Goal: Task Accomplishment & Management: Contribute content

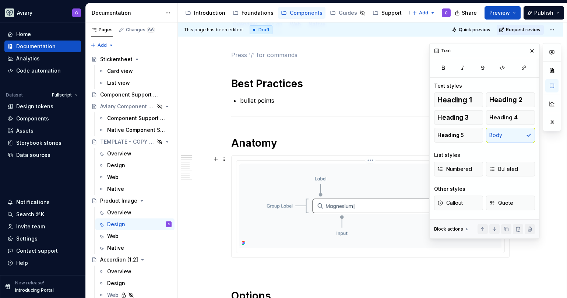
scroll to position [125, 0]
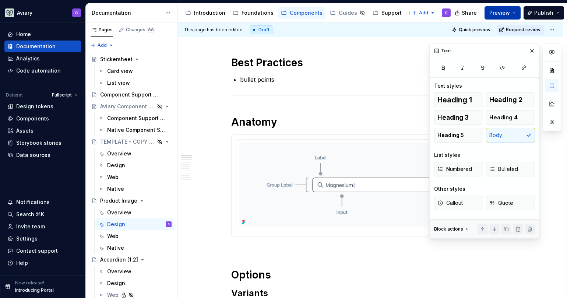
type textarea "*"
click at [273, 78] on p "bullet points" at bounding box center [375, 79] width 270 height 9
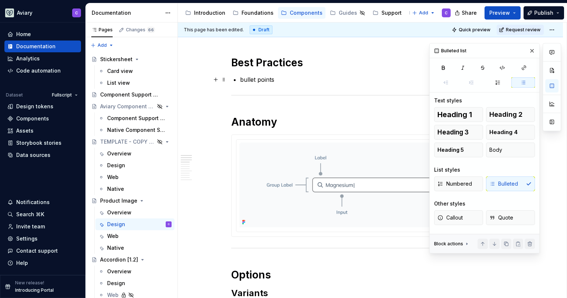
click at [273, 78] on p "bullet points" at bounding box center [375, 79] width 270 height 9
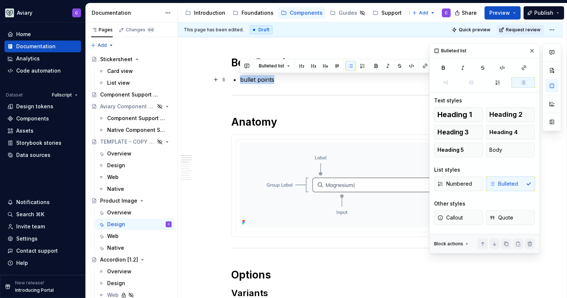
paste div
drag, startPoint x: 266, startPoint y: 80, endPoint x: 278, endPoint y: 80, distance: 11.8
click at [266, 80] on p "bullet points" at bounding box center [375, 79] width 270 height 9
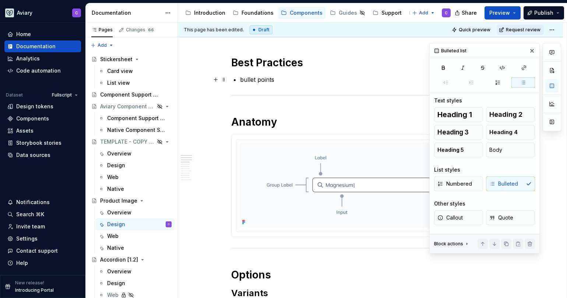
click at [286, 81] on p "bullet points" at bounding box center [375, 79] width 270 height 9
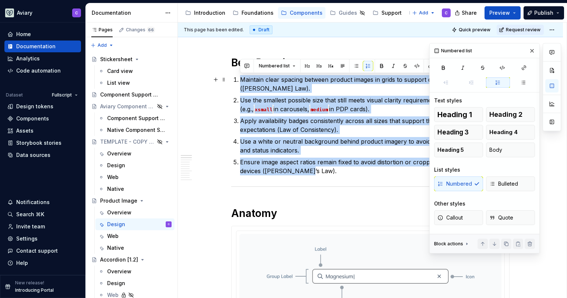
drag, startPoint x: 312, startPoint y: 171, endPoint x: 219, endPoint y: 76, distance: 132.9
click at [505, 184] on span "Bulleted" at bounding box center [504, 183] width 29 height 7
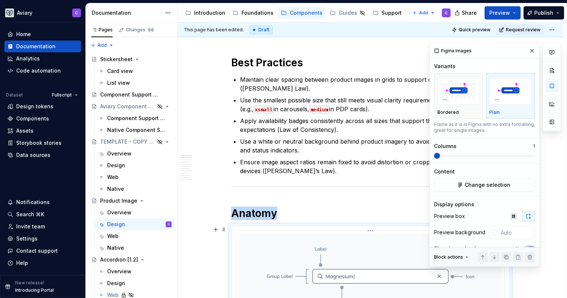
click at [265, 242] on img at bounding box center [370, 276] width 262 height 85
click at [343, 226] on div at bounding box center [370, 277] width 279 height 102
click at [527, 50] on button "button" at bounding box center [532, 51] width 10 height 10
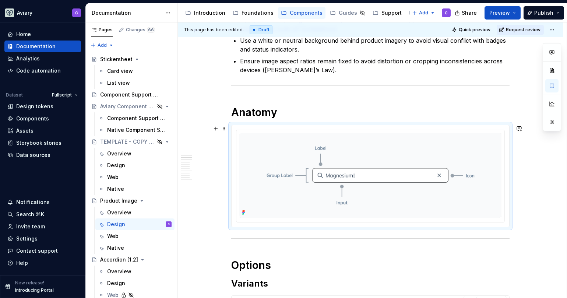
scroll to position [327, 0]
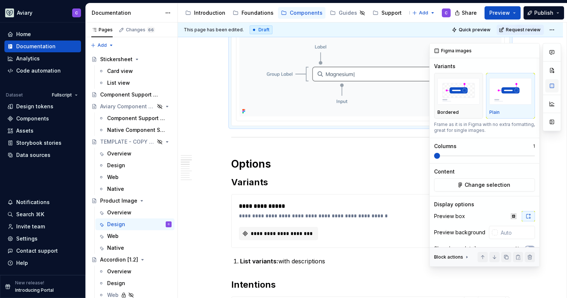
click at [554, 84] on button "button" at bounding box center [552, 85] width 13 height 13
click at [486, 191] on div "Change selection" at bounding box center [484, 184] width 101 height 13
click at [487, 185] on span "Change selection" at bounding box center [488, 184] width 46 height 7
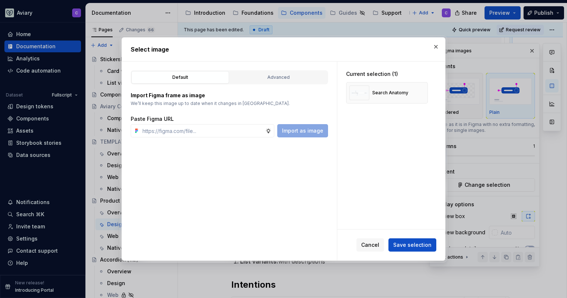
type textarea "*"
click at [195, 132] on input "text" at bounding box center [203, 130] width 126 height 13
type input "https://www.figma.com/design/OxLK9P8AlBGKXiz2EEGm4b/Global?node-id=6603-10850&t…"
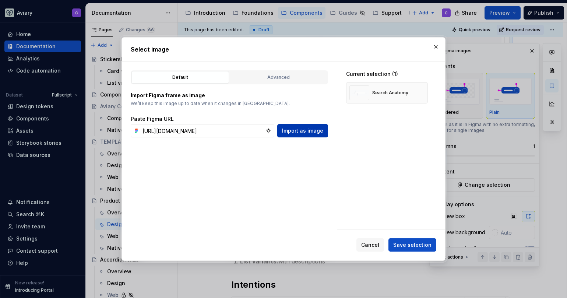
click at [285, 137] on button "Import as image" at bounding box center [302, 130] width 51 height 13
click at [419, 91] on button "button" at bounding box center [419, 93] width 10 height 10
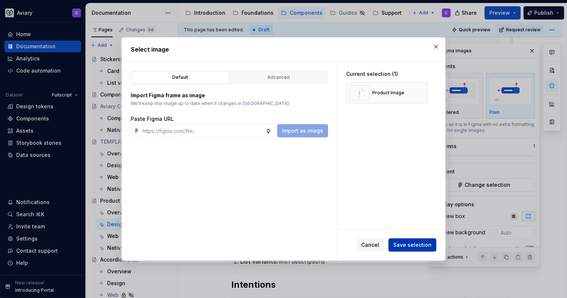
click at [415, 244] on span "Save selection" at bounding box center [412, 244] width 38 height 7
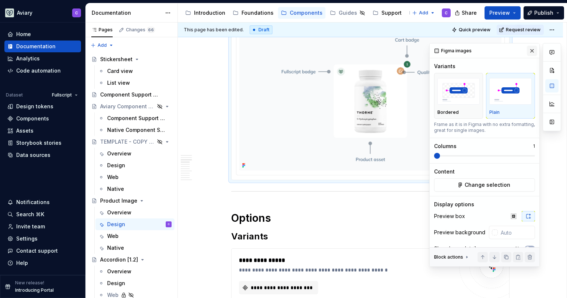
click at [528, 51] on button "button" at bounding box center [532, 51] width 10 height 10
type textarea "*"
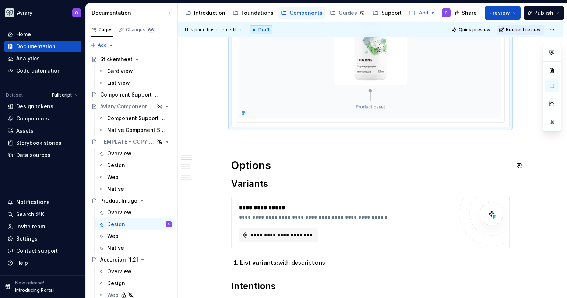
scroll to position [400, 0]
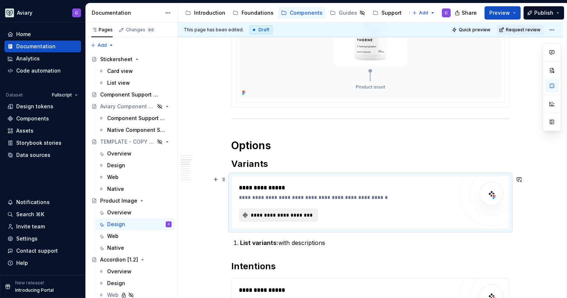
click at [285, 216] on span "**********" at bounding box center [282, 214] width 64 height 7
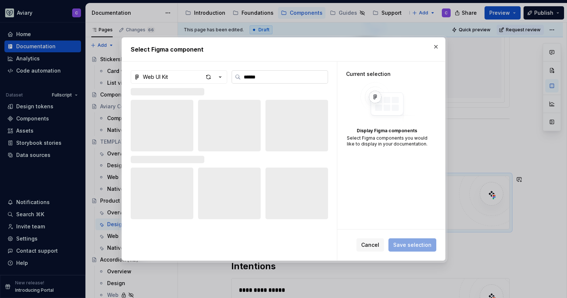
type input "******"
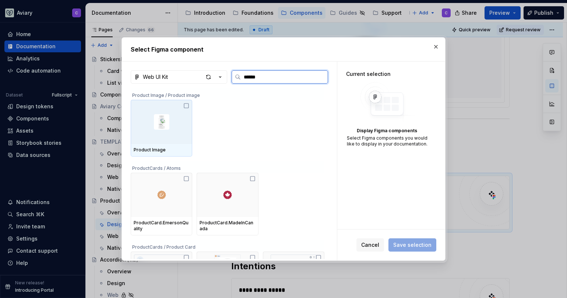
click at [166, 111] on div at bounding box center [162, 122] width 62 height 44
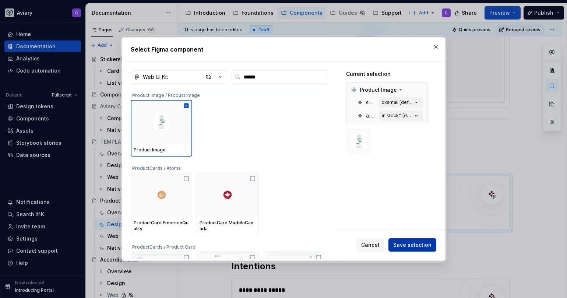
click at [415, 242] on span "Save selection" at bounding box center [412, 244] width 38 height 7
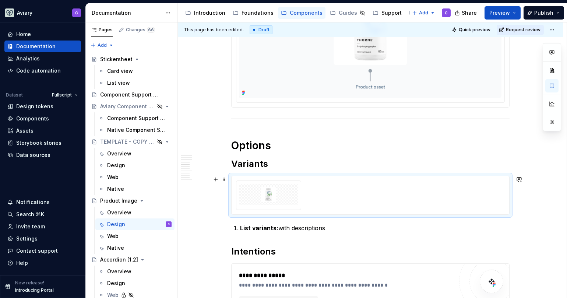
click at [464, 202] on div at bounding box center [370, 195] width 269 height 29
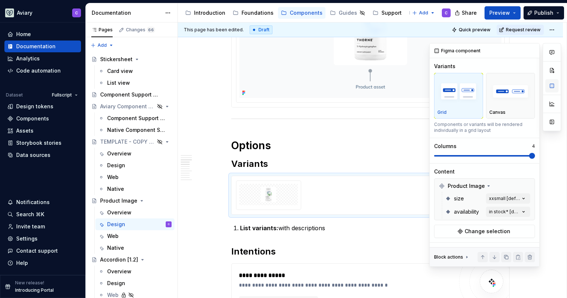
click at [553, 86] on button "button" at bounding box center [552, 85] width 13 height 13
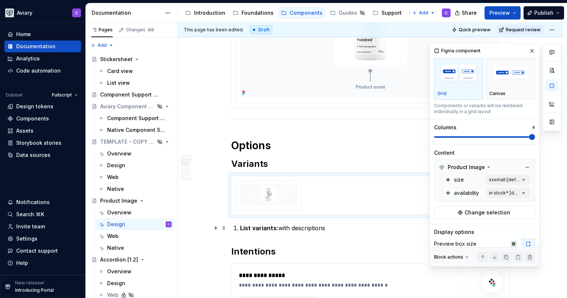
scroll to position [59, 0]
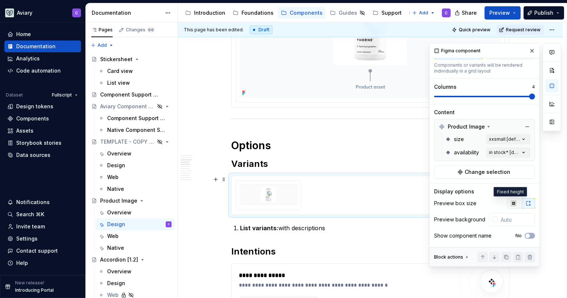
click at [512, 204] on icon "button" at bounding box center [514, 203] width 6 height 6
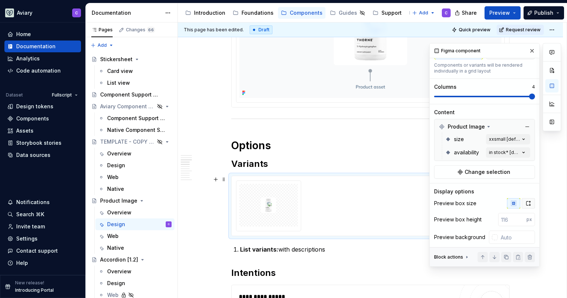
click at [527, 203] on icon "button" at bounding box center [529, 203] width 6 height 6
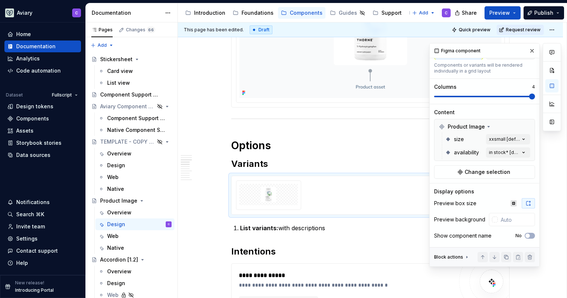
click at [512, 134] on div "Comments Open comments No comments yet Select ‘Comment’ from the block context …" at bounding box center [496, 155] width 132 height 224
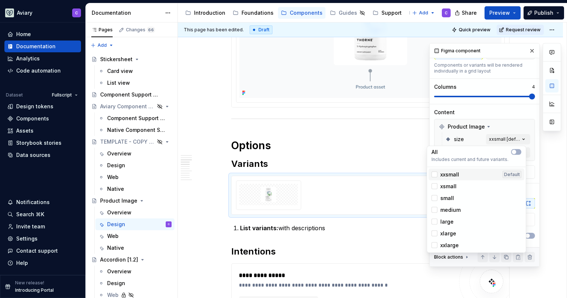
click at [512, 175] on div "Default" at bounding box center [512, 174] width 19 height 7
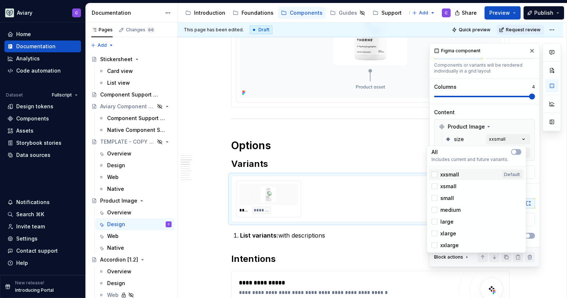
click at [510, 175] on div "Default" at bounding box center [512, 174] width 19 height 7
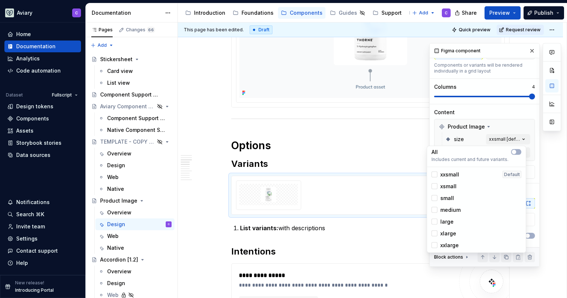
click at [443, 209] on span "medium" at bounding box center [451, 209] width 20 height 7
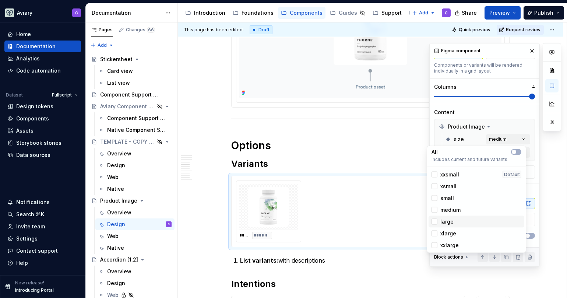
click at [444, 225] on div "large" at bounding box center [477, 222] width 96 height 12
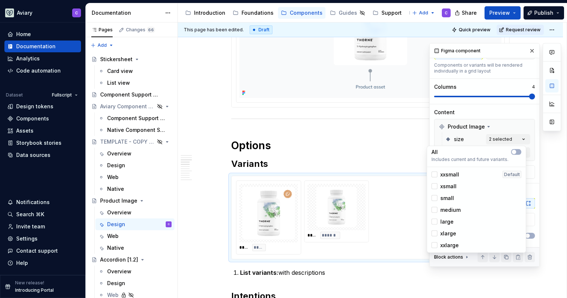
click at [448, 211] on span "medium" at bounding box center [451, 209] width 20 height 7
click at [445, 236] on span "xlarge" at bounding box center [449, 233] width 16 height 7
click at [447, 222] on span "large" at bounding box center [447, 221] width 13 height 7
click at [437, 244] on div at bounding box center [435, 245] width 6 height 6
click at [432, 229] on div "xlarge" at bounding box center [477, 234] width 96 height 12
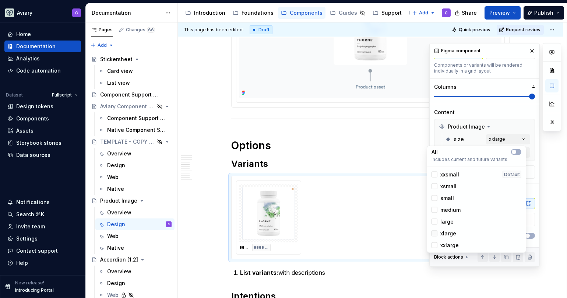
click at [435, 233] on div at bounding box center [435, 234] width 6 height 6
click at [435, 245] on icon at bounding box center [435, 245] width 0 height 0
click at [531, 150] on div "Comments Open comments No comments yet Select ‘Comment’ from the block context …" at bounding box center [496, 155] width 132 height 224
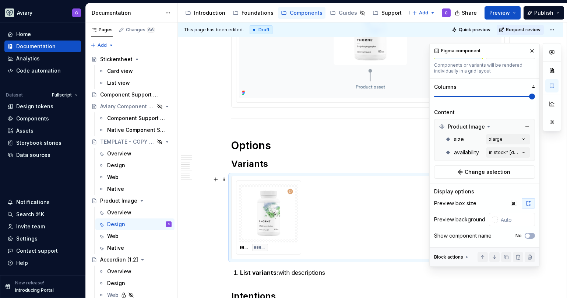
click at [523, 200] on button "button" at bounding box center [528, 203] width 13 height 10
click at [511, 202] on icon "button" at bounding box center [514, 203] width 6 height 6
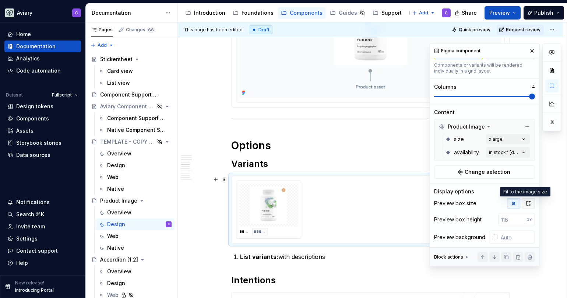
click at [527, 203] on icon "button" at bounding box center [529, 203] width 6 height 6
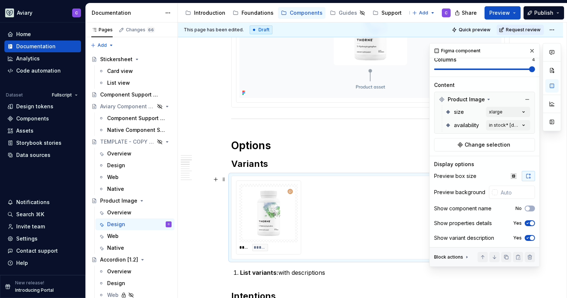
scroll to position [88, 0]
click at [530, 224] on span "button" at bounding box center [532, 223] width 4 height 4
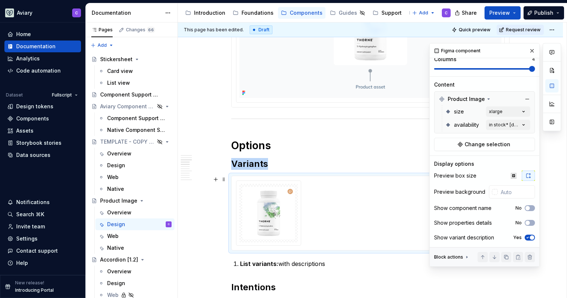
click at [530, 236] on span "button" at bounding box center [532, 237] width 4 height 4
click at [526, 236] on icon "button" at bounding box center [528, 237] width 6 height 4
click at [513, 108] on div "Comments Open comments No comments yet Select ‘Comment’ from the block context …" at bounding box center [496, 155] width 132 height 224
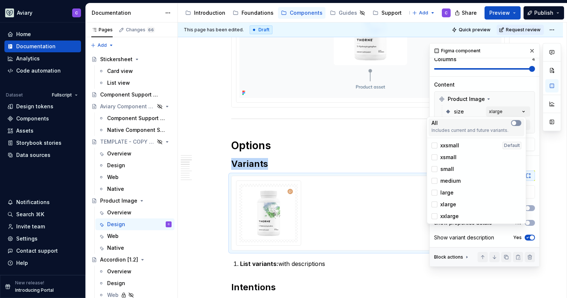
click at [517, 122] on icon "button" at bounding box center [514, 123] width 6 height 4
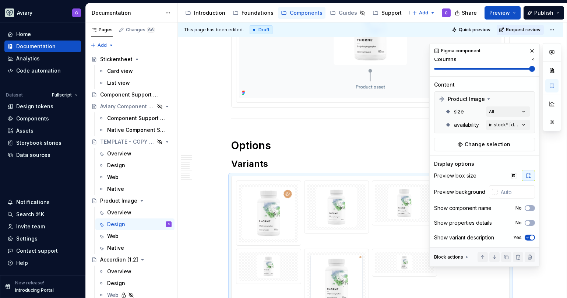
click at [330, 129] on html "Aviary C Home Documentation Analytics Code automation Dataset Fullscript Design…" at bounding box center [283, 149] width 567 height 298
click at [528, 48] on button "button" at bounding box center [532, 51] width 10 height 10
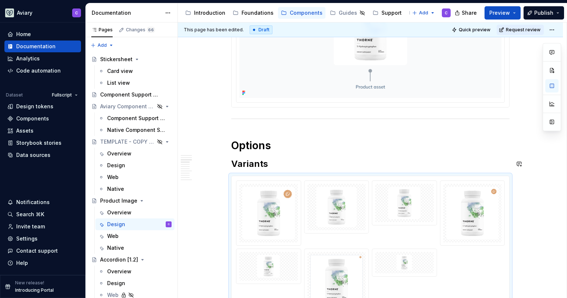
scroll to position [519, 0]
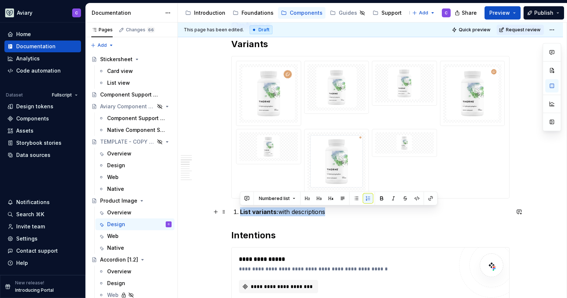
drag, startPoint x: 328, startPoint y: 212, endPoint x: 210, endPoint y: 213, distance: 117.5
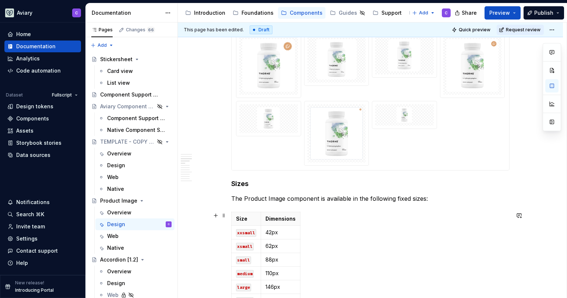
scroll to position [619, 0]
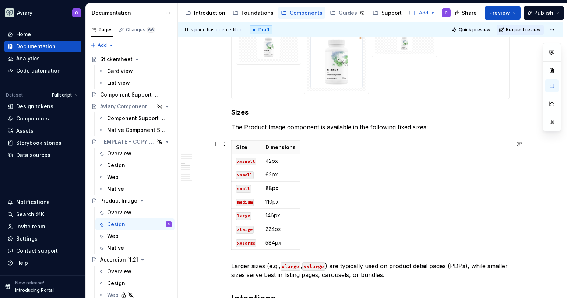
click at [300, 145] on div "Size Dimensions xxsmall 42px xsmall 62px small 88px medium 110px large 146px xl…" at bounding box center [370, 196] width 279 height 112
drag, startPoint x: 298, startPoint y: 146, endPoint x: 419, endPoint y: 147, distance: 120.8
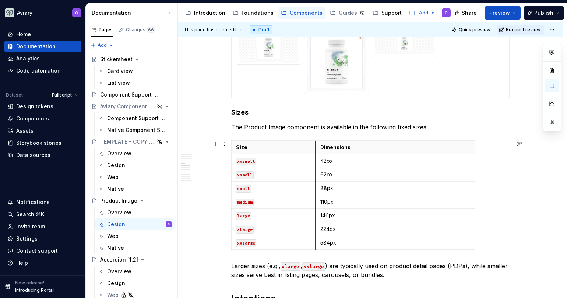
drag, startPoint x: 261, startPoint y: 147, endPoint x: 316, endPoint y: 150, distance: 55.0
click at [316, 150] on th "Dimensions" at bounding box center [395, 148] width 159 height 14
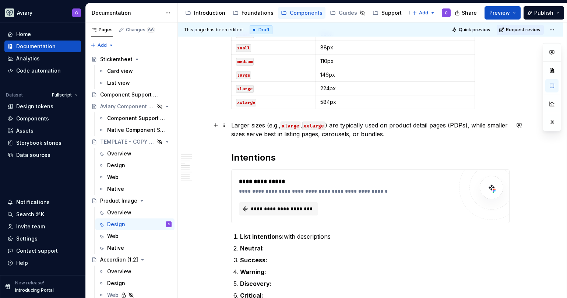
click at [426, 132] on p "Larger sizes (e.g., xlarge , xxlarge ) are typically used on product detail pag…" at bounding box center [370, 130] width 279 height 18
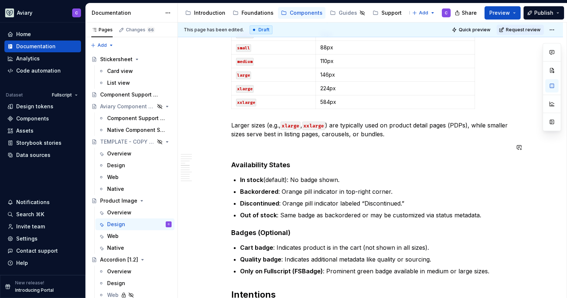
click at [246, 155] on div "Best Practices Maintain clear spacing between product images in grids to suppor…" at bounding box center [370, 223] width 279 height 1656
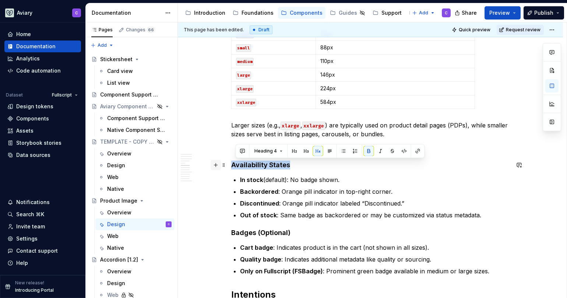
drag, startPoint x: 257, startPoint y: 164, endPoint x: 217, endPoint y: 162, distance: 39.8
click at [231, 162] on div "Best Practices Maintain clear spacing between product images in grids to suppor…" at bounding box center [370, 227] width 279 height 1665
click at [263, 153] on span "Heading 4" at bounding box center [261, 151] width 22 height 6
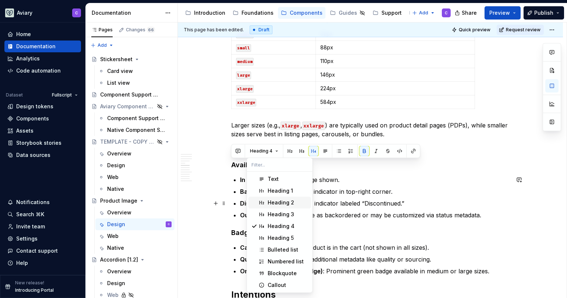
click at [295, 203] on div "Heading 2" at bounding box center [288, 202] width 41 height 7
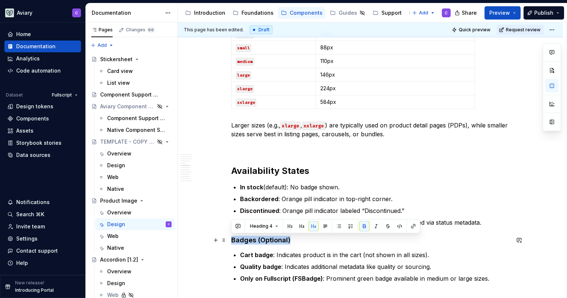
drag, startPoint x: 302, startPoint y: 242, endPoint x: 241, endPoint y: 232, distance: 62.0
click at [203, 240] on div "Best Practices Maintain clear spacing between product images in grids to suppor…" at bounding box center [370, 266] width 385 height 1779
click at [267, 224] on span "Heading 4" at bounding box center [261, 226] width 22 height 6
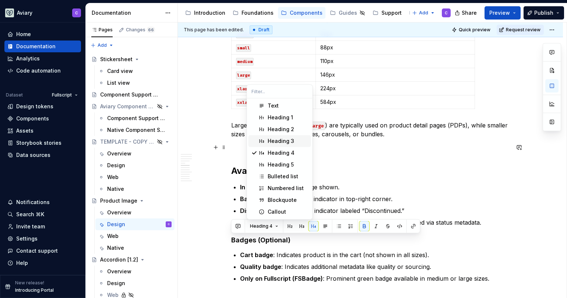
click at [277, 144] on div "Heading 3" at bounding box center [281, 140] width 27 height 7
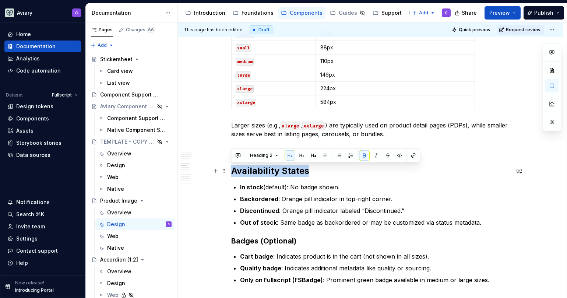
drag, startPoint x: 319, startPoint y: 170, endPoint x: 230, endPoint y: 169, distance: 89.5
click at [230, 169] on div "Best Practices Maintain clear spacing between product images in grids to suppor…" at bounding box center [370, 267] width 385 height 1780
click at [266, 155] on span "Heading 2" at bounding box center [261, 156] width 22 height 6
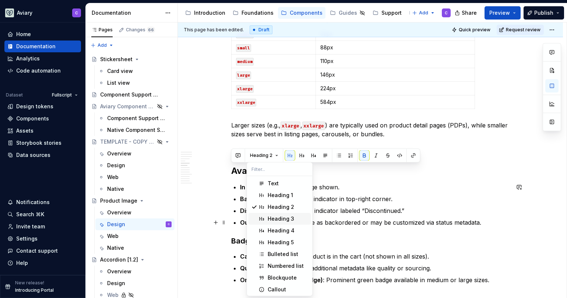
click at [287, 219] on div "Heading 3" at bounding box center [281, 218] width 27 height 7
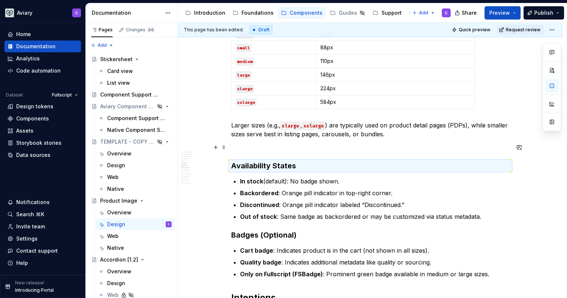
click at [234, 147] on p at bounding box center [370, 147] width 279 height 9
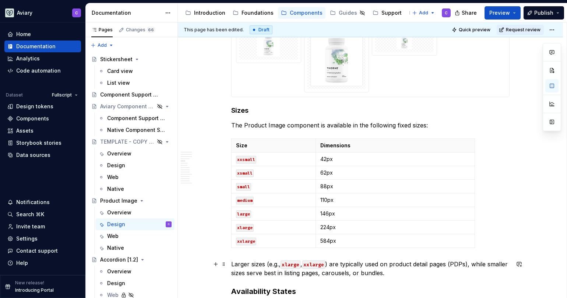
scroll to position [555, 0]
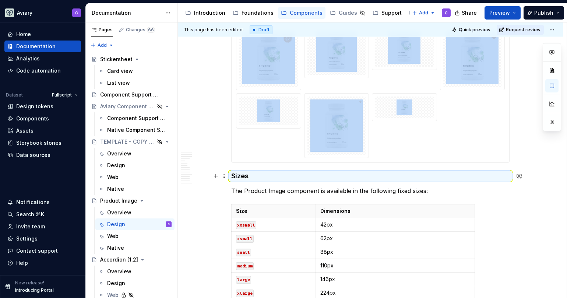
click at [255, 175] on h4 "Sizes" at bounding box center [370, 176] width 279 height 9
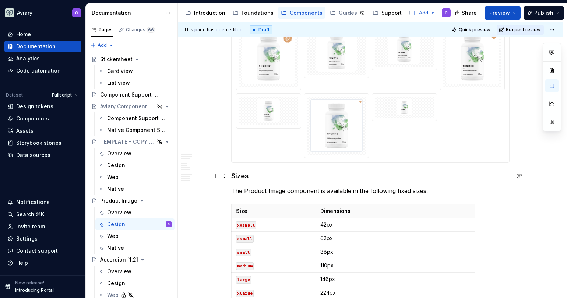
click at [254, 175] on h4 "Sizes" at bounding box center [370, 176] width 279 height 9
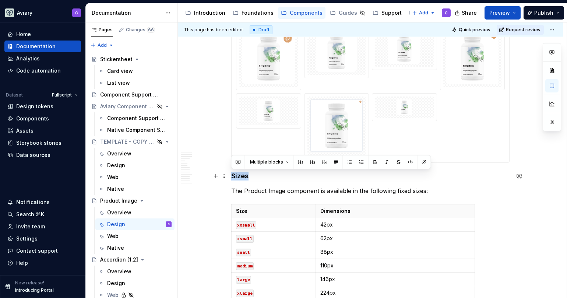
click at [253, 175] on h4 "Sizes" at bounding box center [370, 176] width 279 height 9
click at [267, 166] on button "Heading 4" at bounding box center [264, 162] width 35 height 10
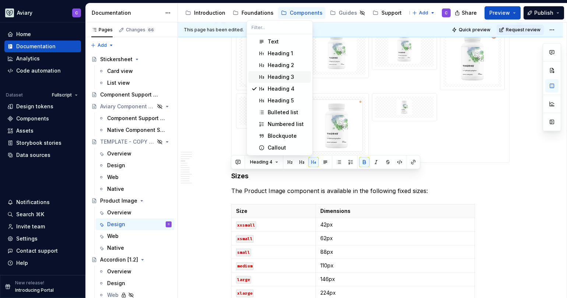
click at [286, 74] on div "Heading 3" at bounding box center [281, 76] width 27 height 7
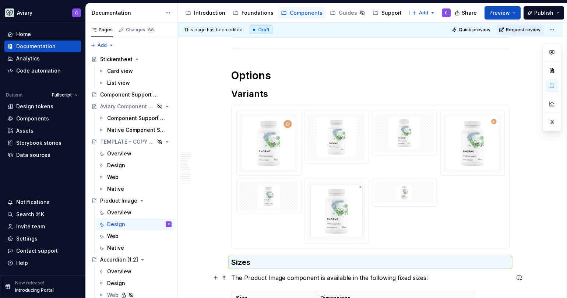
scroll to position [322, 0]
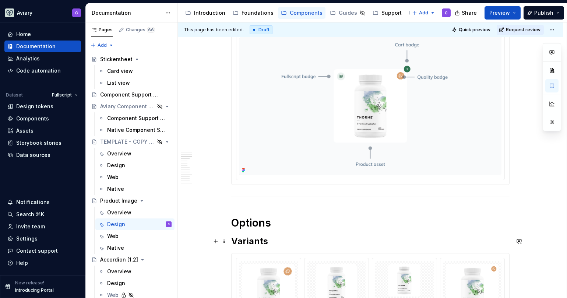
click at [260, 239] on h2 "Variants" at bounding box center [370, 241] width 279 height 12
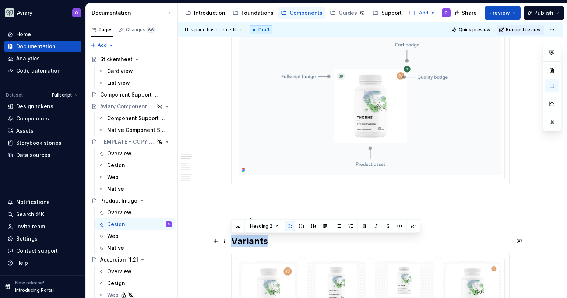
click at [260, 239] on h2 "Variants" at bounding box center [370, 241] width 279 height 12
drag, startPoint x: 280, startPoint y: 243, endPoint x: 276, endPoint y: 245, distance: 4.5
click at [276, 244] on h2 "Variants" at bounding box center [370, 241] width 279 height 12
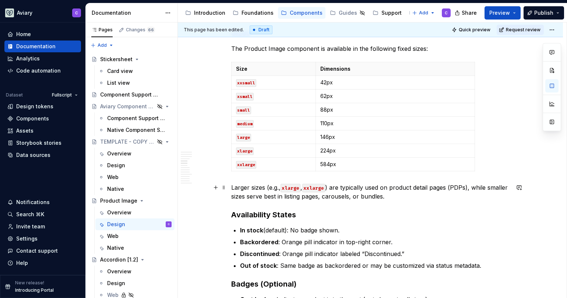
scroll to position [699, 0]
click at [422, 198] on p "Larger sizes (e.g., xlarge , xxlarge ) are typically used on product detail pag…" at bounding box center [370, 192] width 279 height 18
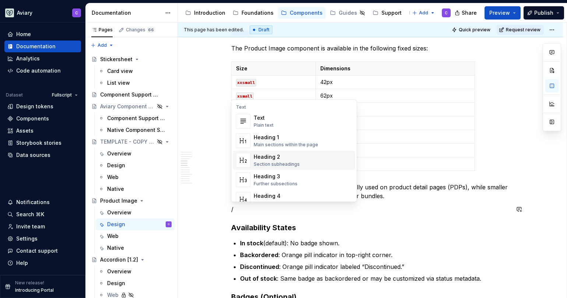
click at [286, 160] on div "Heading 2" at bounding box center [277, 156] width 46 height 7
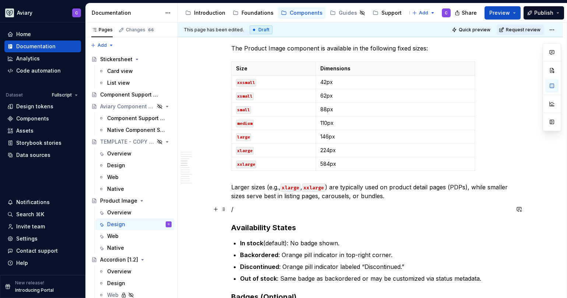
click at [245, 206] on p "/" at bounding box center [370, 209] width 279 height 9
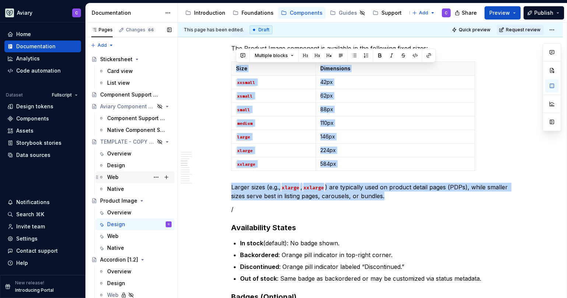
drag, startPoint x: 422, startPoint y: 195, endPoint x: 128, endPoint y: 173, distance: 294.8
click at [128, 173] on div "Pages Changes 66 Add Accessibility guide for tree Page tree. Navigate the tree …" at bounding box center [327, 161] width 482 height 279
click at [554, 122] on button "button" at bounding box center [552, 121] width 13 height 13
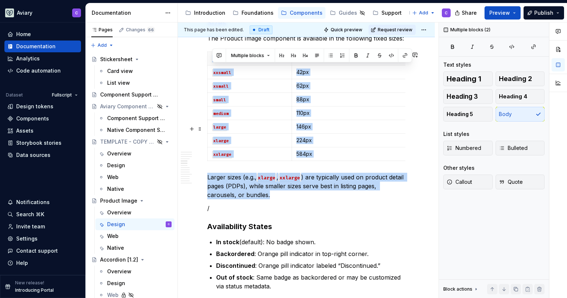
scroll to position [625, 0]
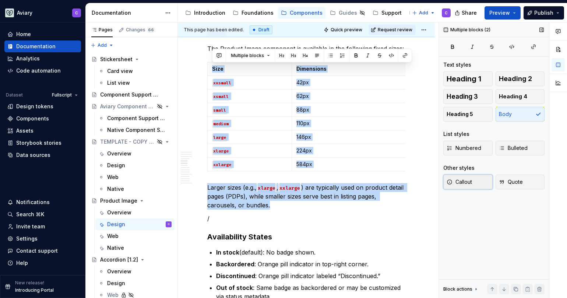
click at [475, 183] on button "Callout" at bounding box center [468, 182] width 49 height 15
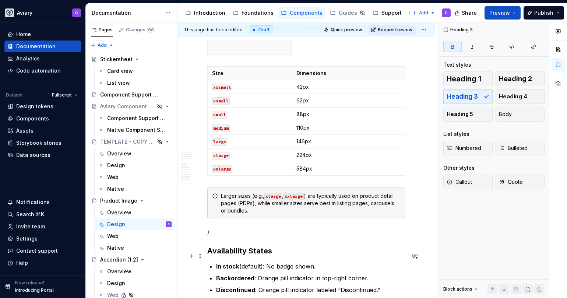
scroll to position [688, 0]
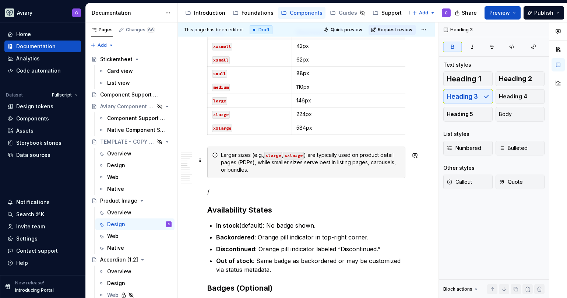
click at [382, 178] on div "Larger sizes (e.g., xlarge , xxlarge ) are typically used on product detail pag…" at bounding box center [306, 163] width 198 height 32
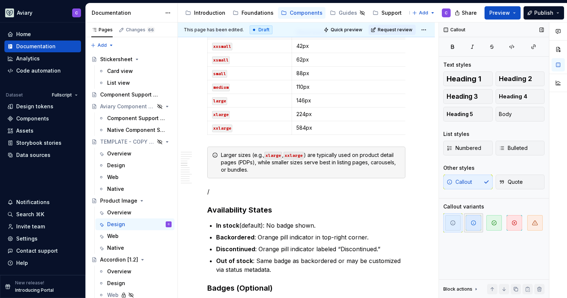
click at [470, 220] on span "button" at bounding box center [473, 222] width 15 height 15
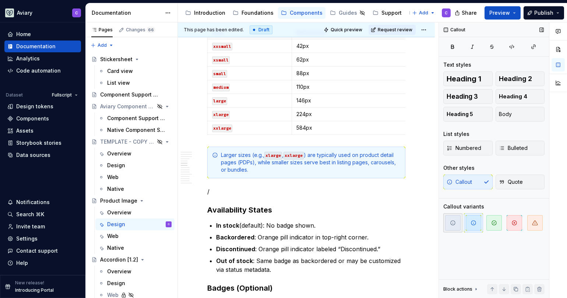
click at [456, 224] on icon "button" at bounding box center [453, 223] width 6 height 6
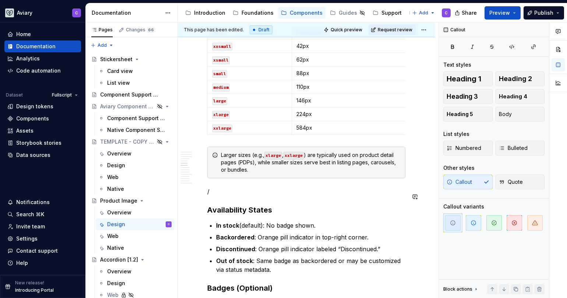
click at [235, 203] on div "Best Practices Maintain clear spacing between product images in grids to suppor…" at bounding box center [306, 294] width 198 height 1654
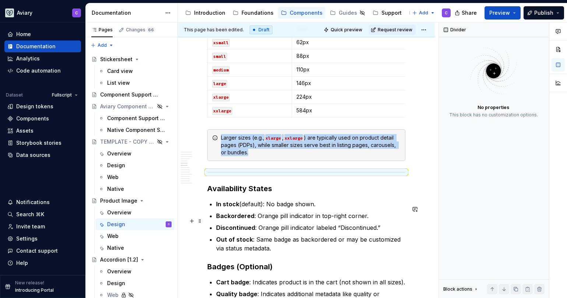
scroll to position [745, 0]
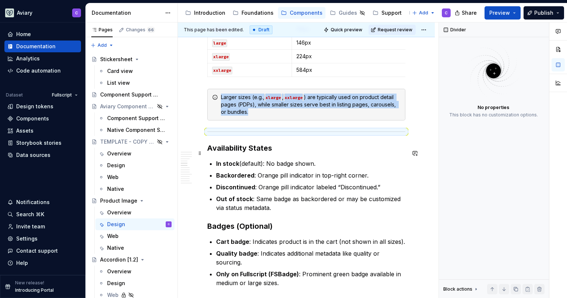
click at [281, 150] on h3 "Availability States" at bounding box center [306, 148] width 198 height 10
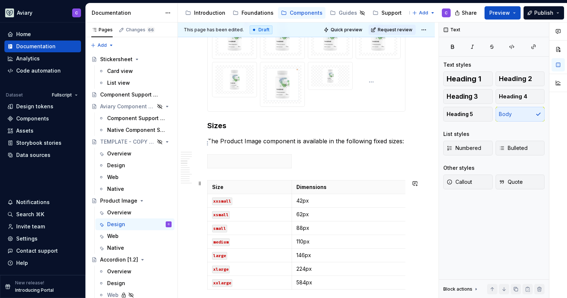
scroll to position [531, 0]
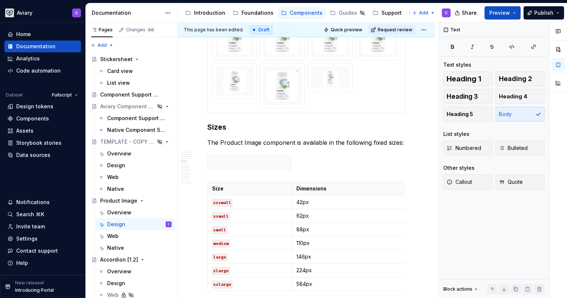
click at [299, 80] on div at bounding box center [282, 86] width 38 height 38
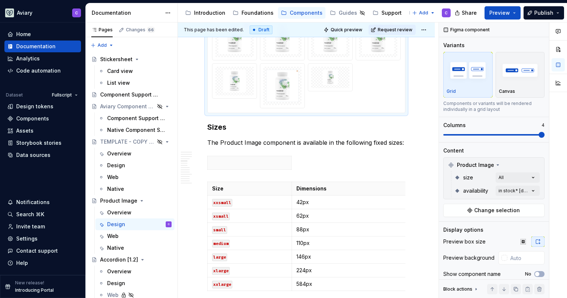
type textarea "*"
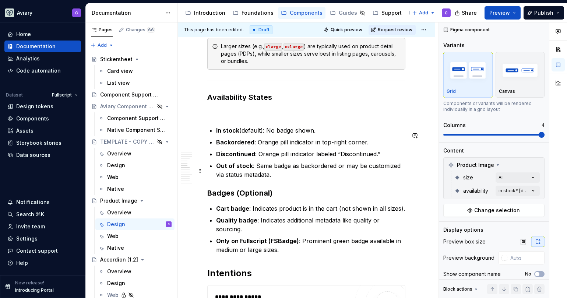
scroll to position [644, 0]
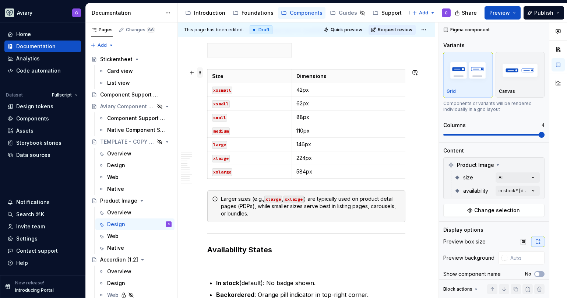
click at [199, 71] on span at bounding box center [200, 72] width 6 height 10
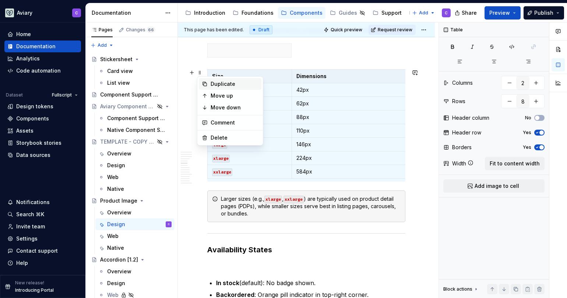
click at [216, 84] on div "Duplicate" at bounding box center [235, 83] width 48 height 7
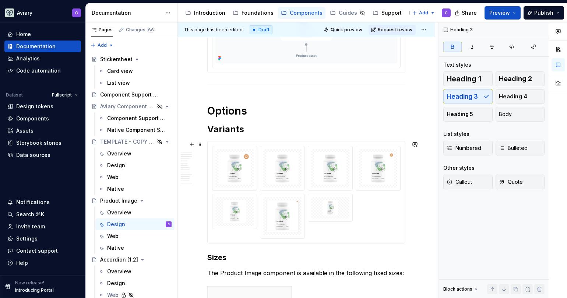
scroll to position [371, 0]
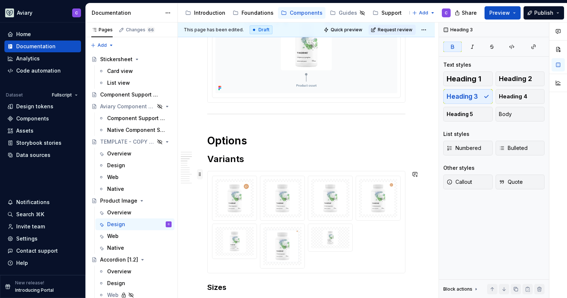
click at [202, 175] on span at bounding box center [200, 174] width 6 height 10
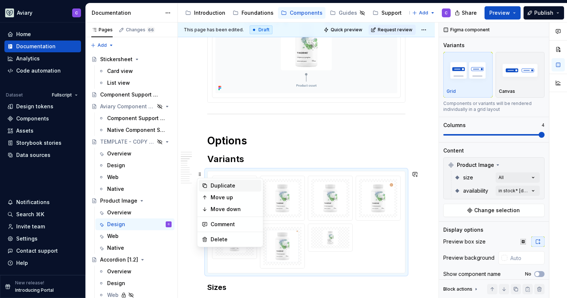
click at [215, 183] on div "Duplicate" at bounding box center [235, 185] width 48 height 7
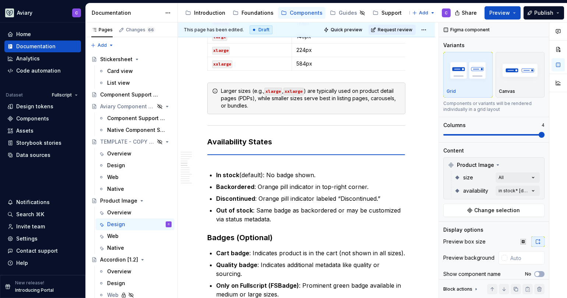
scroll to position [752, 0]
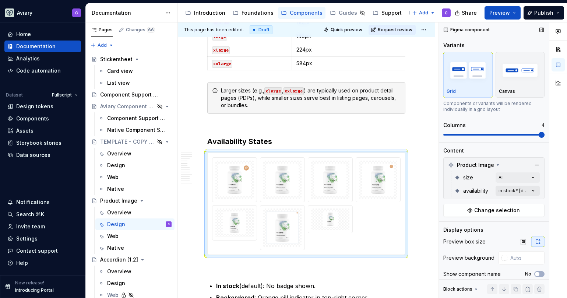
click at [526, 190] on div "Comments Open comments No comments yet Select ‘Comment’ from the block context …" at bounding box center [503, 160] width 128 height 276
click at [523, 204] on span "button" at bounding box center [524, 204] width 4 height 4
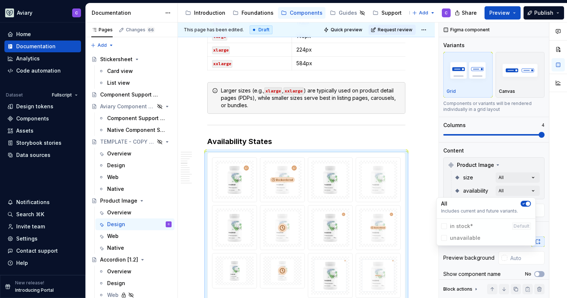
click at [417, 193] on html "Aviary C Home Documentation Analytics Code automation Dataset Fullscript Design…" at bounding box center [283, 149] width 567 height 298
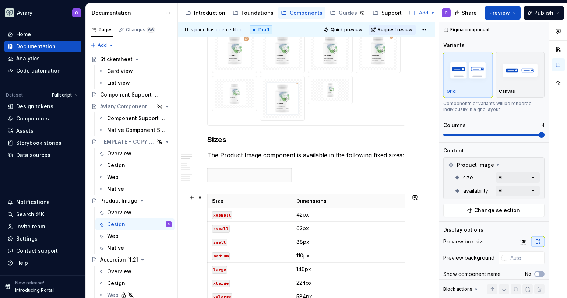
scroll to position [464, 0]
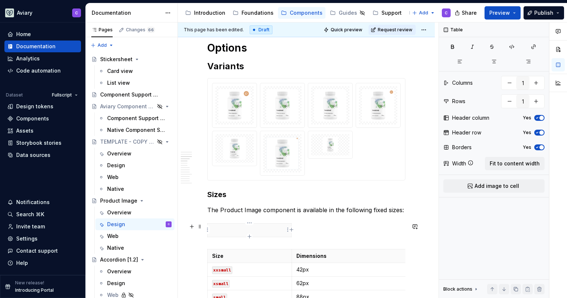
click at [269, 231] on p at bounding box center [249, 230] width 75 height 7
click at [298, 231] on div at bounding box center [306, 231] width 198 height 17
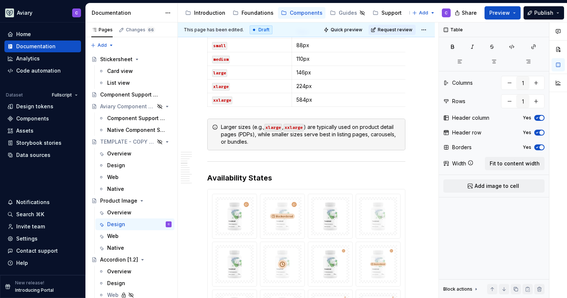
scroll to position [467, 0]
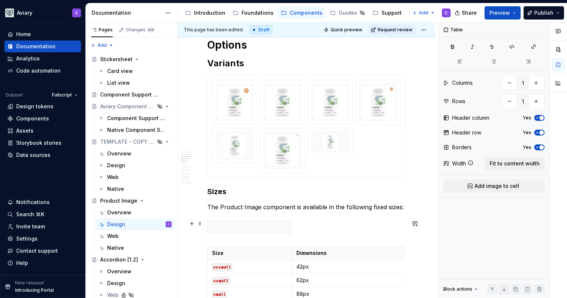
click at [319, 221] on div at bounding box center [306, 228] width 198 height 17
click at [198, 226] on span at bounding box center [200, 223] width 6 height 10
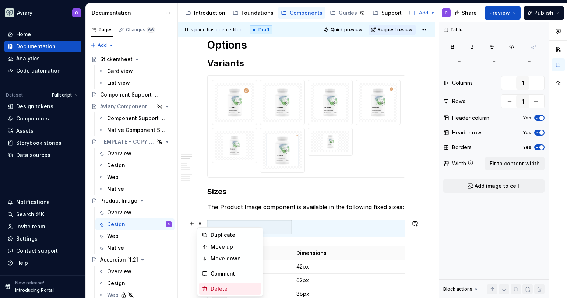
click at [225, 290] on div "Delete" at bounding box center [235, 288] width 48 height 7
type input "2"
type input "8"
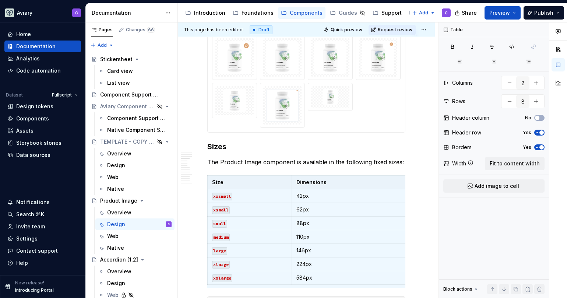
scroll to position [364, 0]
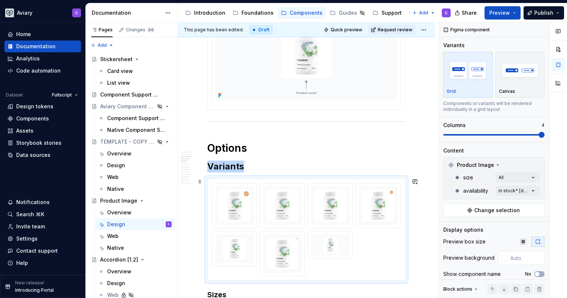
click at [340, 199] on img at bounding box center [330, 205] width 32 height 32
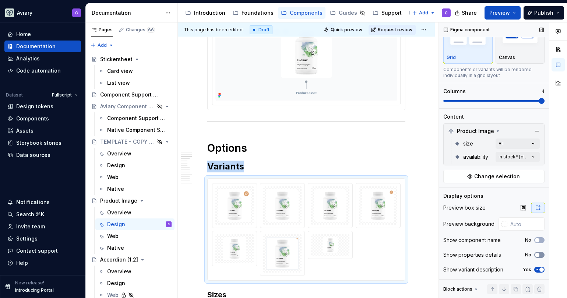
click at [535, 254] on span "button" at bounding box center [537, 255] width 4 height 4
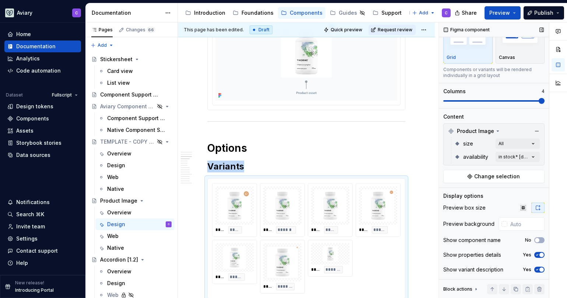
click at [536, 267] on button "Yes" at bounding box center [540, 270] width 10 height 6
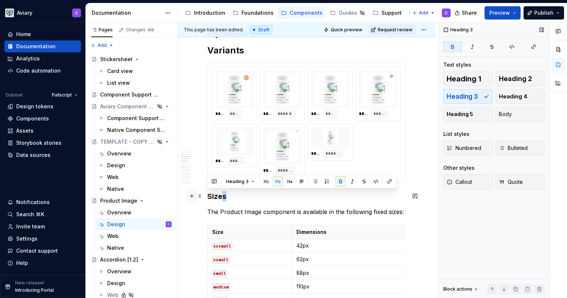
scroll to position [0, 0]
drag, startPoint x: 206, startPoint y: 198, endPoint x: 195, endPoint y: 197, distance: 11.8
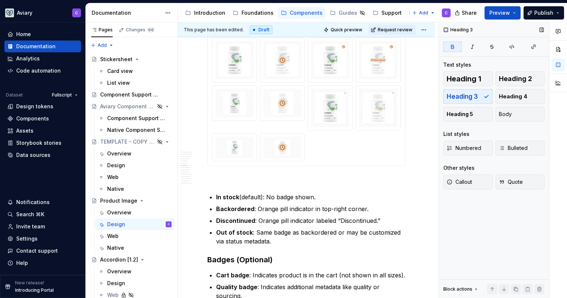
scroll to position [913, 0]
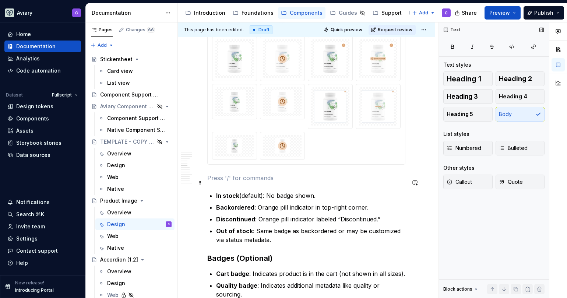
click at [229, 182] on p at bounding box center [306, 178] width 198 height 9
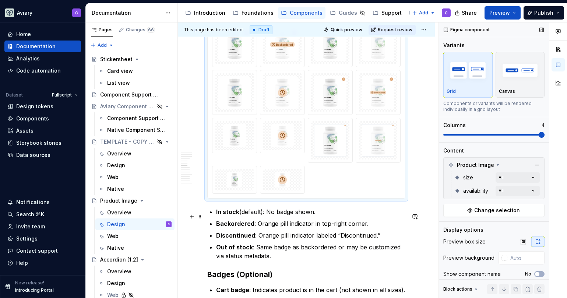
scroll to position [992, 0]
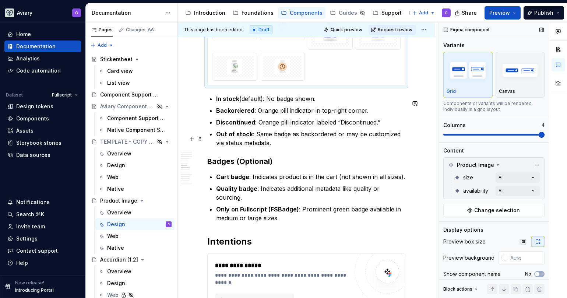
click at [277, 147] on p "Out of stock : Same badge as backordered or may be customized via status metada…" at bounding box center [310, 139] width 189 height 18
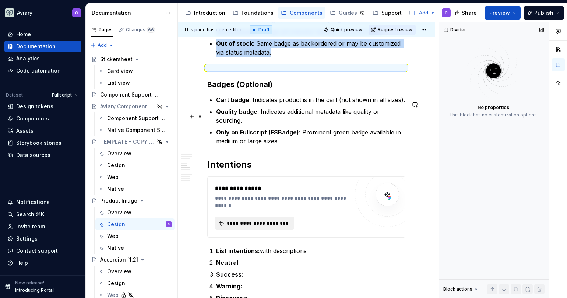
scroll to position [1124, 0]
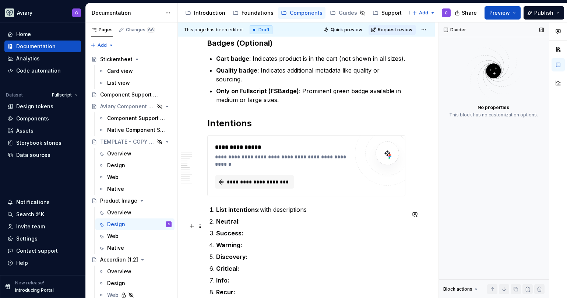
click at [316, 233] on ol "List intentions: with descriptions Neutral: Success: Warning: Discovery: Critic…" at bounding box center [310, 250] width 189 height 91
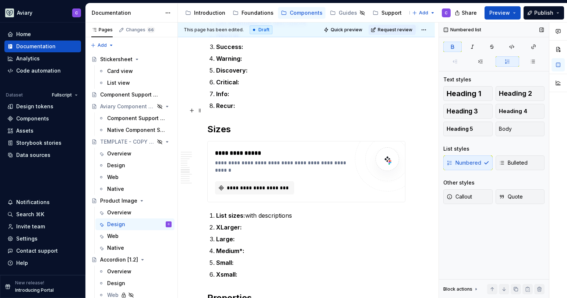
scroll to position [1312, 0]
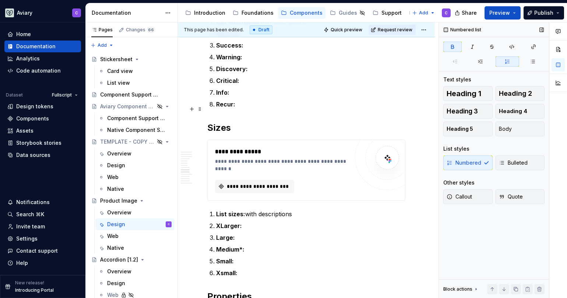
click at [316, 230] on p "XLarger:" at bounding box center [310, 225] width 189 height 9
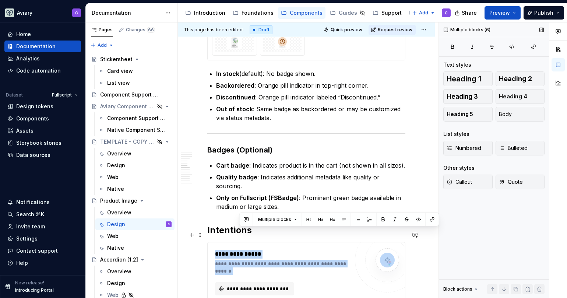
scroll to position [1127, 0]
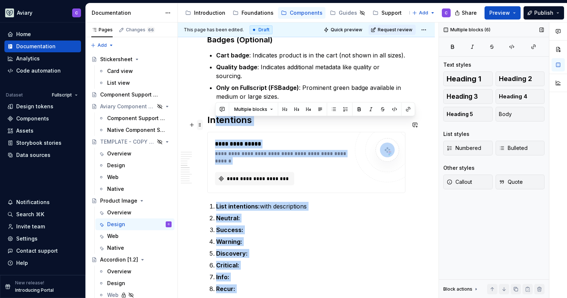
drag, startPoint x: 244, startPoint y: 170, endPoint x: 199, endPoint y: 123, distance: 64.6
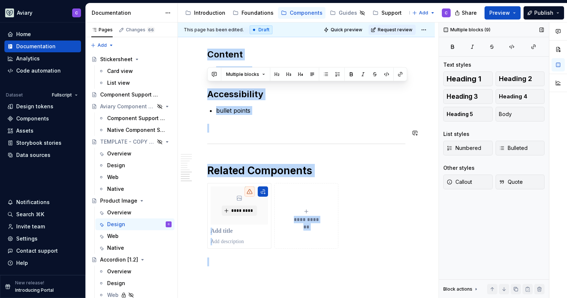
scroll to position [1450, 0]
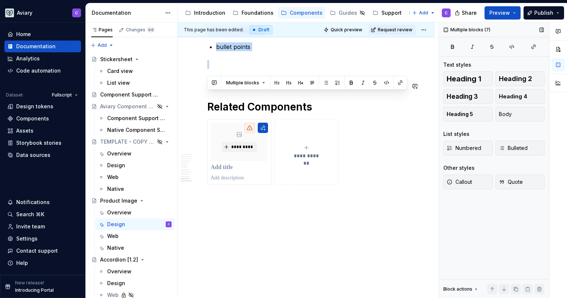
drag, startPoint x: 207, startPoint y: 148, endPoint x: 291, endPoint y: 79, distance: 108.9
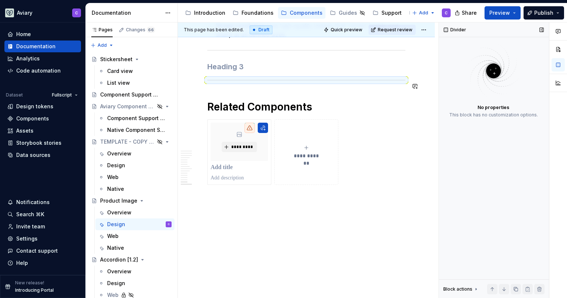
scroll to position [1796, 0]
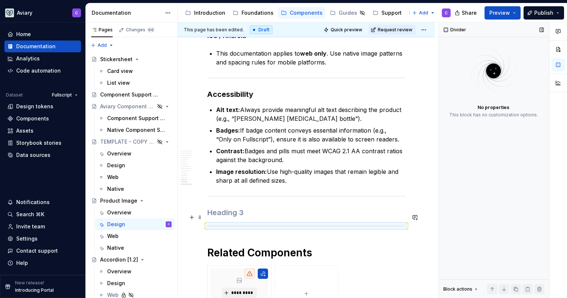
click at [227, 215] on h3 at bounding box center [306, 212] width 198 height 10
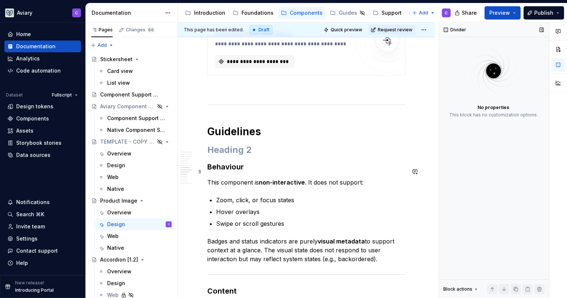
scroll to position [1167, 0]
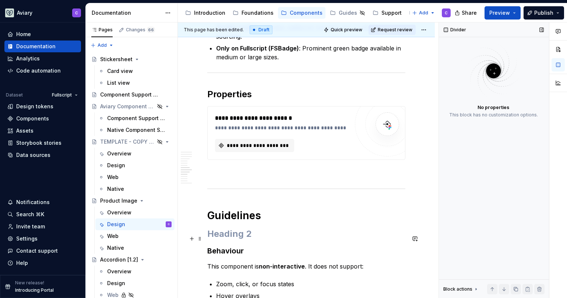
click at [224, 240] on h2 at bounding box center [306, 234] width 198 height 12
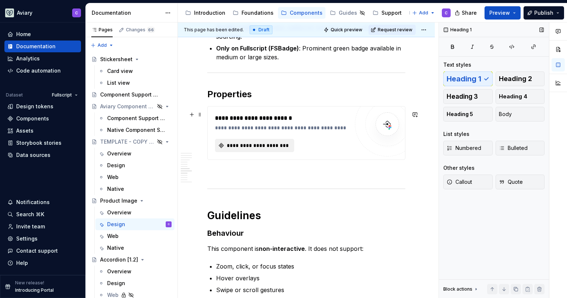
click at [240, 147] on span "**********" at bounding box center [258, 145] width 64 height 7
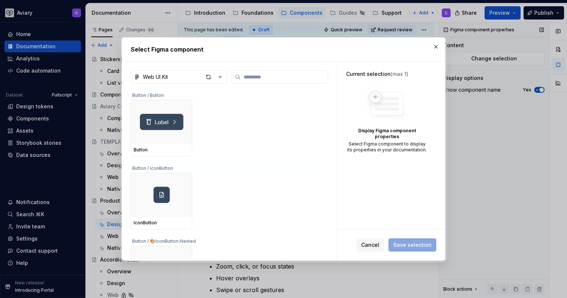
type textarea "*"
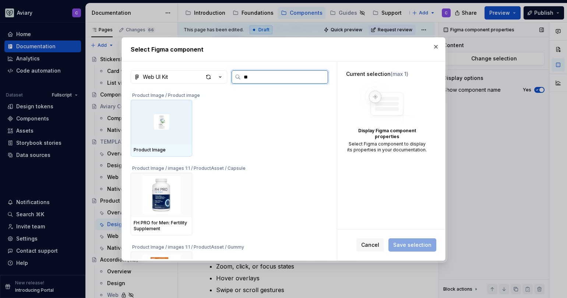
type input "***"
click at [170, 123] on div at bounding box center [162, 122] width 62 height 44
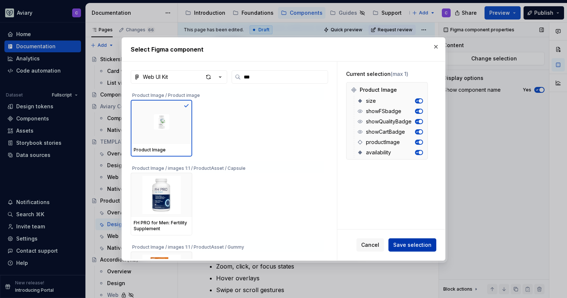
click at [428, 248] on span "Save selection" at bounding box center [412, 244] width 38 height 7
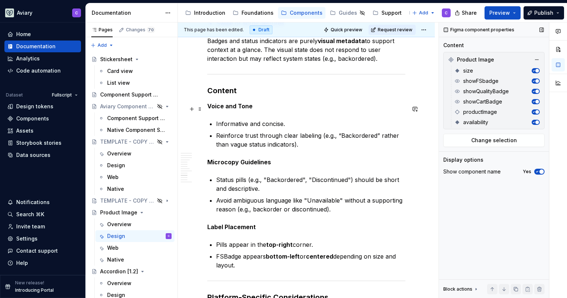
scroll to position [1397, 0]
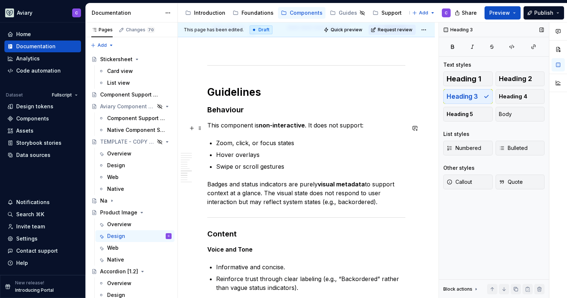
click at [234, 115] on h3 "Behaviour" at bounding box center [306, 110] width 198 height 10
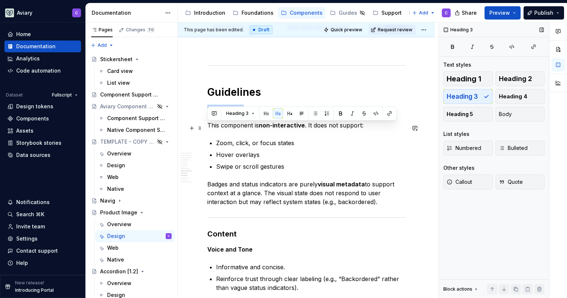
click at [234, 115] on h3 "Behaviour" at bounding box center [306, 110] width 198 height 10
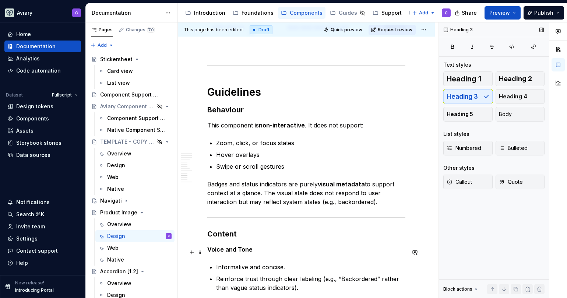
click at [227, 239] on h3 "Content" at bounding box center [306, 234] width 198 height 10
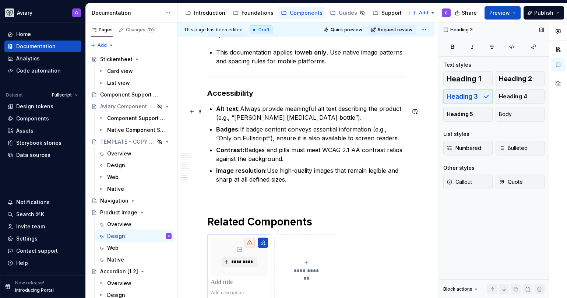
scroll to position [1931, 0]
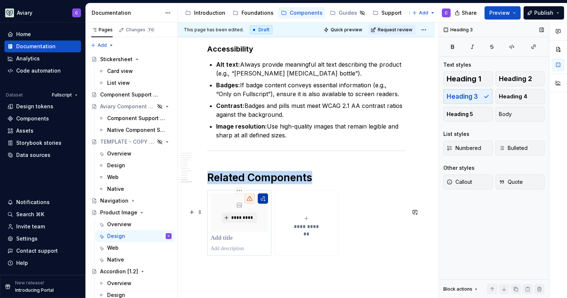
click at [263, 204] on button "button" at bounding box center [263, 198] width 10 height 10
type textarea "*"
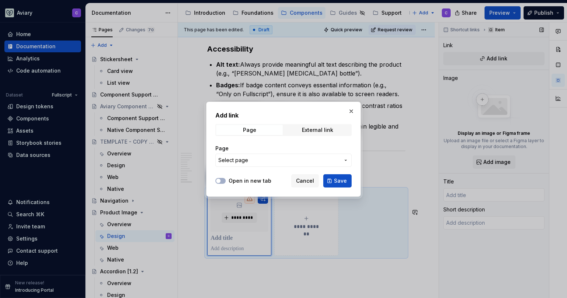
click at [257, 159] on span "Select page" at bounding box center [279, 160] width 122 height 7
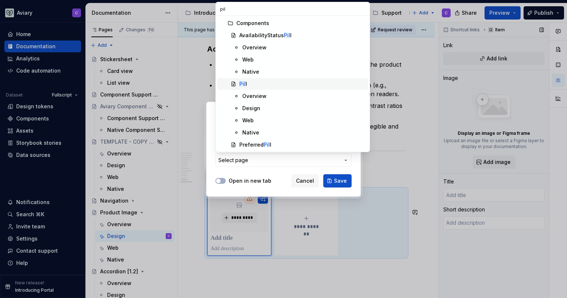
type input "pil"
click at [279, 81] on div "Pil l" at bounding box center [302, 83] width 126 height 7
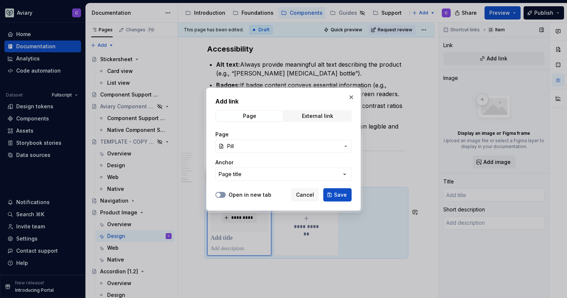
click at [225, 194] on button "Open in new tab" at bounding box center [221, 195] width 10 height 6
click at [343, 192] on span "Save" at bounding box center [340, 194] width 13 height 7
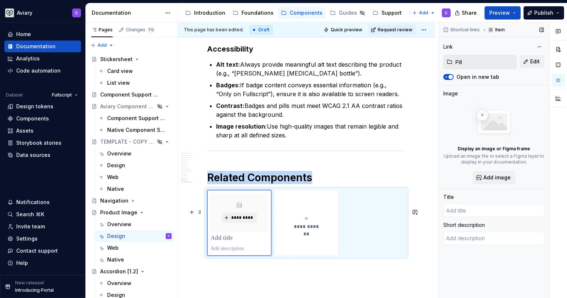
click at [309, 230] on div "**********" at bounding box center [306, 223] width 57 height 15
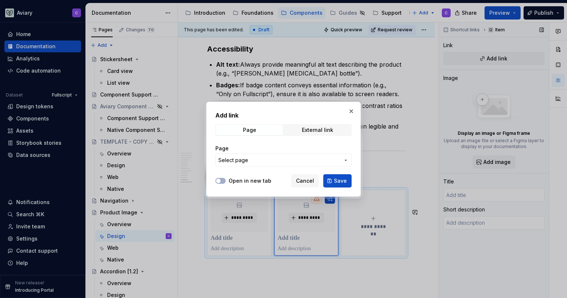
click at [312, 159] on span "Select page" at bounding box center [279, 160] width 122 height 7
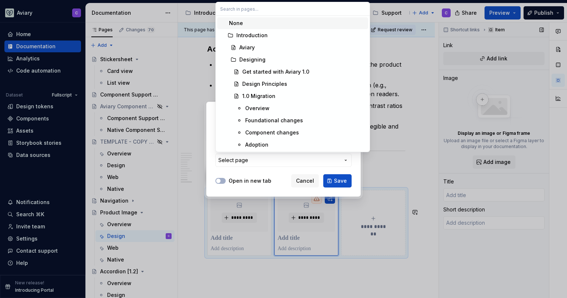
type textarea "*"
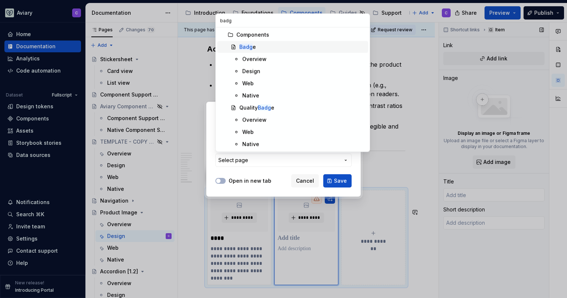
type input "badg"
click at [276, 42] on span "Badg e" at bounding box center [292, 47] width 151 height 12
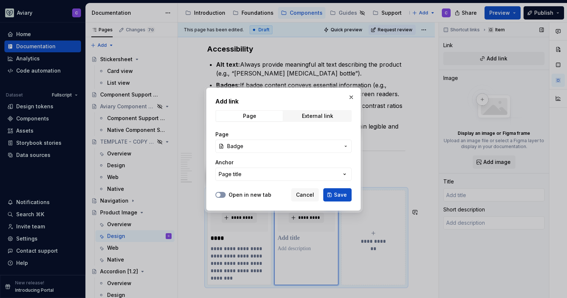
click at [221, 193] on icon "button" at bounding box center [219, 195] width 6 height 4
click at [332, 197] on button "Save" at bounding box center [337, 194] width 28 height 13
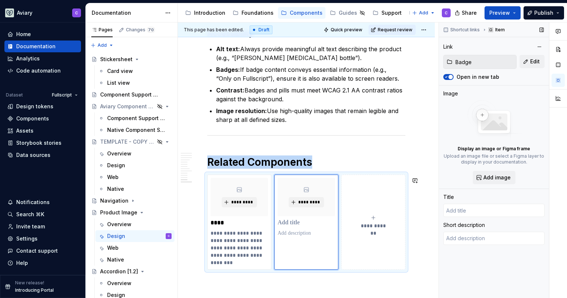
type textarea "*"
type input "Badge"
type textarea "A badge is a compact UI element used to convey brief, contextual information su…"
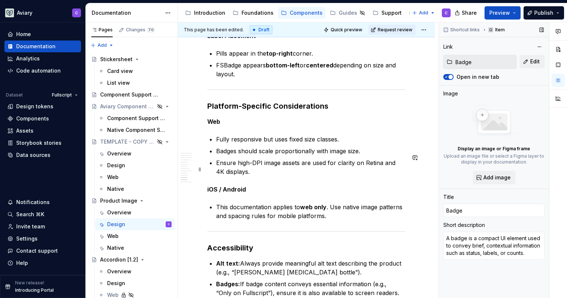
scroll to position [1973, 0]
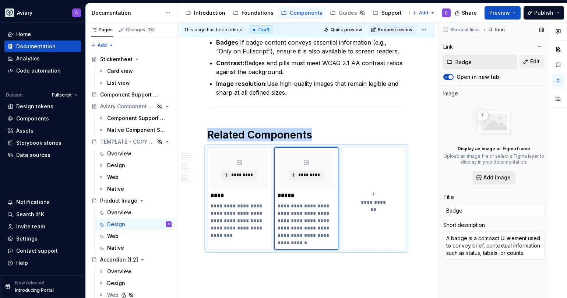
click at [496, 175] on span "Add image" at bounding box center [497, 177] width 27 height 7
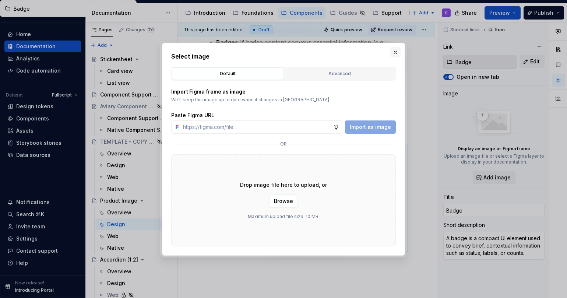
click at [396, 51] on button "button" at bounding box center [396, 52] width 10 height 10
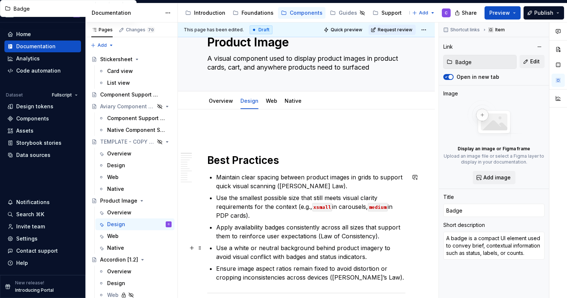
scroll to position [0, 0]
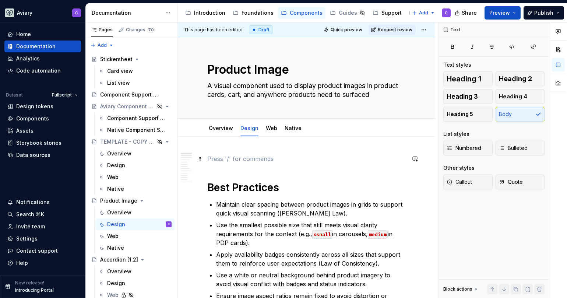
click at [221, 154] on p at bounding box center [306, 158] width 198 height 9
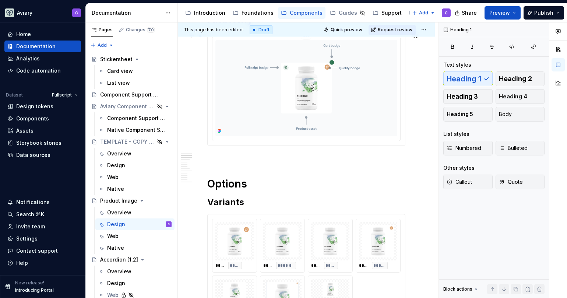
scroll to position [301, 0]
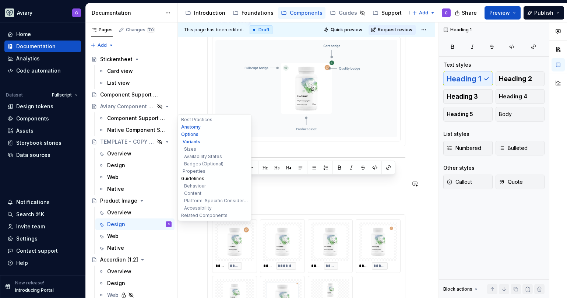
drag, startPoint x: 234, startPoint y: 182, endPoint x: 185, endPoint y: 181, distance: 49.8
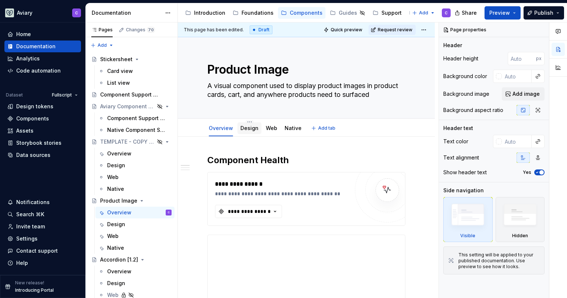
click at [252, 129] on link "Design" at bounding box center [250, 128] width 18 height 6
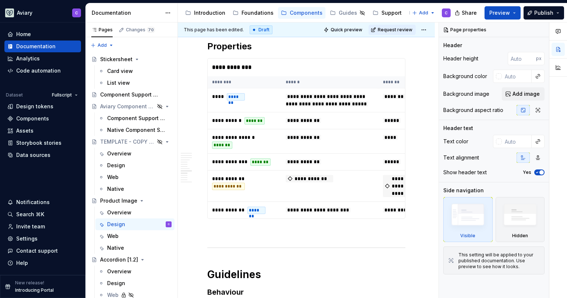
scroll to position [1262, 0]
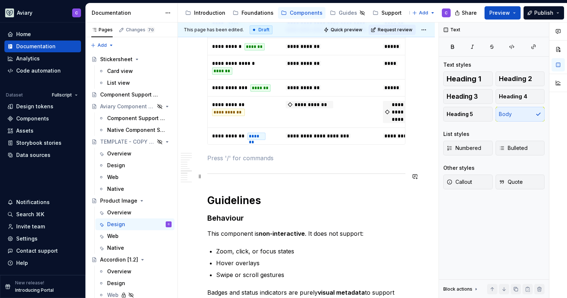
click at [222, 162] on p at bounding box center [306, 158] width 198 height 9
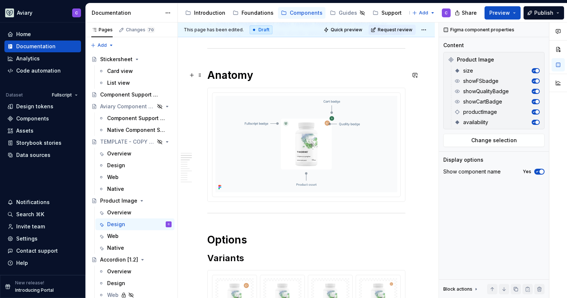
scroll to position [185, 0]
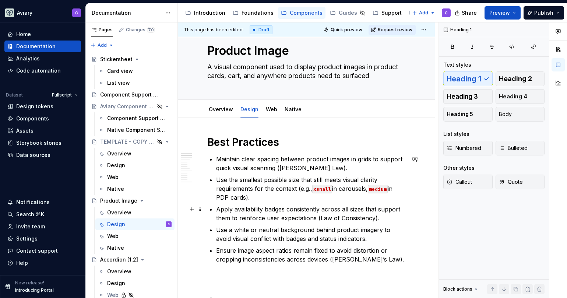
scroll to position [0, 0]
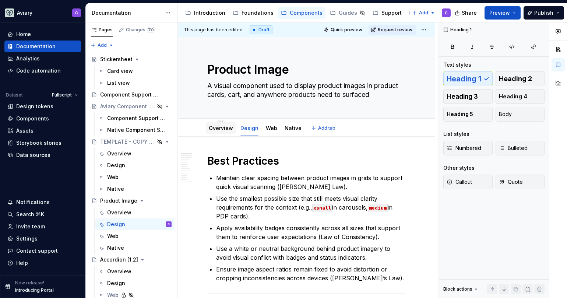
click at [219, 128] on link "Overview" at bounding box center [221, 128] width 24 height 6
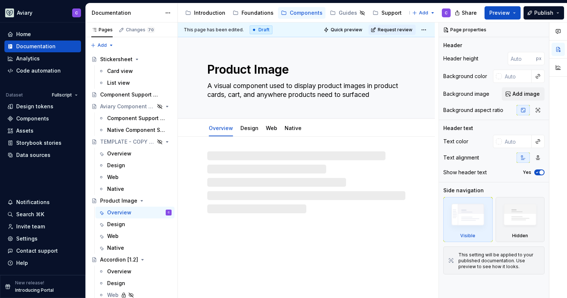
type textarea "*"
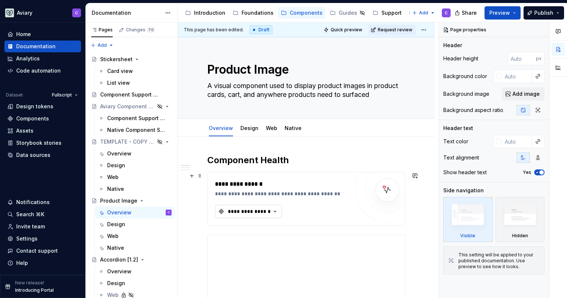
click at [262, 214] on div "**********" at bounding box center [249, 211] width 44 height 7
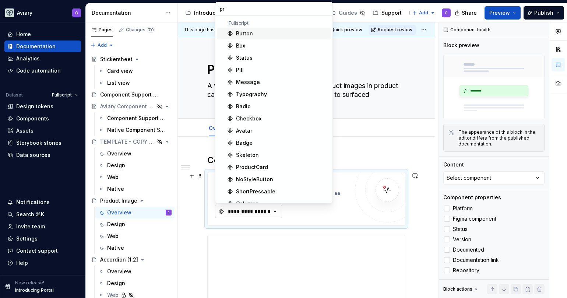
type input "pro"
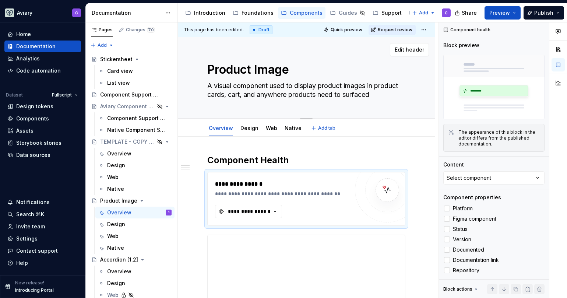
click at [255, 70] on textarea "Product Image" at bounding box center [305, 70] width 198 height 18
click at [251, 71] on textarea "Product Image" at bounding box center [305, 70] width 198 height 18
click at [255, 71] on textarea "Product Image" at bounding box center [305, 70] width 198 height 18
type textarea "*"
type textarea "ProductImage"
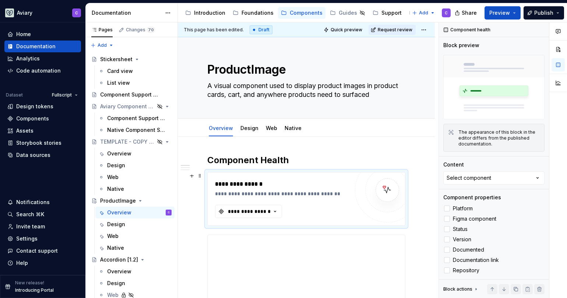
type textarea "*"
type textarea "ProductImage"
click at [254, 210] on div "**********" at bounding box center [249, 211] width 44 height 7
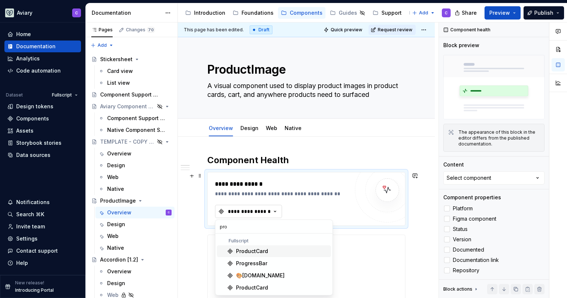
type input "prod"
click at [340, 157] on h2 "Component Health" at bounding box center [306, 160] width 198 height 12
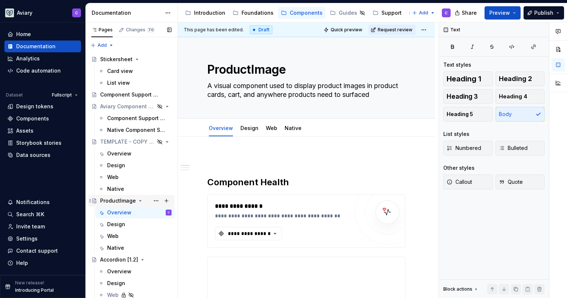
click at [117, 202] on div "ProductImage" at bounding box center [118, 200] width 36 height 7
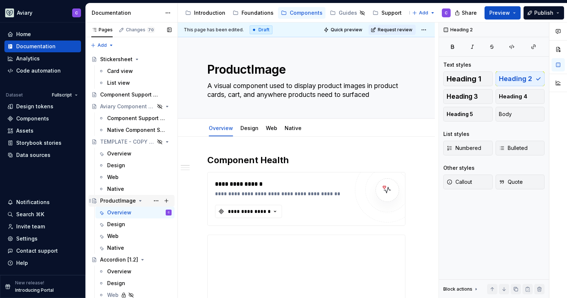
click at [118, 201] on div "ProductImage" at bounding box center [118, 200] width 36 height 7
click at [111, 227] on div "Design" at bounding box center [116, 224] width 18 height 7
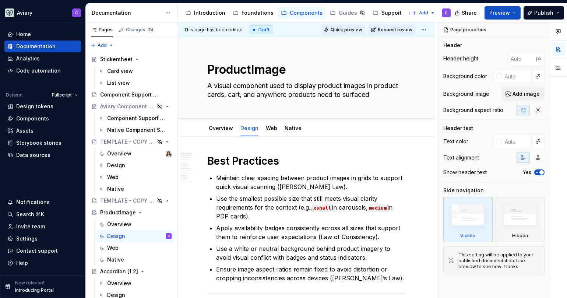
click at [354, 31] on span "Quick preview" at bounding box center [347, 30] width 32 height 6
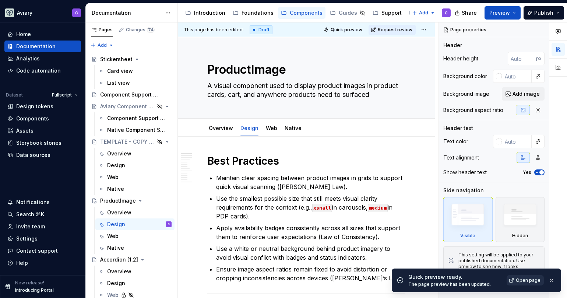
click at [537, 280] on span "Open page" at bounding box center [528, 280] width 25 height 6
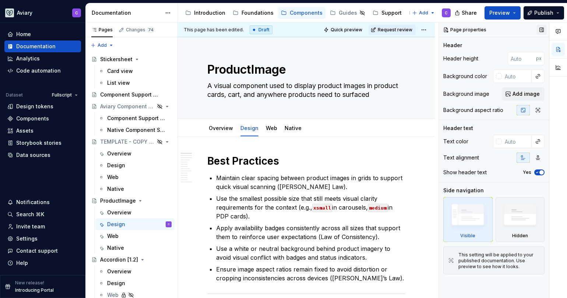
click at [541, 30] on button "button" at bounding box center [542, 30] width 10 height 10
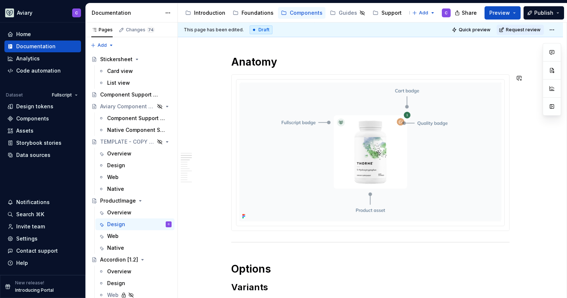
scroll to position [399, 0]
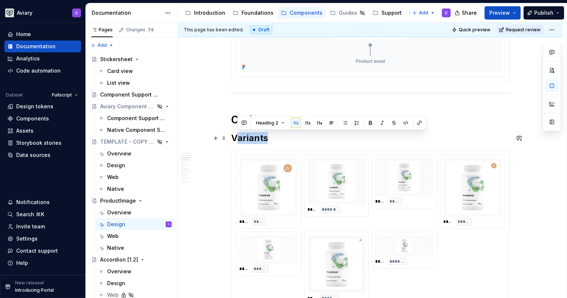
drag, startPoint x: 253, startPoint y: 139, endPoint x: 228, endPoint y: 139, distance: 25.1
click at [273, 139] on h2 "Variants" at bounding box center [370, 138] width 279 height 12
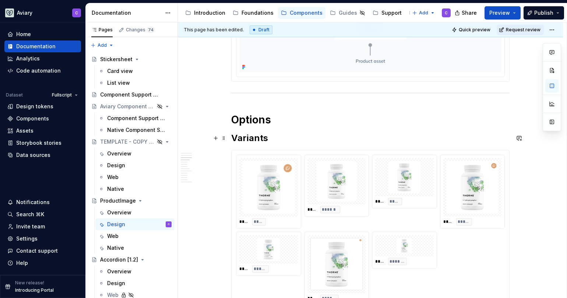
drag, startPoint x: 273, startPoint y: 139, endPoint x: 268, endPoint y: 139, distance: 4.8
click at [268, 139] on h2 "Variants" at bounding box center [370, 138] width 279 height 12
click at [259, 139] on h2 "Variants" at bounding box center [370, 138] width 279 height 12
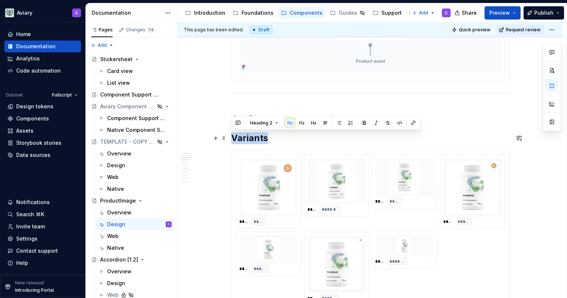
click at [259, 139] on h2 "Variants" at bounding box center [370, 138] width 279 height 12
click at [269, 126] on span "Heading 2" at bounding box center [261, 123] width 22 height 6
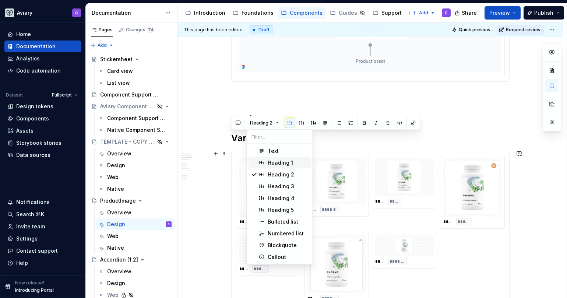
click at [278, 160] on div "Heading 1" at bounding box center [280, 162] width 25 height 7
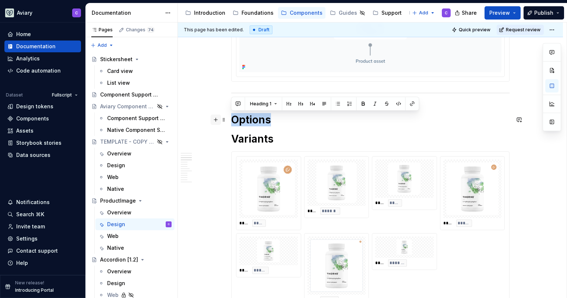
drag, startPoint x: 275, startPoint y: 121, endPoint x: 217, endPoint y: 121, distance: 57.8
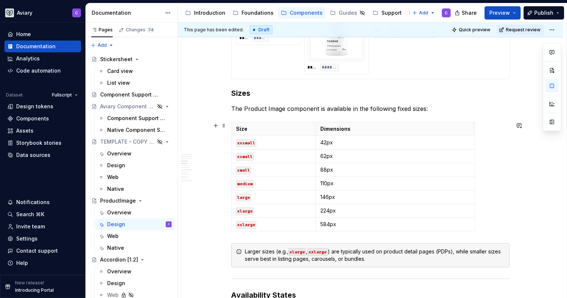
scroll to position [726, 0]
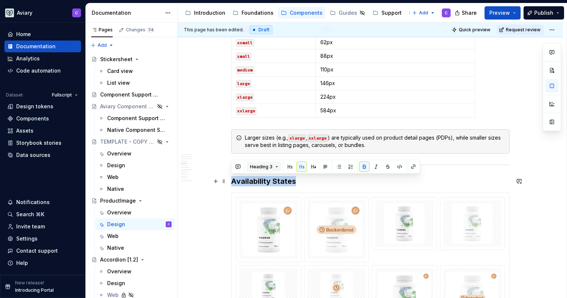
drag, startPoint x: 306, startPoint y: 185, endPoint x: 267, endPoint y: 168, distance: 41.8
click at [231, 182] on h3 "Availability States" at bounding box center [370, 181] width 279 height 10
click at [268, 167] on span "Heading 3" at bounding box center [261, 167] width 22 height 6
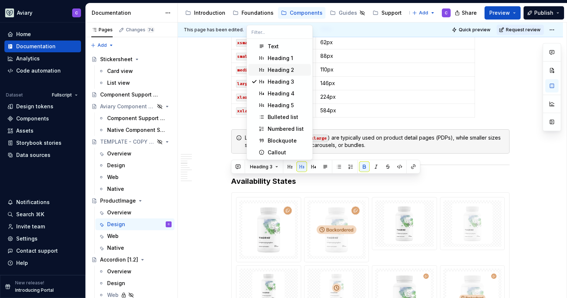
click at [287, 68] on div "Heading 2" at bounding box center [281, 69] width 27 height 7
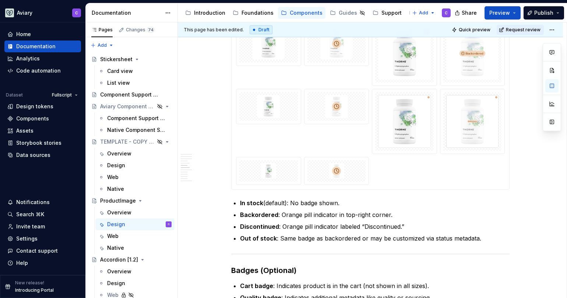
scroll to position [1071, 0]
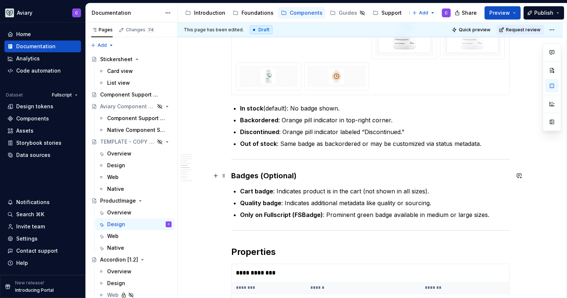
click at [276, 174] on strong "Badges (Optional)" at bounding box center [263, 175] width 65 height 9
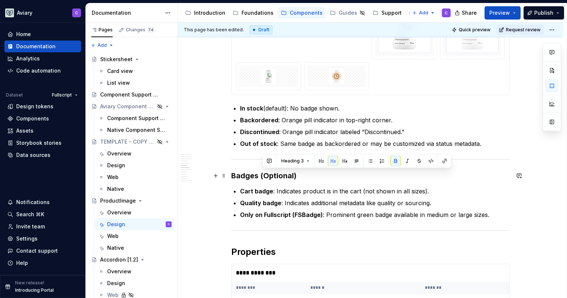
click at [276, 174] on strong "Badges (Optional)" at bounding box center [263, 175] width 65 height 9
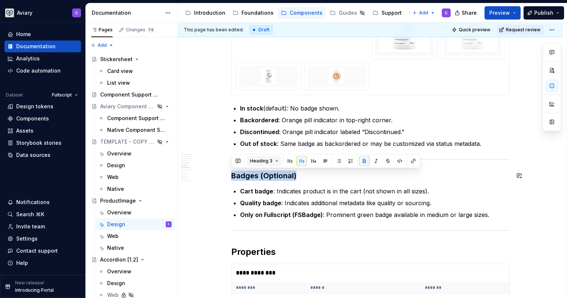
click at [263, 164] on button "Heading 3" at bounding box center [264, 161] width 35 height 10
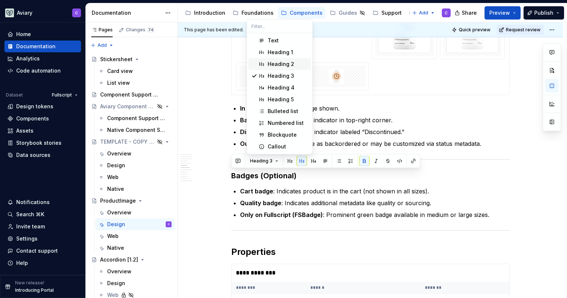
click at [281, 64] on div "Heading 2" at bounding box center [281, 63] width 27 height 7
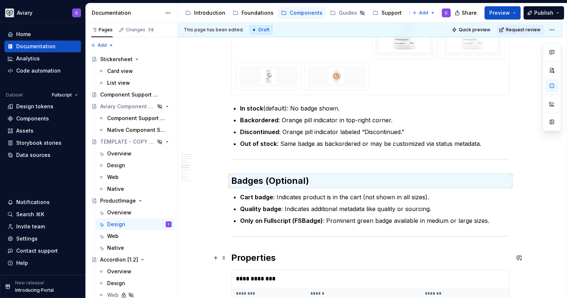
click at [258, 260] on h2 "Properties" at bounding box center [370, 258] width 279 height 12
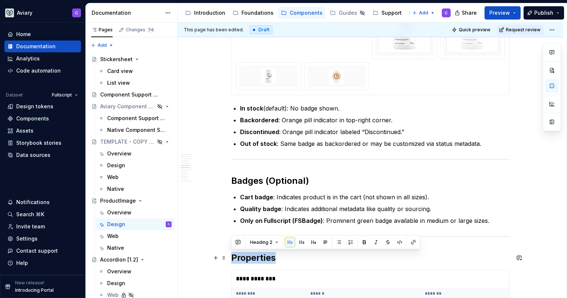
click at [258, 260] on h2 "Properties" at bounding box center [370, 258] width 279 height 12
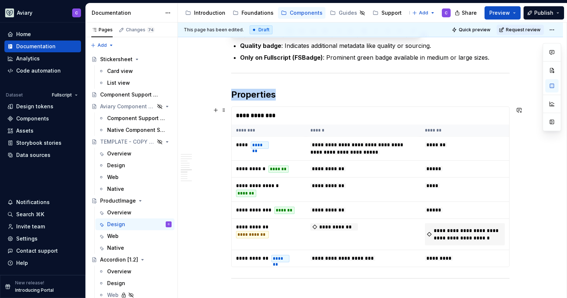
scroll to position [1313, 0]
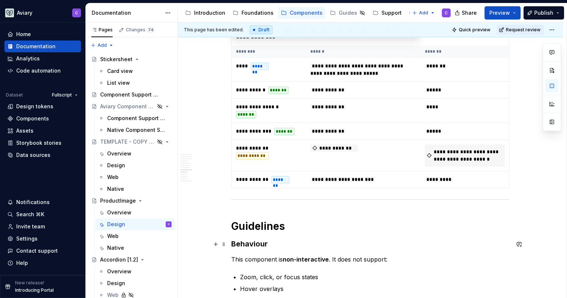
click at [246, 239] on h3 "Behaviour" at bounding box center [370, 244] width 279 height 10
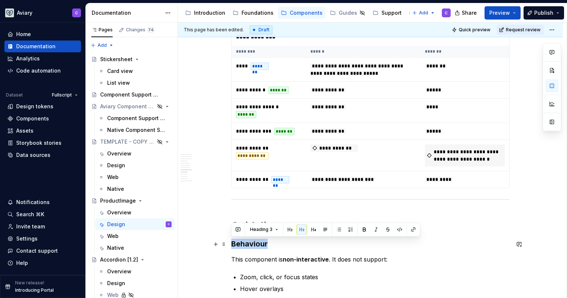
click at [246, 239] on h3 "Behaviour" at bounding box center [370, 244] width 279 height 10
click at [256, 231] on span "Heading 3" at bounding box center [261, 230] width 22 height 6
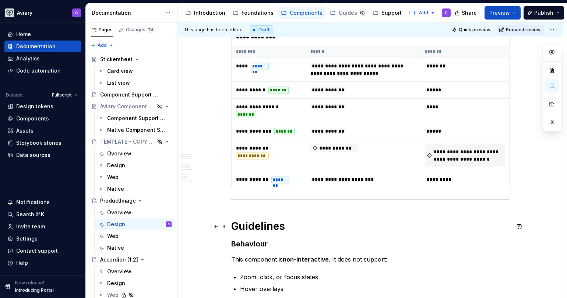
click at [490, 232] on h1 "Guidelines" at bounding box center [370, 226] width 279 height 13
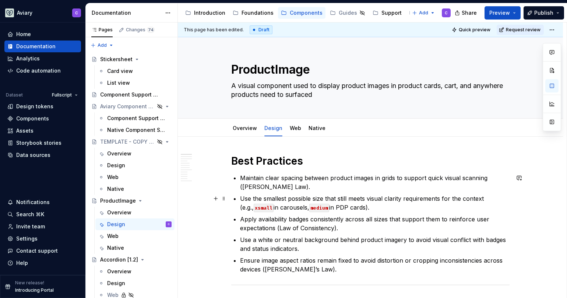
scroll to position [470, 0]
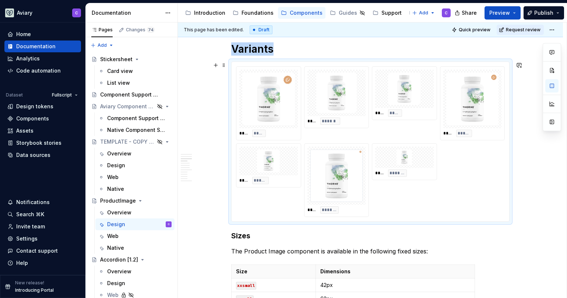
click at [418, 146] on div "**** *******" at bounding box center [404, 162] width 64 height 36
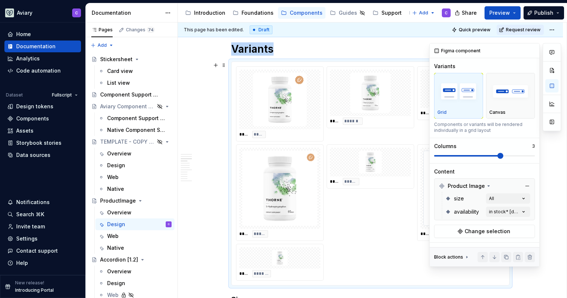
scroll to position [509, 0]
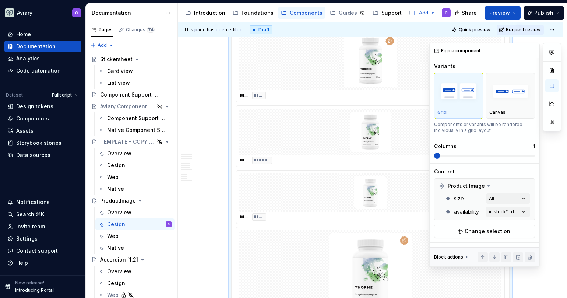
click at [435, 155] on span at bounding box center [437, 156] width 6 height 6
click at [507, 94] on img "button" at bounding box center [511, 91] width 42 height 27
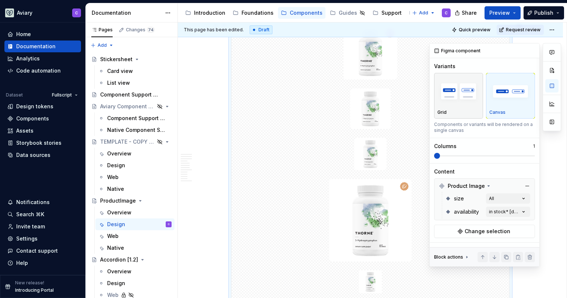
click at [462, 106] on div "button" at bounding box center [459, 91] width 42 height 30
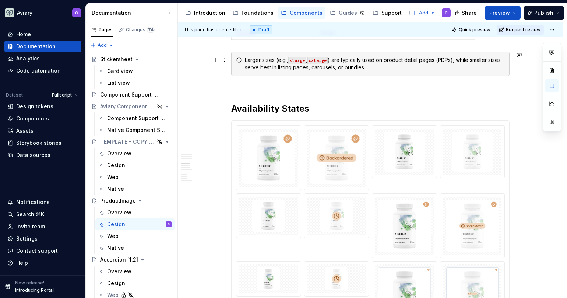
scroll to position [1330, 0]
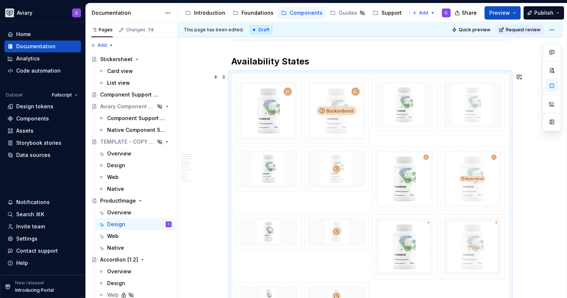
click at [394, 140] on div at bounding box center [370, 194] width 269 height 232
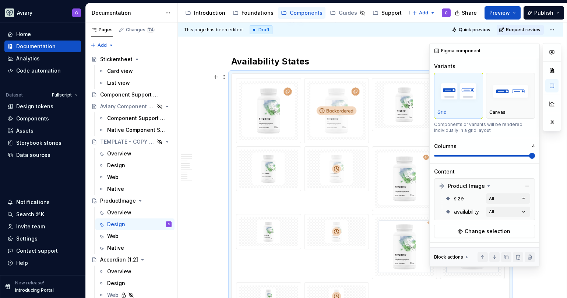
drag, startPoint x: 553, startPoint y: 85, endPoint x: 517, endPoint y: 155, distance: 78.8
click at [503, 148] on div "Comments Open comments No comments yet Select ‘Comment’ from the block context …" at bounding box center [496, 155] width 132 height 224
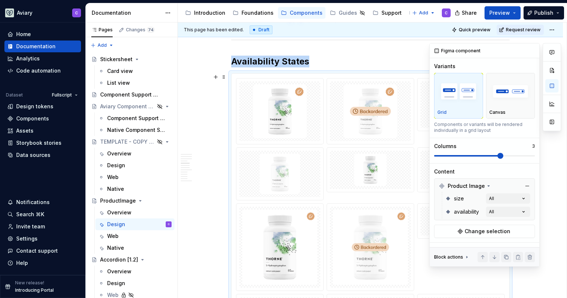
scroll to position [1381, 0]
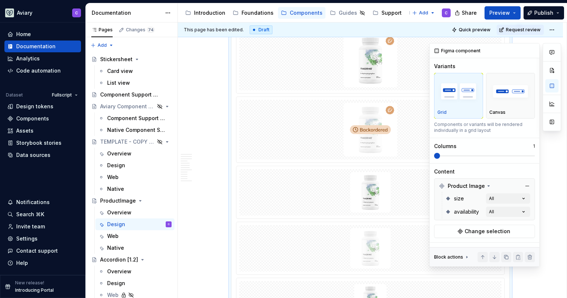
click at [434, 155] on span at bounding box center [437, 156] width 6 height 6
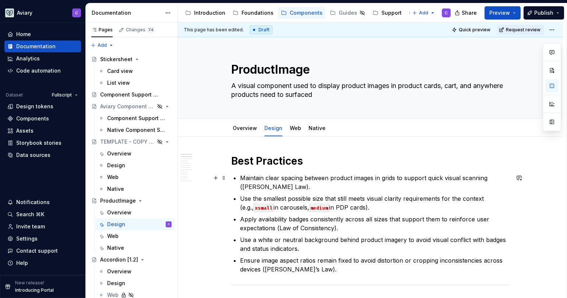
scroll to position [426, 0]
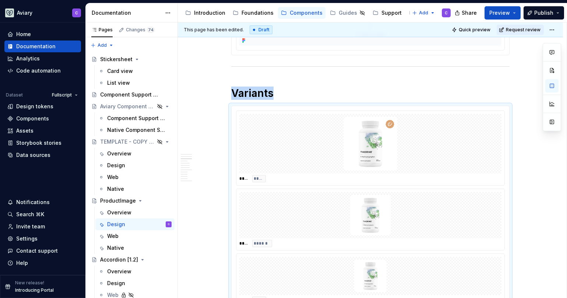
click at [392, 154] on img at bounding box center [371, 144] width 54 height 54
type textarea "*"
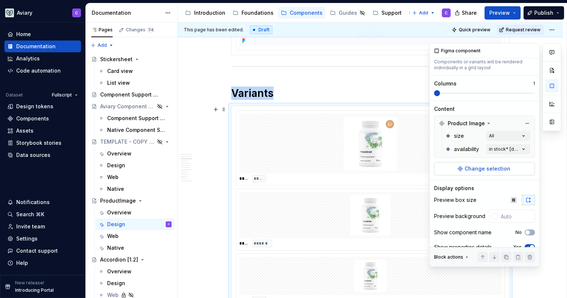
scroll to position [88, 0]
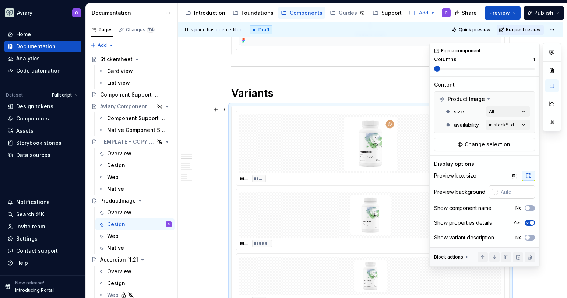
click at [511, 192] on input "text" at bounding box center [516, 191] width 37 height 13
type input "g"
type input "#FAFAFA"
click at [498, 158] on div "Figma component Variants Grid Canvas Components or variants will be rendered in…" at bounding box center [485, 112] width 110 height 310
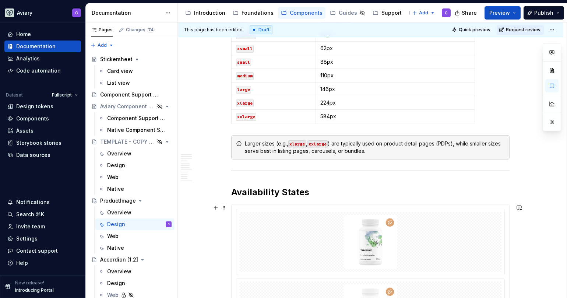
scroll to position [1029, 0]
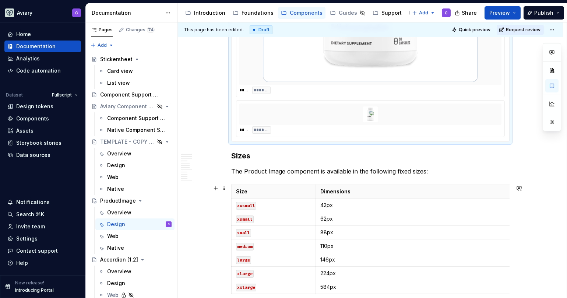
drag, startPoint x: 474, startPoint y: 192, endPoint x: 513, endPoint y: 195, distance: 39.1
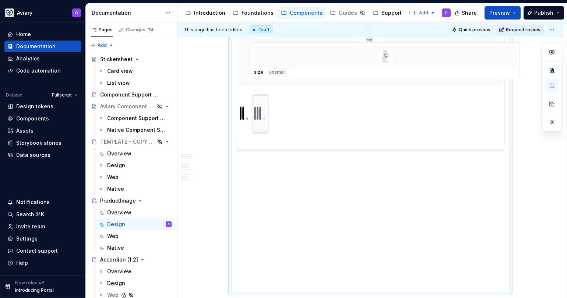
scroll to position [862, 0]
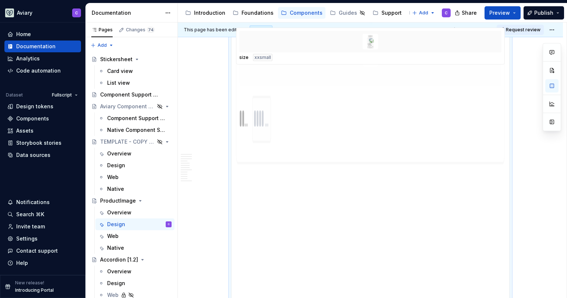
drag, startPoint x: 255, startPoint y: 109, endPoint x: 263, endPoint y: 197, distance: 88.1
click at [263, 197] on body "Aviary C Home Documentation Analytics Code automation Dataset Fullscript Design…" at bounding box center [283, 149] width 567 height 298
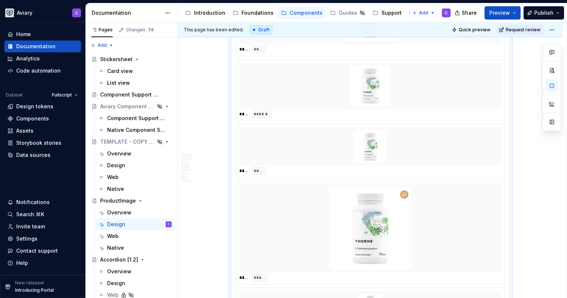
scroll to position [555, 0]
drag, startPoint x: 287, startPoint y: 154, endPoint x: 304, endPoint y: 81, distance: 75.1
click at [304, 81] on body "Aviary C Home Documentation Analytics Code automation Dataset Fullscript Design…" at bounding box center [283, 149] width 567 height 298
drag, startPoint x: 281, startPoint y: 125, endPoint x: 292, endPoint y: 108, distance: 20.9
drag, startPoint x: 307, startPoint y: 47, endPoint x: 316, endPoint y: 194, distance: 147.3
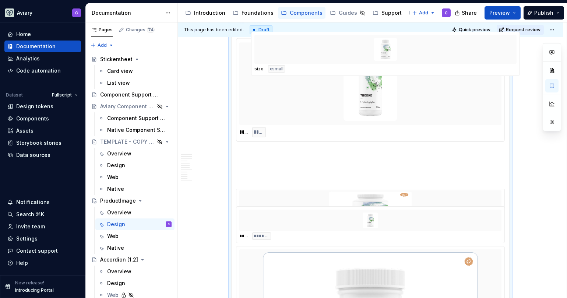
scroll to position [649, 0]
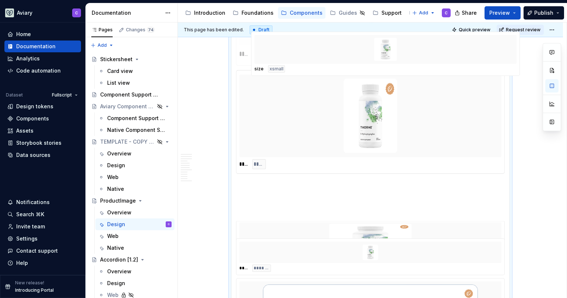
drag, startPoint x: 301, startPoint y: 179, endPoint x: 319, endPoint y: 68, distance: 112.7
click at [315, 64] on body "Aviary C Home Documentation Analytics Code automation Dataset Fullscript Design…" at bounding box center [283, 149] width 567 height 298
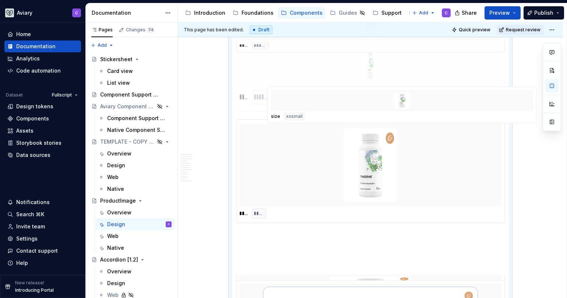
drag, startPoint x: 290, startPoint y: 267, endPoint x: 321, endPoint y: 112, distance: 157.8
click at [321, 112] on body "Aviary C Home Documentation Analytics Code automation Dataset Fullscript Design…" at bounding box center [283, 149] width 567 height 298
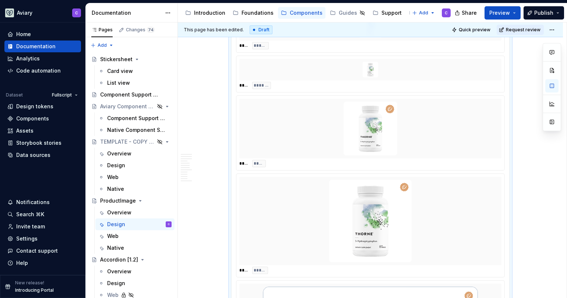
drag, startPoint x: 312, startPoint y: 135, endPoint x: 304, endPoint y: 295, distance: 160.1
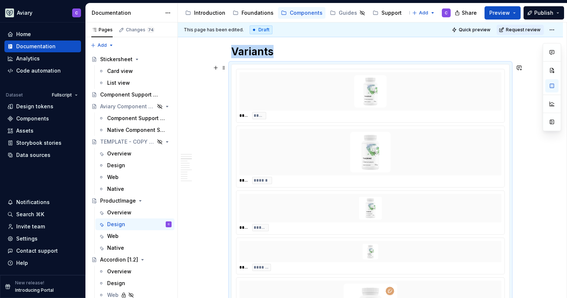
scroll to position [462, 0]
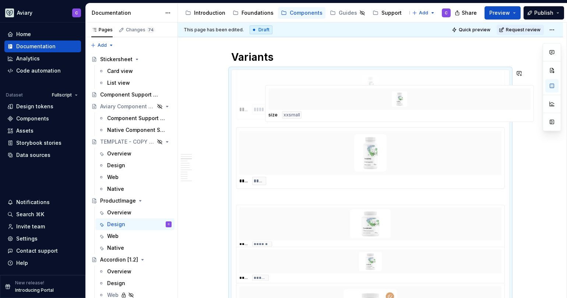
drag, startPoint x: 300, startPoint y: 265, endPoint x: 327, endPoint y: 106, distance: 160.8
click at [327, 106] on body "Aviary C Home Documentation Analytics Code automation Dataset Fullscript Design…" at bounding box center [283, 149] width 567 height 298
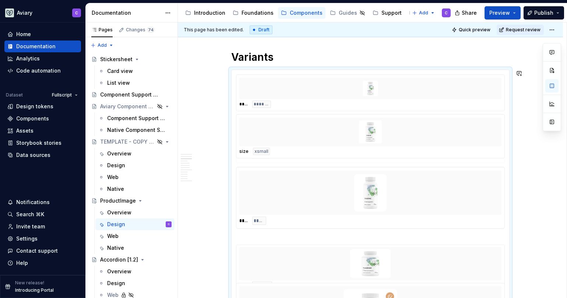
drag, startPoint x: 270, startPoint y: 266, endPoint x: 298, endPoint y: 142, distance: 126.6
click at [298, 142] on body "Aviary C Home Documentation Analytics Code automation Dataset Fullscript Design…" at bounding box center [283, 149] width 567 height 298
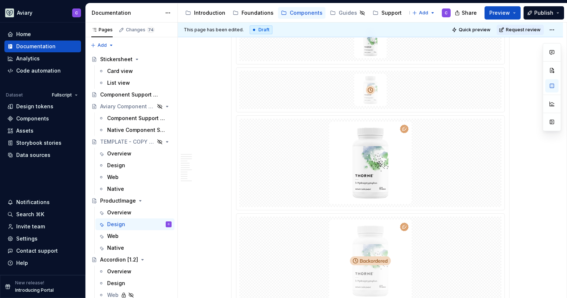
scroll to position [1484, 0]
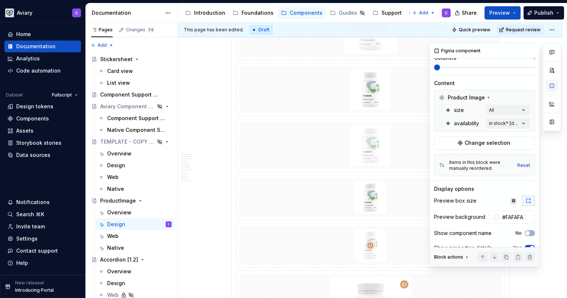
click at [554, 88] on button "button" at bounding box center [552, 85] width 13 height 13
type textarea "*"
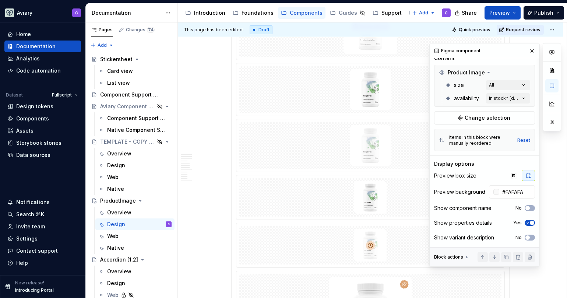
scroll to position [88, 0]
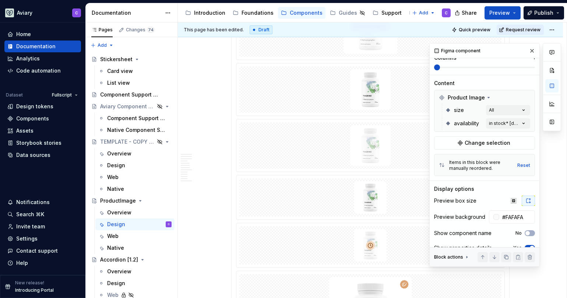
click at [406, 167] on div at bounding box center [370, 145] width 262 height 46
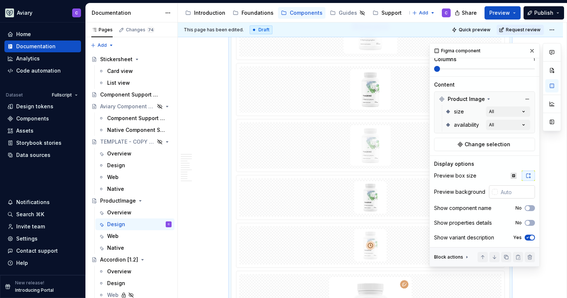
click at [513, 195] on input "text" at bounding box center [516, 191] width 37 height 13
type input "#FAFAFA"
click at [530, 238] on span "button" at bounding box center [532, 237] width 4 height 4
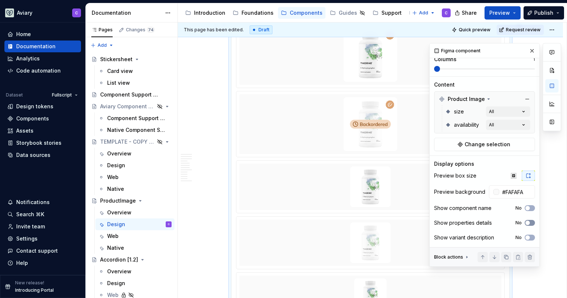
click at [526, 222] on span "button" at bounding box center [528, 223] width 4 height 4
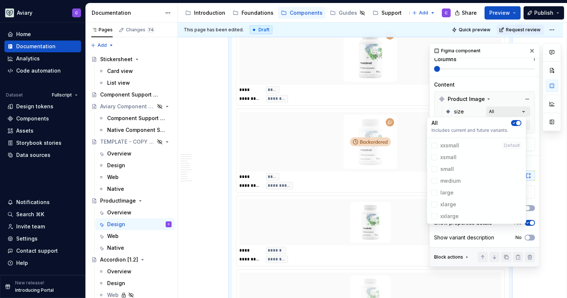
click at [523, 111] on div "Comments Open comments No comments yet Select ‘Comment’ from the block context …" at bounding box center [496, 155] width 132 height 224
click at [518, 122] on span "button" at bounding box center [519, 123] width 4 height 4
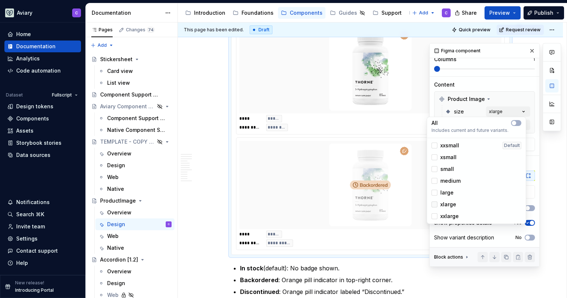
click at [433, 207] on div at bounding box center [435, 205] width 6 height 6
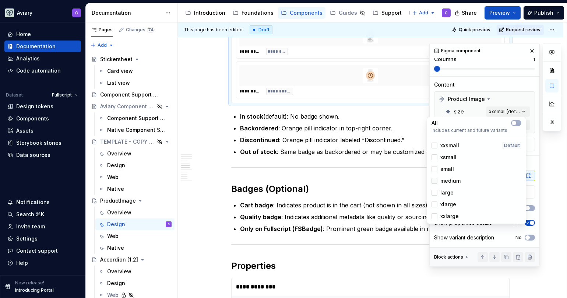
click at [436, 181] on div at bounding box center [435, 181] width 6 height 6
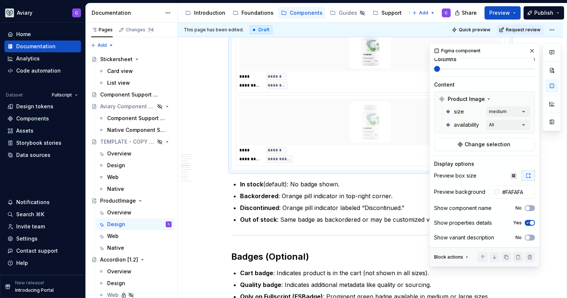
click at [537, 154] on div "Comments Open comments No comments yet Select ‘Comment’ from the block context …" at bounding box center [496, 155] width 132 height 224
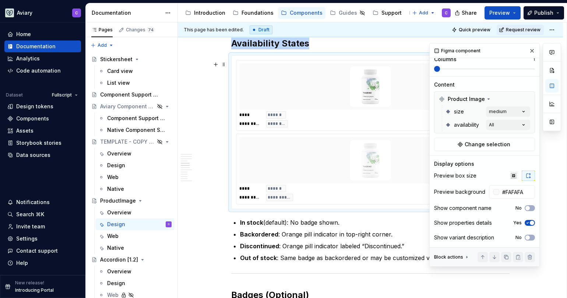
scroll to position [1361, 0]
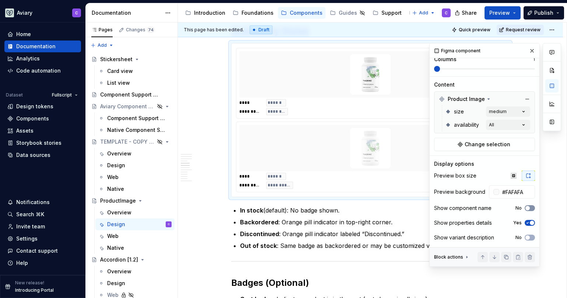
click at [526, 207] on span "button" at bounding box center [528, 208] width 4 height 4
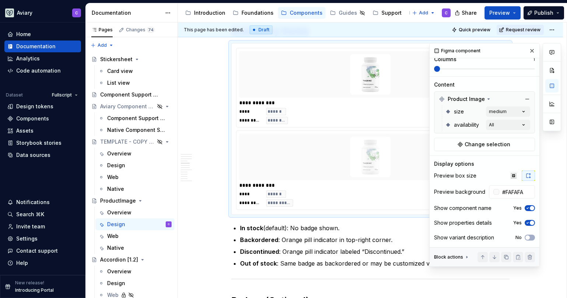
click at [525, 207] on icon "button" at bounding box center [528, 208] width 6 height 4
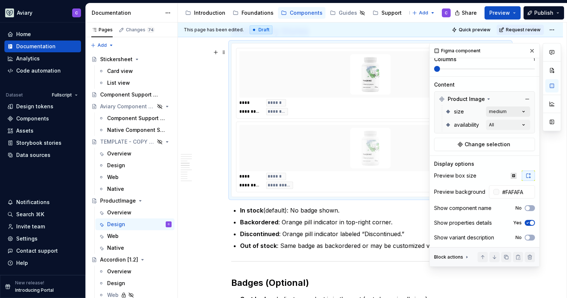
click at [517, 112] on div "Comments Open comments No comments yet Select ‘Comment’ from the block context …" at bounding box center [496, 155] width 132 height 224
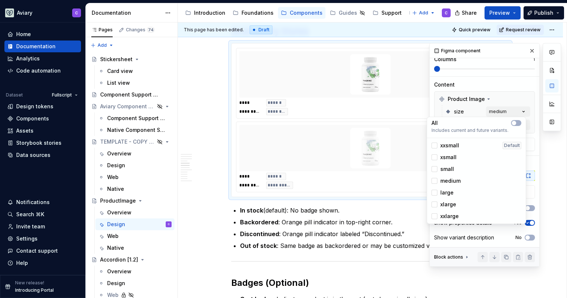
click at [452, 192] on span "large" at bounding box center [447, 192] width 13 height 7
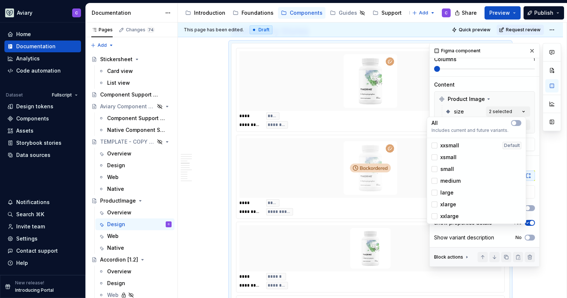
click at [444, 207] on span "xlarge" at bounding box center [449, 204] width 16 height 7
click at [450, 220] on div "xxlarge" at bounding box center [477, 216] width 96 height 12
click at [443, 168] on span "small" at bounding box center [448, 168] width 14 height 7
click at [448, 158] on span "xsmall" at bounding box center [449, 157] width 16 height 7
click at [455, 143] on span "xxsmall" at bounding box center [450, 145] width 19 height 7
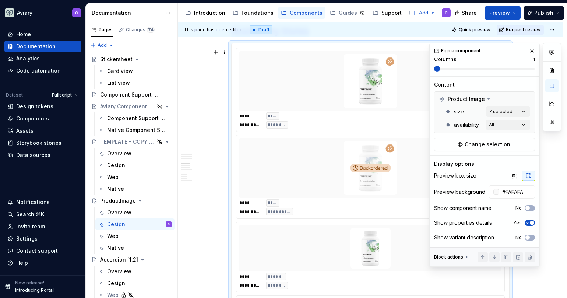
click at [379, 202] on html "Aviary C Home Documentation Analytics Code automation Dataset Fullscript Design…" at bounding box center [283, 149] width 567 height 298
click at [530, 47] on button "button" at bounding box center [532, 51] width 10 height 10
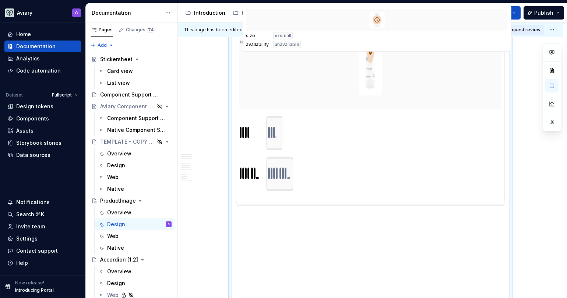
scroll to position [2136, 0]
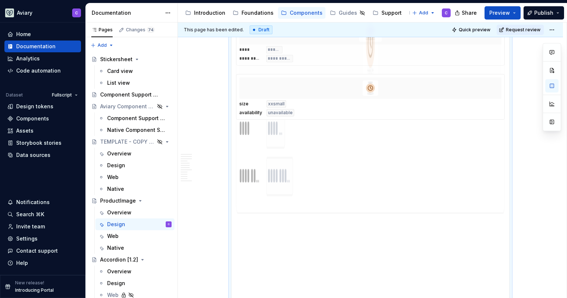
drag, startPoint x: 305, startPoint y: 227, endPoint x: 326, endPoint y: 200, distance: 33.7
click at [326, 200] on body "Aviary C Home Documentation Analytics Code automation Dataset Fullscript Design…" at bounding box center [283, 149] width 567 height 298
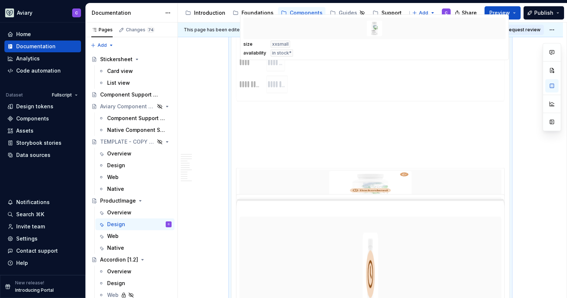
scroll to position [1921, 0]
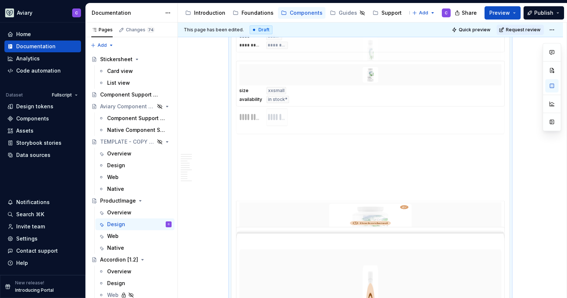
drag, startPoint x: 310, startPoint y: 184, endPoint x: 320, endPoint y: 113, distance: 71.4
click at [320, 113] on body "Aviary C Home Documentation Analytics Code automation Dataset Fullscript Design…" at bounding box center [283, 149] width 567 height 298
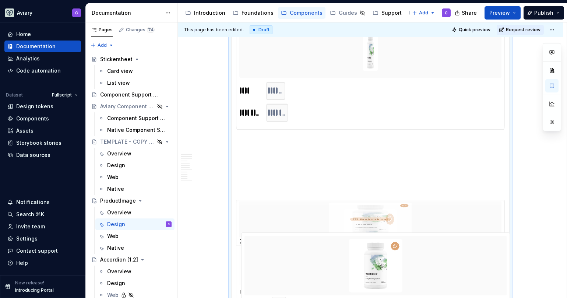
scroll to position [1813, 0]
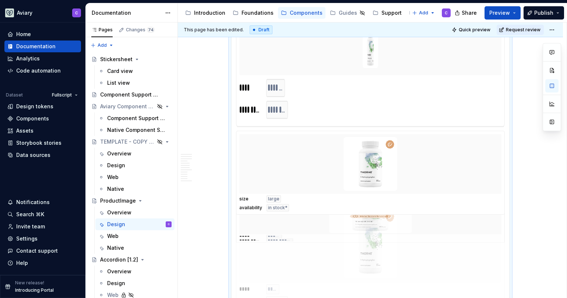
drag, startPoint x: 309, startPoint y: 98, endPoint x: 308, endPoint y: 218, distance: 120.8
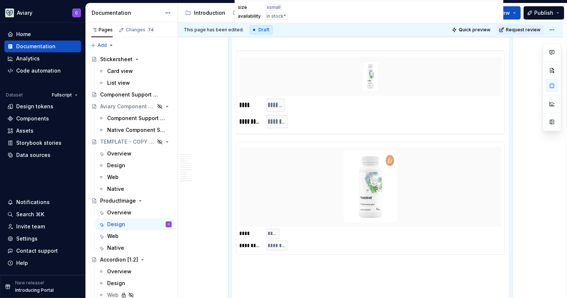
scroll to position [1740, 0]
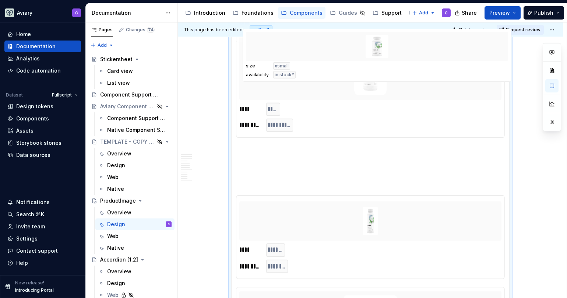
drag, startPoint x: 306, startPoint y: 220, endPoint x: 315, endPoint y: 106, distance: 114.2
click at [311, 76] on body "Aviary C Home Documentation Analytics Code automation Dataset Fullscript Design…" at bounding box center [283, 149] width 567 height 298
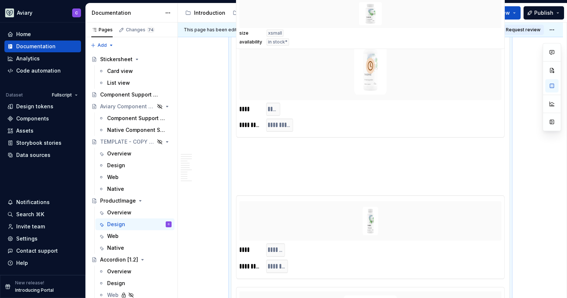
scroll to position [1718, 0]
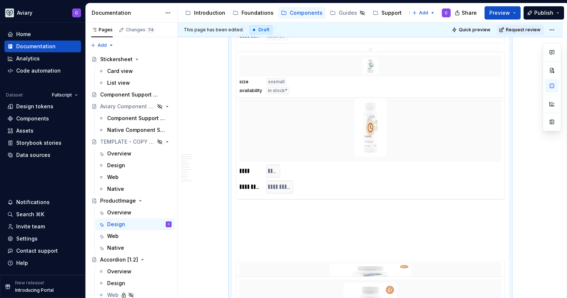
drag, startPoint x: 283, startPoint y: 265, endPoint x: 299, endPoint y: 84, distance: 180.9
click at [299, 84] on body "Aviary C Home Documentation Analytics Code automation Dataset Fullscript Design…" at bounding box center [283, 149] width 567 height 298
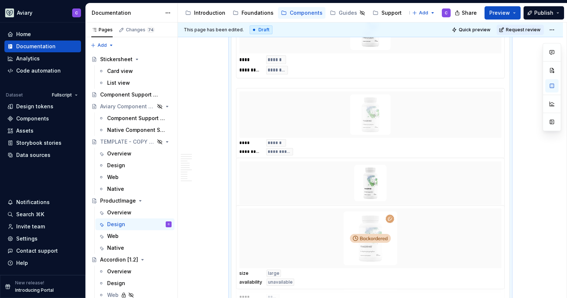
drag, startPoint x: 299, startPoint y: 63, endPoint x: 318, endPoint y: 253, distance: 191.8
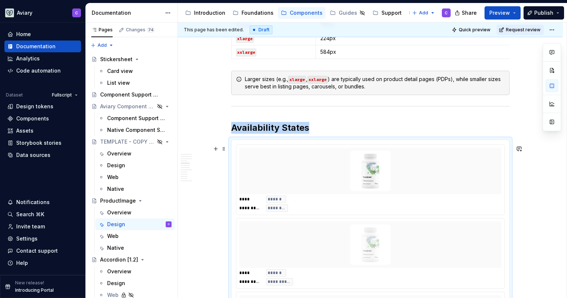
scroll to position [1356, 0]
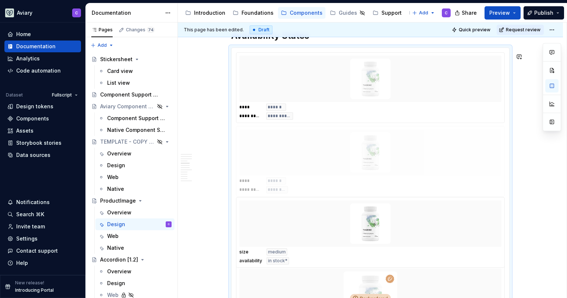
drag, startPoint x: 288, startPoint y: 89, endPoint x: 322, endPoint y: 220, distance: 135.3
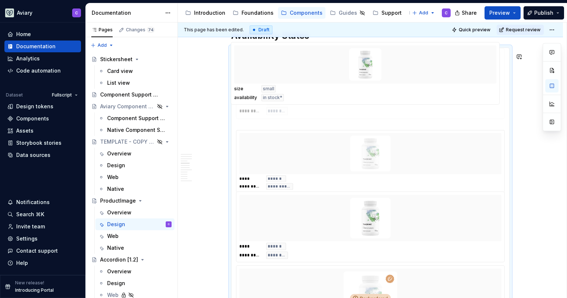
drag, startPoint x: 310, startPoint y: 164, endPoint x: 305, endPoint y: 77, distance: 86.7
click at [305, 77] on body "Aviary C Home Documentation Analytics Code automation Dataset Fullscript Design…" at bounding box center [283, 149] width 567 height 298
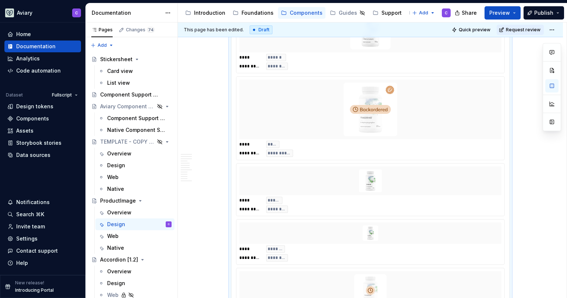
scroll to position [1572, 0]
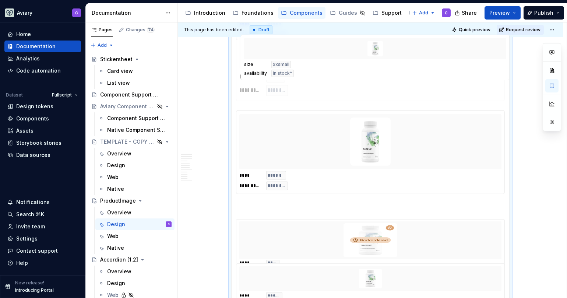
drag, startPoint x: 308, startPoint y: 221, endPoint x: 313, endPoint y: 58, distance: 163.3
click at [313, 58] on body "Aviary C Home Documentation Analytics Code automation Dataset Fullscript Design…" at bounding box center [283, 149] width 567 height 298
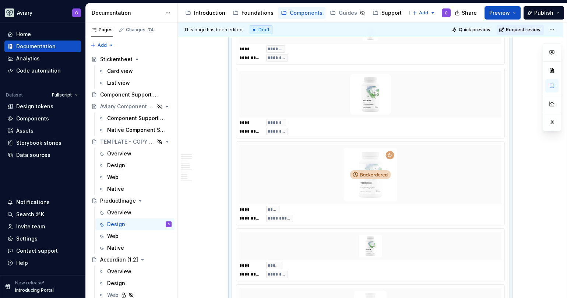
scroll to position [1596, 0]
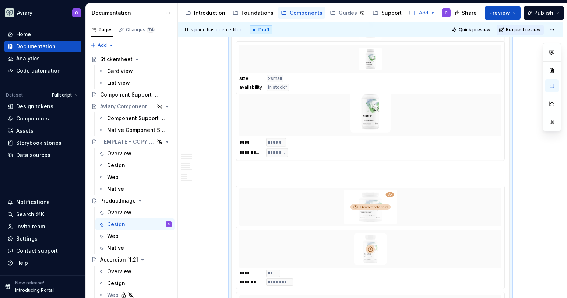
drag, startPoint x: 317, startPoint y: 196, endPoint x: 313, endPoint y: 58, distance: 138.2
click at [313, 58] on body "Aviary C Home Documentation Analytics Code automation Dataset Fullscript Design…" at bounding box center [283, 149] width 567 height 298
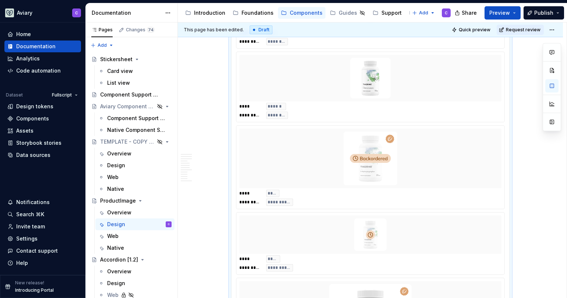
scroll to position [1697, 0]
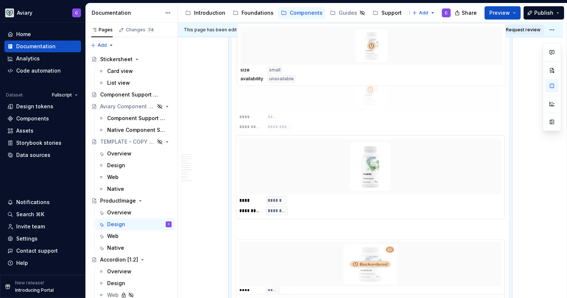
drag, startPoint x: 345, startPoint y: 163, endPoint x: 346, endPoint y: 64, distance: 98.4
click at [346, 64] on body "Aviary C Home Documentation Analytics Code automation Dataset Fullscript Design…" at bounding box center [283, 149] width 567 height 298
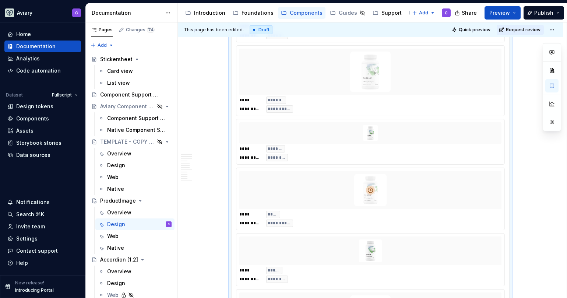
scroll to position [1421, 0]
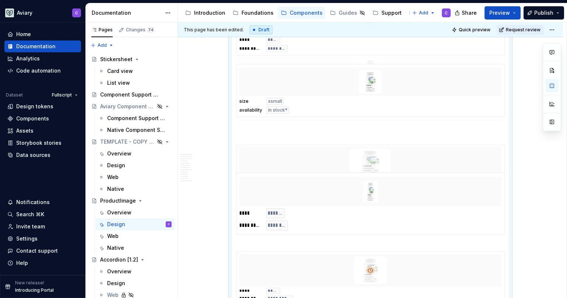
drag, startPoint x: 316, startPoint y: 268, endPoint x: 329, endPoint y: 100, distance: 168.2
click at [329, 100] on body "Aviary C Home Documentation Analytics Code automation Dataset Fullscript Design…" at bounding box center [283, 149] width 567 height 298
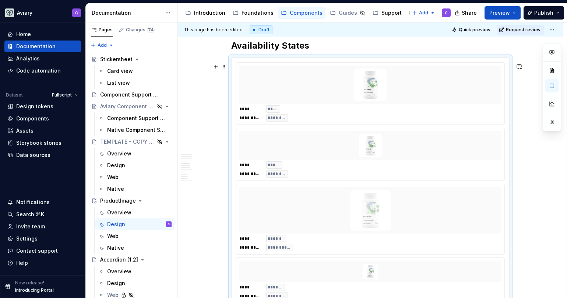
scroll to position [1341, 0]
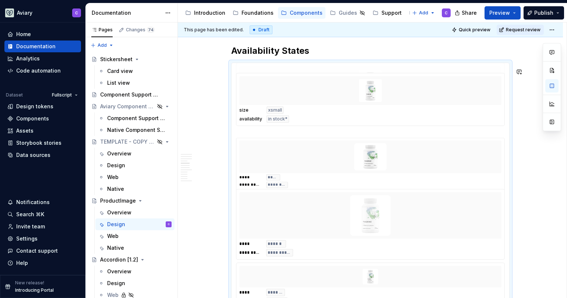
drag, startPoint x: 337, startPoint y: 177, endPoint x: 337, endPoint y: 105, distance: 71.8
click at [337, 105] on body "Aviary C Home Documentation Analytics Code automation Dataset Fullscript Design…" at bounding box center [283, 149] width 567 height 298
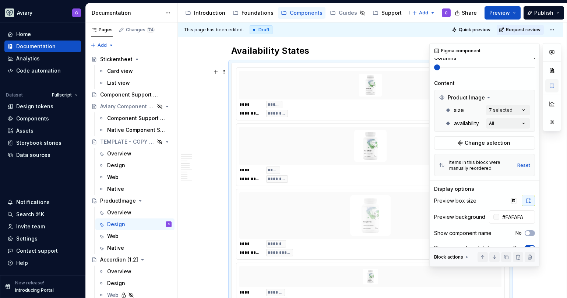
scroll to position [0, 0]
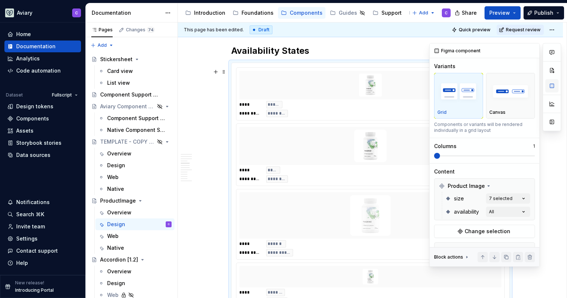
click at [554, 87] on button "button" at bounding box center [552, 85] width 13 height 13
click at [515, 213] on div "Comments Open comments No comments yet Select ‘Comment’ from the block context …" at bounding box center [496, 155] width 132 height 224
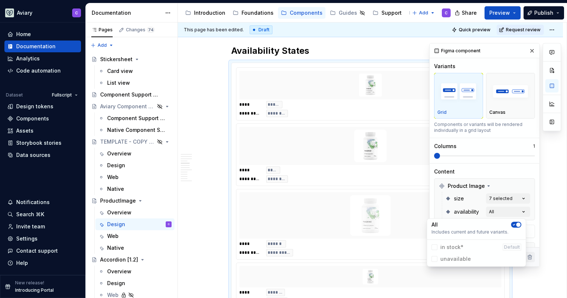
click at [433, 248] on span "in stock* Default" at bounding box center [477, 247] width 96 height 12
click at [437, 245] on span "in stock* Default" at bounding box center [477, 247] width 96 height 12
click at [519, 225] on span "button" at bounding box center [519, 225] width 4 height 4
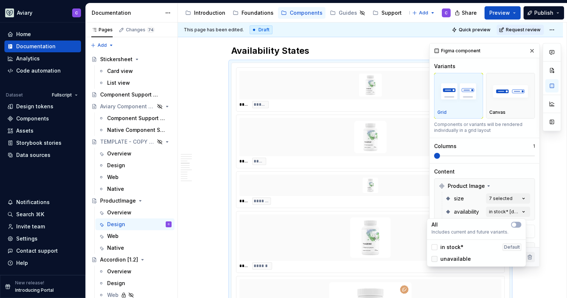
click at [436, 257] on div at bounding box center [435, 259] width 6 height 6
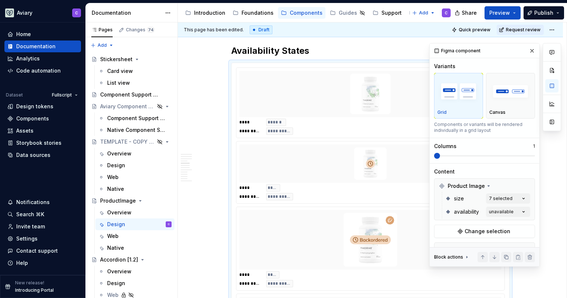
click at [527, 48] on div "Comments Open comments No comments yet Select ‘Comment’ from the block context …" at bounding box center [496, 155] width 132 height 224
click at [527, 51] on button "button" at bounding box center [532, 51] width 10 height 10
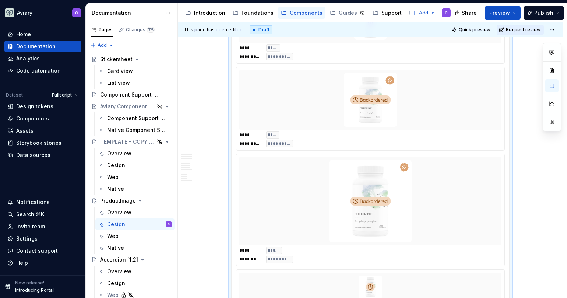
scroll to position [1589, 0]
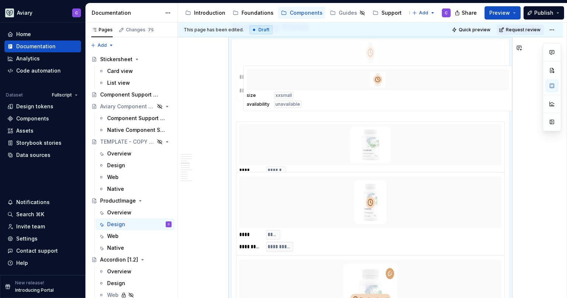
drag, startPoint x: 301, startPoint y: 239, endPoint x: 321, endPoint y: 89, distance: 151.2
click at [314, 64] on body "Aviary C Home Documentation Analytics Code automation Dataset Fullscript Design…" at bounding box center [283, 149] width 567 height 298
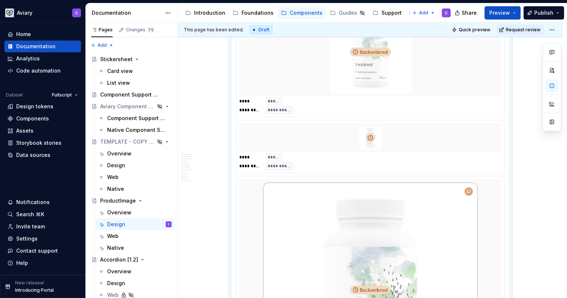
scroll to position [1690, 0]
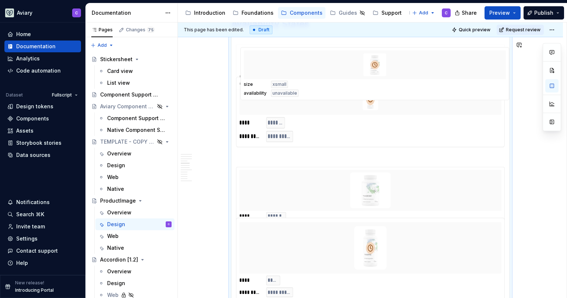
drag, startPoint x: 330, startPoint y: 144, endPoint x: 334, endPoint y: 76, distance: 67.9
click at [334, 76] on body "Aviary C Home Documentation Analytics Code automation Dataset Fullscript Design…" at bounding box center [283, 149] width 567 height 298
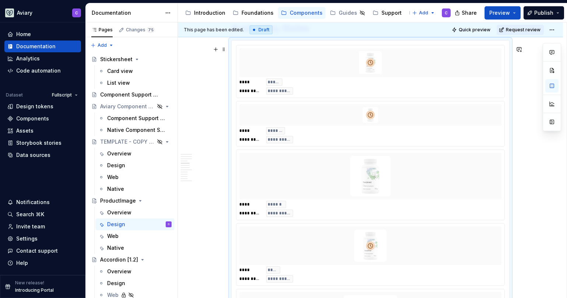
scroll to position [1363, 0]
drag, startPoint x: 325, startPoint y: 141, endPoint x: 330, endPoint y: 79, distance: 61.7
click at [330, 79] on body "Aviary C Home Documentation Analytics Code automation Dataset Fullscript Design…" at bounding box center [283, 149] width 567 height 298
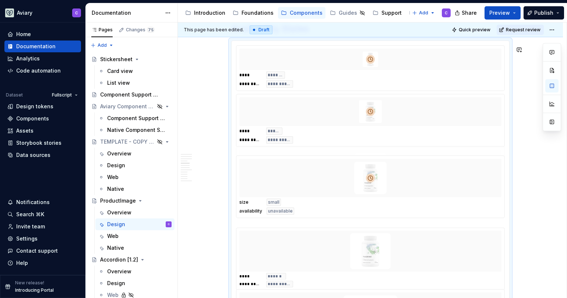
drag, startPoint x: 320, startPoint y: 270, endPoint x: 335, endPoint y: 177, distance: 94.4
click at [334, 176] on body "Aviary C Home Documentation Analytics Code automation Dataset Fullscript Design…" at bounding box center [283, 149] width 567 height 298
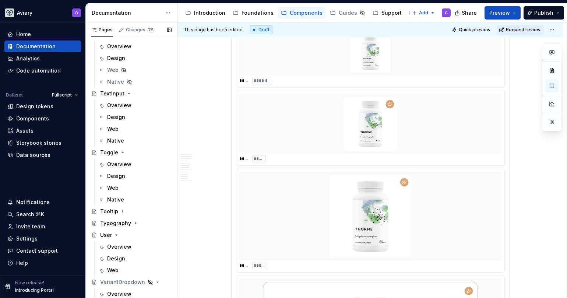
scroll to position [2831, 0]
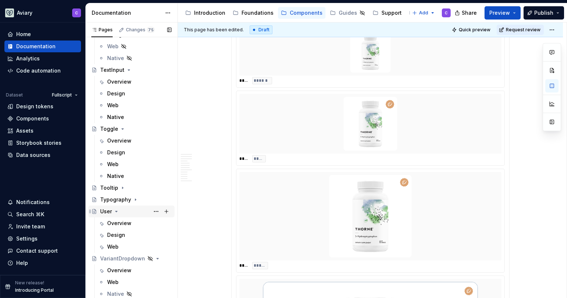
click at [110, 208] on div "User" at bounding box center [106, 211] width 12 height 7
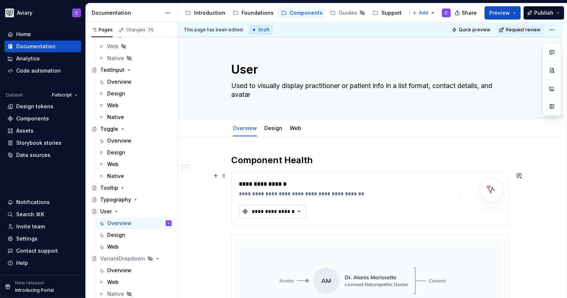
type textarea "*"
click at [289, 207] on button "**********" at bounding box center [272, 211] width 67 height 13
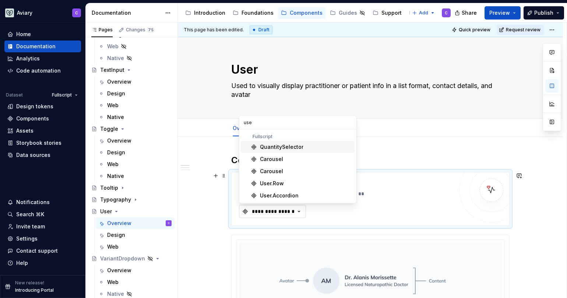
type input "user"
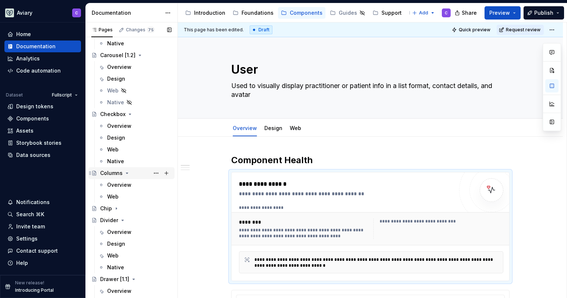
scroll to position [518, 0]
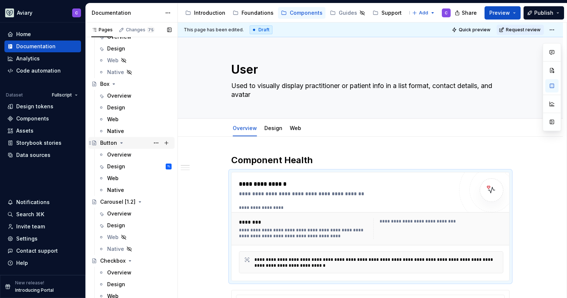
click at [113, 141] on div "Button" at bounding box center [108, 142] width 17 height 7
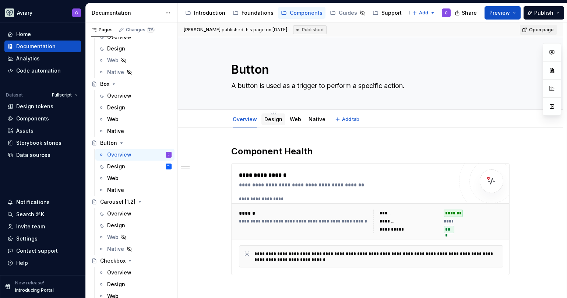
click at [270, 119] on link "Design" at bounding box center [274, 119] width 18 height 6
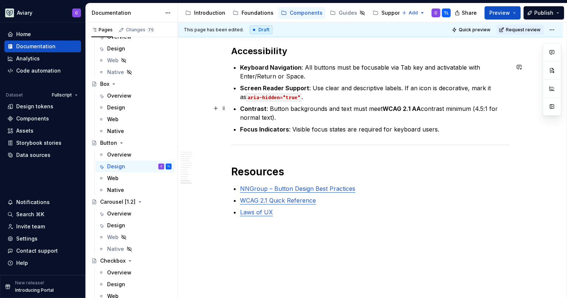
scroll to position [1694, 0]
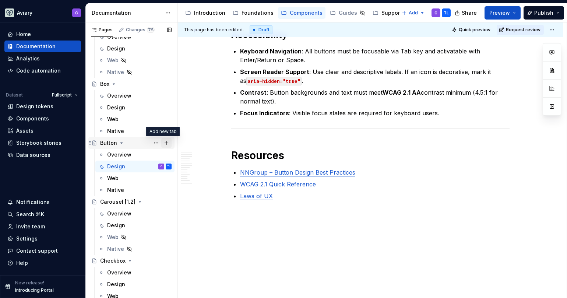
click at [164, 143] on button "Page tree" at bounding box center [166, 143] width 10 height 10
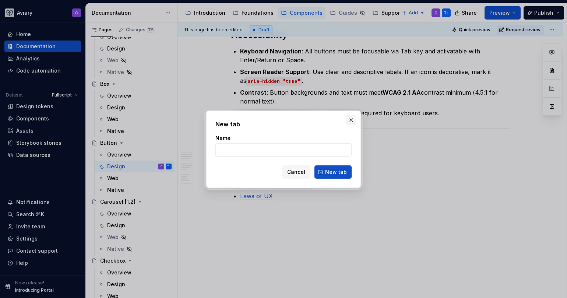
click at [353, 120] on button "button" at bounding box center [351, 120] width 10 height 10
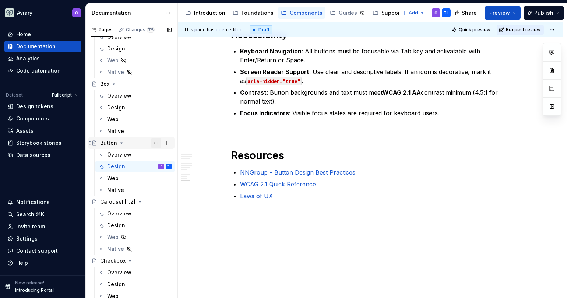
click at [154, 143] on button "Page tree" at bounding box center [156, 143] width 10 height 10
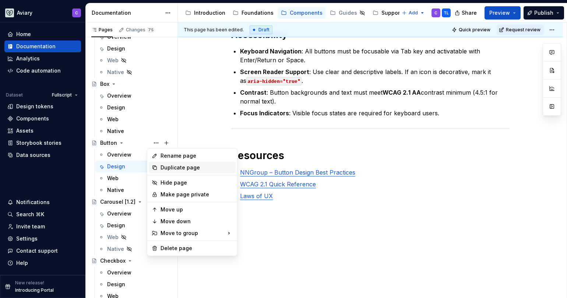
click at [189, 168] on div "Duplicate page" at bounding box center [197, 167] width 72 height 7
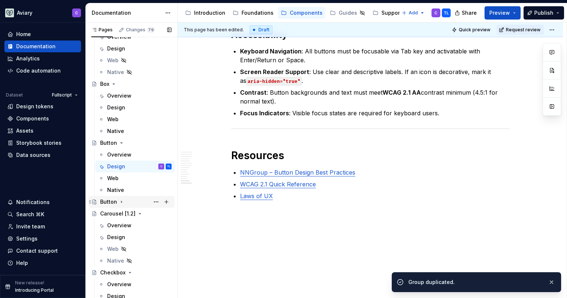
click at [105, 202] on div "Button" at bounding box center [108, 201] width 17 height 7
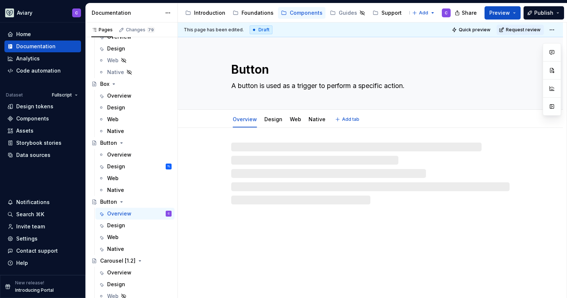
click at [267, 71] on textarea "Button" at bounding box center [369, 70] width 279 height 18
click at [269, 71] on textarea "Button" at bounding box center [369, 70] width 279 height 18
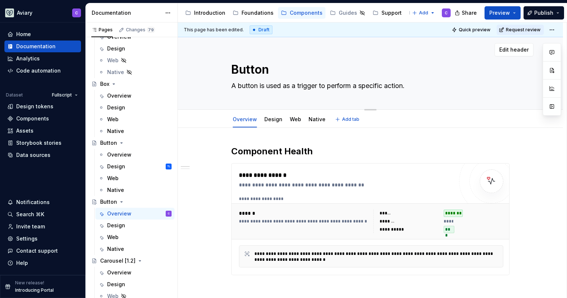
type textarea "*"
type textarea "ButtonS"
type textarea "*"
type textarea "ButtonSS"
type textarea "*"
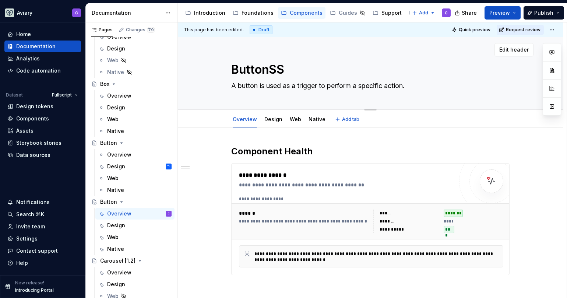
type textarea "ButtonSSO"
type textarea "*"
type textarea "ButtonSSO"
click at [396, 87] on textarea "A button is used as a trigger to perform a specific action." at bounding box center [369, 86] width 279 height 12
click at [397, 87] on textarea "A button is used as a trigger to perform a specific action." at bounding box center [369, 86] width 279 height 12
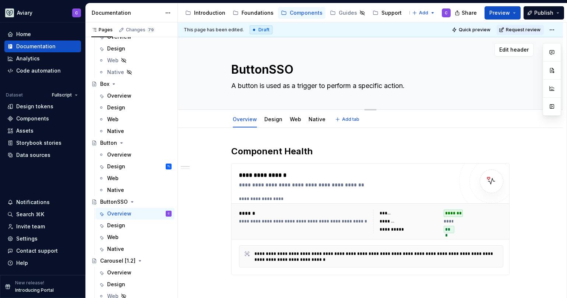
type textarea "*"
type textarea "tion."
click at [210, 87] on div "ButtonSSO tion." at bounding box center [370, 73] width 326 height 72
type textarea "*"
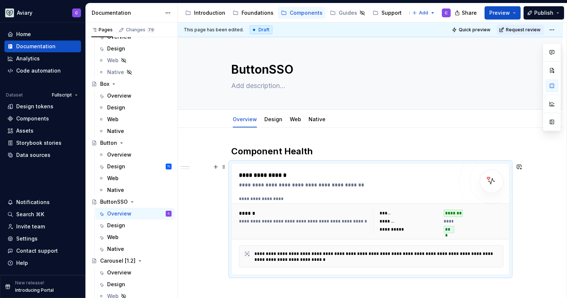
click at [270, 222] on div "**********" at bounding box center [304, 221] width 130 height 6
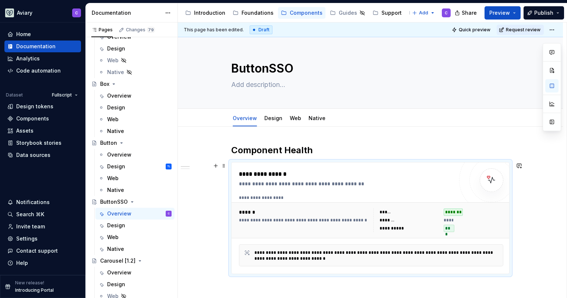
scroll to position [1, 0]
type textarea "*"
click at [224, 167] on span at bounding box center [224, 165] width 6 height 10
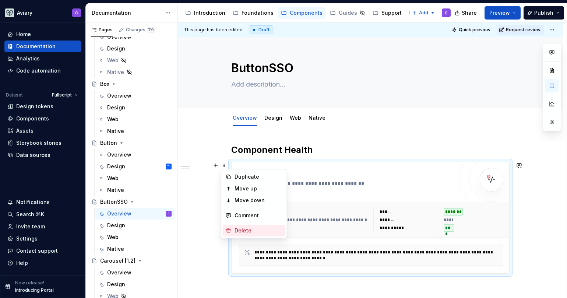
click at [251, 229] on div "Delete" at bounding box center [259, 230] width 48 height 7
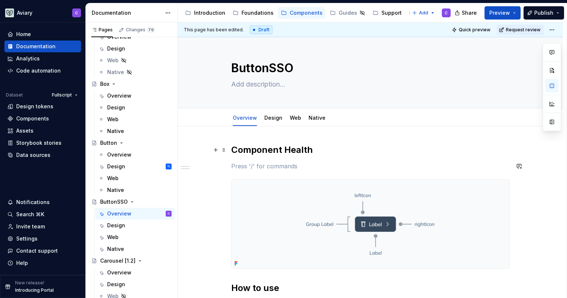
click at [316, 155] on h2 "Component Health" at bounding box center [370, 150] width 279 height 12
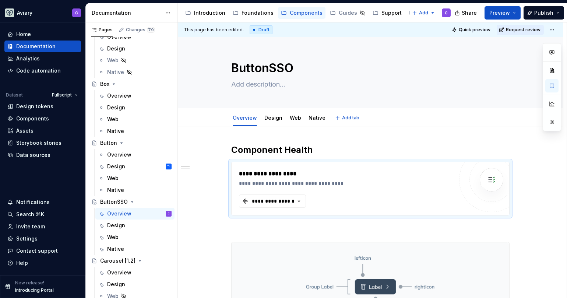
type textarea "*"
click at [280, 197] on div "**********" at bounding box center [273, 200] width 44 height 7
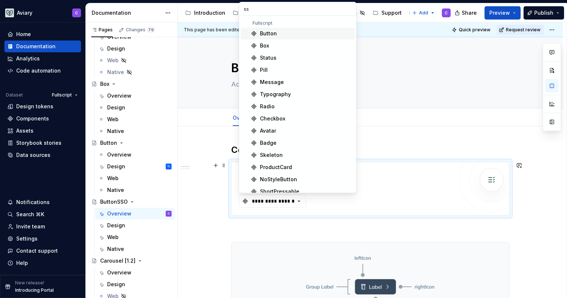
type input "s"
type input "butto"
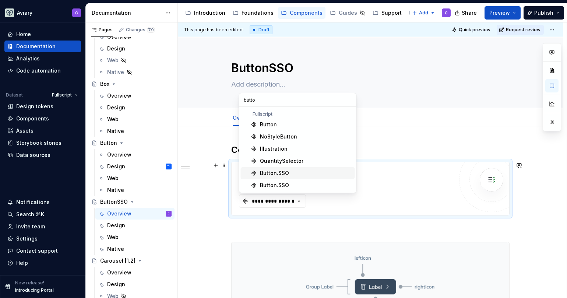
type textarea "*"
type input "butto"
click at [302, 172] on div "Button.SSO" at bounding box center [306, 172] width 92 height 7
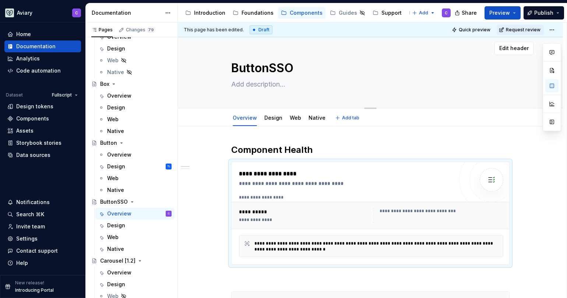
click at [271, 70] on textarea "ButtonSSO" at bounding box center [369, 68] width 279 height 18
type textarea "*"
type textarea "Button.SSO"
type textarea "*"
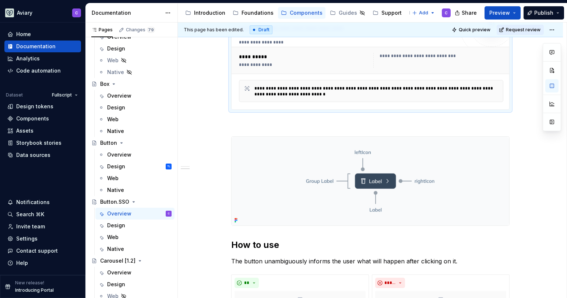
scroll to position [161, 0]
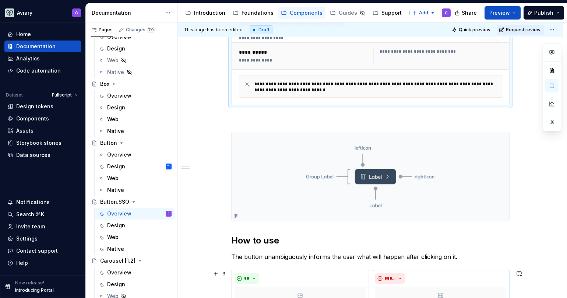
type textarea "Button.SSO"
click at [281, 164] on img at bounding box center [371, 176] width 278 height 89
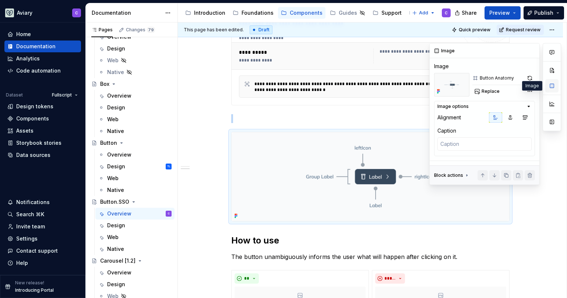
click at [553, 87] on button "button" at bounding box center [552, 85] width 13 height 13
click at [549, 88] on button "button" at bounding box center [552, 85] width 13 height 13
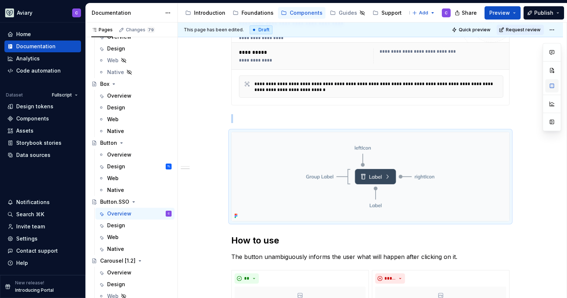
click at [549, 88] on button "button" at bounding box center [552, 85] width 13 height 13
click at [311, 146] on img at bounding box center [371, 176] width 278 height 89
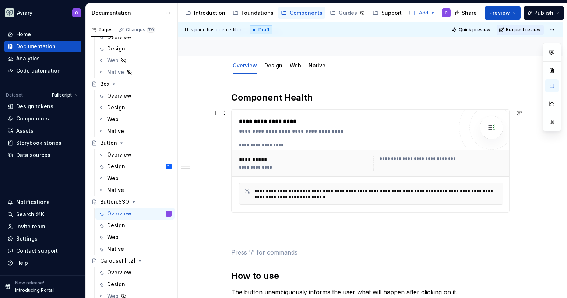
scroll to position [1, 0]
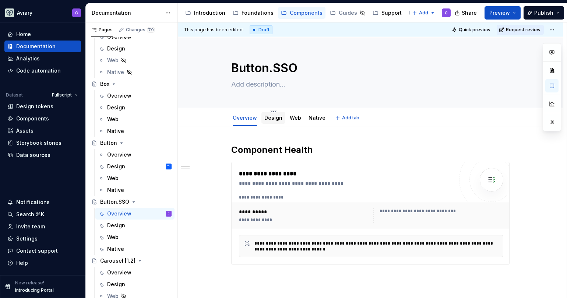
click at [270, 114] on div "Design" at bounding box center [274, 117] width 18 height 7
click at [273, 122] on div "Design" at bounding box center [274, 117] width 18 height 9
click at [276, 120] on link "Design" at bounding box center [274, 118] width 18 height 6
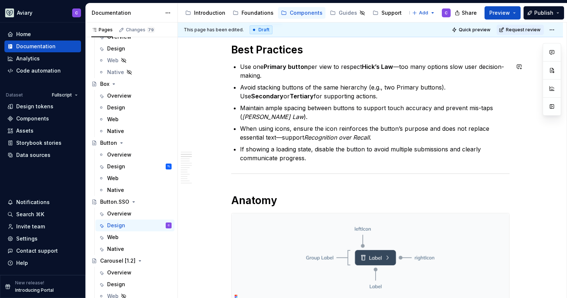
scroll to position [150, 0]
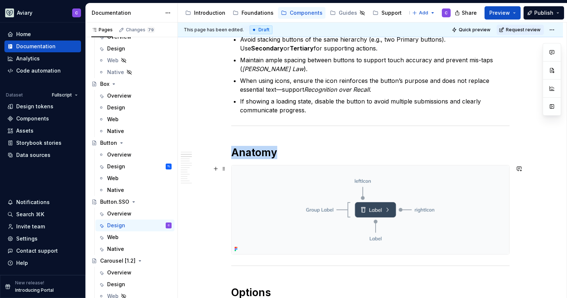
click at [315, 194] on img at bounding box center [371, 209] width 278 height 89
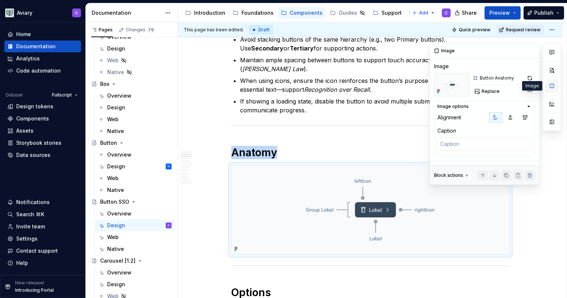
click at [549, 85] on button "button" at bounding box center [552, 85] width 13 height 13
click at [492, 93] on span "Replace" at bounding box center [491, 91] width 18 height 6
type textarea "*"
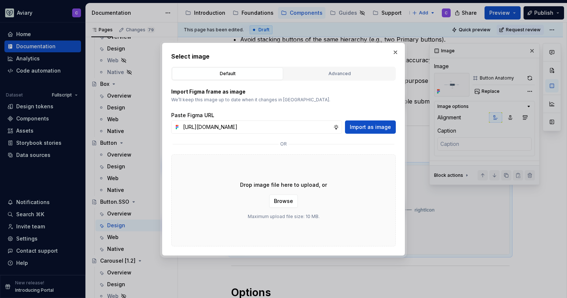
scroll to position [0, 129]
type input "https://www.figma.com/design/OxLK9P8AlBGKXiz2EEGm4b/Global?node-id=6611-9749&t=…"
click at [380, 127] on span "Import as image" at bounding box center [370, 126] width 41 height 7
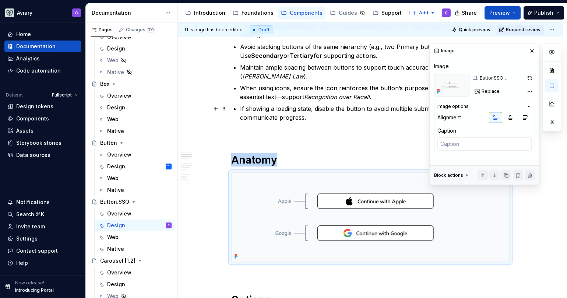
scroll to position [125, 0]
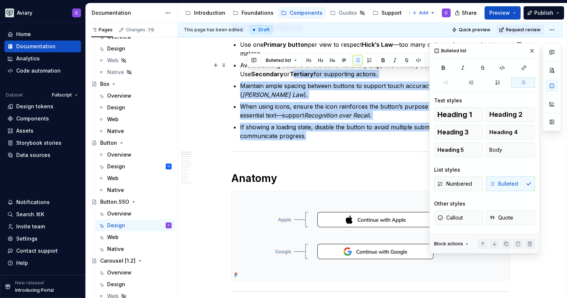
drag, startPoint x: 288, startPoint y: 119, endPoint x: 249, endPoint y: 67, distance: 64.0
click at [246, 69] on ul "Use one Primary button per view to respect Hick’s Law —too many options slow us…" at bounding box center [375, 90] width 270 height 100
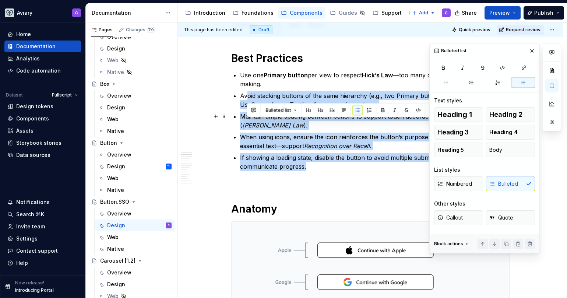
scroll to position [62, 0]
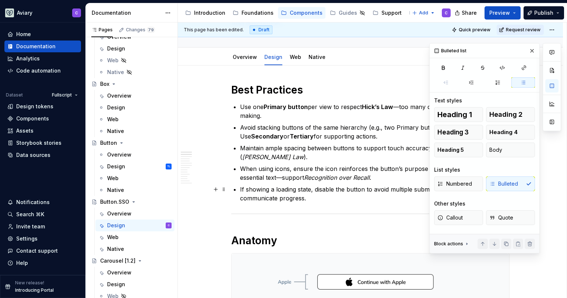
click at [314, 190] on p "If showing a loading state, disable the button to avoid multiple submissions an…" at bounding box center [375, 194] width 270 height 18
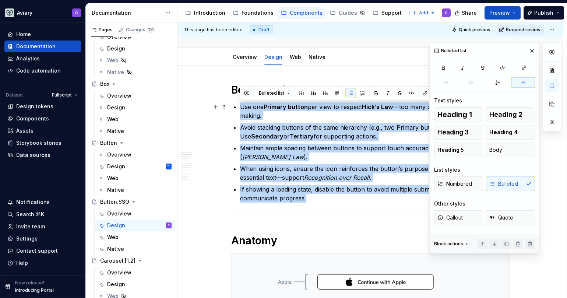
drag, startPoint x: 340, startPoint y: 203, endPoint x: 241, endPoint y: 111, distance: 136.1
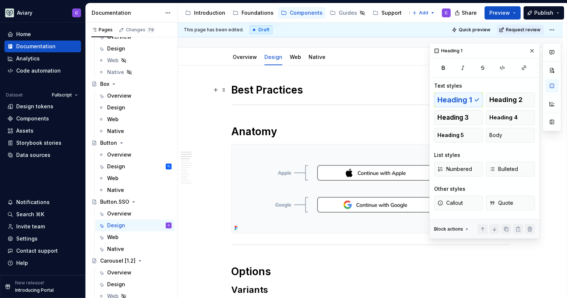
click at [322, 92] on h1 "Best Practices" at bounding box center [370, 89] width 279 height 13
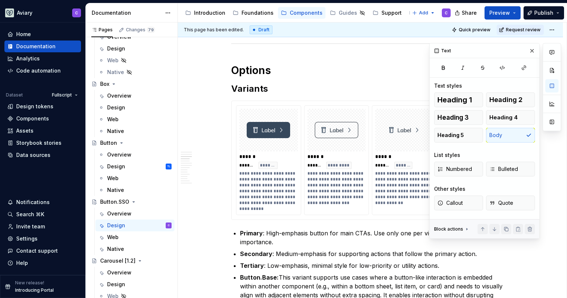
scroll to position [323, 0]
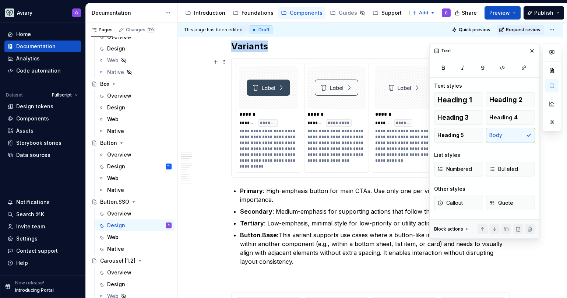
click at [282, 155] on div "**********" at bounding box center [268, 148] width 59 height 41
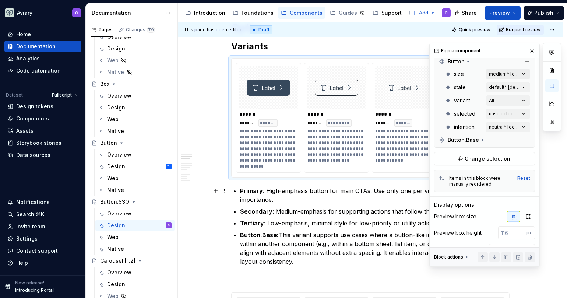
scroll to position [153, 0]
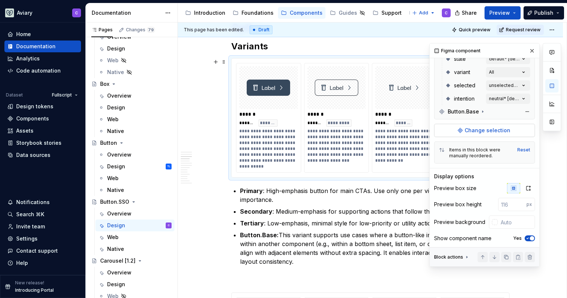
click at [489, 133] on span "Change selection" at bounding box center [488, 130] width 46 height 7
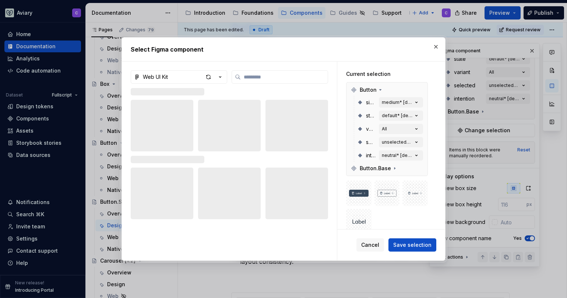
type textarea "*"
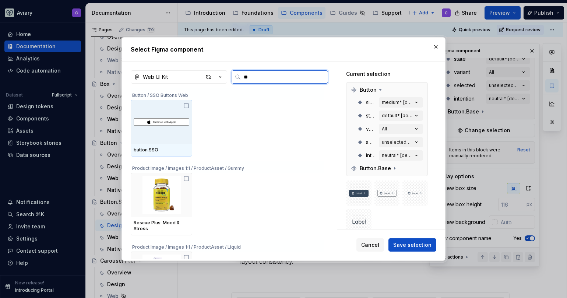
type input "***"
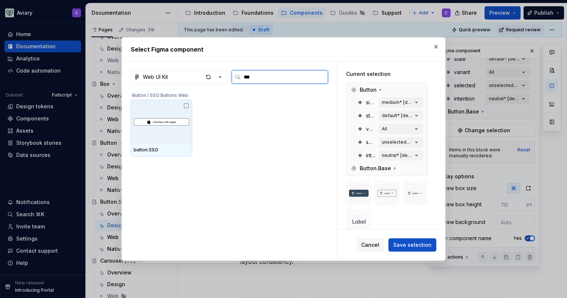
click at [186, 106] on icon at bounding box center [186, 106] width 6 height 6
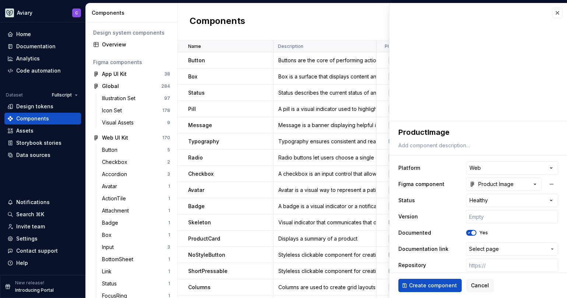
select select "**********"
click at [513, 250] on span "Select page" at bounding box center [507, 248] width 77 height 7
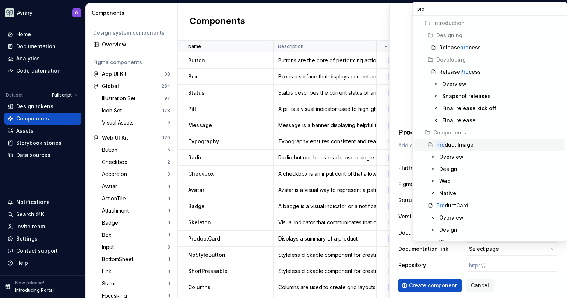
type input "pro"
click at [468, 144] on div "Pro duct Image" at bounding box center [455, 144] width 37 height 7
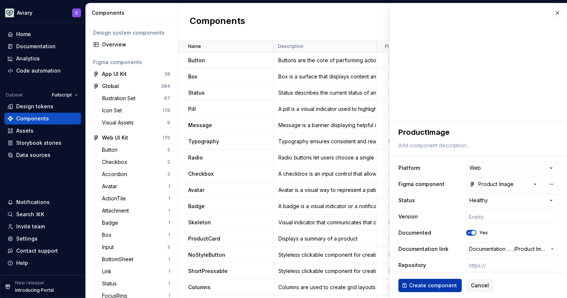
click at [430, 286] on span "Create component" at bounding box center [433, 285] width 48 height 7
type textarea "*"
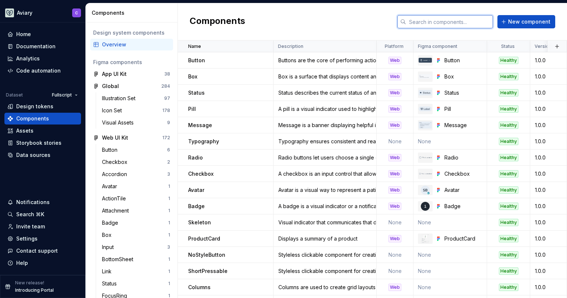
click at [442, 20] on input "text" at bounding box center [449, 21] width 87 height 13
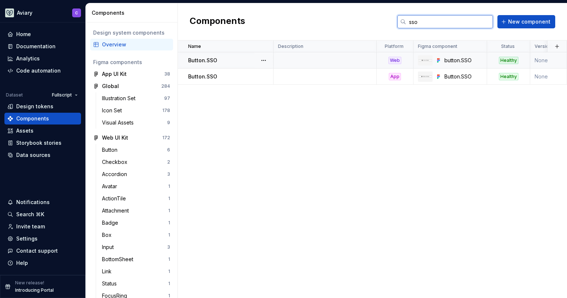
type input "sso"
click at [315, 60] on td at bounding box center [325, 60] width 103 height 16
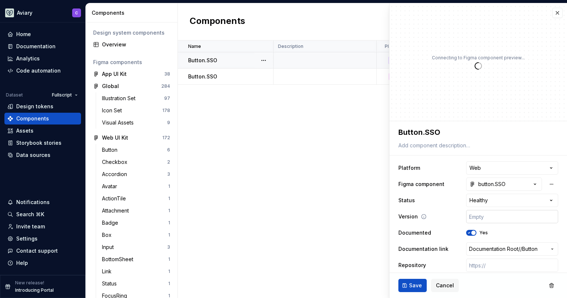
scroll to position [5, 0]
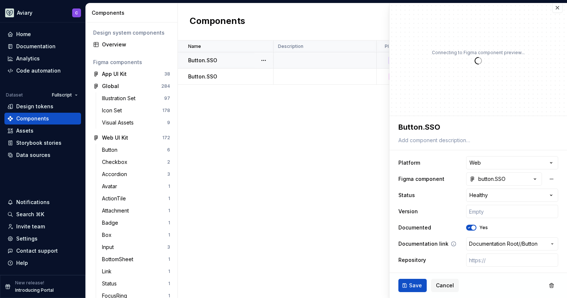
type textarea "*"
click at [529, 244] on span "Button" at bounding box center [529, 243] width 15 height 7
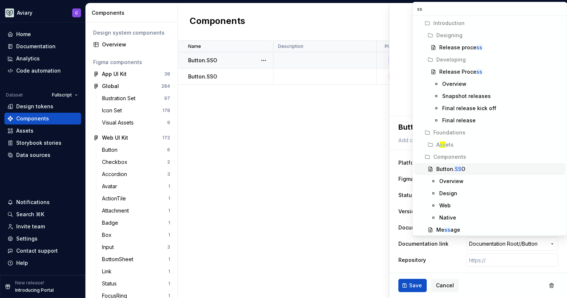
type input "ss"
click at [461, 170] on div "Button. SS O" at bounding box center [451, 168] width 29 height 7
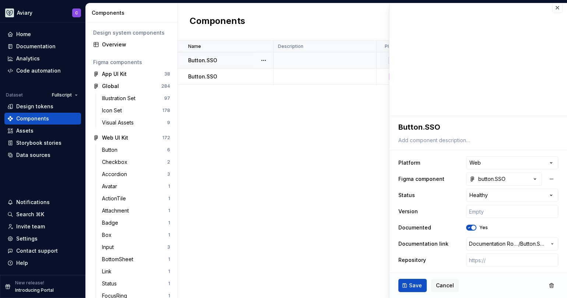
click at [415, 289] on ul "Component “ProductImage” created." at bounding box center [476, 292] width 181 height 12
click at [416, 288] on ul "Component “ProductImage” created." at bounding box center [476, 292] width 181 height 12
click at [412, 286] on span "Save" at bounding box center [415, 285] width 13 height 7
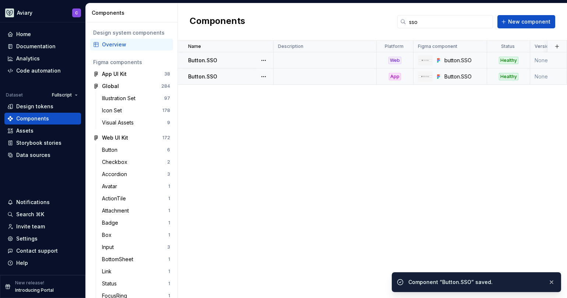
click at [315, 80] on td at bounding box center [325, 77] width 103 height 16
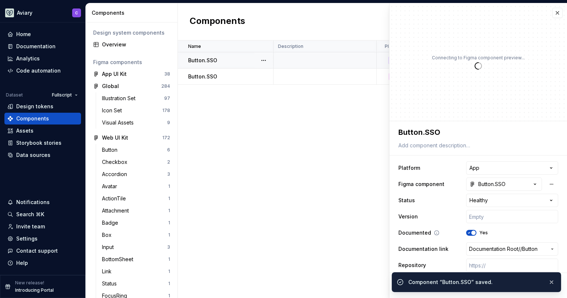
type textarea "*"
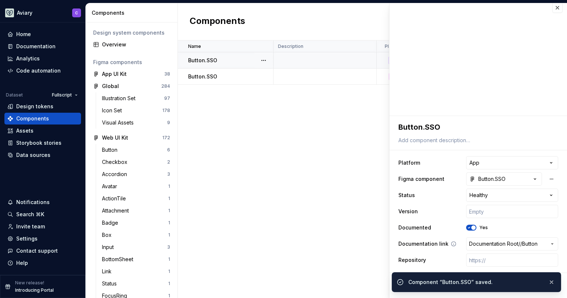
click at [550, 242] on icon "button" at bounding box center [553, 244] width 6 height 6
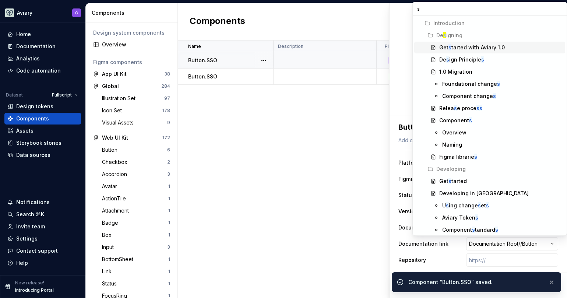
type input "ss"
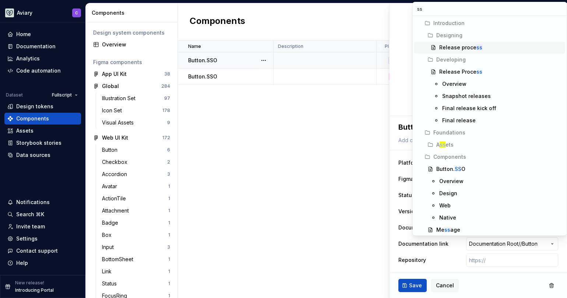
type textarea "*"
type input "ss"
click at [458, 168] on mark "SS" at bounding box center [458, 169] width 7 height 6
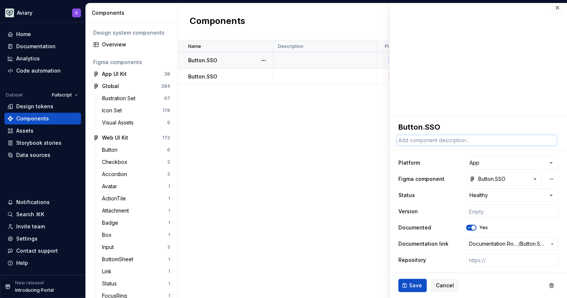
click at [422, 141] on textarea at bounding box center [477, 140] width 160 height 10
paste textarea "The SSO (Single Sign-On) Button is a standardized, brand-compliant UI component…"
type textarea "*"
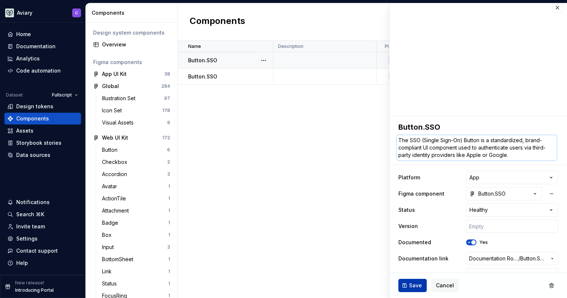
type textarea "The SSO (Single Sign-On) Button is a standardized, brand-compliant UI component…"
click at [411, 281] on button "Save" at bounding box center [413, 285] width 28 height 13
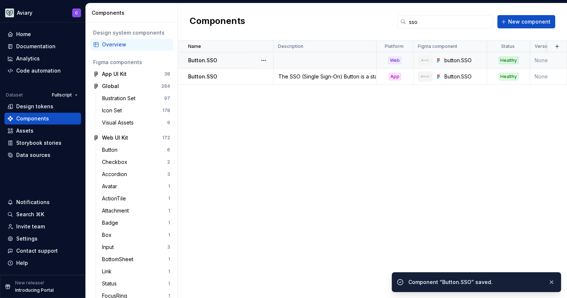
click at [325, 62] on td at bounding box center [325, 60] width 103 height 16
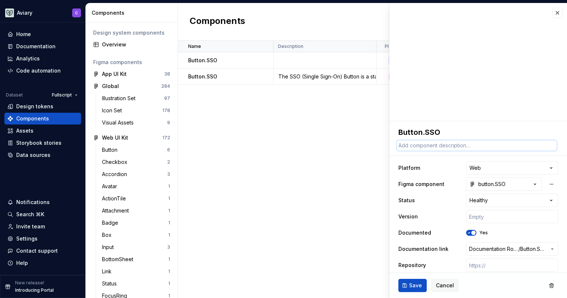
click at [454, 146] on textarea at bounding box center [477, 145] width 160 height 10
paste textarea "The SSO (Single Sign-On) Button is a standardized, brand-compliant UI component…"
type textarea "*"
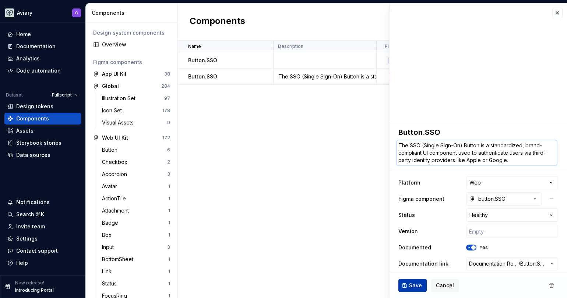
type textarea "The SSO (Single Sign-On) Button is a standardized, brand-compliant UI component…"
click at [411, 286] on span "Save" at bounding box center [415, 285] width 13 height 7
type textarea "*"
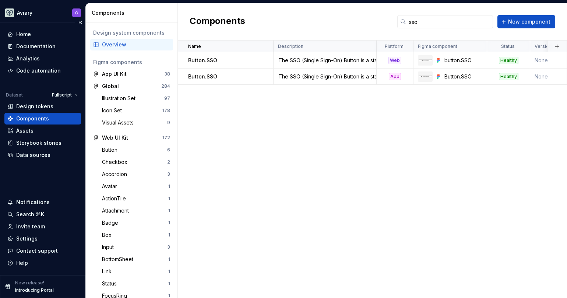
click at [53, 118] on div "Components" at bounding box center [42, 118] width 71 height 7
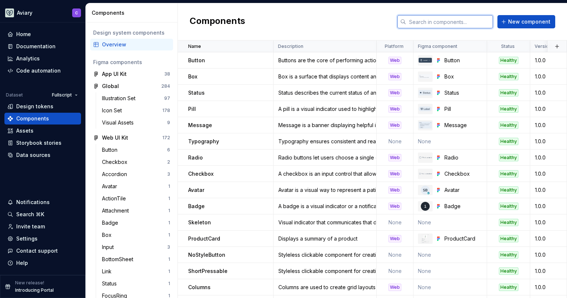
click at [449, 22] on input "text" at bounding box center [449, 21] width 87 height 13
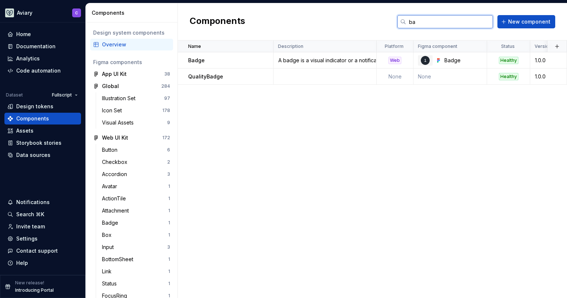
type input "b"
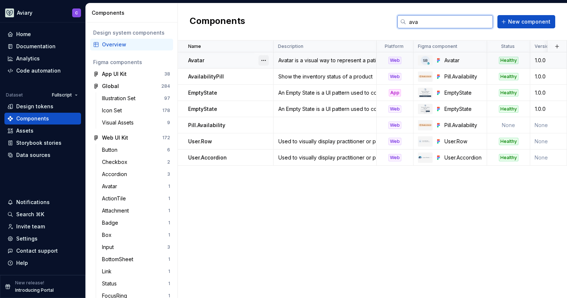
type input "ava"
click at [264, 59] on button "button" at bounding box center [264, 60] width 10 height 10
click at [252, 61] on html "Aviary C Home Documentation Analytics Code automation Dataset Fullscript Design…" at bounding box center [283, 149] width 567 height 298
click at [535, 20] on span "New component" at bounding box center [529, 21] width 42 height 7
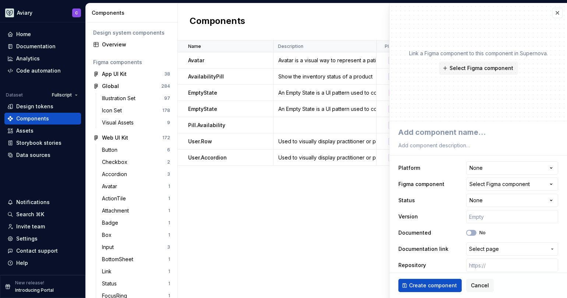
type textarea "*"
type textarea "A"
type textarea "*"
type textarea "Av"
type textarea "*"
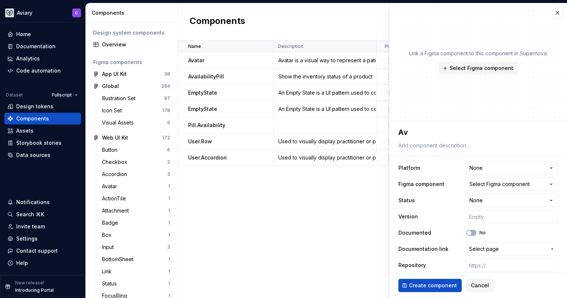
type textarea "Ava"
type textarea "*"
type textarea "Avat"
type textarea "*"
type textarea "Avata"
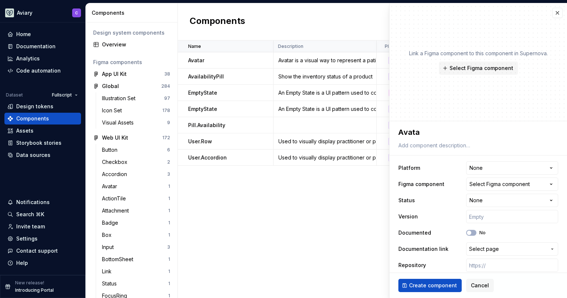
type textarea "*"
type textarea "Avatar"
click at [523, 165] on html "Aviary C Home Documentation Analytics Code automation Dataset Fullscript Design…" at bounding box center [283, 149] width 567 height 298
select select "**********"
click at [491, 70] on span "Select Figma component" at bounding box center [482, 67] width 64 height 7
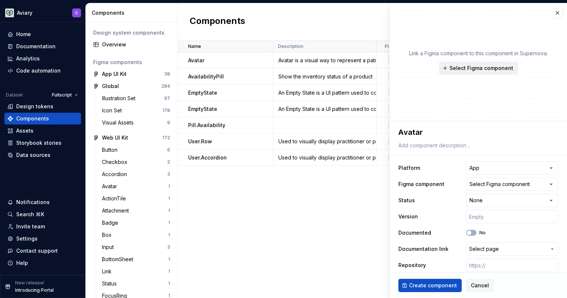
type textarea "*"
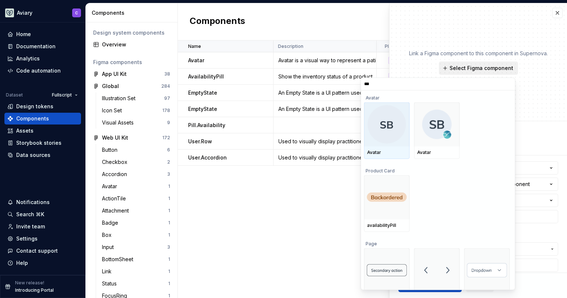
type input "****"
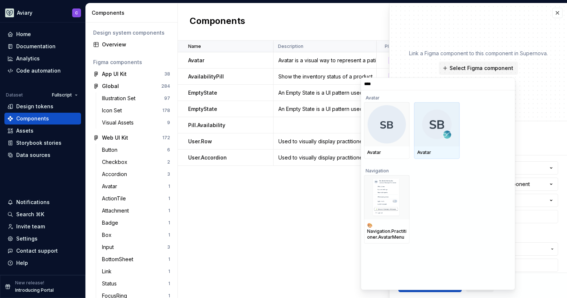
click at [427, 127] on img at bounding box center [437, 123] width 29 height 29
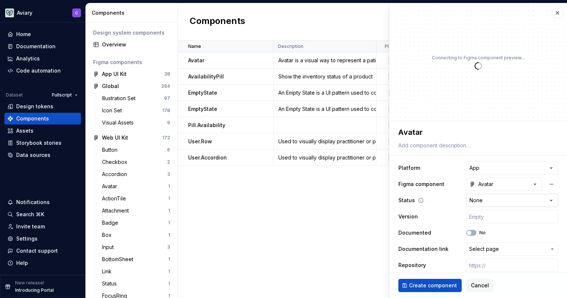
type textarea "*"
click at [479, 203] on html "Aviary C Home Documentation Analytics Code automation Dataset Fullscript Design…" at bounding box center [283, 149] width 567 height 298
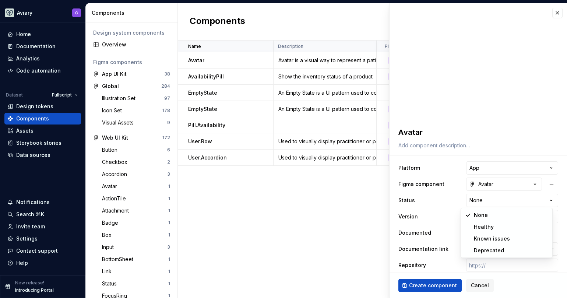
select select "**********"
click at [467, 234] on span "button" at bounding box center [469, 233] width 4 height 4
type textarea "*"
click at [526, 248] on span "Select page" at bounding box center [507, 248] width 77 height 7
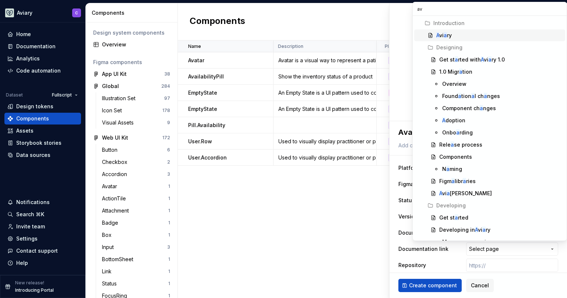
type input "ava"
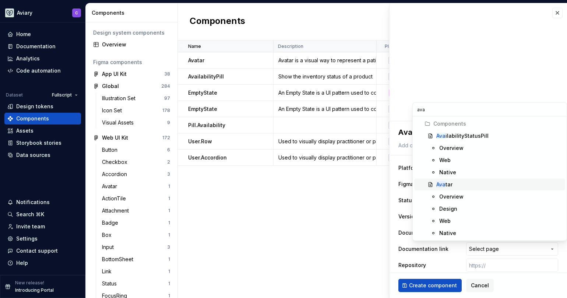
type textarea "*"
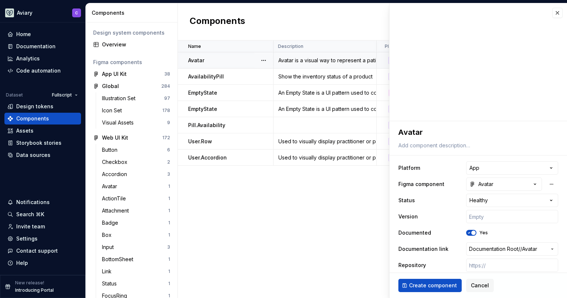
click at [307, 63] on div "Avatar is a visual way to represent a patient or a store. It can display text, …" at bounding box center [325, 60] width 102 height 7
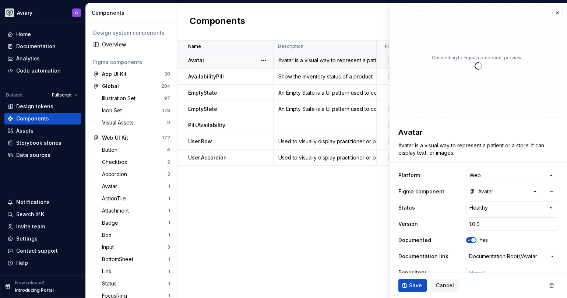
click at [307, 62] on div "Avatar is a visual way to represent a patient or a store. It can display text, …" at bounding box center [325, 60] width 102 height 7
click at [307, 63] on div "Avatar is a visual way to represent a patient or a store. It can display text, …" at bounding box center [325, 60] width 102 height 7
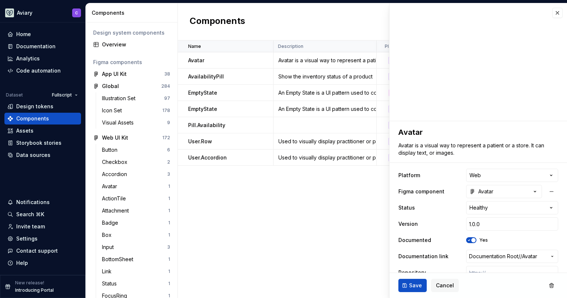
click at [300, 184] on div "Name Description Platform Figma component Status Version Documented Documentati…" at bounding box center [372, 170] width 389 height 258
click at [497, 173] on html "Aviary C Home Documentation Analytics Code automation Dataset Fullscript Design…" at bounding box center [283, 149] width 567 height 298
type textarea "*"
select select "**********"
click at [553, 12] on button "button" at bounding box center [558, 13] width 10 height 10
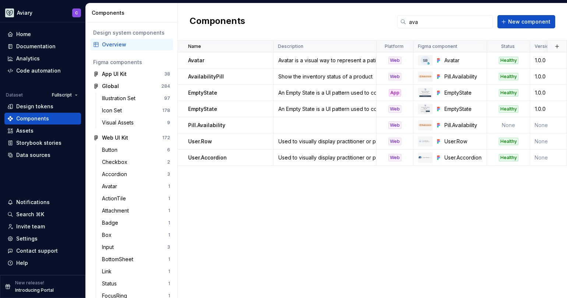
click at [551, 12] on div "Components ava New component" at bounding box center [372, 21] width 389 height 37
click at [325, 59] on div "Avatar is a visual way to represent a patient or a store. It can display text, …" at bounding box center [325, 60] width 102 height 7
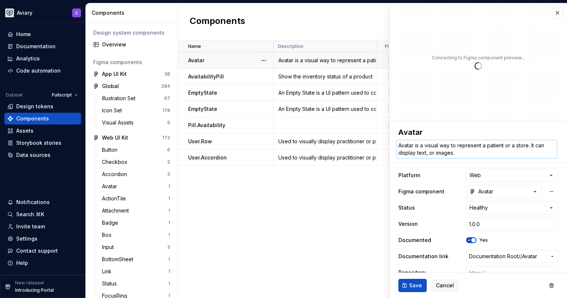
click at [428, 150] on textarea "Avatar is a visual way to represent a patient or a store. It can display text, …" at bounding box center [477, 149] width 160 height 18
click at [553, 12] on button "button" at bounding box center [558, 13] width 10 height 10
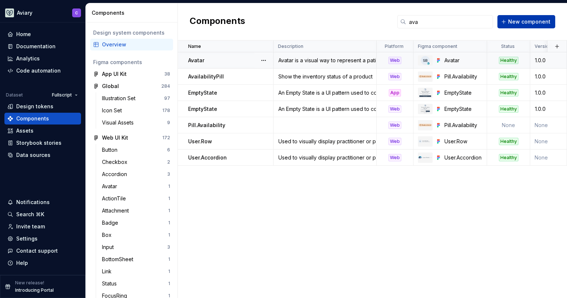
click at [536, 25] on span "New component" at bounding box center [529, 21] width 42 height 7
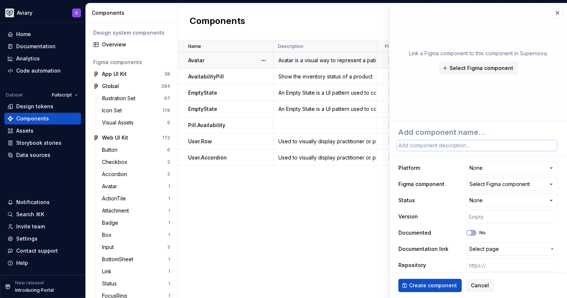
click at [448, 148] on textarea at bounding box center [477, 145] width 160 height 10
paste textarea "Avatar is a visual way to represent a patient or a store. It can display text, …"
type textarea "*"
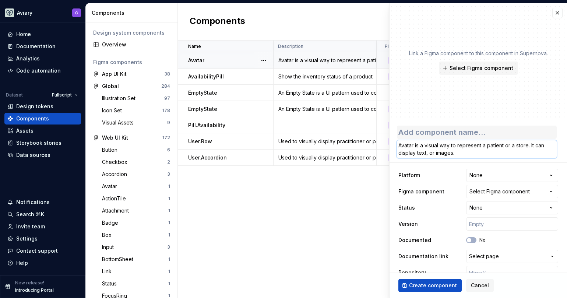
type textarea "Avatar is a visual way to represent a patient or a store. It can display text, …"
click at [465, 132] on textarea at bounding box center [477, 132] width 160 height 13
type textarea "*"
type textarea "A"
type textarea "*"
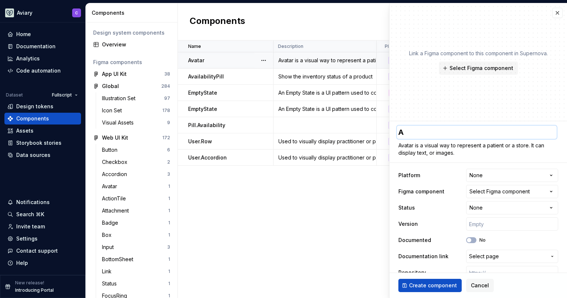
type textarea "Av"
type textarea "*"
type textarea "Ava"
type textarea "*"
type textarea "Avat"
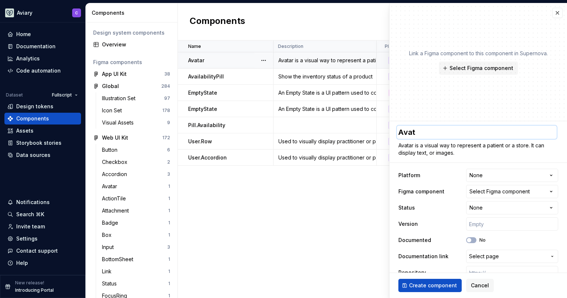
type textarea "*"
type textarea "Avata"
type textarea "*"
type textarea "Avatar"
click at [459, 143] on textarea "Avatar is a visual way to represent a patient or a store. It can display text, …" at bounding box center [477, 149] width 160 height 18
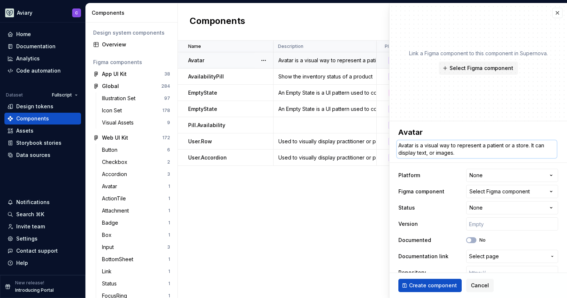
click at [462, 146] on textarea "Avatar is a visual way to represent a patient or a store. It can display text, …" at bounding box center [477, 149] width 160 height 18
click at [460, 146] on textarea "Avatar is a visual way to represent a patient or a store. It can display text, …" at bounding box center [477, 149] width 160 height 18
drag, startPoint x: 460, startPoint y: 146, endPoint x: 388, endPoint y: 144, distance: 72.6
click at [388, 144] on body "Aviary C Home Documentation Analytics Code automation Dataset Fullscript Design…" at bounding box center [283, 149] width 567 height 298
type textarea "Uepresent a patient or a store. It can display text, or images."
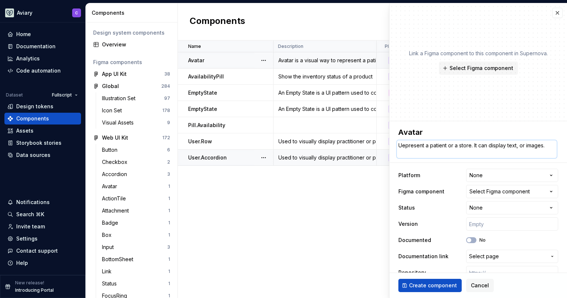
type textarea "*"
type textarea "USepresent a patient or a store. It can display text, or images."
type textarea "*"
type textarea "USeepresent a patient or a store. It can display text, or images."
type textarea "*"
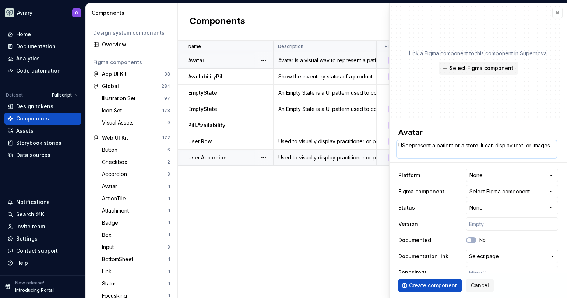
type textarea "USedepresent a patient or a store. It can display text, or images."
type textarea "*"
type textarea "USeepresent a patient or a store. It can display text, or images."
type textarea "*"
type textarea "USepresent a patient or a store. It can display text, or images."
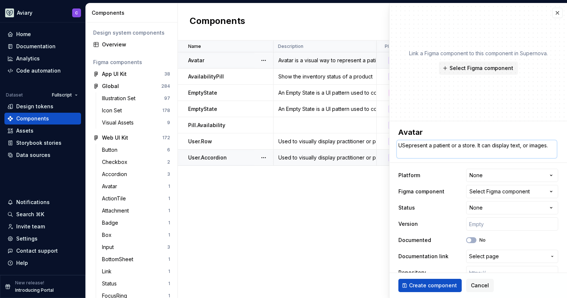
type textarea "*"
type textarea "Uepresent a patient or a store. It can display text, or images."
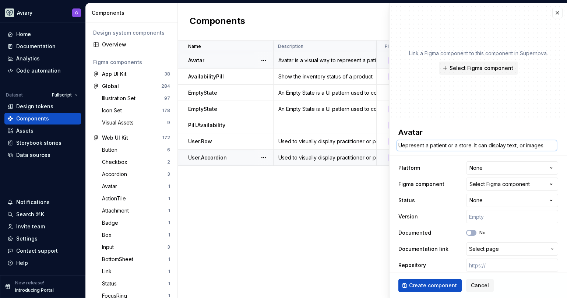
type textarea "*"
type textarea "Usepresent a patient or a store. It can display text, or images."
type textarea "*"
type textarea "Useepresent a patient or a store. It can display text, or images."
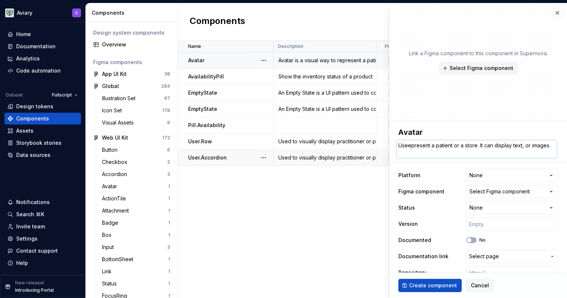
type textarea "*"
type textarea "Usedepresent a patient or a store. It can display text, or images."
type textarea "*"
type textarea "Used epresent a patient or a store. It can display text, or images."
type textarea "*"
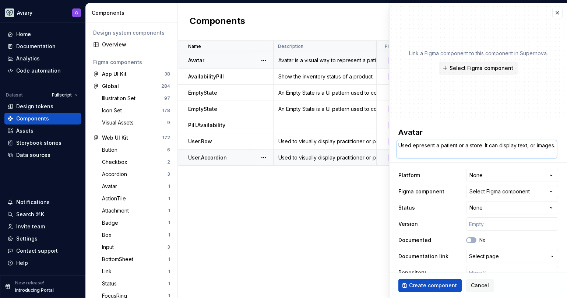
type textarea "Used tepresent a patient or a store. It can display text, or images."
type textarea "*"
type textarea "Used toepresent a patient or a store. It can display text, or images."
type textarea "*"
type textarea "Used to epresent a patient or a store. It can display text, or images."
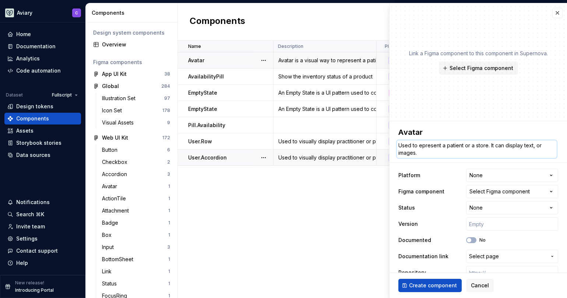
type textarea "*"
type textarea "Used to represent a patient or a store. It can display text, or images."
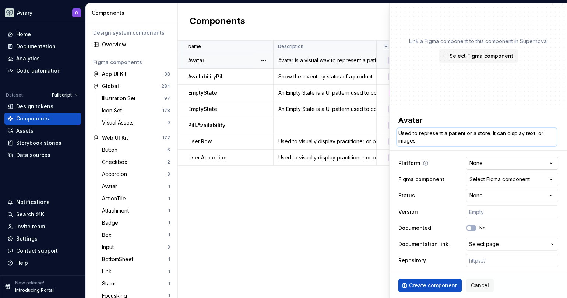
scroll to position [13, 0]
drag, startPoint x: 491, startPoint y: 134, endPoint x: 467, endPoint y: 135, distance: 24.0
click at [467, 135] on textarea "Used to represent a patient or a store. It can display text, or images." at bounding box center [477, 137] width 160 height 18
type textarea "*"
type textarea "Used to represent a patient It can display text, or images."
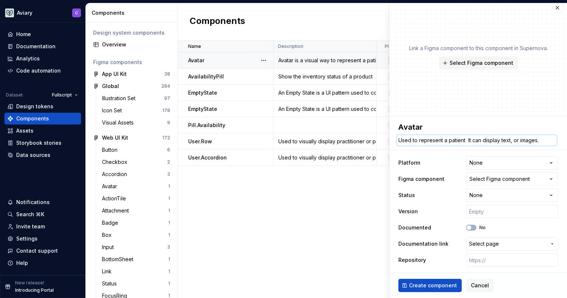
scroll to position [5, 0]
type textarea "*"
type textarea "Used to represent a patient It can display text, or images."
drag, startPoint x: 466, startPoint y: 140, endPoint x: 547, endPoint y: 139, distance: 81.4
click at [547, 139] on textarea "Used to represent a patient It can display text, or images." at bounding box center [477, 140] width 160 height 10
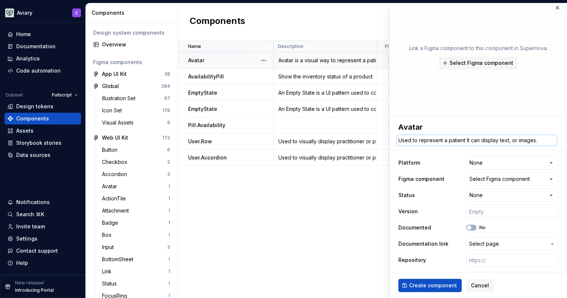
type textarea "*"
type textarea "Used to represent a patient"
type textarea "*"
type textarea "Used to represent a patient p"
type textarea "*"
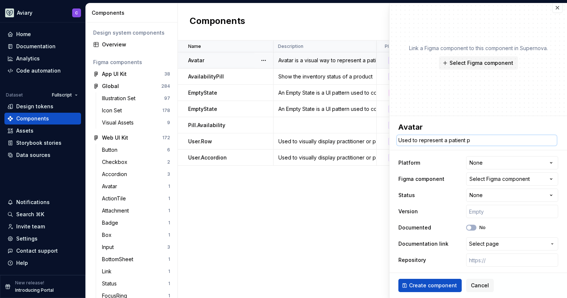
type textarea "Used to represent a patient pr"
type textarea "*"
type textarea "Used to represent a patient pr"
type textarea "*"
type textarea "Used to represent a patient pr"
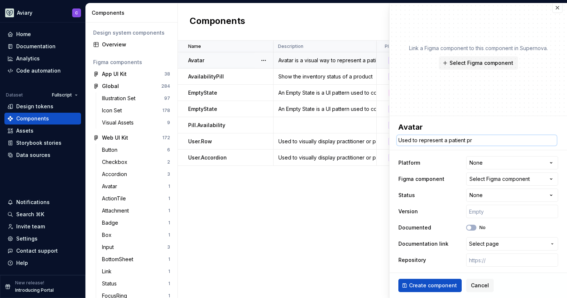
type textarea "*"
type textarea "Used to represent a patient p"
type textarea "*"
type textarea "Used to represent a patient"
type textarea "*"
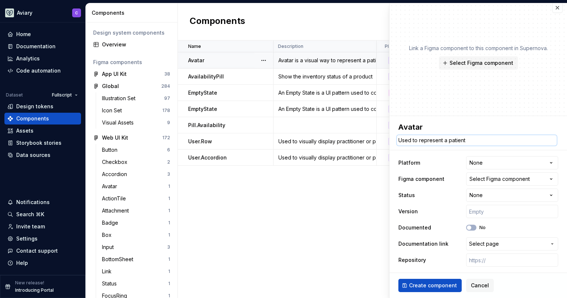
type textarea "Used to represent a patient p"
type textarea "*"
type textarea "Used to represent a patient pr"
type textarea "*"
type textarea "Used to represent a patient pr"
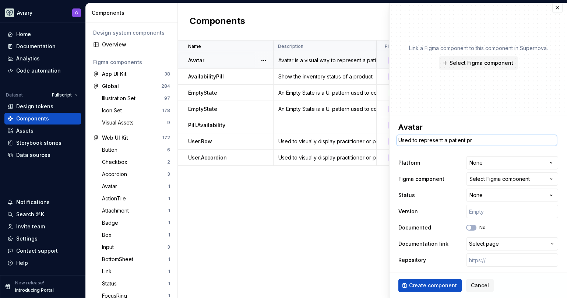
type textarea "*"
type textarea "Used to represent a patient pr"
type textarea "*"
type textarea "Used to represent a patient p"
type textarea "*"
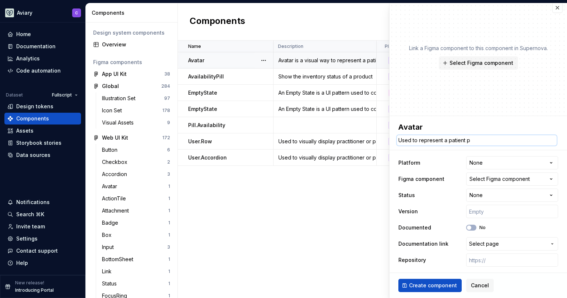
type textarea "Used to represent a patient"
type textarea "*"
type textarea "Used to represent a patient p"
type textarea "*"
type textarea "Used to represent a patient pr"
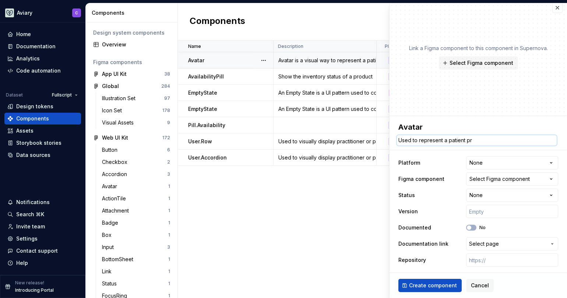
type textarea "*"
type textarea "Used to represent a patient pr"
type textarea "*"
type textarea "Used to represent a patient pr t"
type textarea "*"
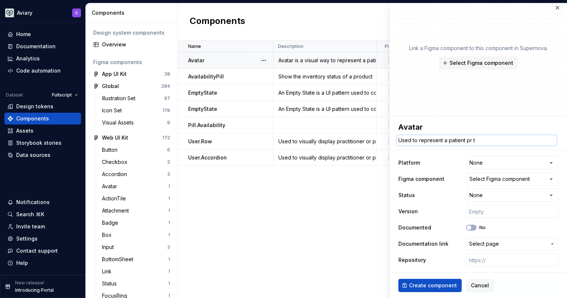
type textarea "Used to represent a patient pr tr"
type textarea "*"
type textarea "Used to represent a patient pr tra"
type textarea "*"
type textarea "Used to represent a patient pr tr"
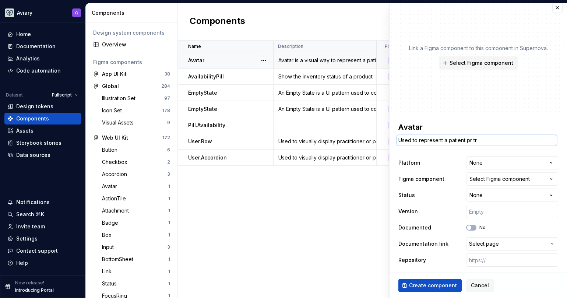
type textarea "*"
type textarea "Used to represent a patient pr t"
type textarea "*"
type textarea "Used to represent a patient pr"
type textarea "*"
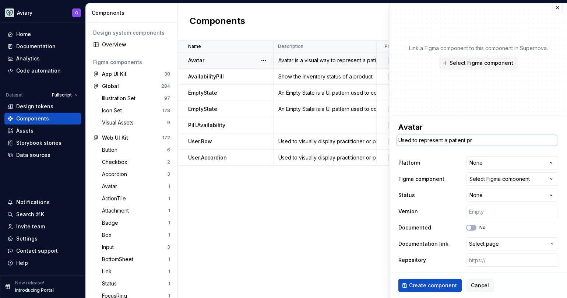
type textarea "Used to represent a patient pr"
type textarea "*"
type textarea "Used to represent a patient p"
type textarea "*"
type textarea "Used to represent a patient pr"
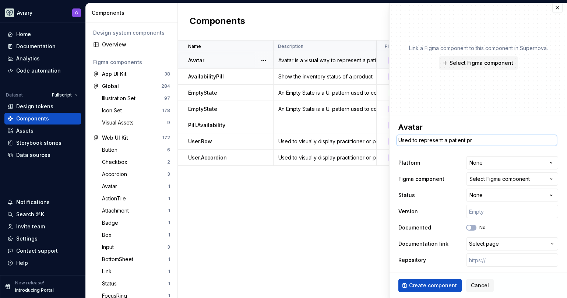
type textarea "*"
type textarea "Used to represent a patient pra"
type textarea "*"
type textarea "Used to represent a patient prac"
type textarea "*"
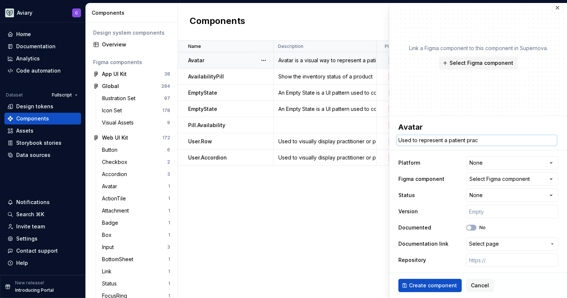
type textarea "Used to represent a patient pract"
type textarea "*"
type textarea "Used to represent a patient practi"
type textarea "*"
type textarea "Used to represent a patient practio"
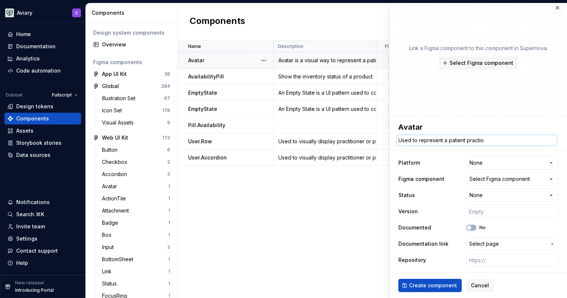
type textarea "*"
type textarea "Used to represent a patient practioe"
type textarea "*"
type textarea "Used to represent a patient practioer"
type textarea "*"
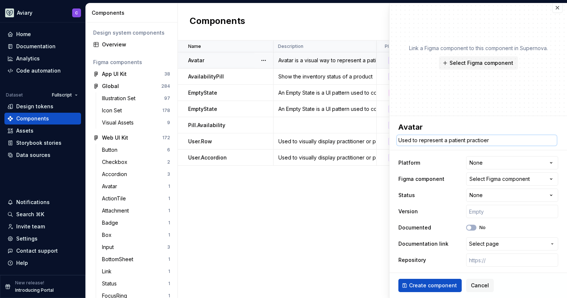
type textarea "Used to represent a patient practioe"
type textarea "*"
type textarea "Used to represent a patient practio"
type textarea "*"
type textarea "Used to represent a patient practi"
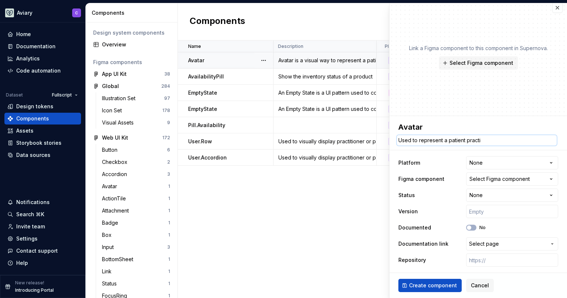
type textarea "*"
type textarea "Used to represent a patient practit"
type textarea "*"
type textarea "Used to represent a patient practiti"
type textarea "*"
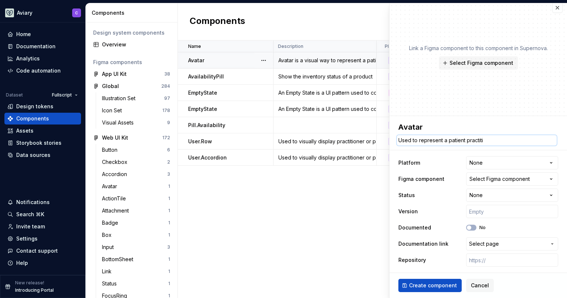
type textarea "Used to represent a patient practitio"
type textarea "*"
type textarea "Used to represent a patient practition"
type textarea "*"
type textarea "Used to represent a patient practitione"
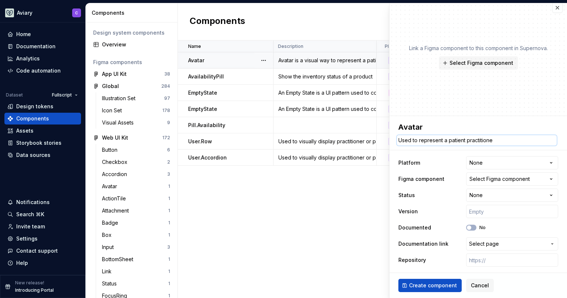
type textarea "*"
type textarea "Used to represent a patient practitioner"
click at [489, 63] on span "Select Figma component" at bounding box center [482, 62] width 64 height 7
type textarea "*"
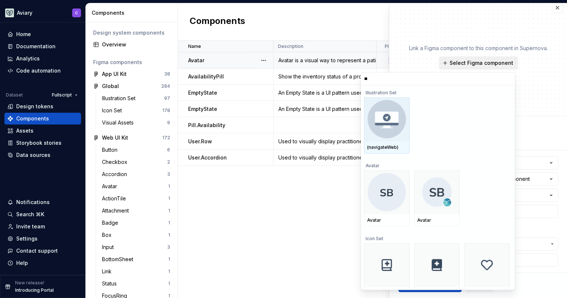
type input "***"
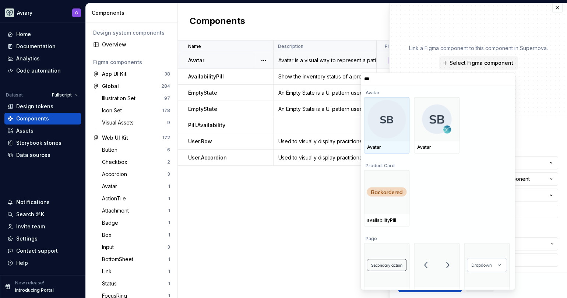
click at [387, 123] on img at bounding box center [387, 119] width 38 height 38
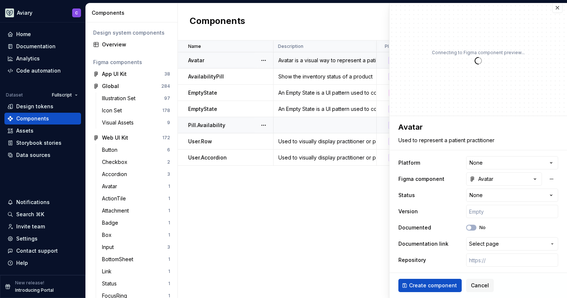
type textarea "*"
click at [498, 161] on html "Aviary C Home Documentation Analytics Code automation Dataset Fullscript Design…" at bounding box center [283, 149] width 567 height 298
select select "**********"
type textarea "*"
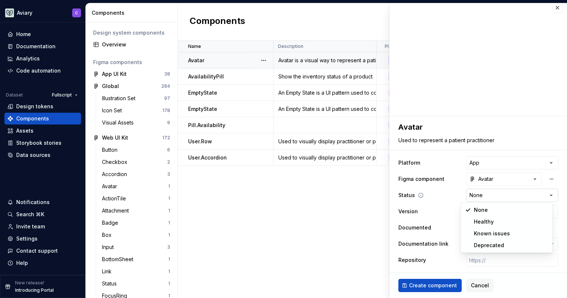
click at [476, 194] on html "Aviary C Home Documentation Analytics Code automation Dataset Fullscript Design…" at bounding box center [283, 149] width 567 height 298
select select "**********"
click at [466, 230] on button "No" at bounding box center [471, 228] width 10 height 6
type textarea "*"
click at [483, 245] on span "Select page" at bounding box center [484, 243] width 30 height 7
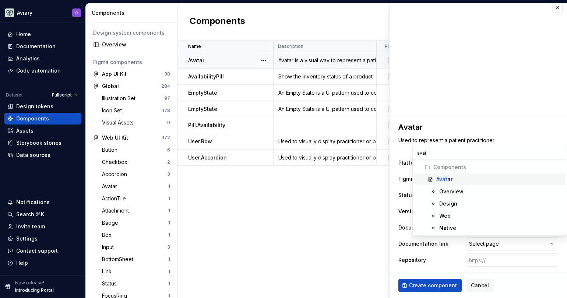
type input "avat"
click at [452, 180] on div "Avat ar" at bounding box center [445, 179] width 16 height 7
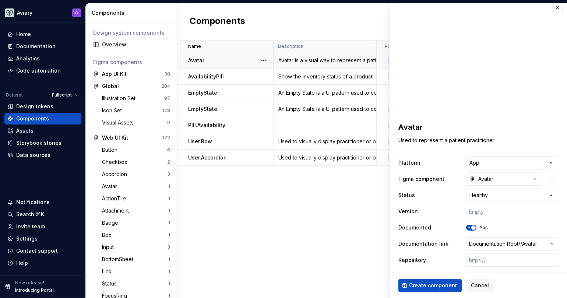
click at [427, 290] on ul "Component “ProductImage” created." at bounding box center [476, 292] width 181 height 12
click at [430, 288] on ul "Component “ProductImage” created." at bounding box center [476, 292] width 181 height 12
click at [421, 282] on span "Create component" at bounding box center [433, 285] width 48 height 7
type textarea "*"
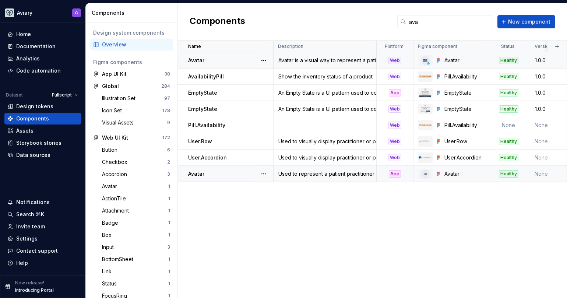
click at [334, 172] on div "Used to represent a patient practitioner" at bounding box center [325, 173] width 102 height 7
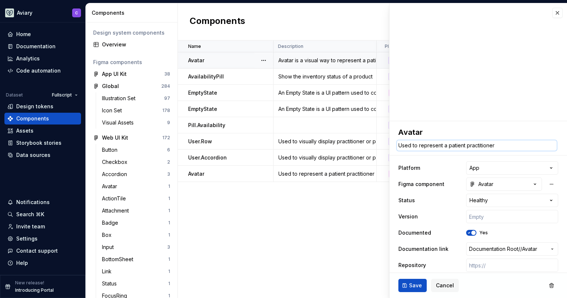
click at [477, 147] on textarea "Used to represent a patient practitioner" at bounding box center [477, 145] width 160 height 10
click at [469, 147] on textarea "Used to represent a patient practitioner" at bounding box center [477, 145] width 160 height 10
click at [466, 148] on textarea "Used to represent a patient practitioner" at bounding box center [477, 145] width 160 height 10
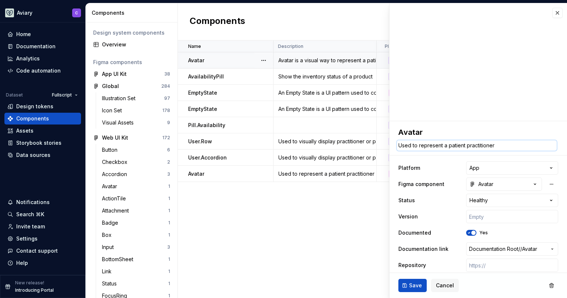
type textarea "*"
type textarea "Used to represent a patient opractitioner"
type textarea "*"
type textarea "Used to represent a patient orpractitioner"
type textarea "*"
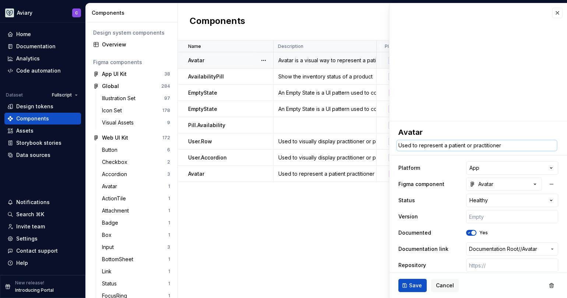
click at [463, 145] on textarea "Used to represent a patient or practitioner" at bounding box center [477, 145] width 160 height 10
type textarea "Used to represent a patient or practitioner"
click at [347, 195] on div "Name Description Platform Figma component Status Version Documented Documentati…" at bounding box center [372, 170] width 389 height 258
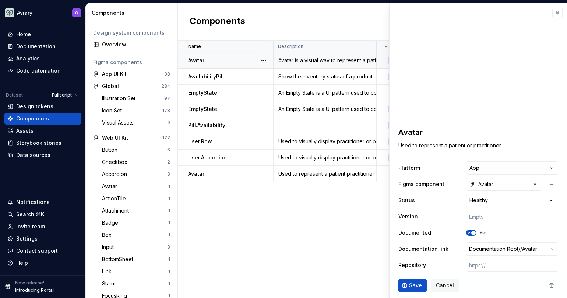
click at [340, 59] on div "Avatar is a visual way to represent a patient or a store. It can display text, …" at bounding box center [325, 60] width 102 height 7
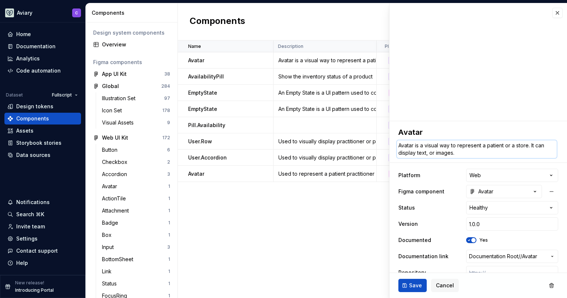
click at [414, 147] on textarea "Avatar is a visual way to represent a patient or a store. It can display text, …" at bounding box center [477, 149] width 160 height 18
paste textarea "Used to represent a patient or practitioner"
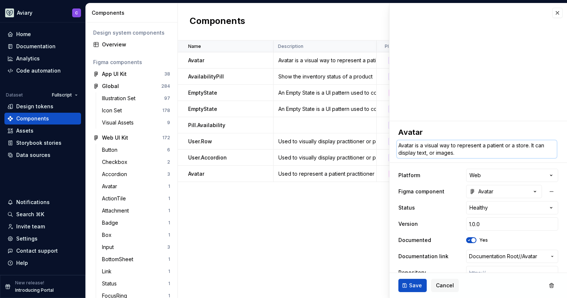
type textarea "*"
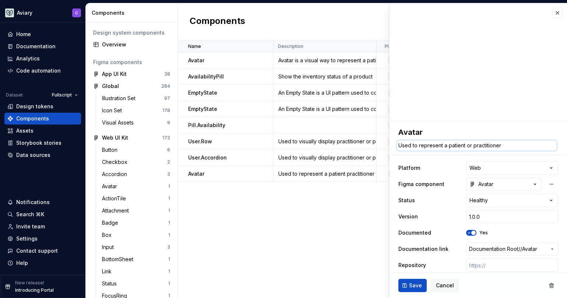
type textarea "Used to represent a patient or practitioner"
click at [417, 288] on ul "Component “ProductImage” created." at bounding box center [476, 292] width 181 height 12
click at [413, 290] on ul "Component “ProductImage” created." at bounding box center [476, 292] width 181 height 12
click at [413, 288] on ul "Component “ProductImage” created." at bounding box center [476, 292] width 181 height 12
click at [322, 214] on div "Name Description Platform Figma component Status Version Documented Documentati…" at bounding box center [372, 170] width 389 height 258
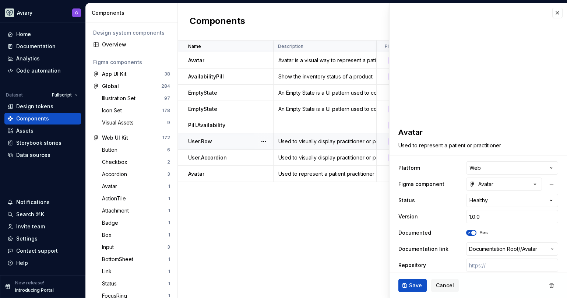
click at [332, 144] on div "Used to visually display practitioner or patient info in a list format, contact…" at bounding box center [325, 141] width 102 height 7
click at [331, 144] on div "Used to visually display practitioner or patient info in a list format, contact…" at bounding box center [325, 141] width 102 height 7
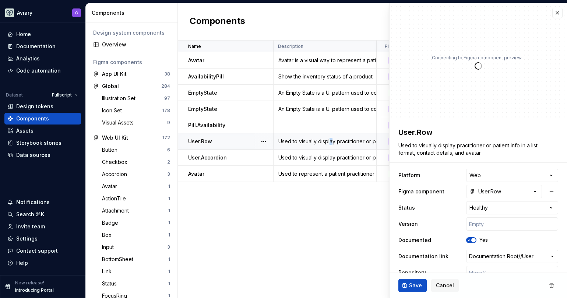
type textarea "*"
click at [554, 13] on button "button" at bounding box center [558, 13] width 10 height 10
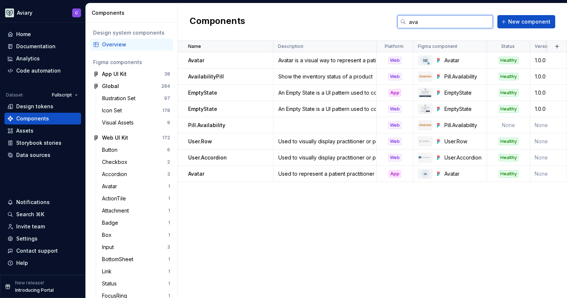
click at [464, 25] on input "ava" at bounding box center [449, 21] width 87 height 13
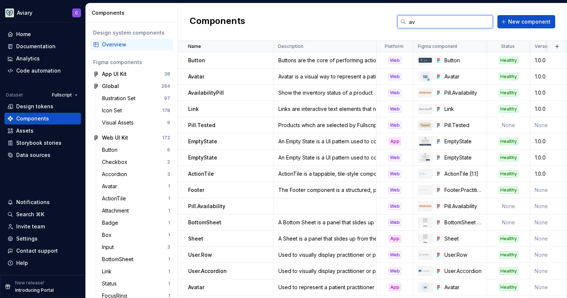
type input "a"
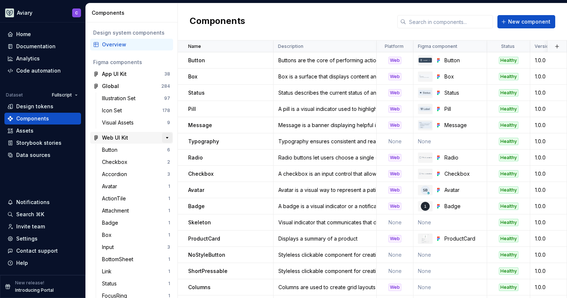
click at [164, 136] on button "button" at bounding box center [167, 138] width 10 height 10
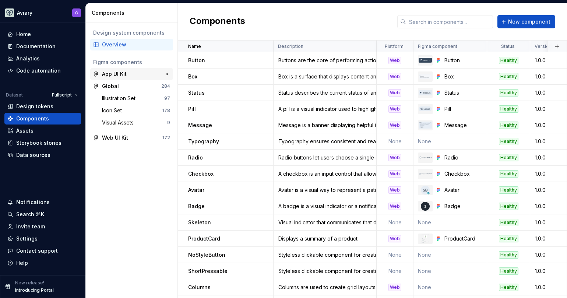
click at [134, 72] on div "App UI Kit" at bounding box center [129, 73] width 55 height 7
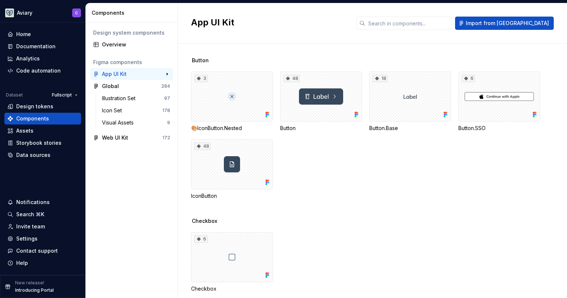
click at [129, 71] on div "App UI Kit" at bounding box center [129, 73] width 55 height 7
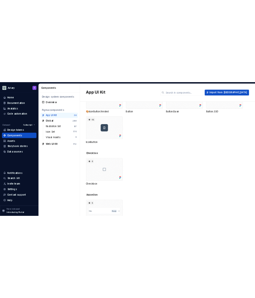
scroll to position [95, 0]
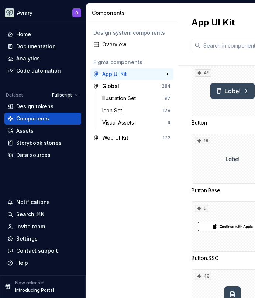
click at [136, 76] on div "App UI Kit" at bounding box center [129, 73] width 55 height 7
click at [164, 75] on button "button" at bounding box center [167, 74] width 10 height 10
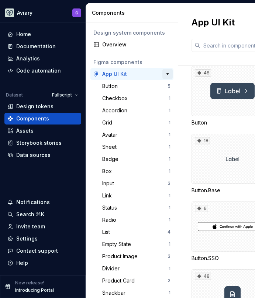
click at [164, 75] on button "button" at bounding box center [167, 74] width 10 height 10
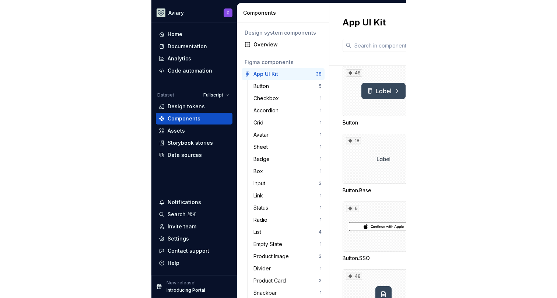
scroll to position [135, 0]
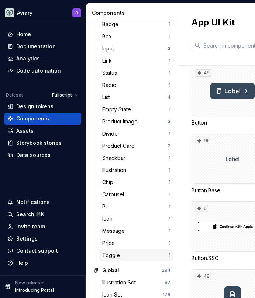
click at [122, 256] on div "Toggle" at bounding box center [135, 255] width 66 height 7
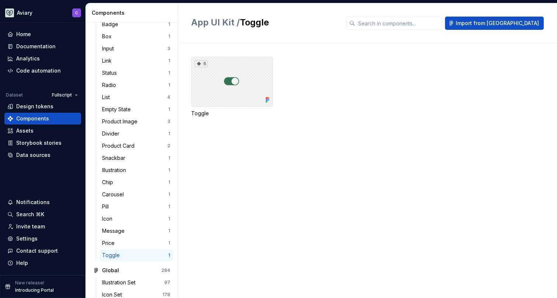
click at [238, 73] on div "6" at bounding box center [232, 82] width 82 height 50
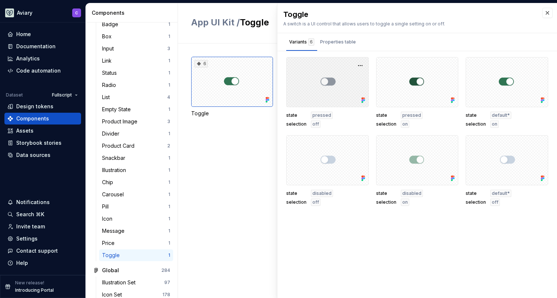
click at [341, 60] on div at bounding box center [327, 82] width 83 height 50
click at [338, 62] on div at bounding box center [327, 82] width 83 height 50
click at [551, 14] on button "button" at bounding box center [547, 13] width 10 height 10
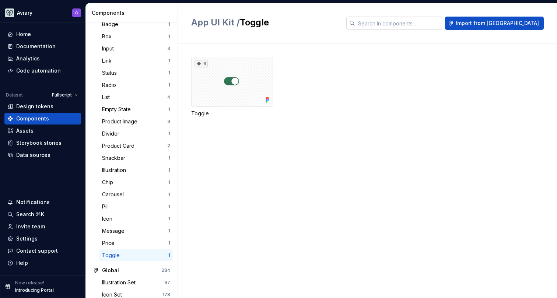
click at [427, 22] on input "text" at bounding box center [398, 23] width 87 height 13
type input "togg"
click at [259, 67] on div "6" at bounding box center [232, 82] width 82 height 50
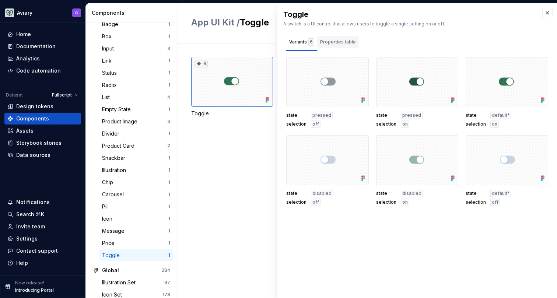
click at [345, 39] on div "Properties table" at bounding box center [338, 41] width 36 height 7
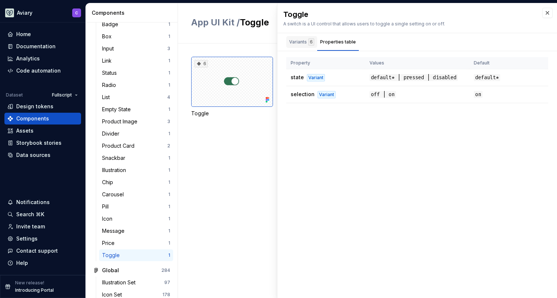
click at [302, 44] on div "Variants 6" at bounding box center [301, 41] width 25 height 7
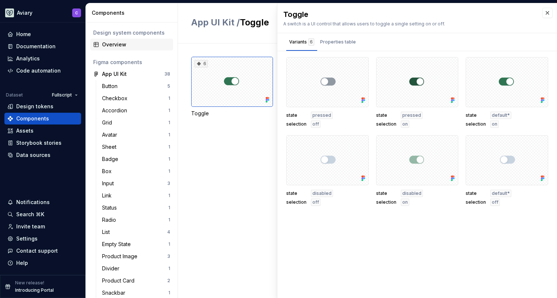
click at [120, 42] on div "Overview" at bounding box center [136, 44] width 68 height 7
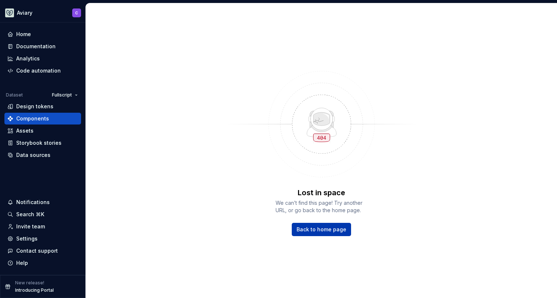
click at [316, 231] on span "Back to home page" at bounding box center [322, 229] width 50 height 7
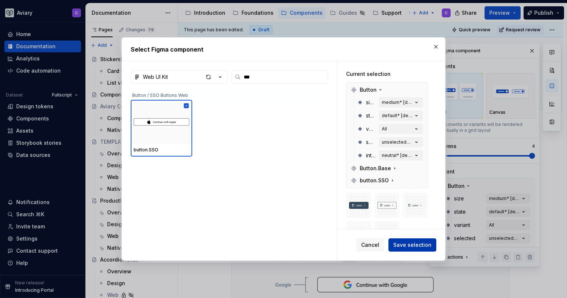
scroll to position [153, 0]
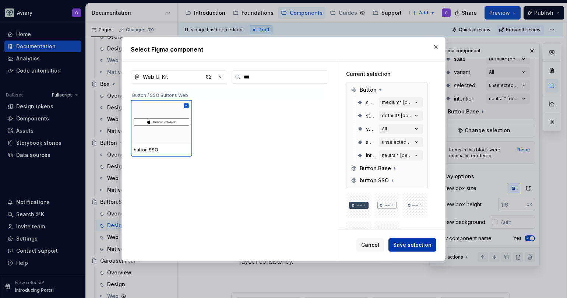
click at [407, 244] on span "Save selection" at bounding box center [412, 244] width 38 height 7
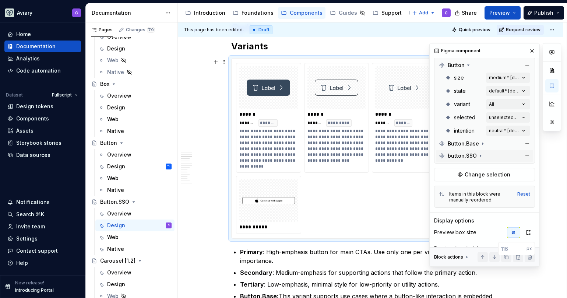
scroll to position [72, 0]
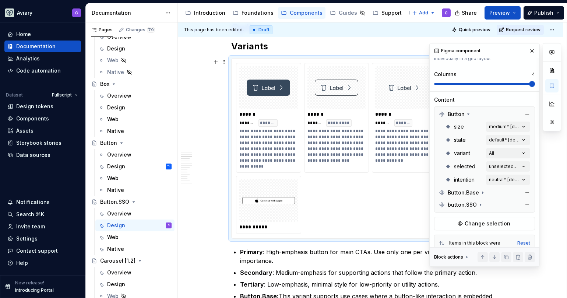
click at [531, 111] on div "Button size medium* [default] state default* [default] variant All selected uns…" at bounding box center [484, 159] width 101 height 106
click at [524, 114] on button "button" at bounding box center [527, 114] width 10 height 10
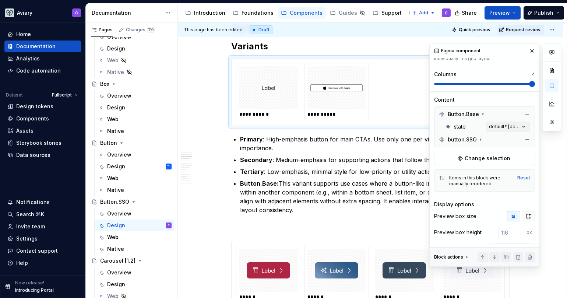
click at [526, 216] on icon "button" at bounding box center [529, 216] width 6 height 6
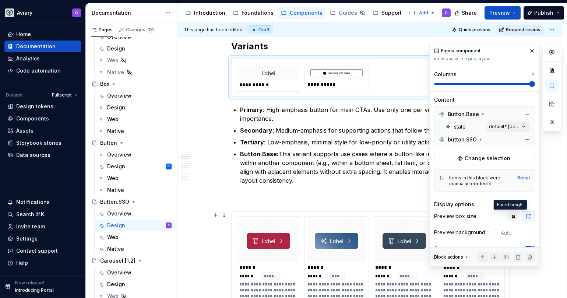
click at [511, 219] on icon "button" at bounding box center [514, 216] width 6 height 6
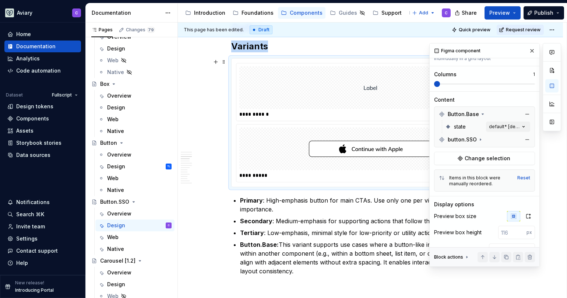
click at [434, 87] on span at bounding box center [437, 84] width 6 height 6
click at [384, 95] on div at bounding box center [370, 87] width 262 height 43
click at [527, 52] on button "button" at bounding box center [532, 51] width 10 height 10
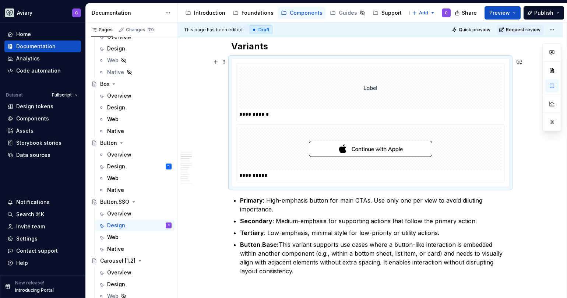
click at [487, 74] on div at bounding box center [370, 87] width 262 height 43
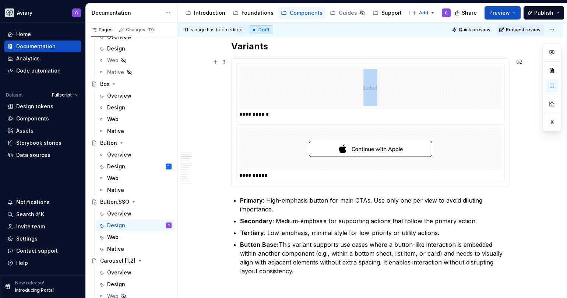
click at [487, 74] on div at bounding box center [370, 87] width 262 height 43
click at [486, 74] on div at bounding box center [370, 87] width 262 height 43
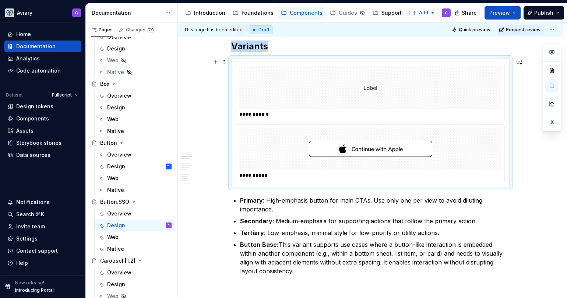
click at [486, 74] on div at bounding box center [370, 87] width 262 height 43
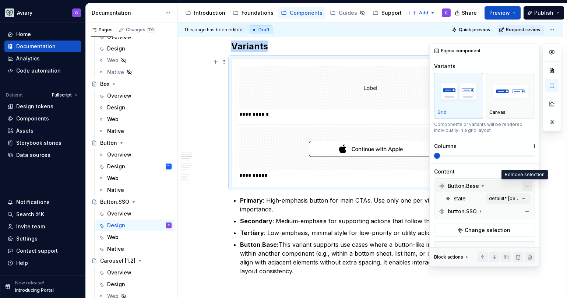
click at [523, 184] on button "button" at bounding box center [527, 186] width 10 height 10
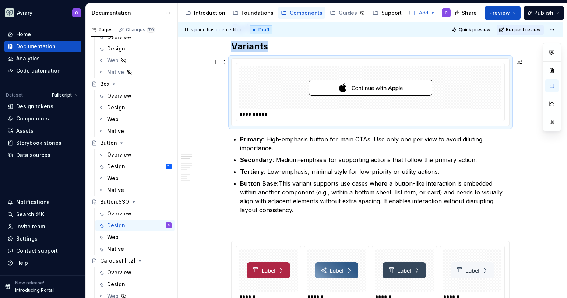
click at [462, 87] on div at bounding box center [370, 87] width 262 height 43
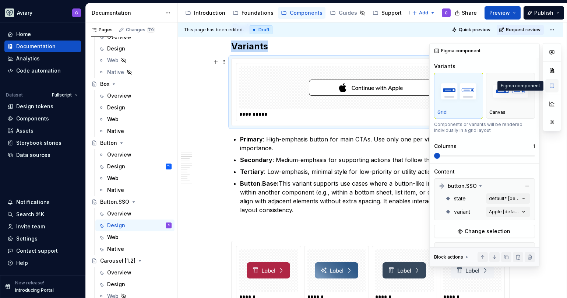
click at [554, 85] on button "button" at bounding box center [552, 85] width 13 height 13
type textarea "*"
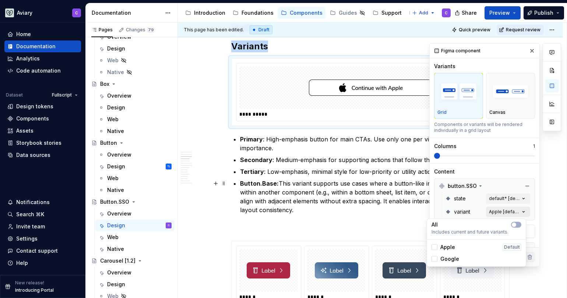
click at [512, 209] on div "Comments Open comments No comments yet Select ‘Comment’ from the block context …" at bounding box center [496, 155] width 132 height 224
click at [503, 211] on div "Comments Open comments No comments yet Select ‘Comment’ from the block context …" at bounding box center [496, 155] width 132 height 224
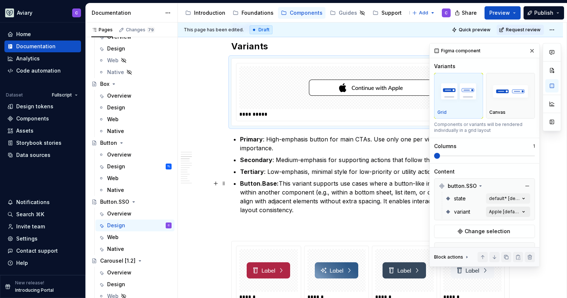
click at [507, 212] on div "Comments Open comments No comments yet Select ‘Comment’ from the block context …" at bounding box center [496, 155] width 132 height 224
click at [518, 213] on div "Comments Open comments No comments yet Select ‘Comment’ from the block context …" at bounding box center [496, 155] width 132 height 224
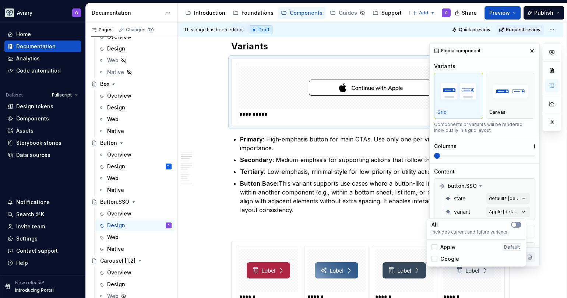
click at [519, 224] on button "button" at bounding box center [516, 225] width 10 height 6
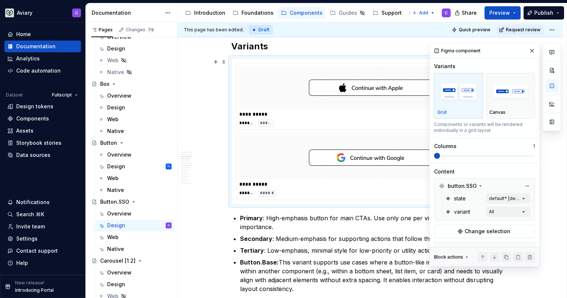
click at [535, 201] on div "Comments Open comments No comments yet Select ‘Comment’ from the block context …" at bounding box center [496, 155] width 132 height 224
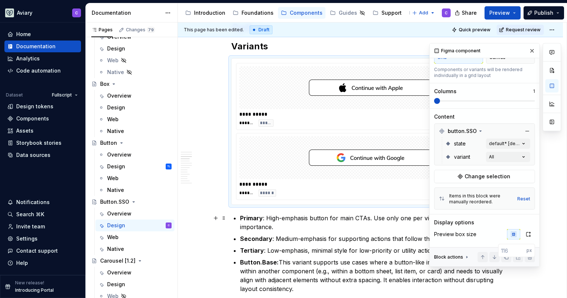
scroll to position [97, 0]
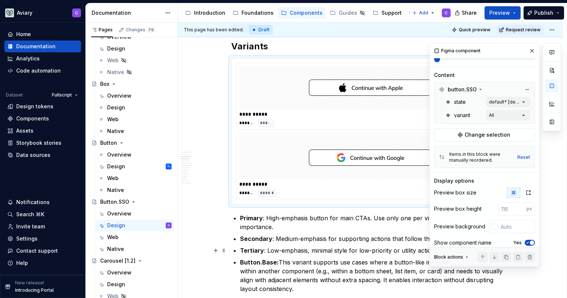
click at [530, 244] on span "button" at bounding box center [532, 243] width 4 height 4
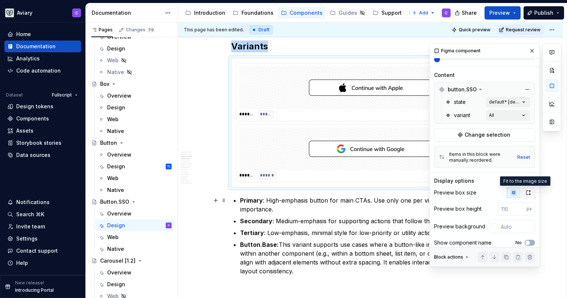
click at [526, 196] on button "button" at bounding box center [528, 193] width 13 height 10
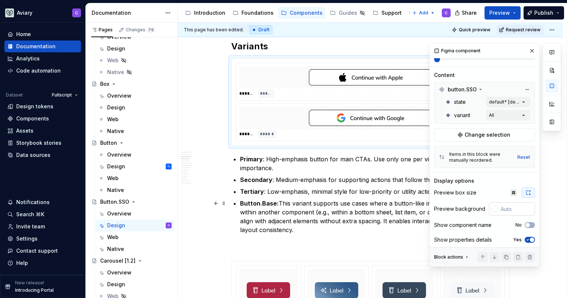
click at [508, 207] on input "text" at bounding box center [516, 208] width 37 height 13
type input "#FAFAFA"
click at [530, 51] on button "button" at bounding box center [532, 51] width 10 height 10
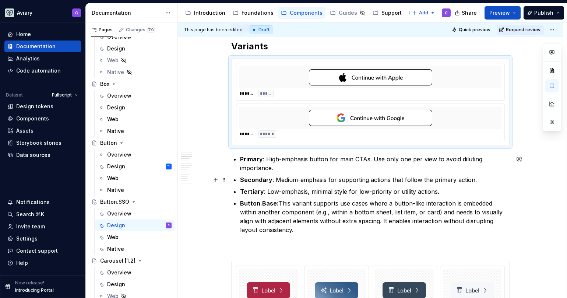
scroll to position [227, 0]
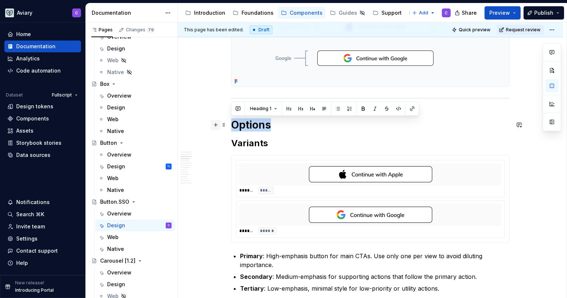
drag, startPoint x: 276, startPoint y: 123, endPoint x: 211, endPoint y: 122, distance: 64.9
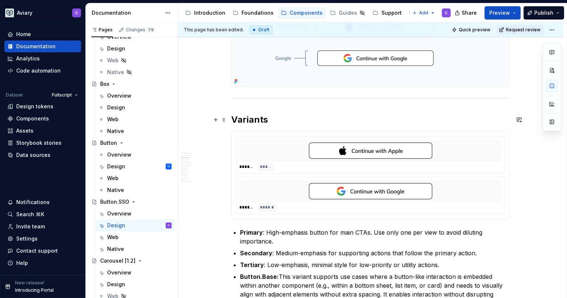
click at [251, 117] on strong "Variants" at bounding box center [249, 119] width 37 height 11
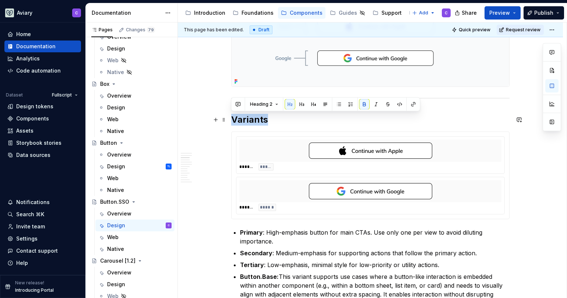
click at [251, 117] on strong "Variants" at bounding box center [249, 119] width 37 height 11
click at [256, 110] on div "Heading 2" at bounding box center [325, 104] width 189 height 14
click at [260, 107] on button "Heading 2" at bounding box center [264, 104] width 35 height 10
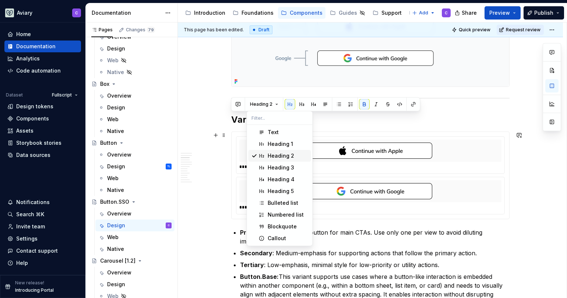
click at [280, 154] on div "Heading 2" at bounding box center [281, 155] width 27 height 7
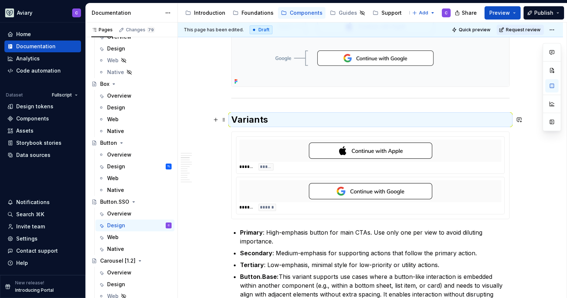
scroll to position [0, 0]
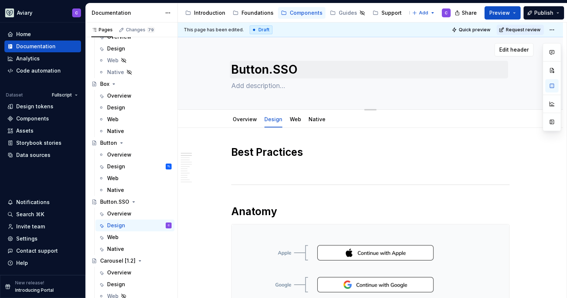
type textarea "*"
click at [244, 87] on textarea at bounding box center [369, 86] width 279 height 12
paste textarea "The SSO (Single Sign-On) Button is a standardized, brand-compliant UI component…"
type textarea "The SSO (Single Sign-On) Button is a standardized, brand-compliant UI component…"
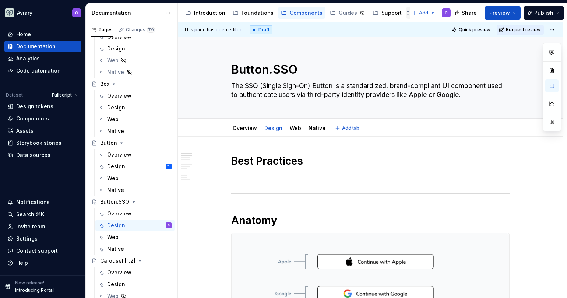
type textarea "*"
type textarea "The SSO (Single Sign-On) Button is a standardized, brand-compliant UI component…"
click at [243, 126] on link "Overview" at bounding box center [245, 128] width 24 height 6
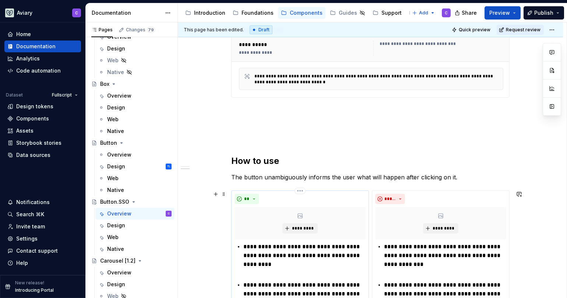
scroll to position [252, 0]
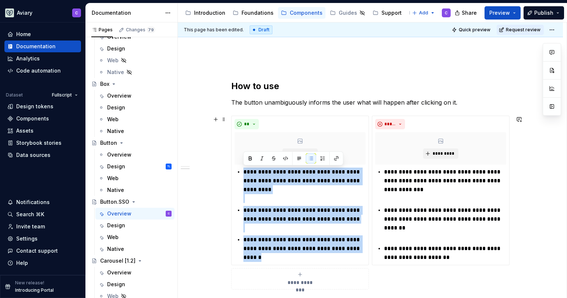
drag, startPoint x: 271, startPoint y: 244, endPoint x: 211, endPoint y: 144, distance: 116.6
click at [211, 144] on div "**********" at bounding box center [370, 144] width 385 height 521
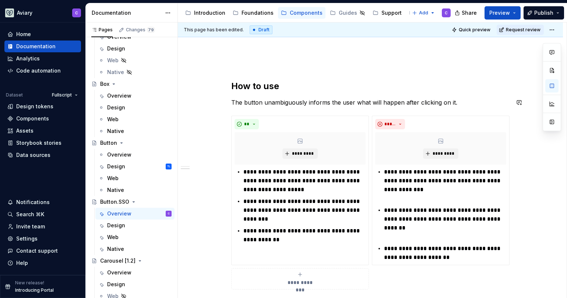
type textarea "*"
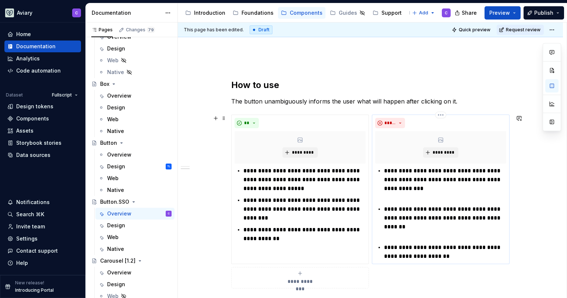
scroll to position [254, 0]
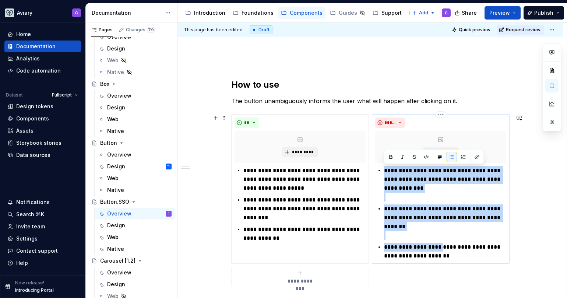
drag, startPoint x: 414, startPoint y: 229, endPoint x: 373, endPoint y: 164, distance: 76.5
click at [373, 164] on div "**********" at bounding box center [441, 189] width 138 height 150
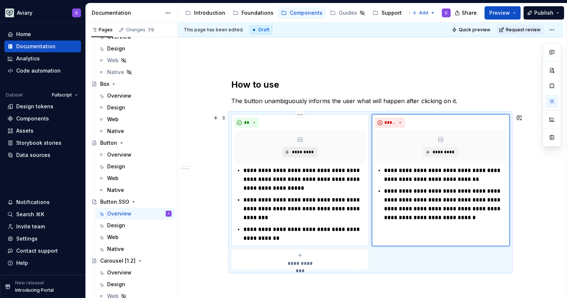
scroll to position [180, 0]
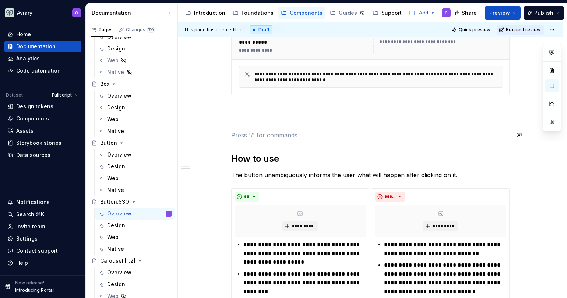
click at [249, 130] on div "**********" at bounding box center [370, 169] width 279 height 388
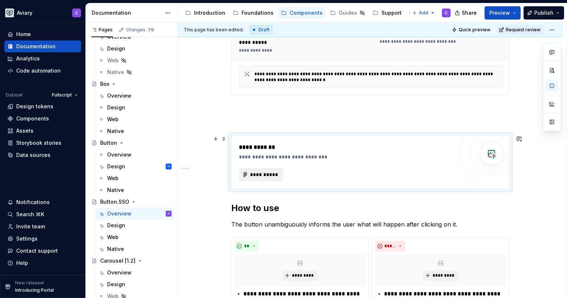
click at [259, 168] on button "**********" at bounding box center [261, 174] width 44 height 13
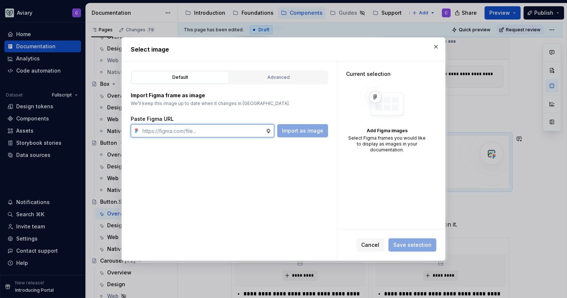
paste input "https://www.figma.com/design/OxLK9P8AlBGKXiz2EEGm4b/Global?node-id=6611-9749&t=…"
type input "https://www.figma.com/design/OxLK9P8AlBGKXiz2EEGm4b/Global?node-id=6611-9749&t=…"
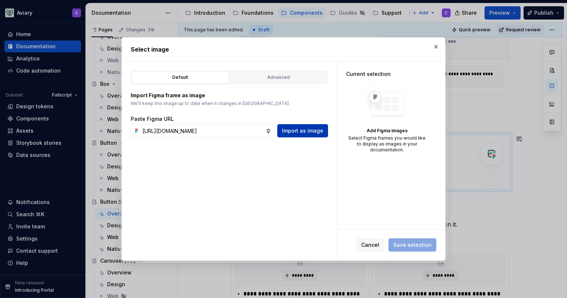
scroll to position [0, 0]
click at [302, 125] on button "Import as image" at bounding box center [302, 130] width 51 height 13
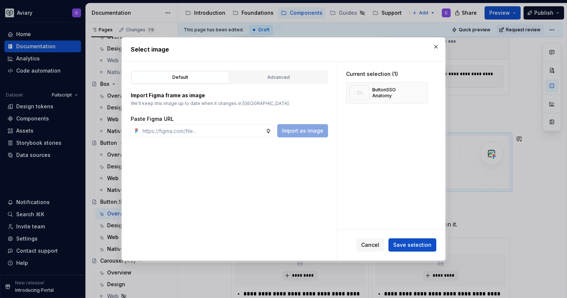
click at [429, 234] on div "Cancel Save selection" at bounding box center [391, 245] width 108 height 31
click at [416, 246] on span "Save selection" at bounding box center [412, 244] width 38 height 7
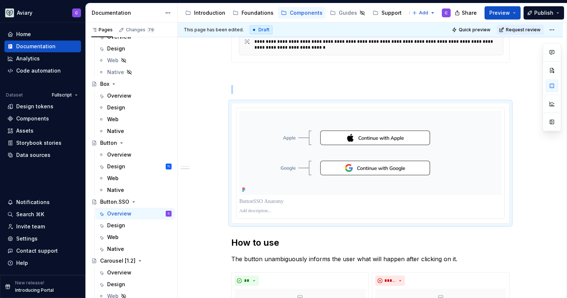
scroll to position [237, 0]
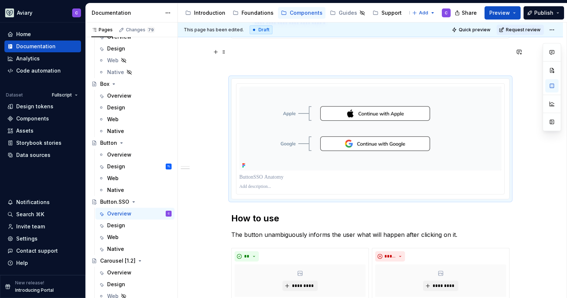
click at [312, 55] on p at bounding box center [370, 52] width 279 height 9
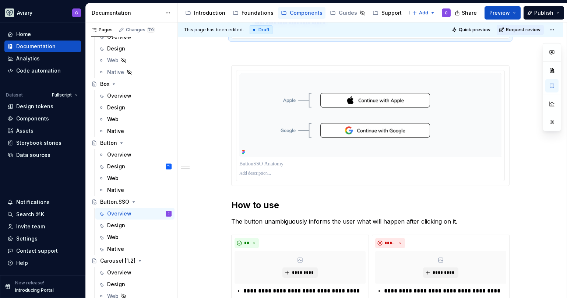
scroll to position [150, 0]
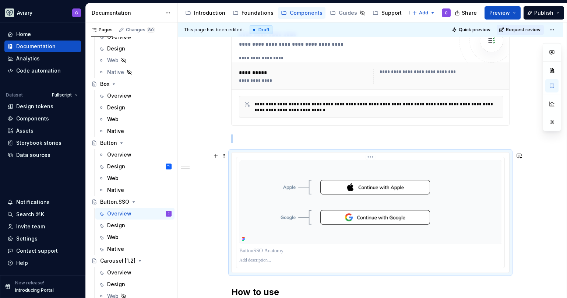
click at [468, 182] on img at bounding box center [370, 202] width 262 height 84
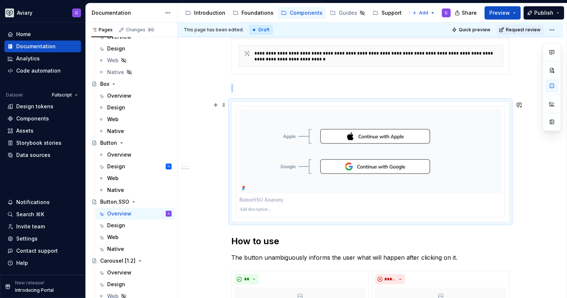
scroll to position [283, 0]
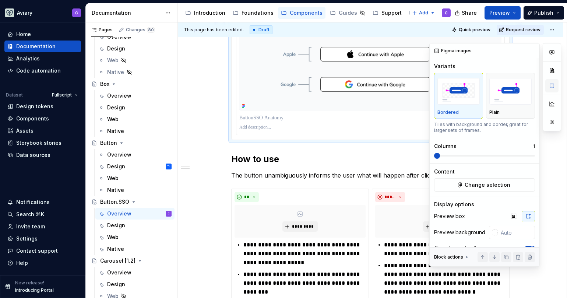
click at [553, 88] on button "button" at bounding box center [552, 85] width 13 height 13
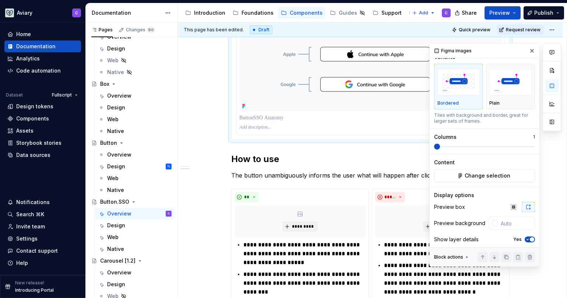
scroll to position [17, 0]
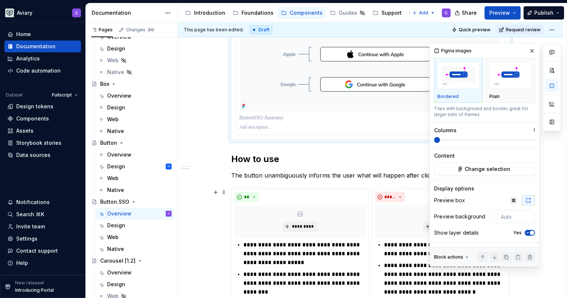
click at [526, 231] on icon "button" at bounding box center [528, 233] width 6 height 4
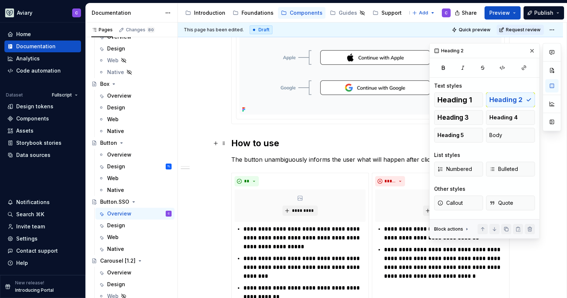
scroll to position [0, 0]
click at [390, 140] on h2 "How to use" at bounding box center [370, 143] width 279 height 12
click at [322, 162] on p "The button unambiguously informs the user what will happen after clicking on it." at bounding box center [370, 159] width 279 height 9
click at [534, 52] on button "button" at bounding box center [532, 51] width 10 height 10
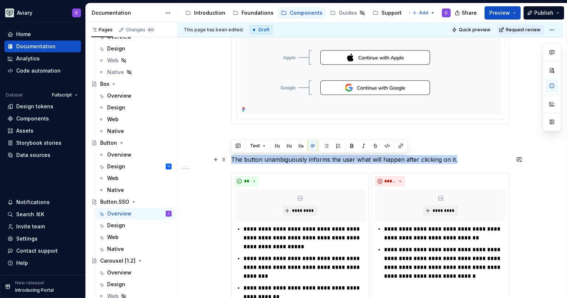
drag, startPoint x: 471, startPoint y: 158, endPoint x: 228, endPoint y: 163, distance: 242.9
click at [228, 163] on div "**********" at bounding box center [370, 151] width 385 height 588
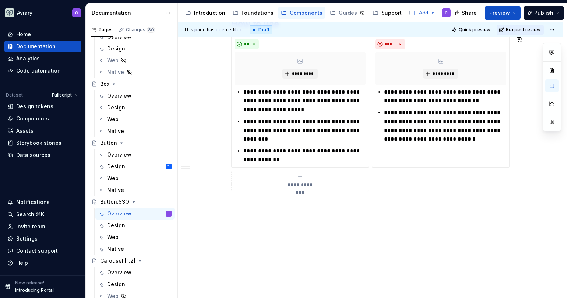
scroll to position [408, 0]
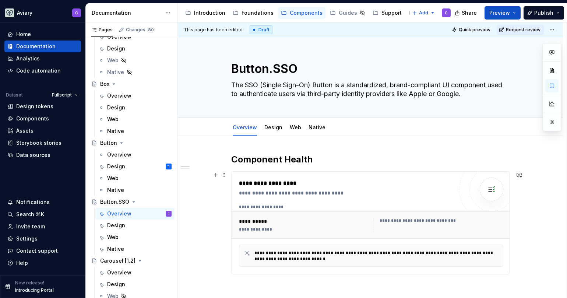
scroll to position [0, 0]
click at [277, 129] on link "Design" at bounding box center [274, 128] width 18 height 6
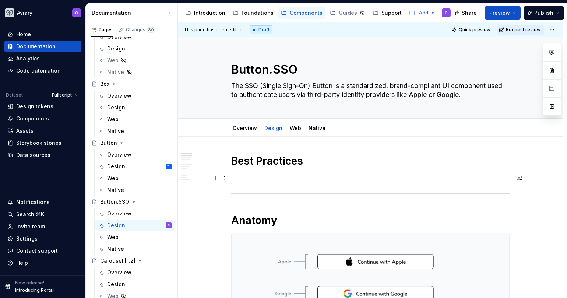
click at [265, 174] on p at bounding box center [370, 178] width 279 height 9
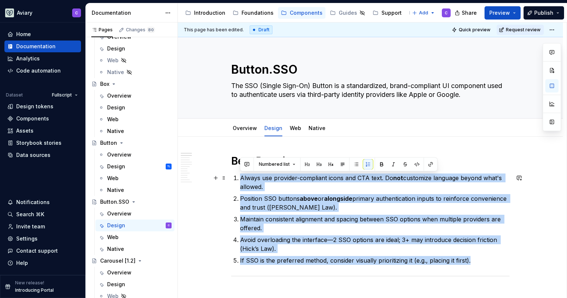
drag, startPoint x: 447, startPoint y: 251, endPoint x: 234, endPoint y: 179, distance: 224.9
click at [240, 179] on ol "Always use provider-compliant icons and CTA text. Do not customize language bey…" at bounding box center [375, 219] width 270 height 91
click at [357, 164] on button "button" at bounding box center [356, 164] width 10 height 10
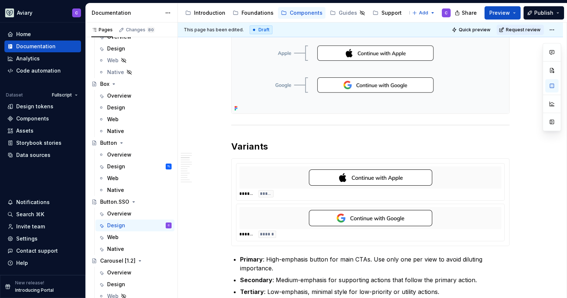
scroll to position [303, 0]
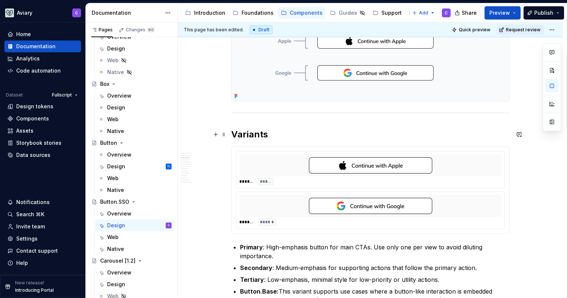
click at [284, 132] on h2 "Variants" at bounding box center [370, 135] width 279 height 12
click at [346, 185] on div "******* *****" at bounding box center [370, 181] width 262 height 7
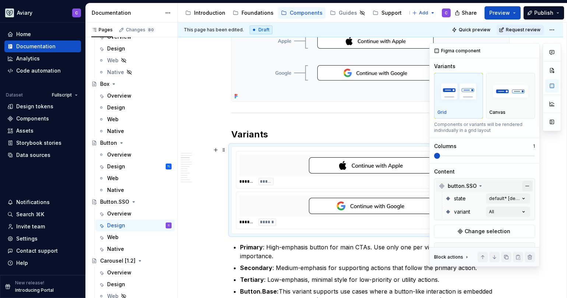
drag, startPoint x: 549, startPoint y: 87, endPoint x: 522, endPoint y: 188, distance: 104.9
click at [528, 176] on div "Comments Open comments No comments yet Select ‘Comment’ from the block context …" at bounding box center [496, 155] width 132 height 224
click at [510, 217] on div "variant All" at bounding box center [487, 211] width 85 height 13
click at [510, 216] on div "Comments Open comments No comments yet Select ‘Comment’ from the block context …" at bounding box center [496, 155] width 132 height 224
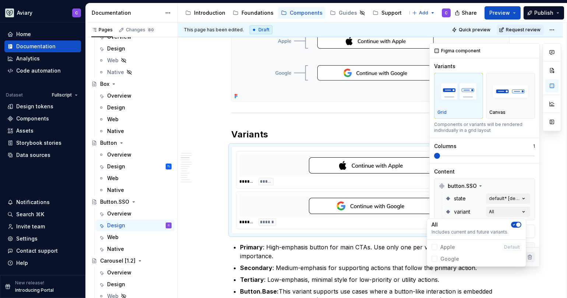
click at [518, 224] on span "button" at bounding box center [519, 225] width 4 height 4
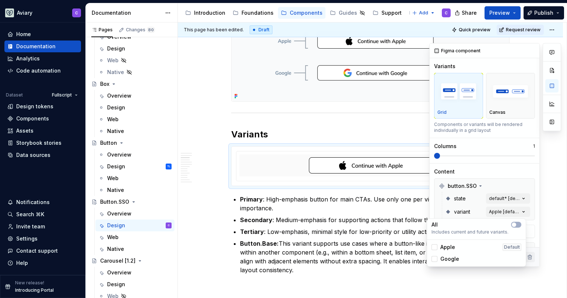
click at [299, 272] on html "Aviary C Home Documentation Analytics Code automation Dataset Fullscript Design…" at bounding box center [283, 149] width 567 height 298
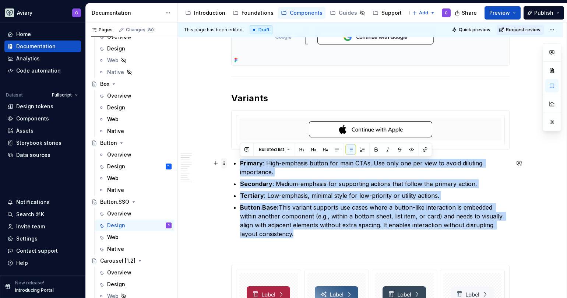
drag, startPoint x: 288, startPoint y: 231, endPoint x: 224, endPoint y: 164, distance: 92.8
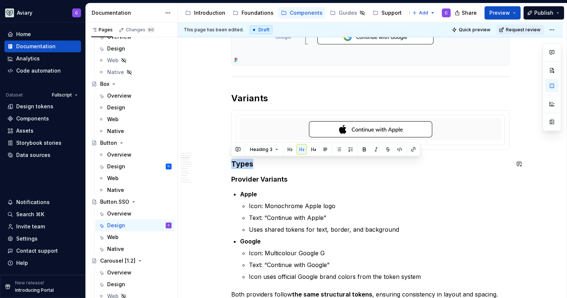
drag, startPoint x: 271, startPoint y: 164, endPoint x: 208, endPoint y: 154, distance: 64.1
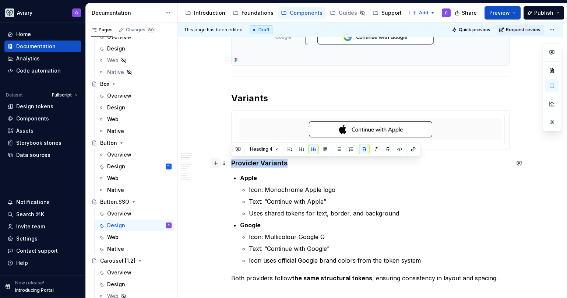
drag, startPoint x: 288, startPoint y: 162, endPoint x: 213, endPoint y: 162, distance: 75.5
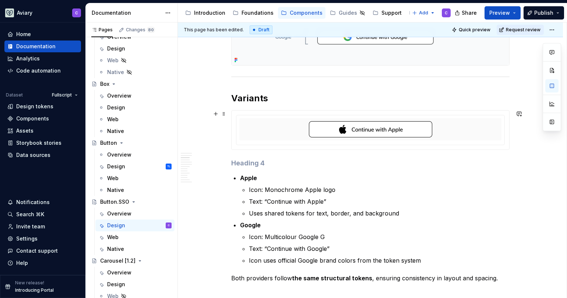
type textarea "*"
click at [260, 98] on strong "Variants" at bounding box center [249, 98] width 37 height 11
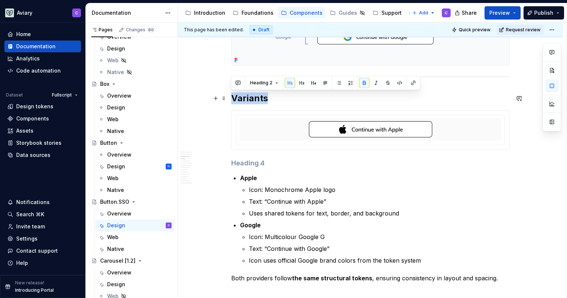
click at [260, 98] on strong "Variants" at bounding box center [249, 98] width 37 height 11
paste div
drag, startPoint x: 268, startPoint y: 96, endPoint x: 208, endPoint y: 101, distance: 60.6
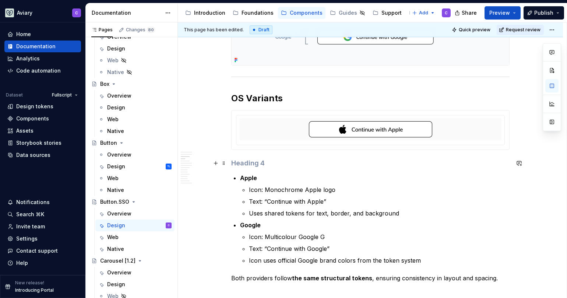
click at [249, 165] on h4 at bounding box center [370, 163] width 279 height 9
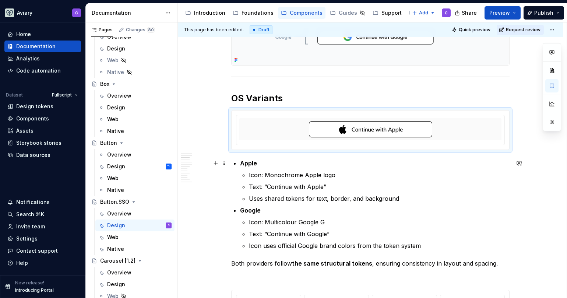
click at [256, 163] on strong "Apple" at bounding box center [248, 163] width 17 height 7
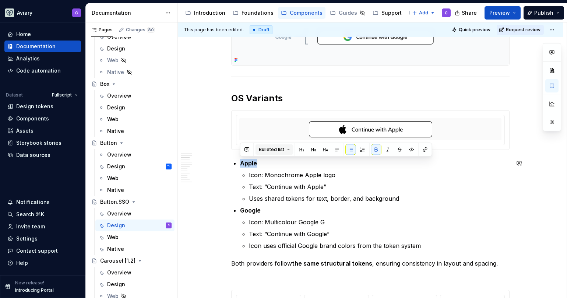
click at [283, 149] on button "Bulleted list" at bounding box center [275, 149] width 38 height 10
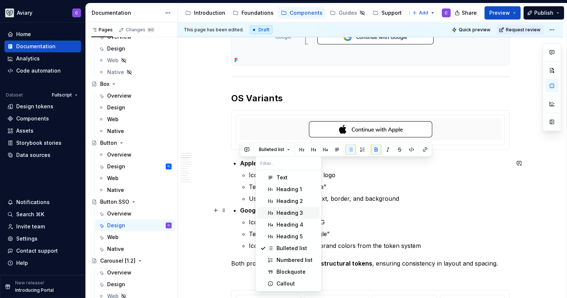
click at [299, 215] on div "Heading 3" at bounding box center [290, 212] width 27 height 7
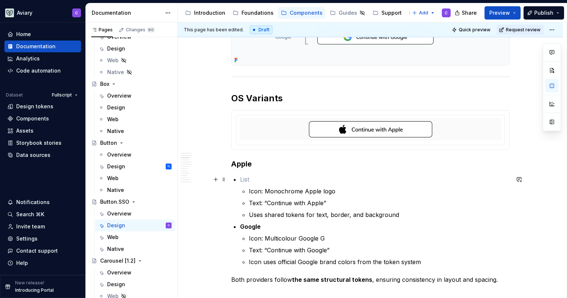
click at [273, 182] on p at bounding box center [375, 179] width 270 height 9
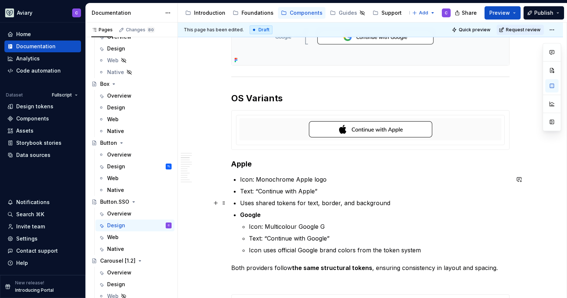
click at [398, 203] on p "Uses shared tokens for text, border, and background" at bounding box center [375, 203] width 270 height 9
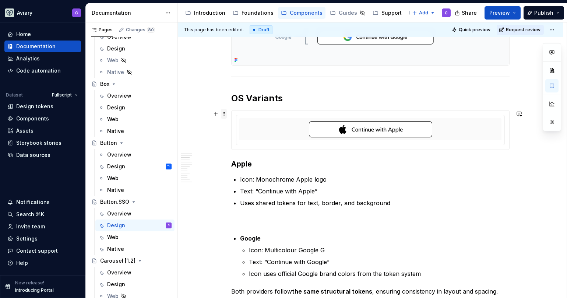
click at [221, 113] on span at bounding box center [224, 114] width 6 height 10
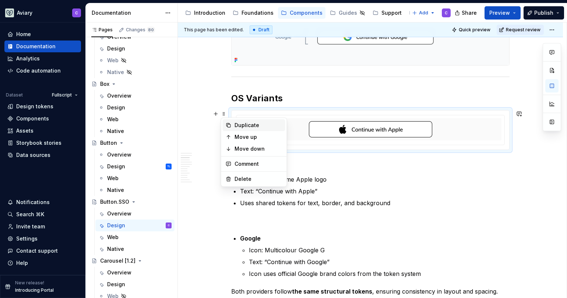
click at [245, 125] on div "Duplicate" at bounding box center [259, 125] width 48 height 7
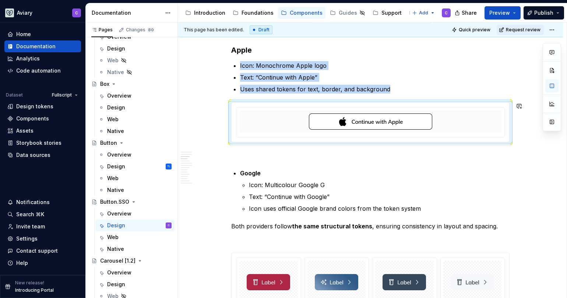
scroll to position [455, 0]
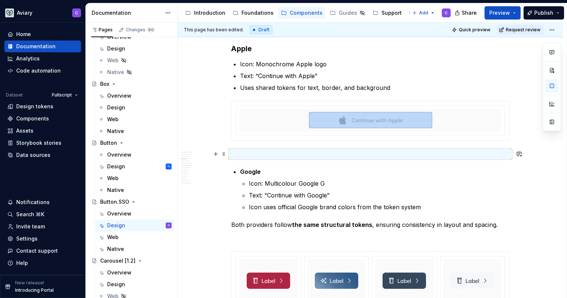
click at [246, 157] on p at bounding box center [370, 154] width 279 height 9
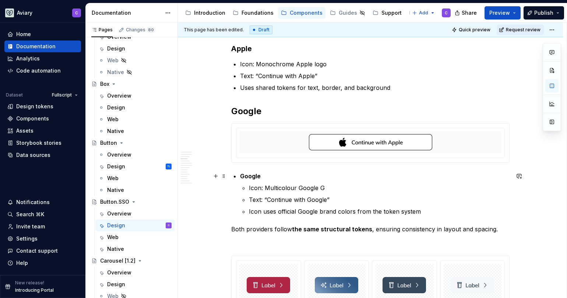
click at [269, 175] on p "Google" at bounding box center [375, 176] width 270 height 9
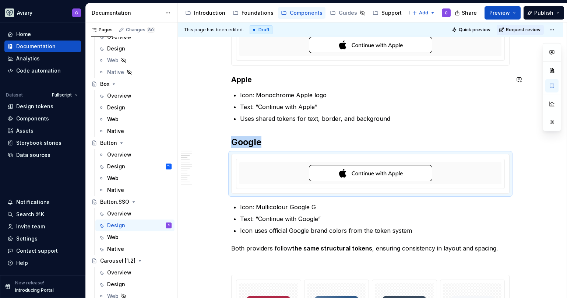
scroll to position [384, 0]
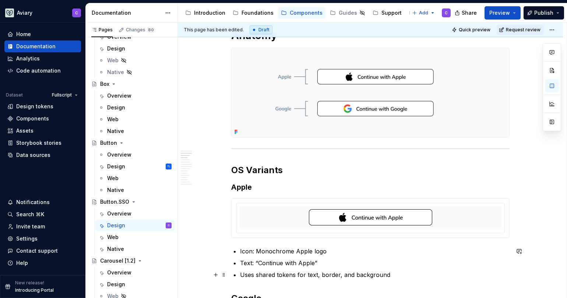
scroll to position [242, 0]
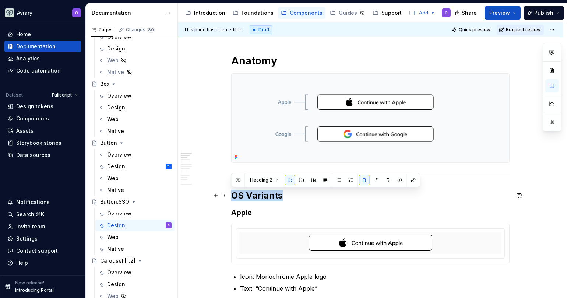
drag, startPoint x: 295, startPoint y: 193, endPoint x: 203, endPoint y: 193, distance: 91.7
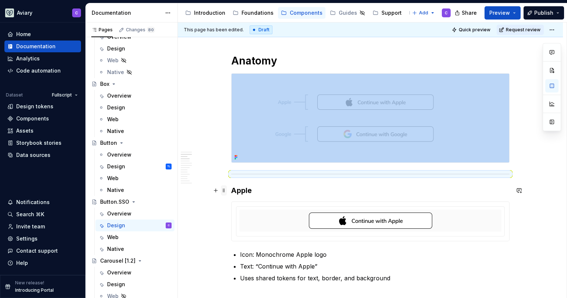
click at [225, 192] on span at bounding box center [224, 190] width 6 height 10
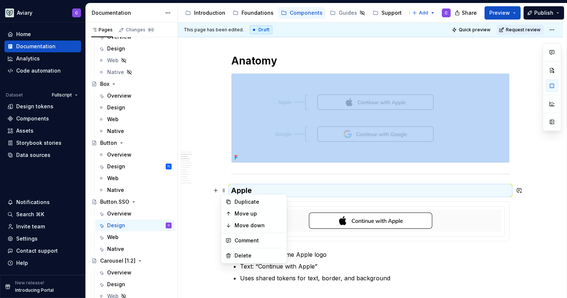
click at [265, 188] on h3 "Apple" at bounding box center [370, 190] width 279 height 10
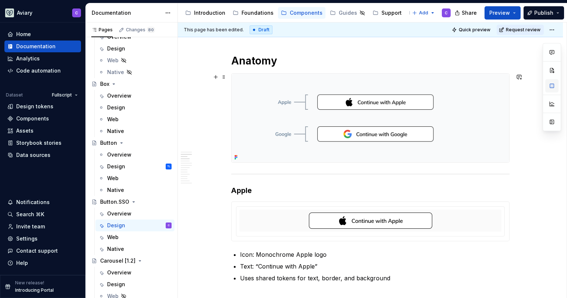
click at [553, 84] on button "button" at bounding box center [552, 85] width 13 height 13
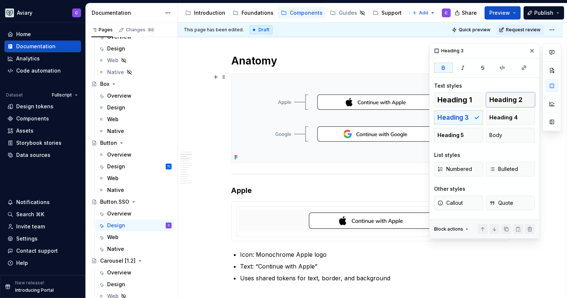
click at [518, 100] on span "Heading 2" at bounding box center [506, 99] width 33 height 7
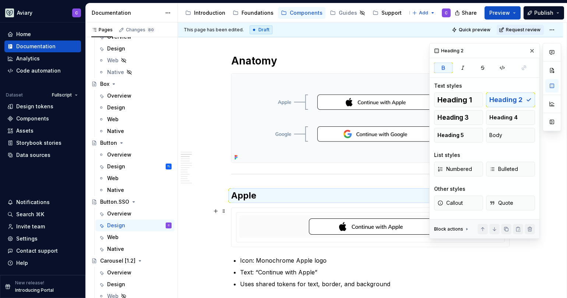
scroll to position [353, 0]
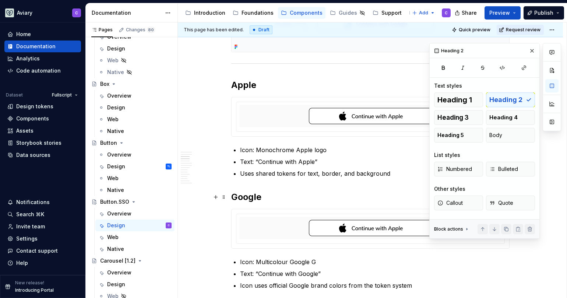
click at [255, 194] on h2 "Google" at bounding box center [370, 197] width 279 height 12
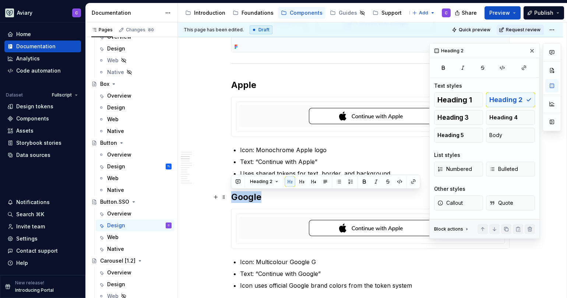
click at [255, 194] on h2 "Google" at bounding box center [370, 197] width 279 height 12
click at [515, 97] on div "Heading 1 Heading 2 Heading 3 Heading 4 Heading 5 Body" at bounding box center [484, 117] width 101 height 50
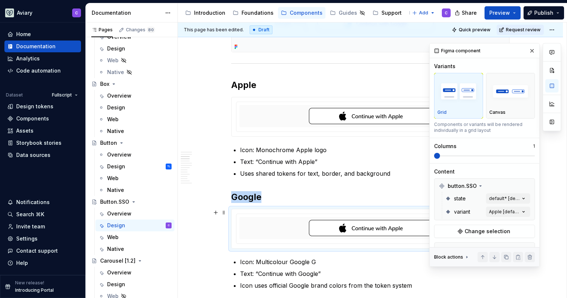
click at [356, 234] on img at bounding box center [370, 228] width 123 height 16
click at [505, 209] on div "Comments Open comments No comments yet Select ‘Comment’ from the block context …" at bounding box center [496, 155] width 132 height 224
click at [434, 259] on div at bounding box center [435, 259] width 6 height 6
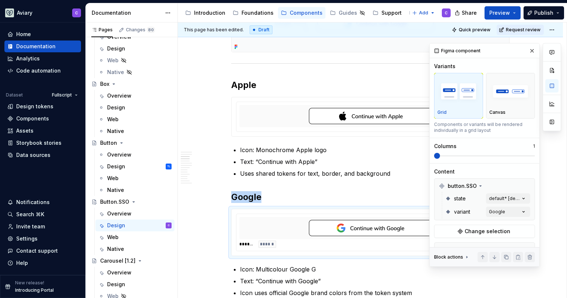
click at [288, 181] on html "Aviary C Home Documentation Analytics Code automation Dataset Fullscript Design…" at bounding box center [283, 149] width 567 height 298
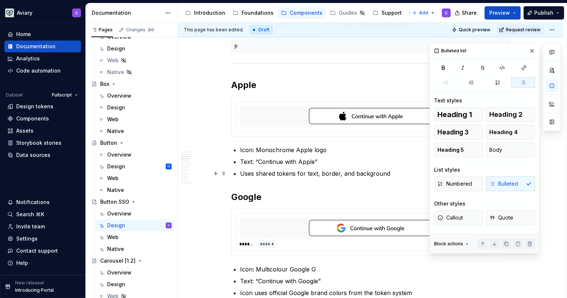
click at [392, 177] on p "Uses shared tokens for text, border, and background" at bounding box center [375, 173] width 270 height 9
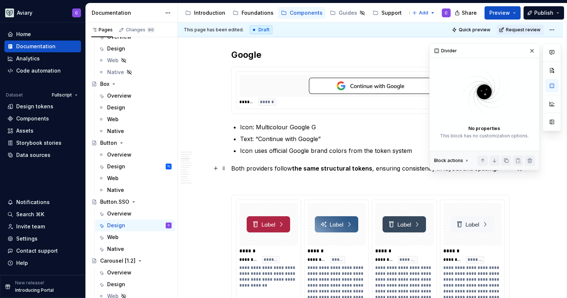
scroll to position [517, 0]
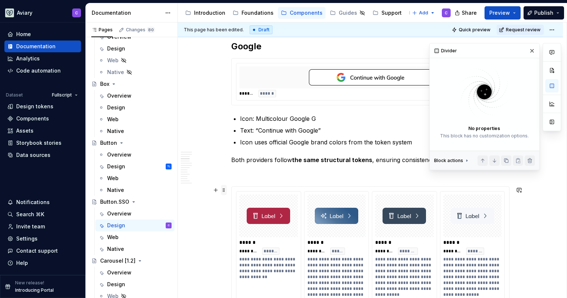
click at [223, 191] on span at bounding box center [224, 190] width 6 height 10
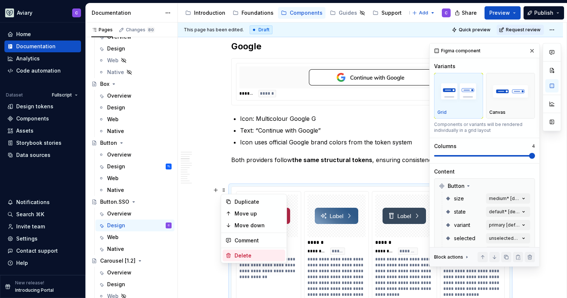
click at [249, 255] on div "Delete" at bounding box center [259, 255] width 48 height 7
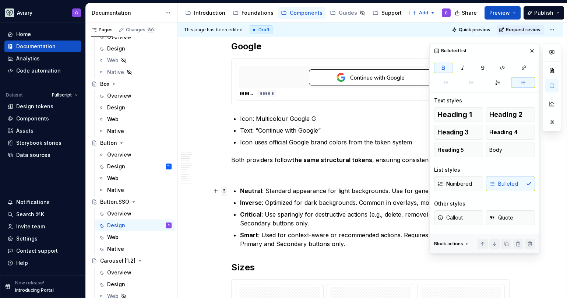
click at [223, 192] on span at bounding box center [224, 191] width 6 height 10
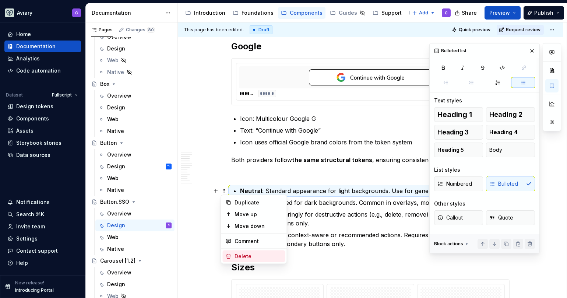
click at [249, 256] on div "Delete" at bounding box center [259, 256] width 48 height 7
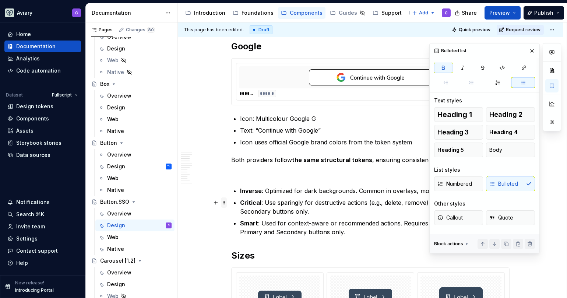
click at [223, 199] on span at bounding box center [224, 202] width 6 height 10
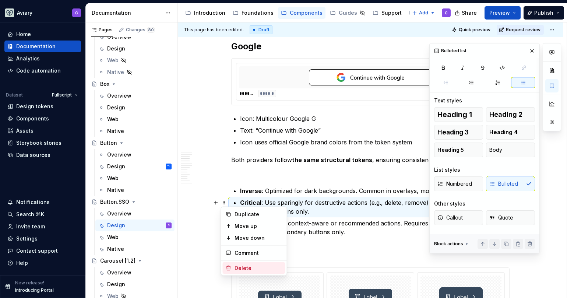
click at [235, 266] on div "Delete" at bounding box center [259, 268] width 48 height 7
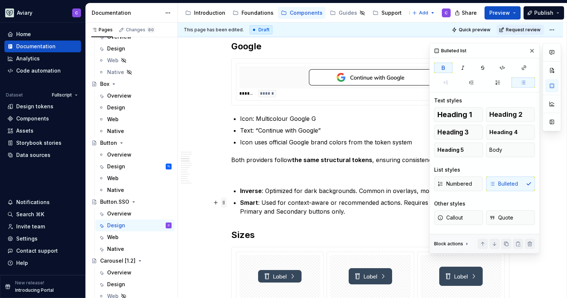
click at [225, 202] on span at bounding box center [224, 202] width 6 height 10
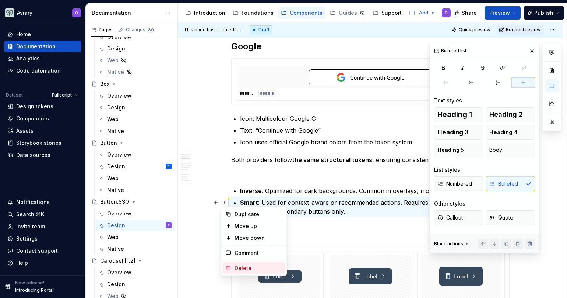
click at [241, 266] on div "Delete" at bounding box center [259, 268] width 48 height 7
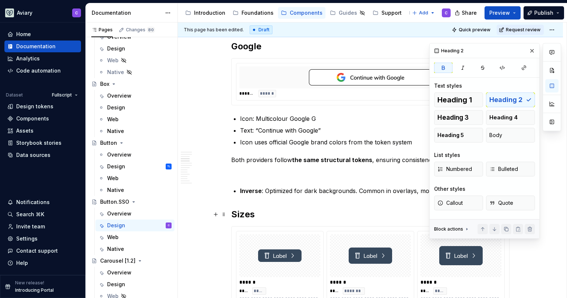
click at [224, 216] on span at bounding box center [224, 214] width 6 height 10
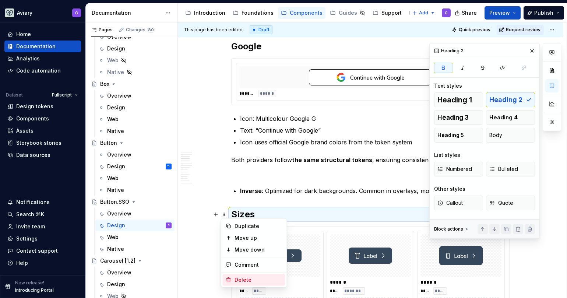
click at [239, 279] on div "Delete" at bounding box center [259, 279] width 48 height 7
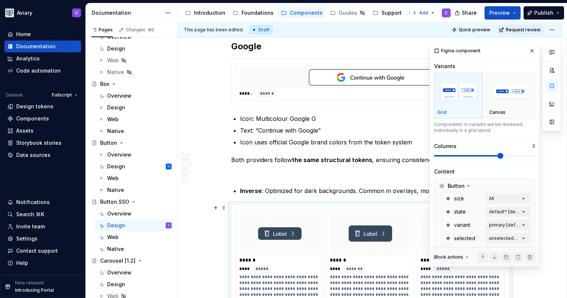
scroll to position [530, 0]
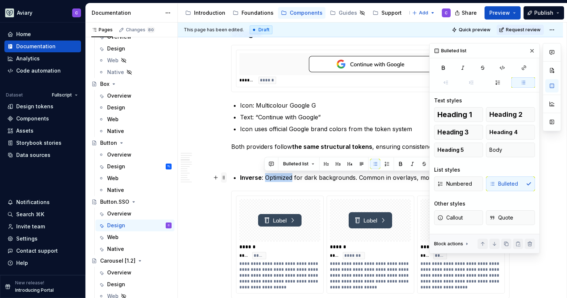
click at [224, 178] on span at bounding box center [224, 177] width 6 height 10
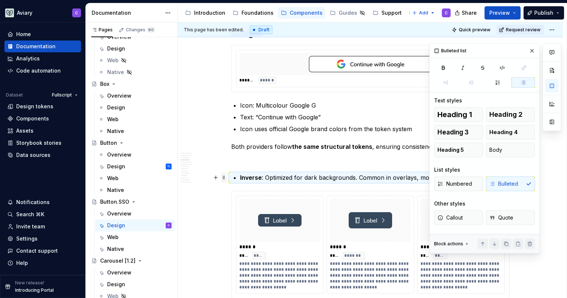
click at [224, 178] on span at bounding box center [224, 177] width 6 height 10
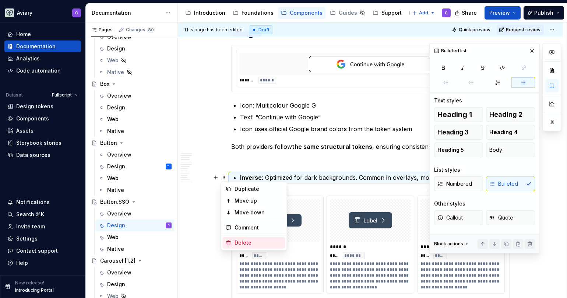
click at [249, 241] on div "Delete" at bounding box center [259, 242] width 48 height 7
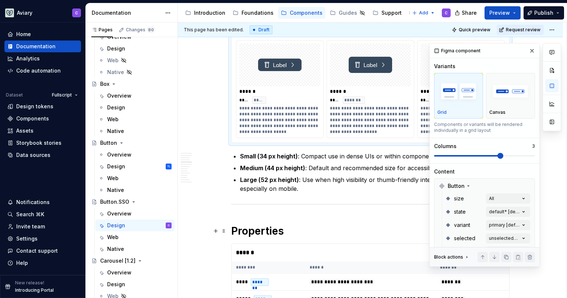
scroll to position [602, 0]
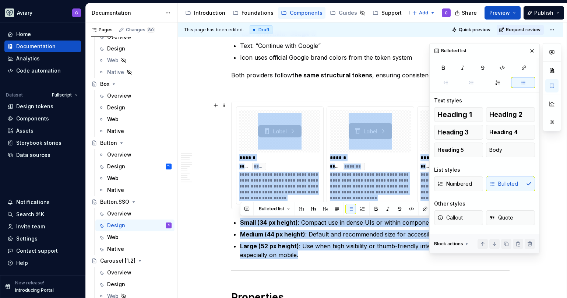
drag, startPoint x: 288, startPoint y: 237, endPoint x: 241, endPoint y: 121, distance: 125.2
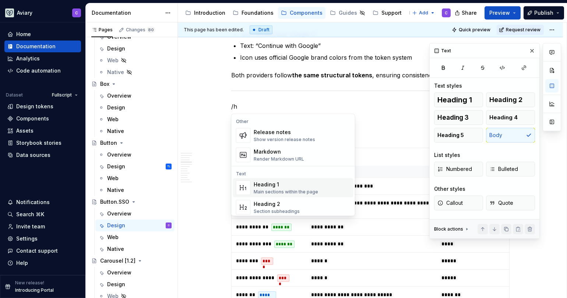
scroll to position [7, 0]
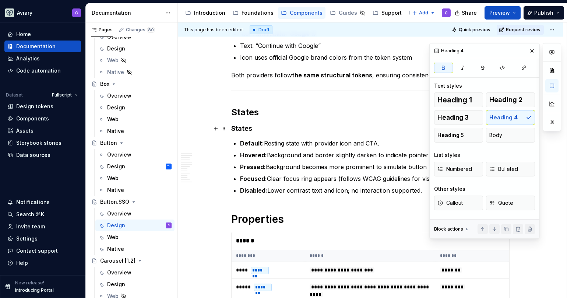
click at [272, 127] on h4 "States" at bounding box center [370, 128] width 279 height 9
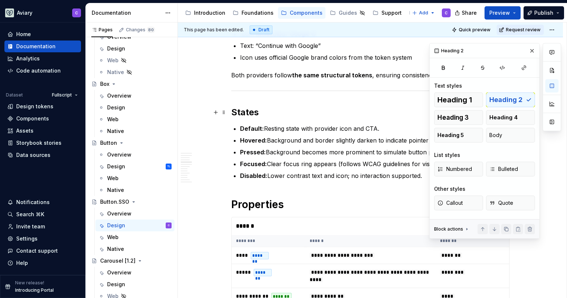
click at [244, 113] on h2 "States" at bounding box center [370, 112] width 279 height 12
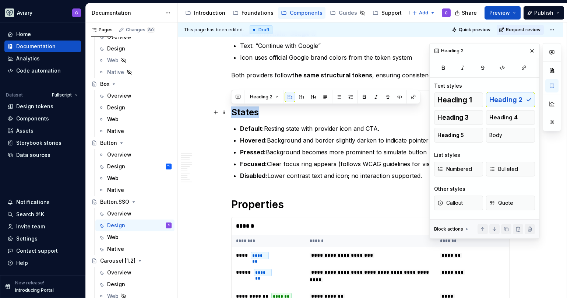
click at [244, 113] on h2 "States" at bounding box center [370, 112] width 279 height 12
click at [253, 176] on strong "Disabled:" at bounding box center [253, 175] width 27 height 7
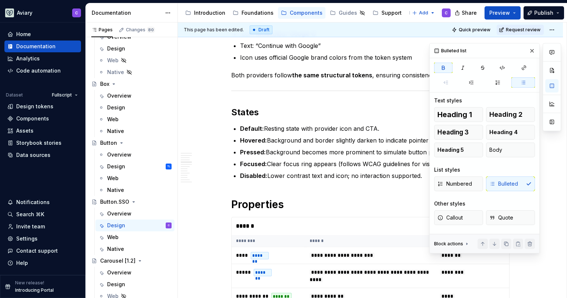
click at [246, 189] on div "Best Practices Always use provider-compliant icons and CTA text. Do not customi…" at bounding box center [370, 258] width 279 height 1410
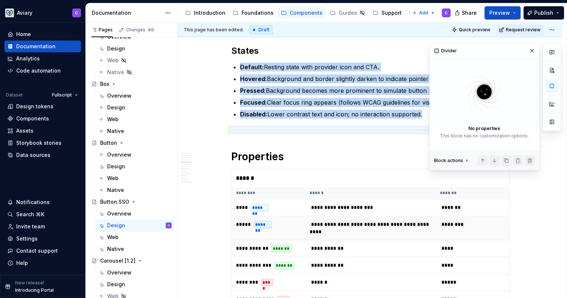
scroll to position [686, 0]
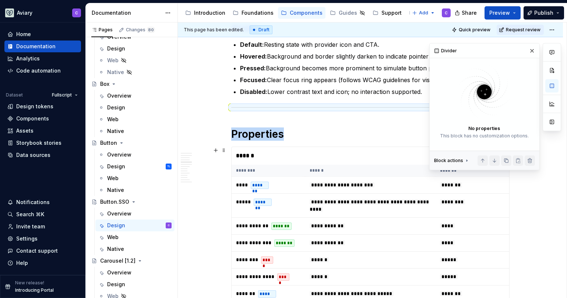
click at [253, 158] on div "******" at bounding box center [371, 156] width 278 height 18
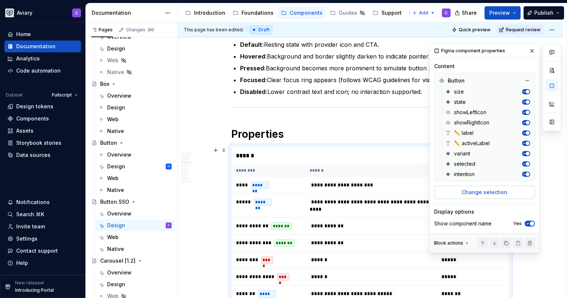
click at [480, 190] on span "Change selection" at bounding box center [485, 192] width 46 height 7
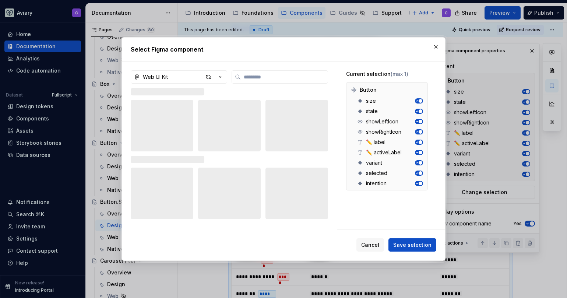
type textarea "*"
type input "***"
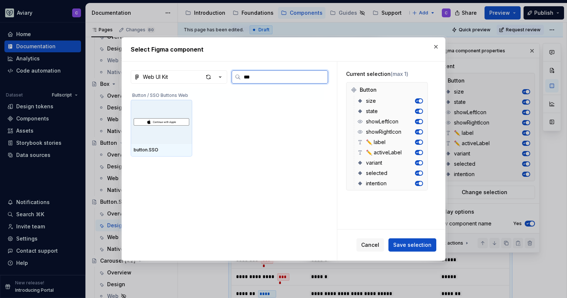
click at [158, 106] on div at bounding box center [162, 122] width 62 height 44
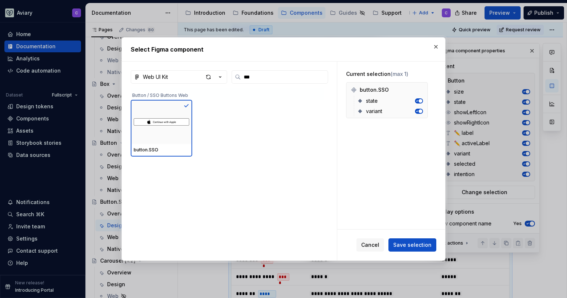
click at [406, 241] on button "Save selection" at bounding box center [413, 244] width 48 height 13
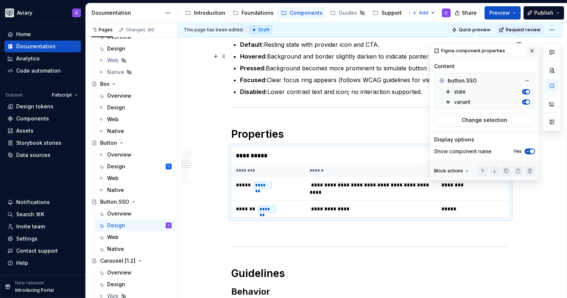
click at [531, 52] on button "button" at bounding box center [532, 51] width 10 height 10
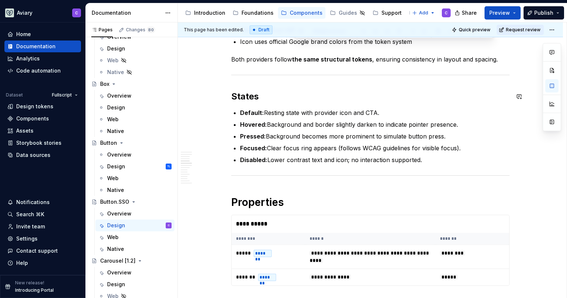
scroll to position [606, 0]
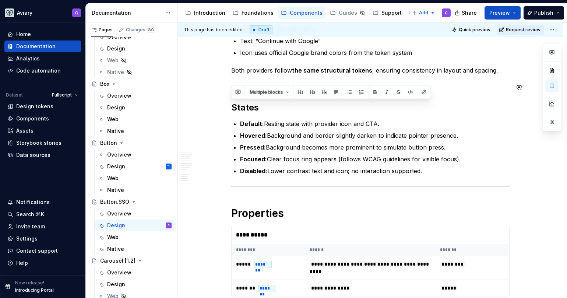
drag, startPoint x: 438, startPoint y: 126, endPoint x: 225, endPoint y: 98, distance: 215.2
click at [225, 98] on div "Best Practices Always use provider-compliant icons and CTA text. Do not customi…" at bounding box center [370, 240] width 385 height 1421
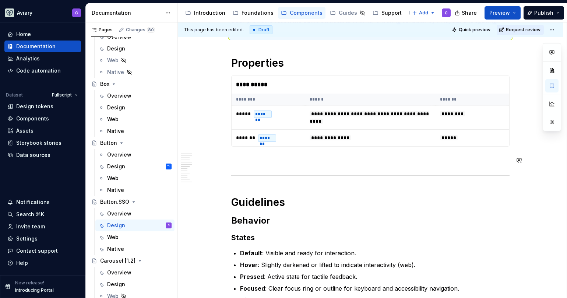
scroll to position [747, 0]
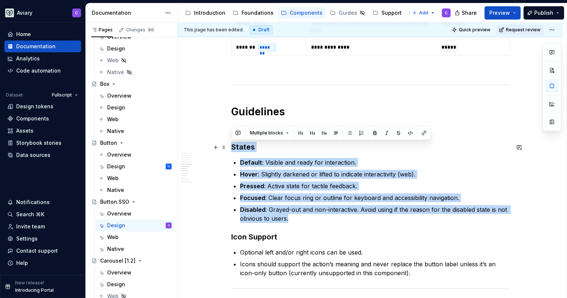
drag, startPoint x: 305, startPoint y: 219, endPoint x: 230, endPoint y: 151, distance: 101.2
click at [230, 151] on div "**********" at bounding box center [370, 50] width 385 height 1320
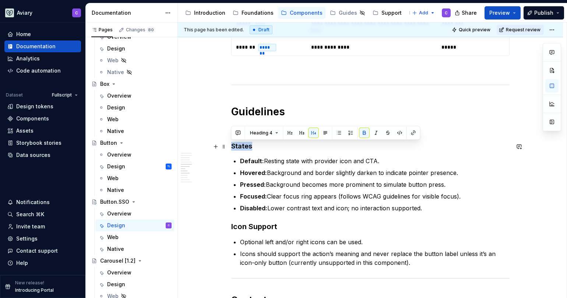
drag, startPoint x: 253, startPoint y: 146, endPoint x: 230, endPoint y: 143, distance: 23.7
click at [231, 146] on div "**********" at bounding box center [370, 9] width 279 height 1203
click at [272, 132] on button "Heading 4" at bounding box center [264, 133] width 35 height 10
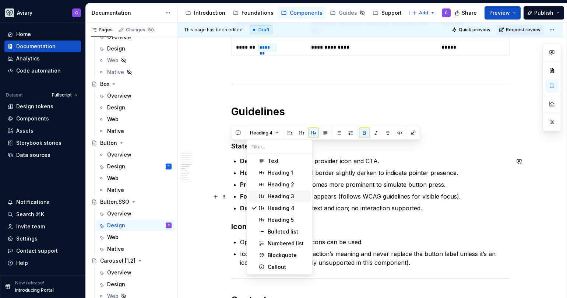
click at [271, 193] on div "Heading 3" at bounding box center [281, 196] width 27 height 7
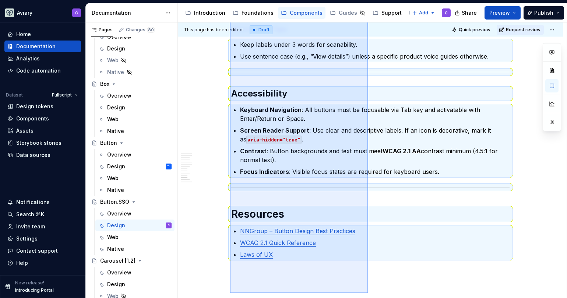
scroll to position [1091, 0]
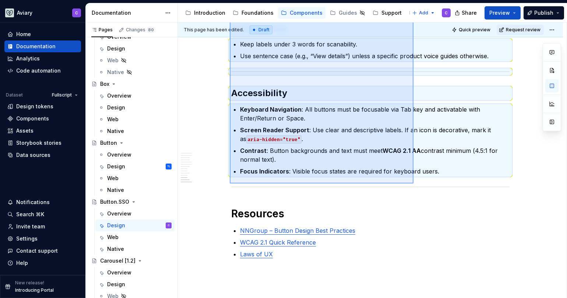
drag, startPoint x: 249, startPoint y: 104, endPoint x: 414, endPoint y: 183, distance: 183.4
click at [414, 183] on div "This page has been edited. Draft Quick preview Request review Button.SSO The SS…" at bounding box center [372, 160] width 389 height 276
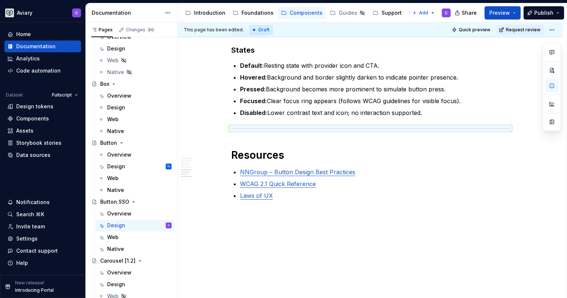
scroll to position [785, 0]
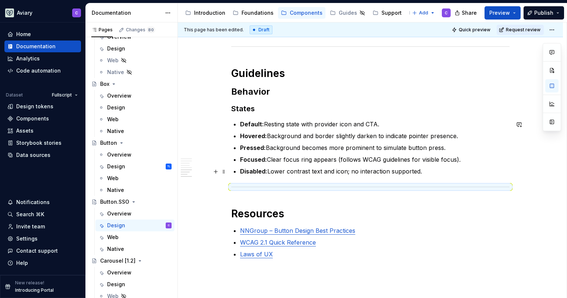
click at [427, 171] on p "Disabled: Lower contrast text and icon; no interaction supported." at bounding box center [375, 171] width 270 height 9
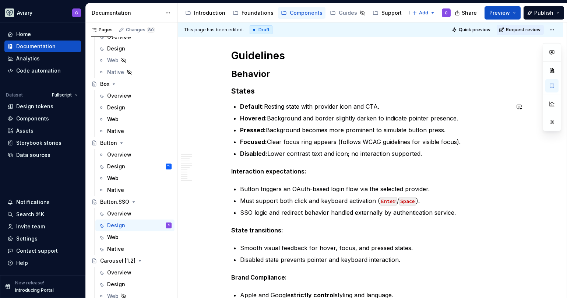
scroll to position [1397, 0]
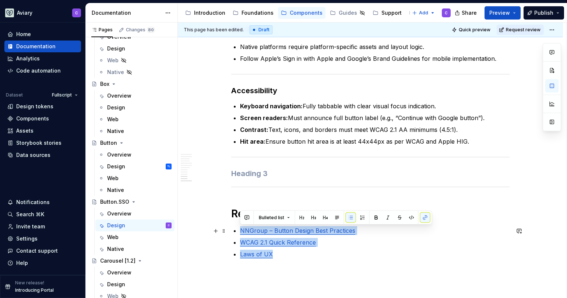
drag, startPoint x: 260, startPoint y: 253, endPoint x: 228, endPoint y: 230, distance: 40.2
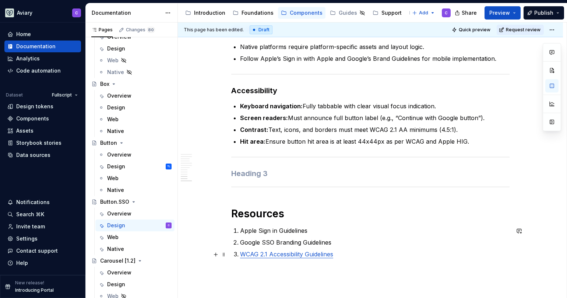
click at [357, 259] on p "WCAG 2.1 Accessibility Guidelines" at bounding box center [375, 254] width 270 height 9
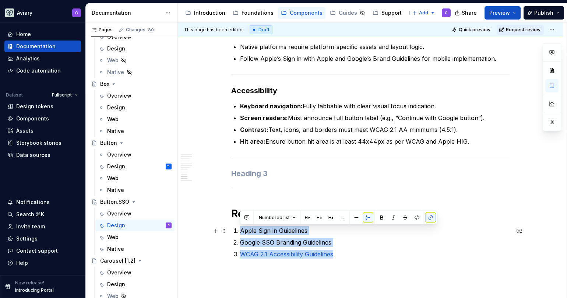
drag, startPoint x: 357, startPoint y: 256, endPoint x: 238, endPoint y: 233, distance: 121.8
click at [240, 233] on ol "Apple Sign in Guidelines Google SSO Branding Guidelines WCAG 2.1 Accessibility …" at bounding box center [375, 242] width 270 height 32
drag, startPoint x: 307, startPoint y: 250, endPoint x: 221, endPoint y: 231, distance: 88.6
click at [356, 215] on button "button" at bounding box center [356, 218] width 10 height 10
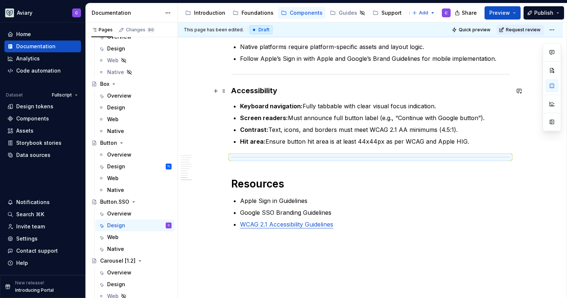
click at [261, 89] on h3 "Accessibility" at bounding box center [370, 90] width 279 height 10
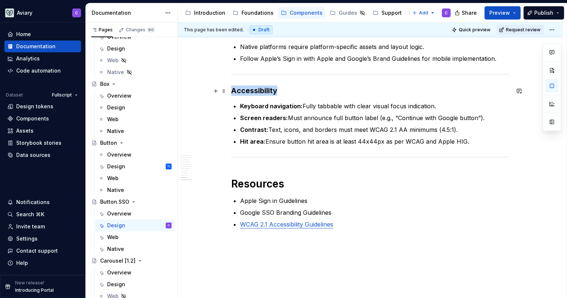
click at [261, 89] on h3 "Accessibility" at bounding box center [370, 90] width 279 height 10
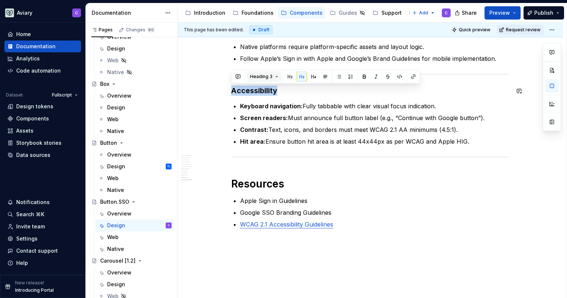
click at [267, 75] on span "Heading 3" at bounding box center [261, 77] width 22 height 6
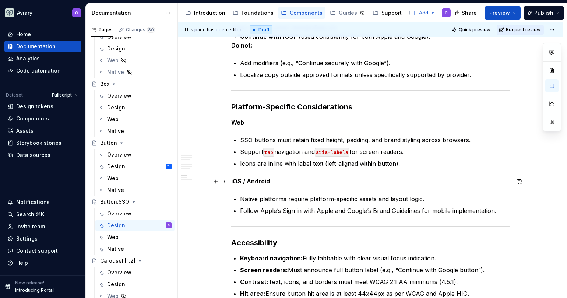
scroll to position [1073, 0]
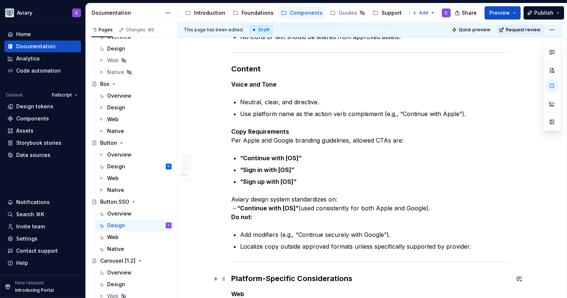
click at [308, 280] on h3 "Platform-Specific Considerations" at bounding box center [370, 278] width 279 height 10
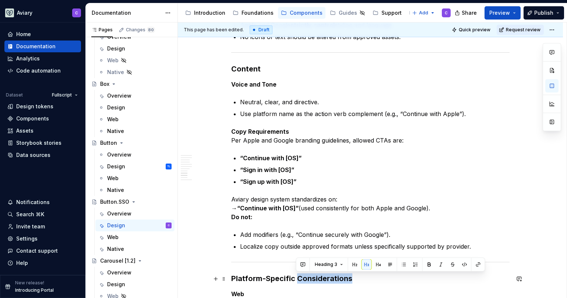
click at [308, 280] on h3 "Platform-Specific Considerations" at bounding box center [370, 278] width 279 height 10
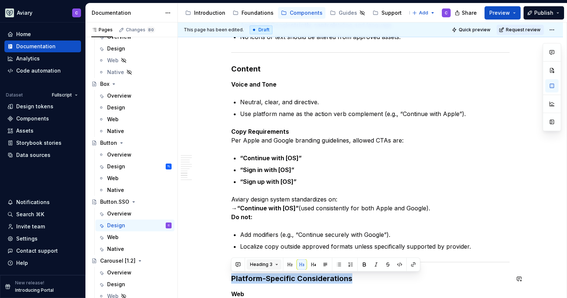
click at [261, 265] on span "Heading 3" at bounding box center [261, 265] width 22 height 6
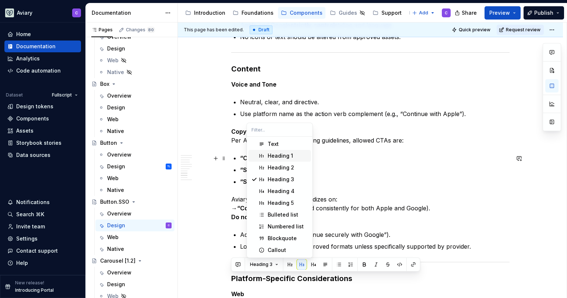
click at [284, 157] on div "Heading 1" at bounding box center [280, 155] width 25 height 7
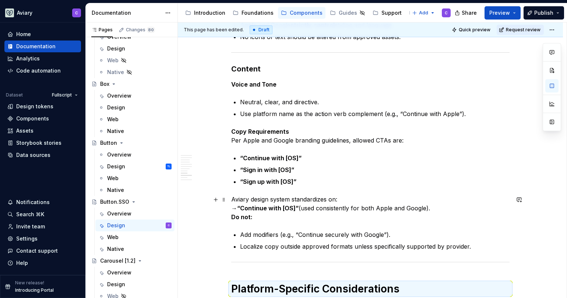
scroll to position [1187, 0]
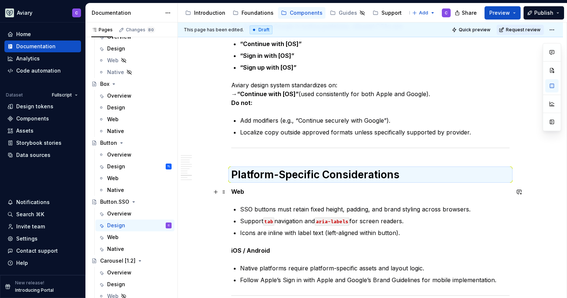
click at [239, 194] on strong "Web" at bounding box center [237, 191] width 13 height 7
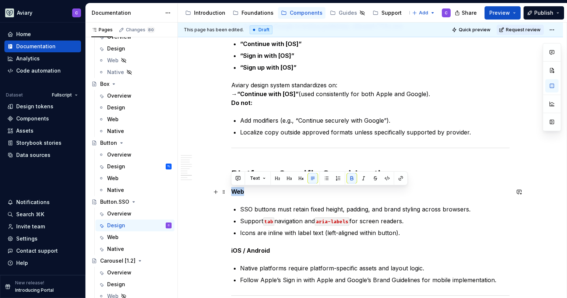
click at [239, 194] on strong "Web" at bounding box center [237, 191] width 13 height 7
click at [274, 181] on button "button" at bounding box center [278, 178] width 10 height 10
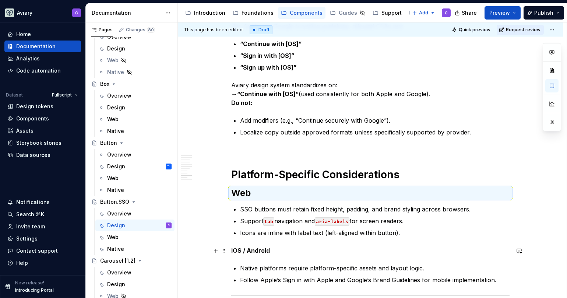
click at [249, 252] on strong "iOS / Android" at bounding box center [250, 250] width 39 height 7
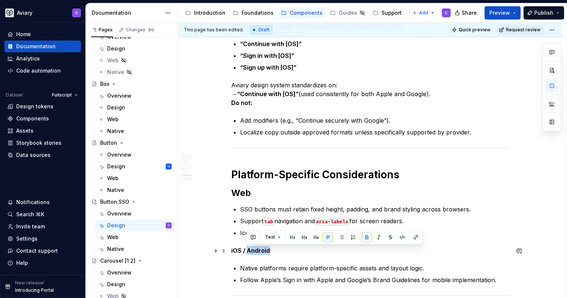
click at [249, 252] on strong "iOS / Android" at bounding box center [250, 250] width 39 height 7
click at [280, 241] on button "button" at bounding box center [278, 237] width 10 height 10
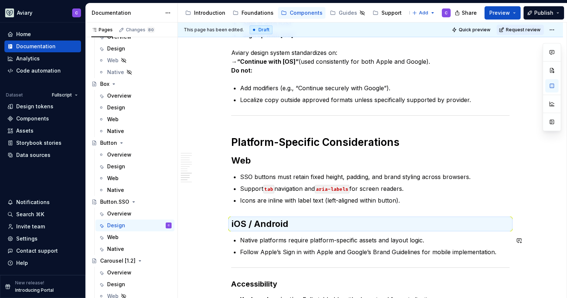
scroll to position [1355, 0]
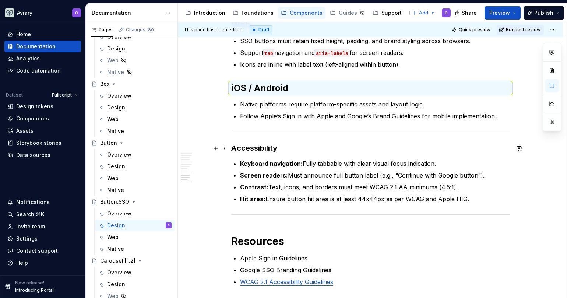
click at [260, 146] on h3 "Accessibility" at bounding box center [370, 148] width 279 height 10
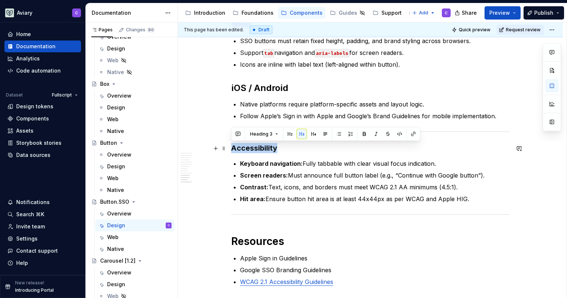
click at [260, 146] on h3 "Accessibility" at bounding box center [370, 148] width 279 height 10
click at [266, 139] on button "Heading 3" at bounding box center [264, 134] width 35 height 10
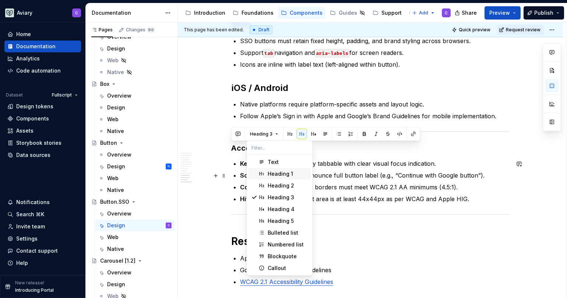
click at [266, 171] on span "Heading 1" at bounding box center [280, 174] width 63 height 12
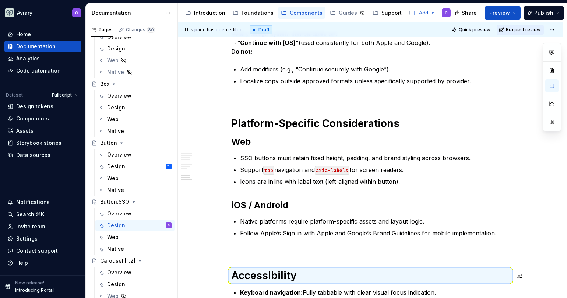
scroll to position [1212, 0]
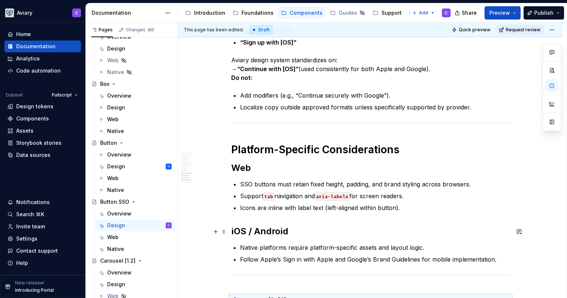
click at [261, 230] on strong "iOS / Android" at bounding box center [259, 231] width 57 height 11
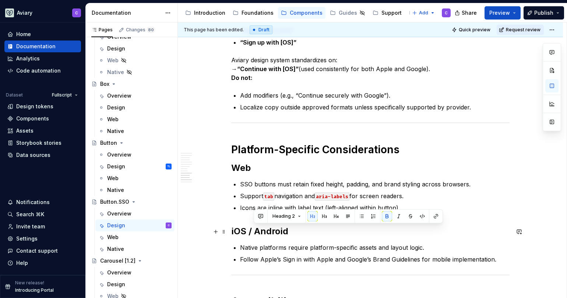
click at [261, 230] on strong "iOS / Android" at bounding box center [259, 231] width 57 height 11
click at [300, 217] on button "button" at bounding box center [302, 216] width 10 height 10
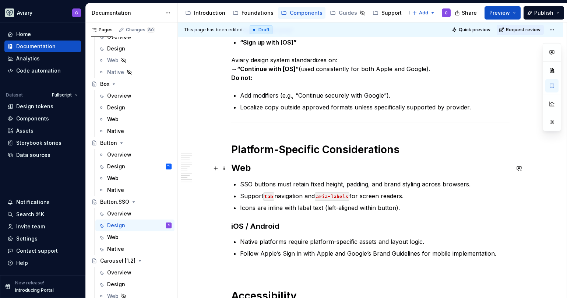
click at [248, 169] on strong "Web" at bounding box center [241, 167] width 20 height 11
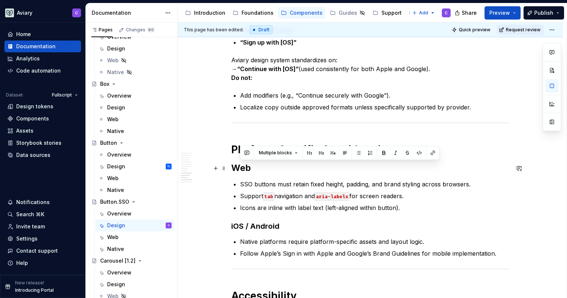
click at [244, 171] on strong "Web" at bounding box center [241, 167] width 20 height 11
click at [300, 153] on button "button" at bounding box center [302, 153] width 10 height 10
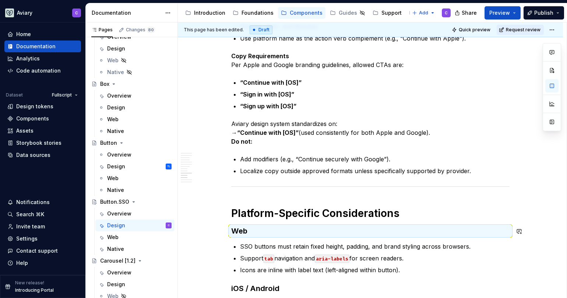
scroll to position [1109, 0]
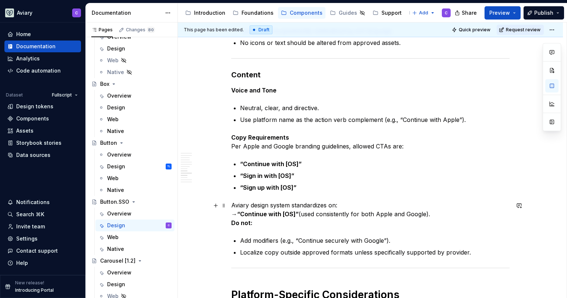
scroll to position [1037, 0]
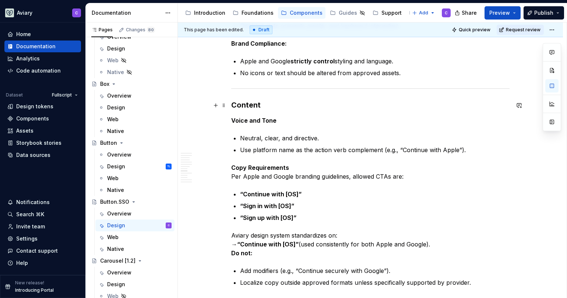
click at [246, 105] on h3 "Content" at bounding box center [370, 105] width 279 height 10
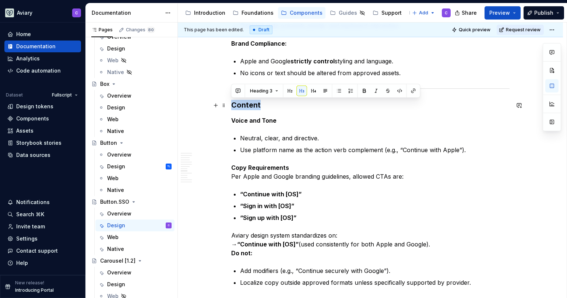
click at [246, 105] on h3 "Content" at bounding box center [370, 105] width 279 height 10
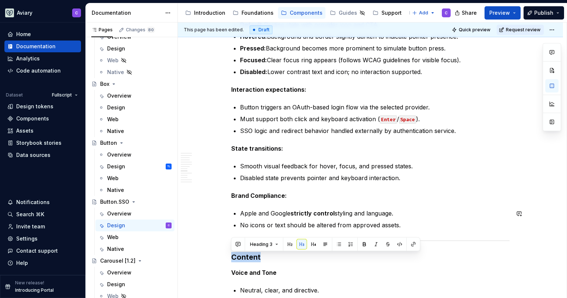
scroll to position [755, 0]
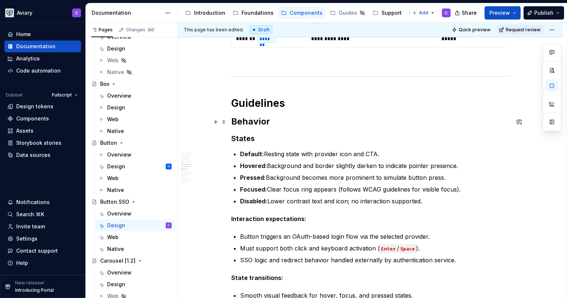
click at [265, 122] on h2 "Behavior" at bounding box center [370, 122] width 279 height 12
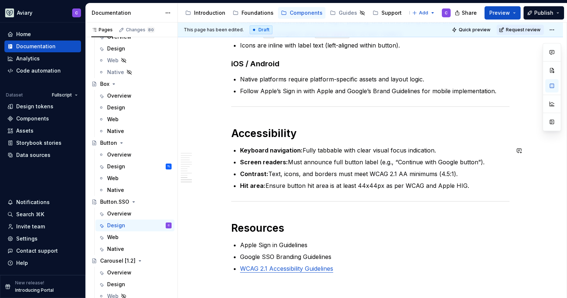
scroll to position [1404, 0]
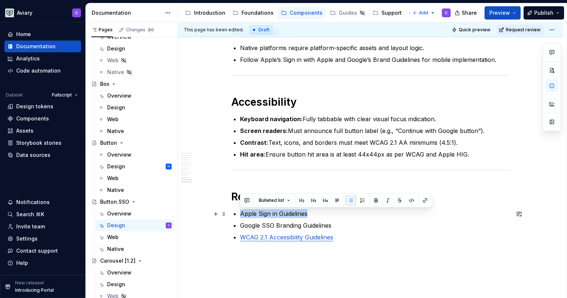
drag, startPoint x: 282, startPoint y: 213, endPoint x: 239, endPoint y: 213, distance: 42.7
copy p "Apple Sign in Guidelines"
type textarea "*"
click at [426, 202] on button "button" at bounding box center [425, 200] width 10 height 10
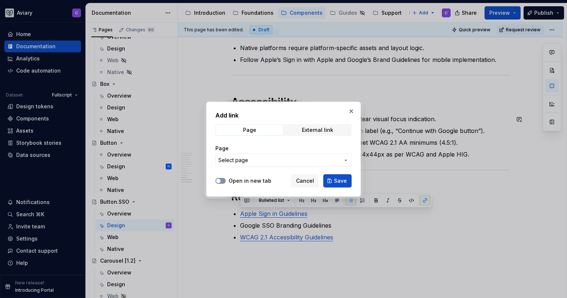
click at [219, 179] on span "button" at bounding box center [218, 181] width 4 height 4
click at [331, 130] on div "External link" at bounding box center [317, 130] width 31 height 6
click at [292, 166] on input "URL" at bounding box center [284, 160] width 136 height 13
paste input "https://developer.apple.com/design/human-interface-guidelines/sign-in-with-apple"
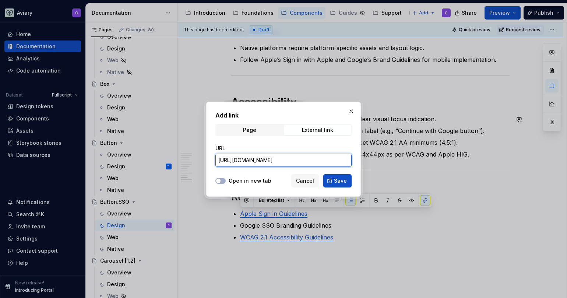
scroll to position [0, 73]
type input "https://developer.apple.com/design/human-interface-guidelines/sign-in-with-apple"
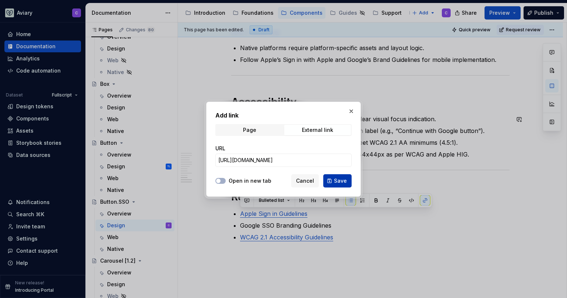
scroll to position [0, 0]
click at [326, 180] on button "Save" at bounding box center [337, 180] width 28 height 13
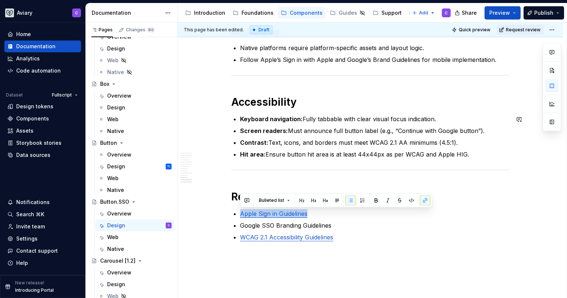
type textarea "*"
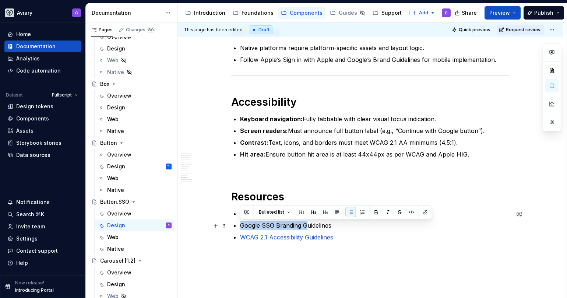
drag, startPoint x: 294, startPoint y: 228, endPoint x: 239, endPoint y: 229, distance: 54.9
click at [426, 212] on button "button" at bounding box center [425, 212] width 10 height 10
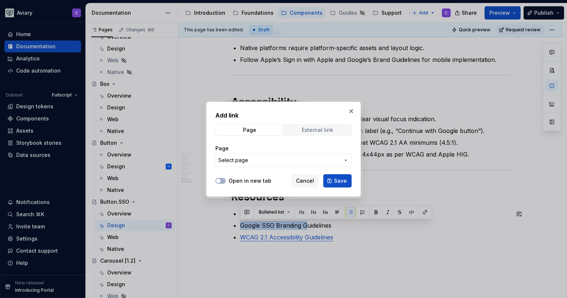
click at [305, 129] on div "External link" at bounding box center [317, 130] width 31 height 6
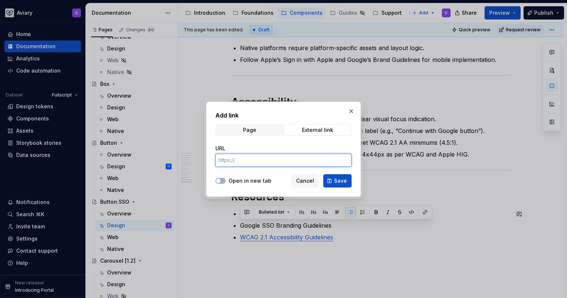
click at [263, 162] on input "URL" at bounding box center [284, 160] width 136 height 13
paste input "https://developers.google.com/identity/branding-guidelines"
type input "https://developers.google.com/identity/branding-guidelines"
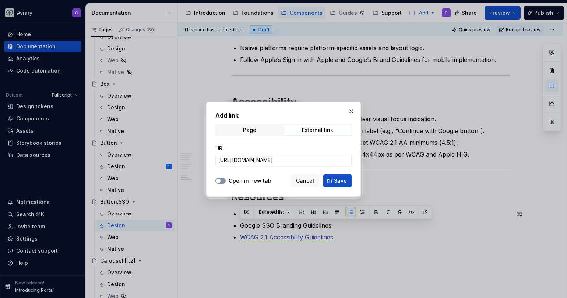
scroll to position [0, 0]
click at [220, 180] on span "button" at bounding box center [218, 181] width 4 height 4
click at [342, 179] on span "Save" at bounding box center [340, 180] width 13 height 7
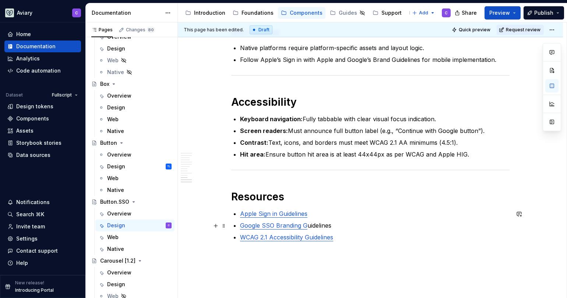
click at [337, 228] on p "Google SSO Branding G uidelines" at bounding box center [375, 225] width 270 height 9
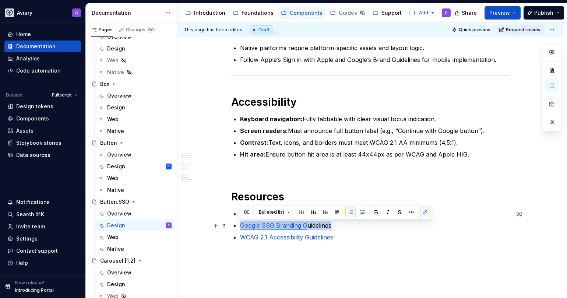
drag, startPoint x: 343, startPoint y: 224, endPoint x: 241, endPoint y: 227, distance: 102.5
click at [241, 227] on p "Google SSO Branding G uidelines" at bounding box center [375, 225] width 270 height 9
click at [427, 211] on button "button" at bounding box center [425, 212] width 10 height 10
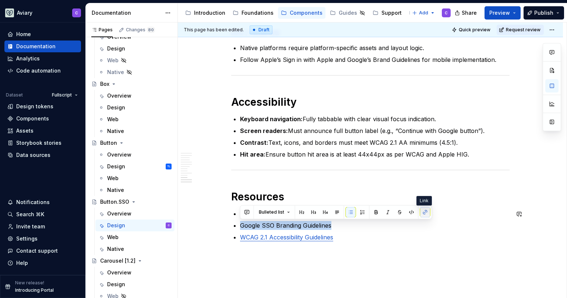
click at [421, 211] on button "button" at bounding box center [425, 212] width 10 height 10
click at [422, 211] on button "button" at bounding box center [425, 212] width 10 height 10
drag, startPoint x: 384, startPoint y: 233, endPoint x: 387, endPoint y: 234, distance: 3.7
click at [382, 234] on p "WCAG 2.1 Accessibility Guidelines" at bounding box center [375, 237] width 270 height 9
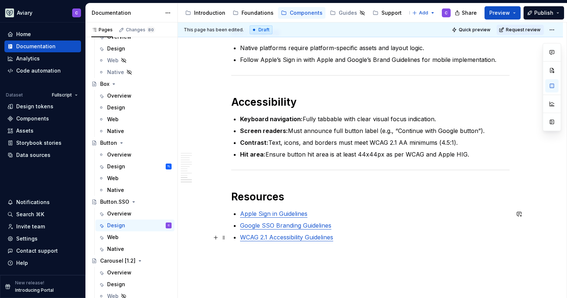
click at [387, 234] on p "WCAG 2.1 Accessibility Guidelines" at bounding box center [375, 237] width 270 height 9
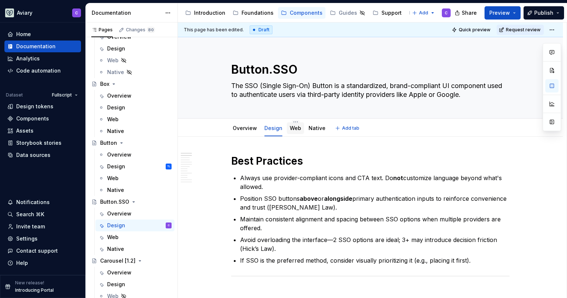
click at [293, 129] on link "Web" at bounding box center [295, 128] width 11 height 6
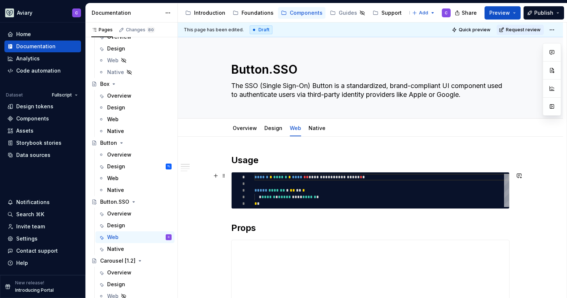
type textarea "*"
type textarea "**********"
click at [259, 197] on div "**********" at bounding box center [382, 190] width 255 height 33
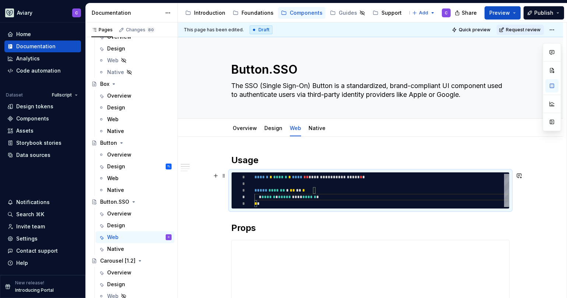
type textarea "*"
type textarea "**********"
click at [223, 174] on span at bounding box center [224, 176] width 6 height 10
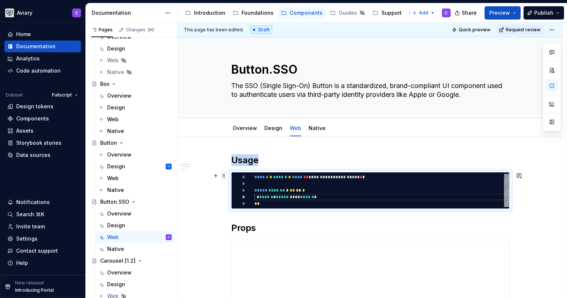
click at [224, 174] on span at bounding box center [224, 176] width 6 height 10
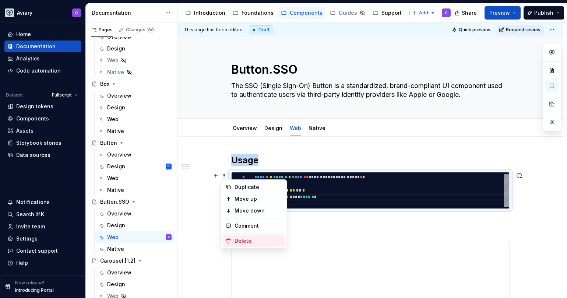
click at [249, 241] on div "Delete" at bounding box center [259, 240] width 48 height 7
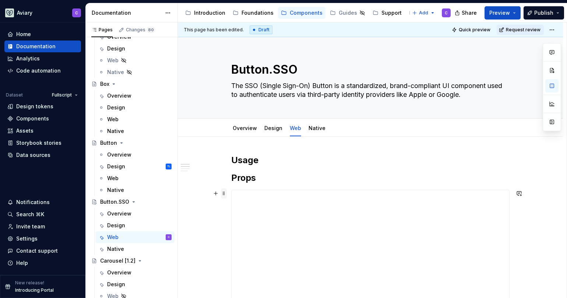
click at [224, 195] on span at bounding box center [224, 193] width 6 height 10
type textarea "*"
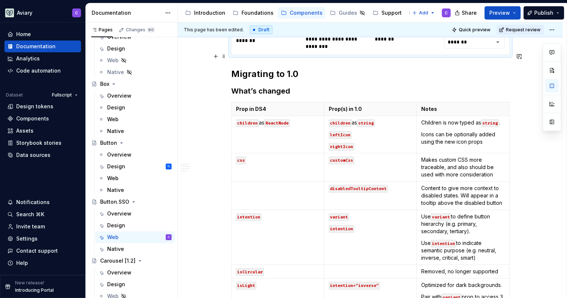
scroll to position [923, 0]
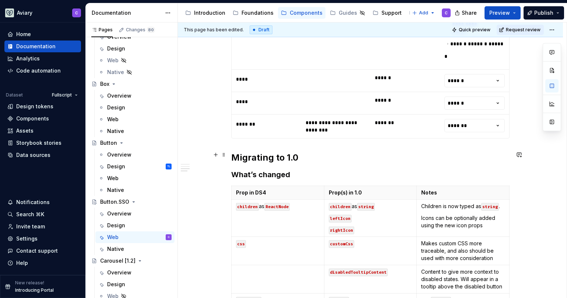
scroll to position [746, 0]
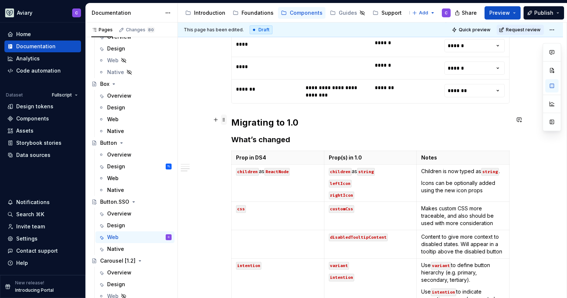
click at [224, 120] on span at bounding box center [224, 120] width 6 height 10
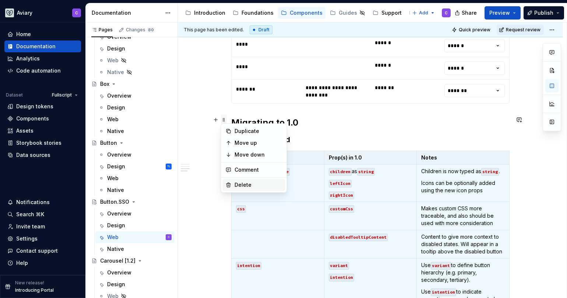
click at [248, 186] on div "Delete" at bounding box center [259, 184] width 48 height 7
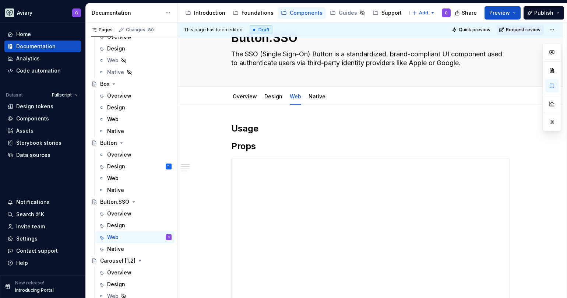
scroll to position [8, 0]
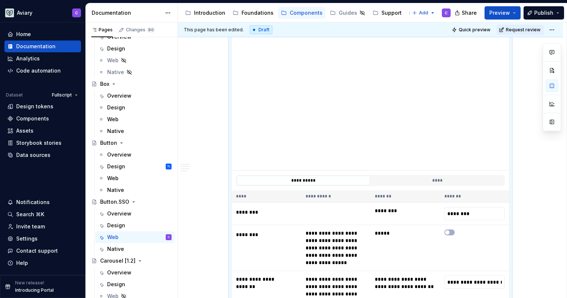
scroll to position [0, 0]
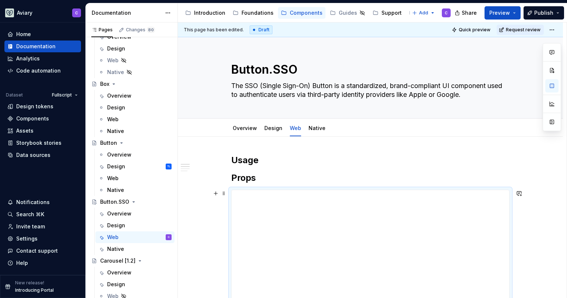
drag, startPoint x: 224, startPoint y: 120, endPoint x: 228, endPoint y: 189, distance: 69.4
click at [223, 192] on span at bounding box center [224, 193] width 6 height 10
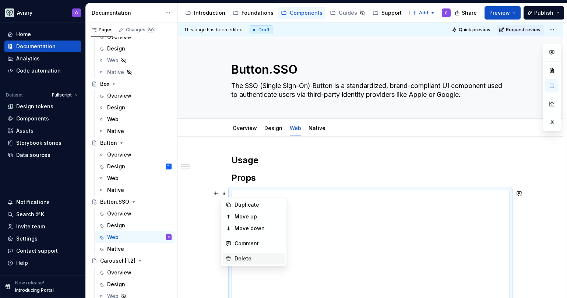
drag, startPoint x: 228, startPoint y: 189, endPoint x: 246, endPoint y: 258, distance: 71.5
click at [246, 258] on div "Delete" at bounding box center [259, 258] width 48 height 7
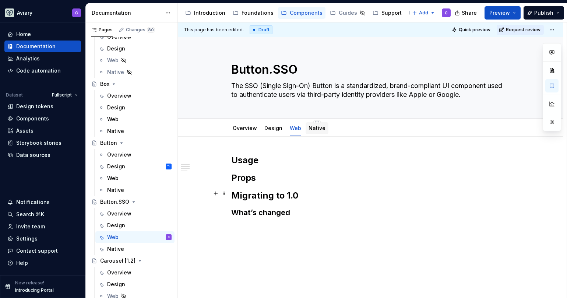
drag, startPoint x: 246, startPoint y: 258, endPoint x: 309, endPoint y: 130, distance: 142.9
click at [309, 130] on link "Native" at bounding box center [317, 128] width 17 height 6
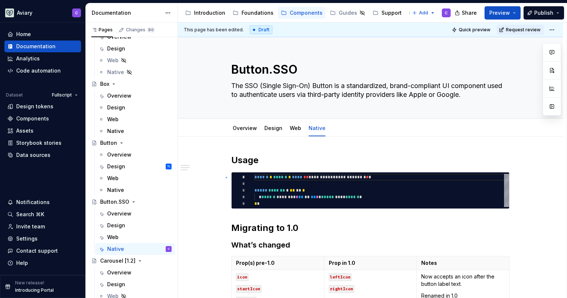
drag, startPoint x: 309, startPoint y: 130, endPoint x: 226, endPoint y: 177, distance: 95.3
click at [226, 177] on div "**********" at bounding box center [372, 160] width 389 height 276
type textarea "*"
type textarea "**********"
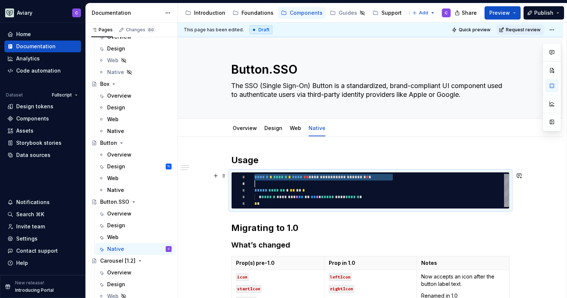
drag, startPoint x: 226, startPoint y: 177, endPoint x: 243, endPoint y: 176, distance: 16.6
drag, startPoint x: 243, startPoint y: 176, endPoint x: 221, endPoint y: 176, distance: 21.4
click at [221, 176] on span at bounding box center [224, 176] width 6 height 10
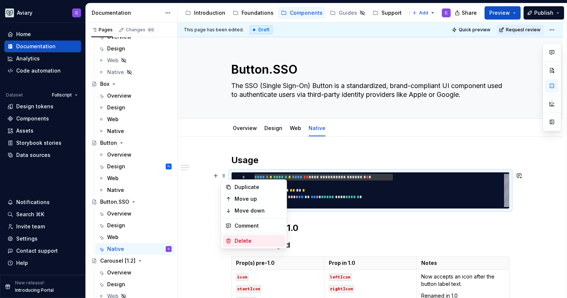
drag, startPoint x: 221, startPoint y: 176, endPoint x: 235, endPoint y: 242, distance: 67.4
click at [235, 242] on div "Delete" at bounding box center [259, 240] width 48 height 7
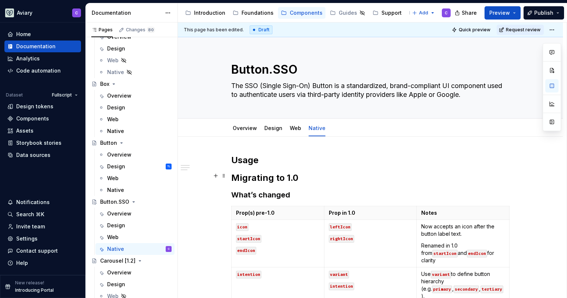
drag, startPoint x: 235, startPoint y: 242, endPoint x: 234, endPoint y: 212, distance: 30.3
click at [232, 211] on body "Aviary C Home Documentation Analytics Code automation Dataset Fullscript Design…" at bounding box center [283, 149] width 567 height 298
click at [223, 208] on span at bounding box center [224, 209] width 6 height 10
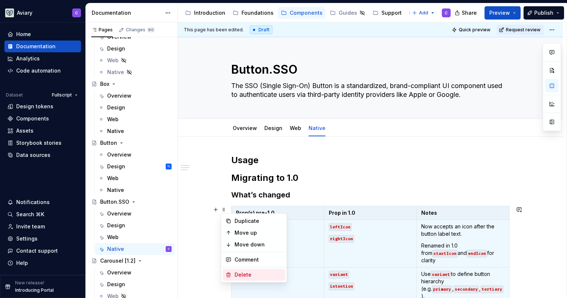
drag, startPoint x: 234, startPoint y: 212, endPoint x: 248, endPoint y: 276, distance: 65.4
click at [248, 276] on div "Delete" at bounding box center [259, 274] width 48 height 7
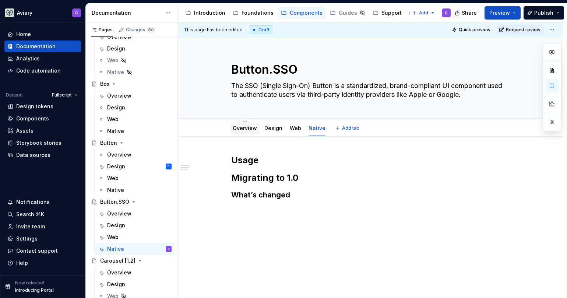
drag, startPoint x: 248, startPoint y: 276, endPoint x: 247, endPoint y: 127, distance: 148.9
click at [247, 127] on link "Overview" at bounding box center [245, 128] width 24 height 6
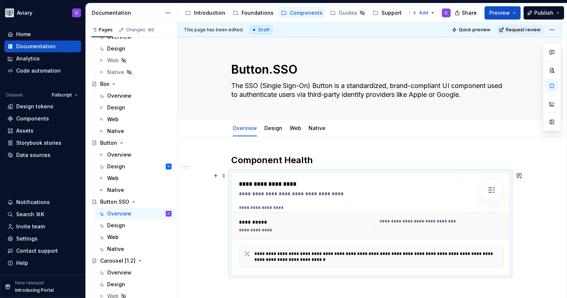
click at [276, 208] on div "**********" at bounding box center [371, 208] width 265 height 6
click at [296, 87] on textarea "The SSO (Single Sign-On) Button is a standardized, brand-compliant UI component…" at bounding box center [369, 90] width 279 height 21
click at [270, 129] on link "Design" at bounding box center [274, 128] width 18 height 6
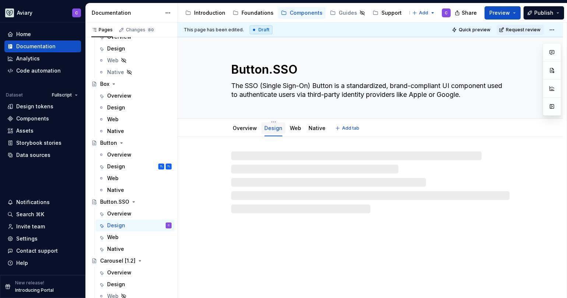
type textarea "*"
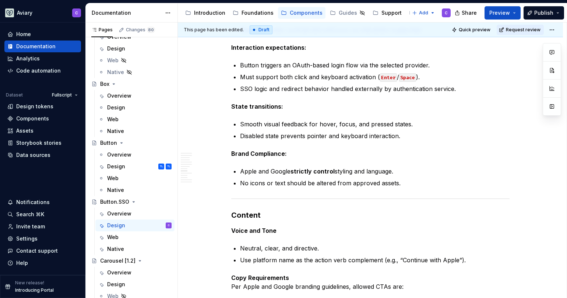
scroll to position [563, 0]
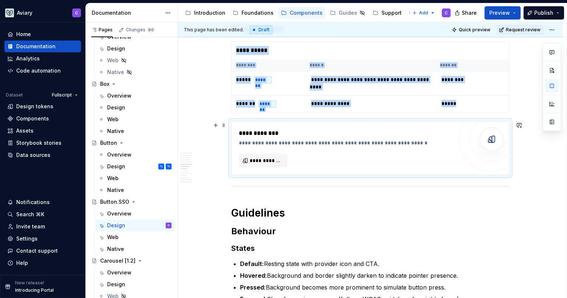
scroll to position [711, 0]
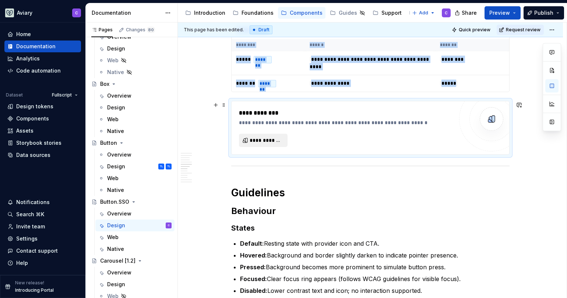
click at [276, 145] on button "**********" at bounding box center [263, 140] width 49 height 13
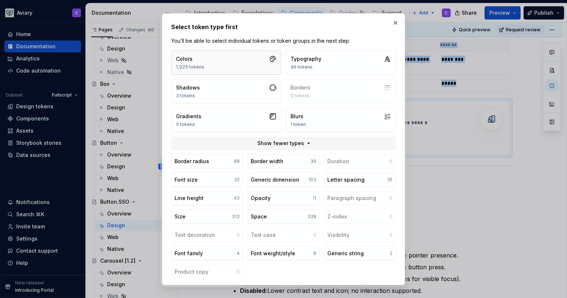
click at [210, 65] on button "Colors 1,025 tokens" at bounding box center [226, 62] width 110 height 24
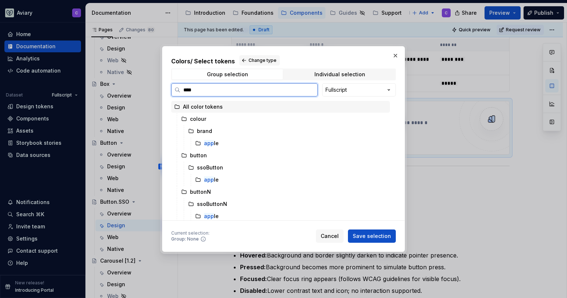
type input "*****"
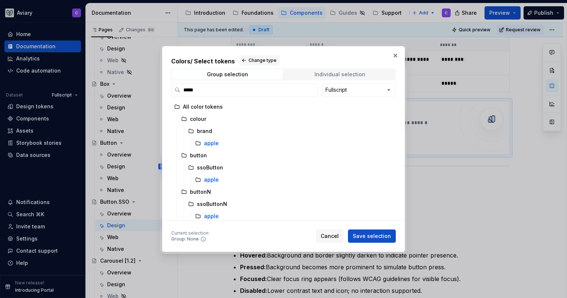
click at [342, 76] on div "Individual selection" at bounding box center [340, 74] width 51 height 6
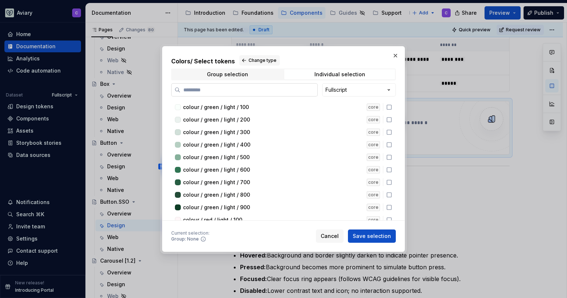
click at [270, 86] on input "search" at bounding box center [249, 89] width 137 height 7
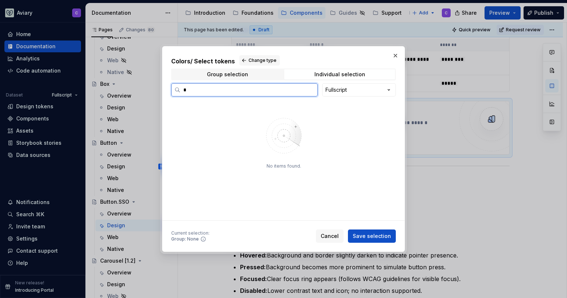
type input "*"
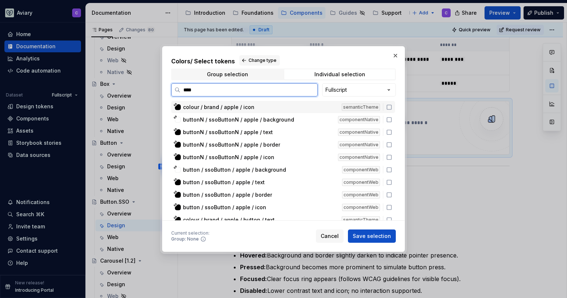
type input "*****"
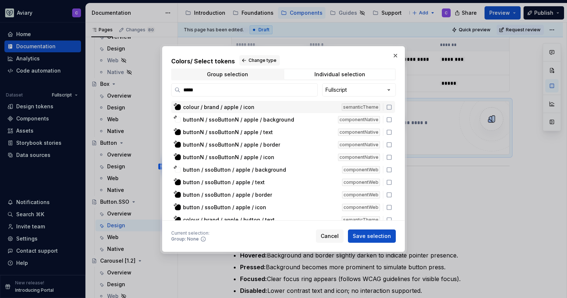
scroll to position [30, 0]
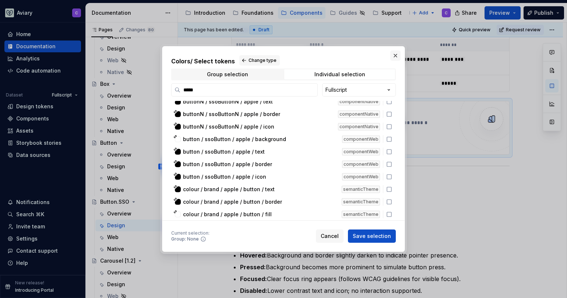
click at [397, 54] on button "button" at bounding box center [396, 55] width 10 height 10
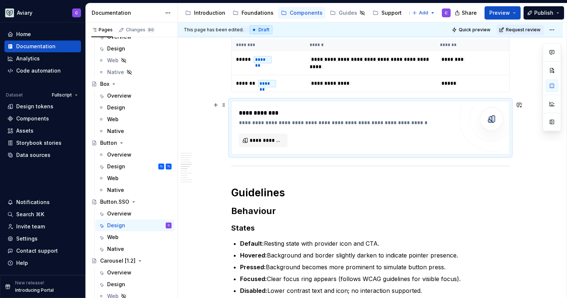
click at [352, 120] on div "**********" at bounding box center [346, 122] width 214 height 7
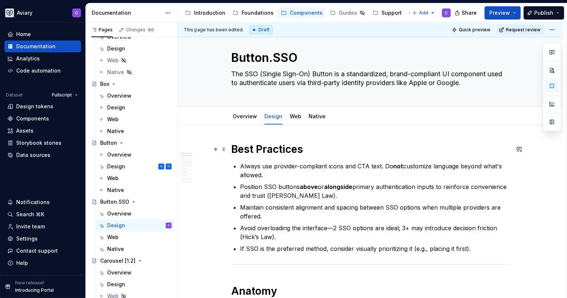
scroll to position [0, 0]
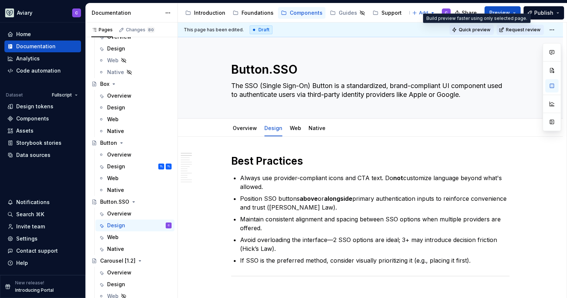
click at [475, 32] on span "Quick preview" at bounding box center [475, 30] width 32 height 6
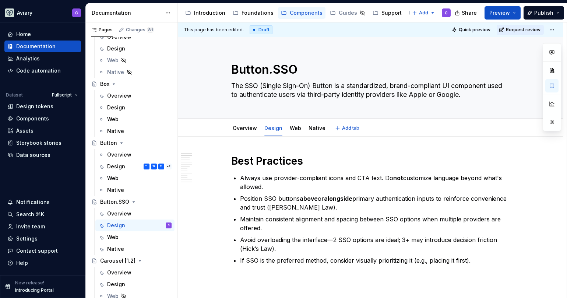
type textarea "*"
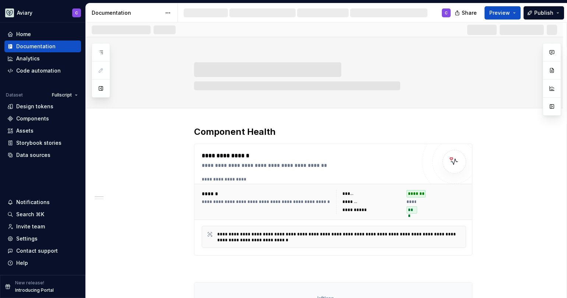
scroll to position [196, 0]
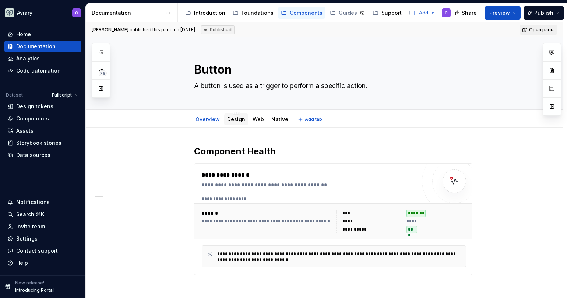
click at [234, 118] on link "Design" at bounding box center [236, 119] width 18 height 6
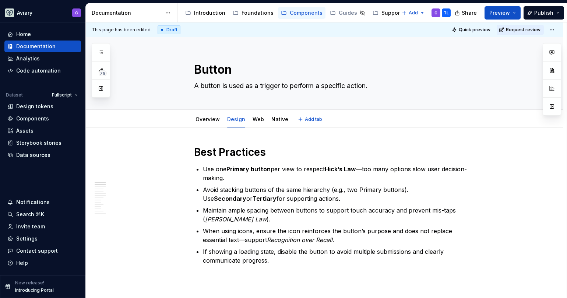
type textarea "*"
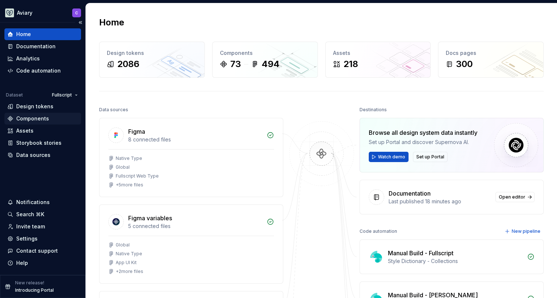
click at [23, 119] on div "Components" at bounding box center [32, 118] width 33 height 7
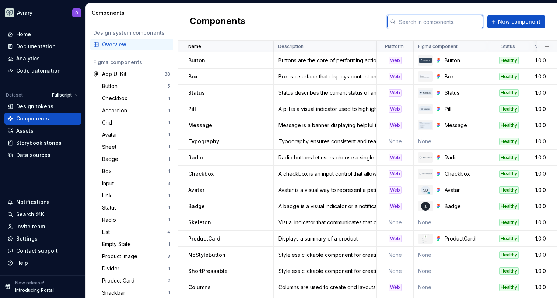
click at [409, 23] on input "text" at bounding box center [439, 21] width 87 height 13
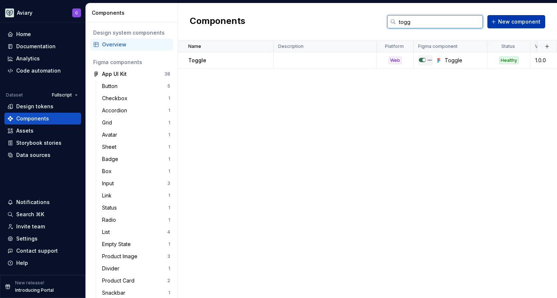
type input "togg"
click at [529, 16] on button "New component" at bounding box center [516, 21] width 58 height 13
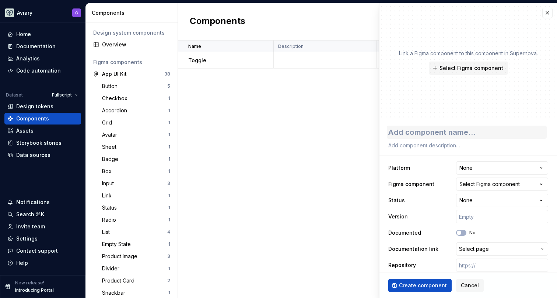
type textarea "*"
click at [415, 129] on textarea at bounding box center [467, 132] width 160 height 13
paste textarea "A switch is a UI control that allows users to toggle a single setting on or off."
type textarea "A switch is a UI control that allows users to toggle a single setting on or off."
type textarea "*"
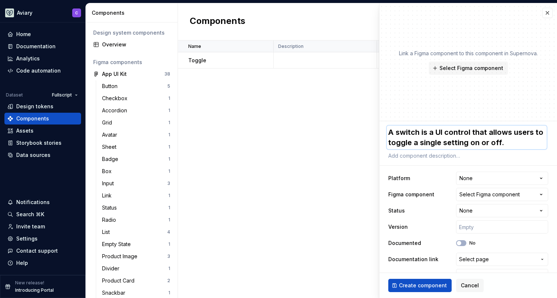
type textarea "*"
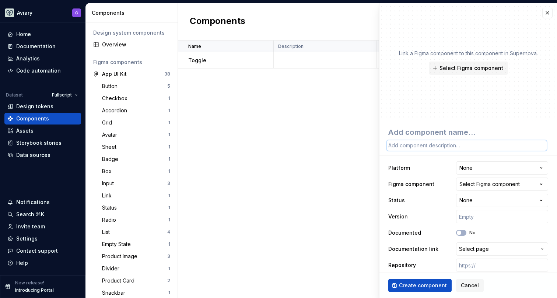
click at [423, 144] on textarea at bounding box center [467, 145] width 160 height 10
paste textarea "A switch is a UI control that allows users to toggle a single setting on or off."
type textarea "A switch is a UI control that allows users to toggle a single setting on or off."
type textarea "*"
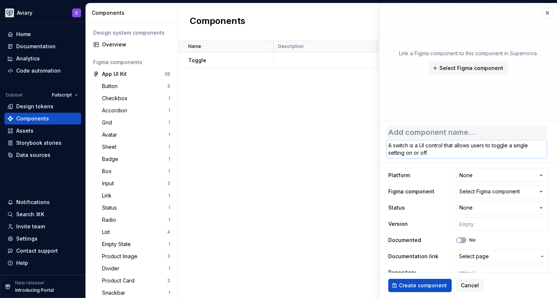
type textarea "A switch is a UI control that allows users to toggle a single setting on or off."
click at [425, 132] on textarea at bounding box center [467, 132] width 160 height 13
type textarea "T"
type textarea "*"
type textarea "To"
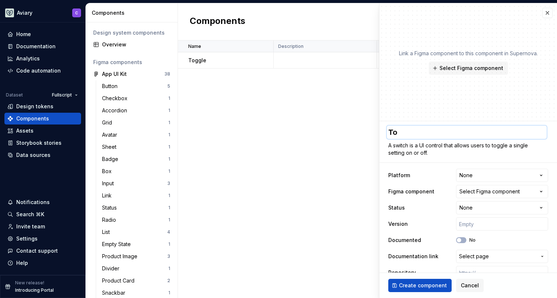
type textarea "*"
type textarea "Tog"
type textarea "*"
type textarea "Togg"
type textarea "*"
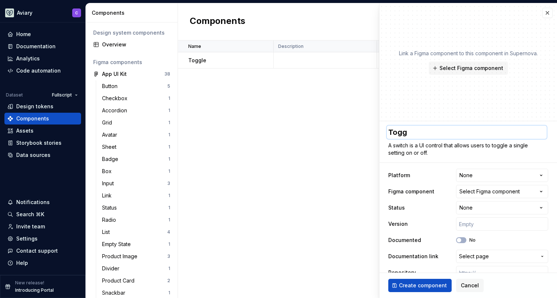
type textarea "Toggl"
type textarea "*"
type textarea "Toggle"
type textarea "*"
type textarea "Toggle"
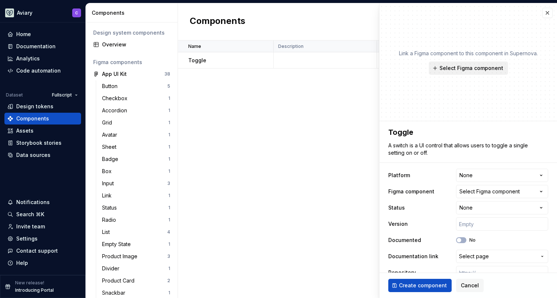
click at [491, 70] on span "Select Figma component" at bounding box center [472, 67] width 64 height 7
type textarea "*"
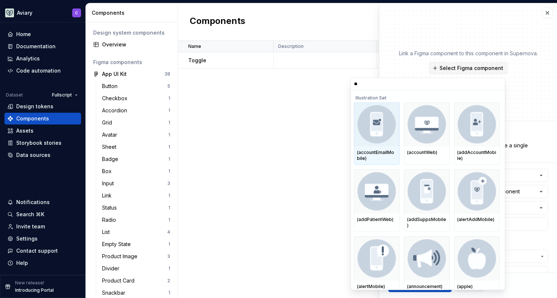
type input "***"
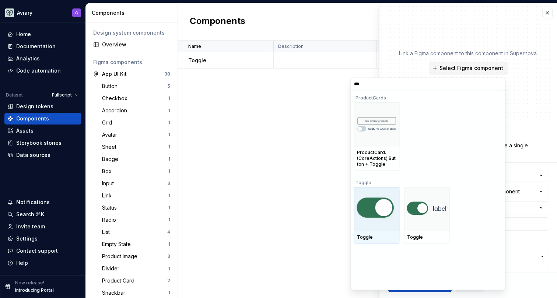
click at [369, 214] on img at bounding box center [377, 208] width 40 height 25
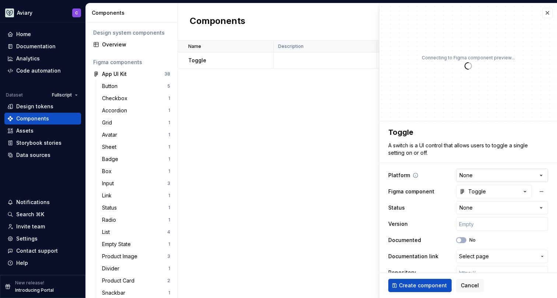
type textarea "*"
click at [505, 172] on html "Aviary C Home Documentation Analytics Code automation Dataset Fullscript Design…" at bounding box center [278, 149] width 557 height 298
select select "**********"
type textarea "*"
click at [469, 213] on html "Aviary C Home Documentation Analytics Code automation Dataset Fullscript Design…" at bounding box center [278, 149] width 557 height 298
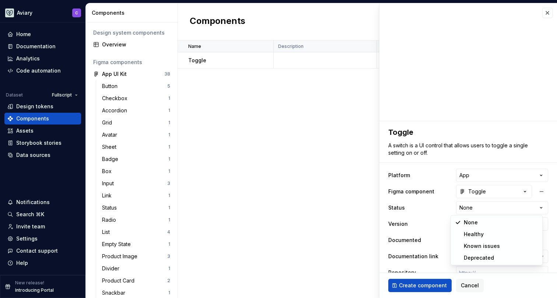
select select "**********"
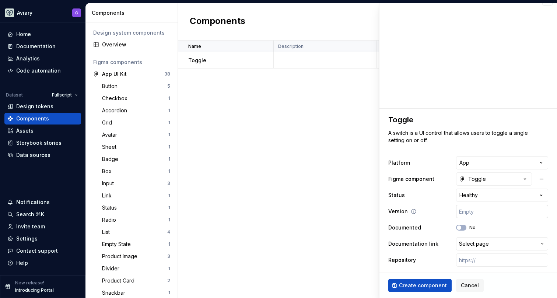
click at [479, 210] on input "text" at bounding box center [502, 211] width 92 height 13
click at [452, 224] on div "Documented No" at bounding box center [468, 227] width 160 height 13
click at [456, 226] on button "No" at bounding box center [461, 228] width 10 height 6
type textarea "*"
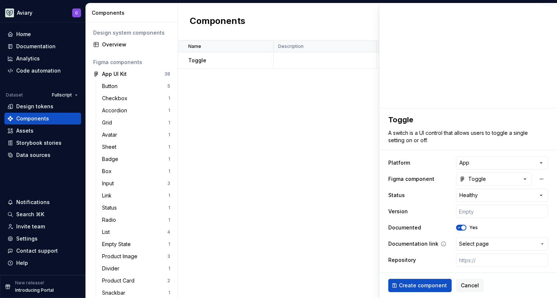
click at [486, 242] on span "Select page" at bounding box center [497, 243] width 77 height 7
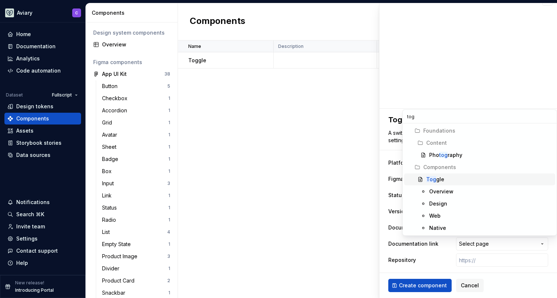
type input "tog"
click at [427, 176] on mark "Tog" at bounding box center [431, 179] width 10 height 6
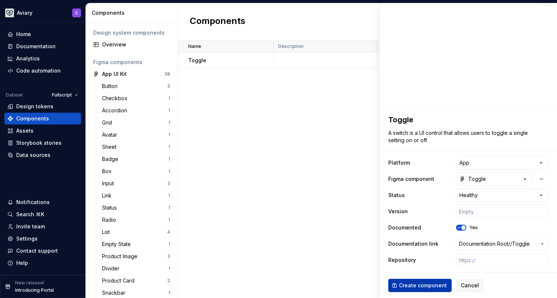
click at [415, 280] on button "Create component" at bounding box center [419, 285] width 63 height 13
type textarea "*"
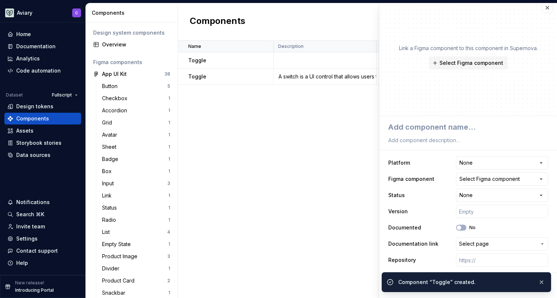
scroll to position [5, 0]
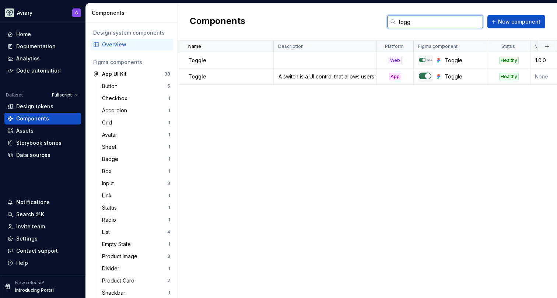
click at [455, 27] on input "togg" at bounding box center [439, 21] width 87 height 13
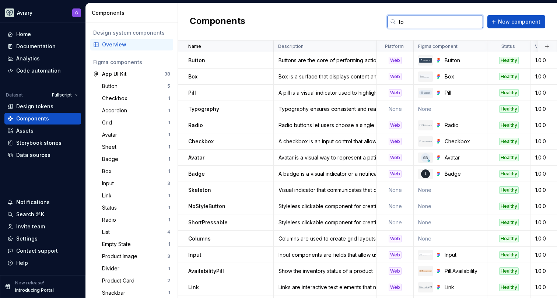
type input "t"
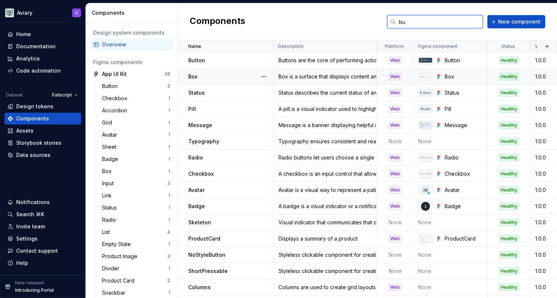
type input "but"
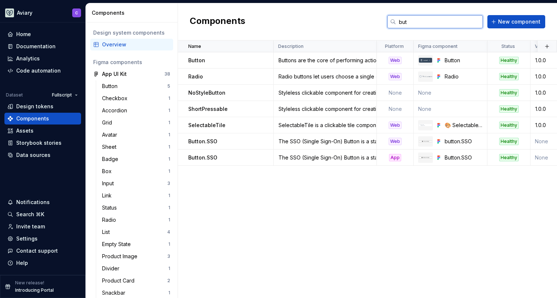
drag, startPoint x: 412, startPoint y: 21, endPoint x: 352, endPoint y: 21, distance: 60.1
click at [352, 21] on div "Components but New component" at bounding box center [367, 21] width 379 height 37
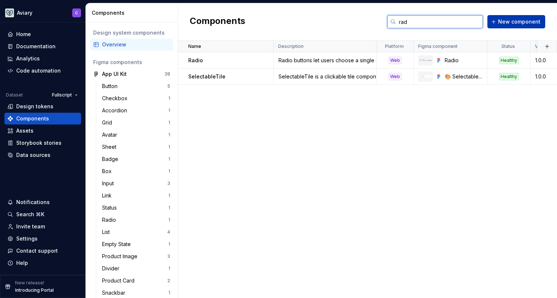
type input "rad"
click at [511, 17] on button "New component" at bounding box center [516, 21] width 58 height 13
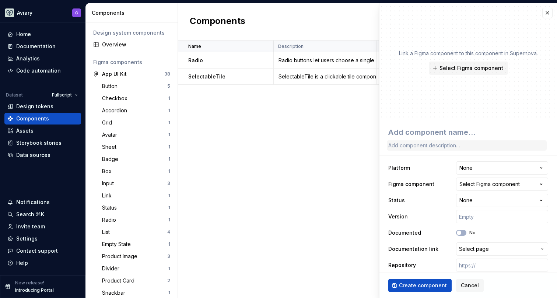
type textarea "*"
type textarea "R"
type textarea "*"
type textarea "Ra"
type textarea "*"
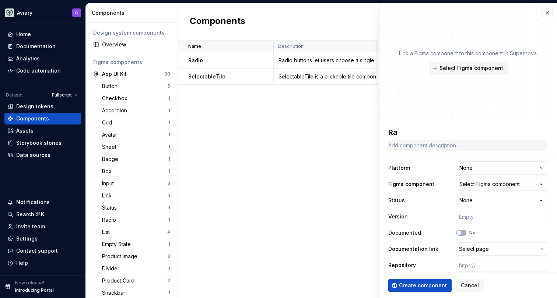
type textarea "Rad"
type textarea "*"
type textarea "Radi"
type textarea "*"
type textarea "Radio"
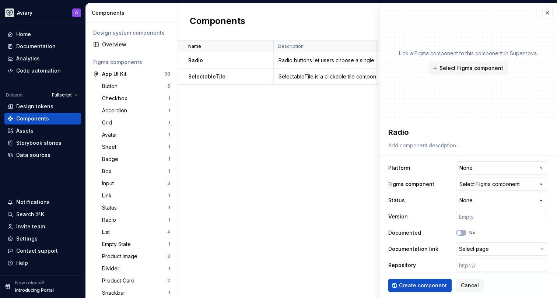
click at [524, 159] on div "**********" at bounding box center [468, 199] width 178 height 157
click at [516, 169] on html "Aviary C Home Documentation Analytics Code automation Dataset Fullscript Design…" at bounding box center [278, 149] width 557 height 298
select select "**********"
type textarea "*"
click at [479, 205] on html "Aviary C Home Documentation Analytics Code automation Dataset Fullscript Design…" at bounding box center [278, 149] width 557 height 298
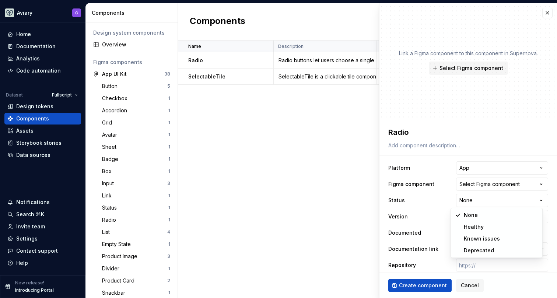
select select "**********"
type textarea "*"
click at [504, 185] on div "Select Figma component" at bounding box center [489, 184] width 60 height 7
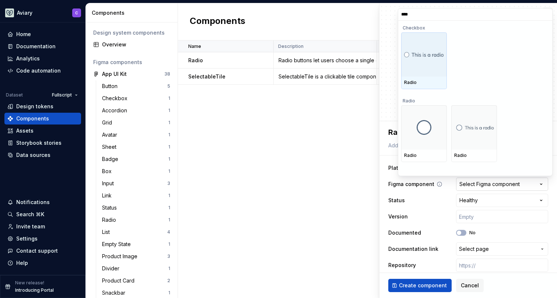
type input "*****"
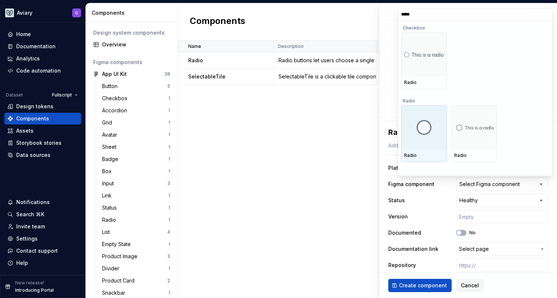
click at [423, 125] on img at bounding box center [424, 127] width 15 height 15
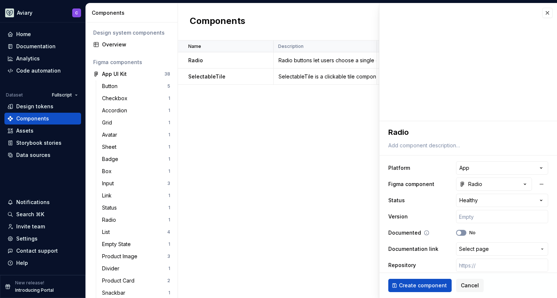
click at [457, 233] on span "button" at bounding box center [459, 233] width 4 height 4
type textarea "*"
click at [472, 245] on button "Select page" at bounding box center [502, 248] width 92 height 13
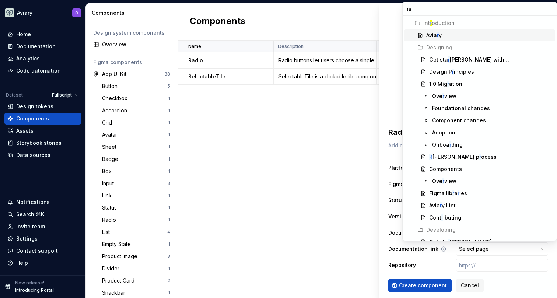
type input "rad"
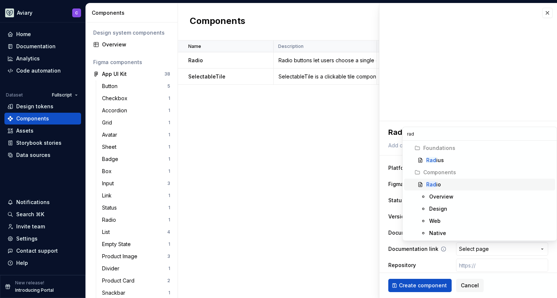
type textarea "*"
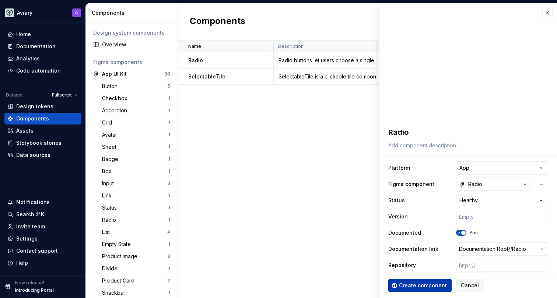
click at [421, 290] on button "Create component" at bounding box center [419, 285] width 63 height 13
type textarea "*"
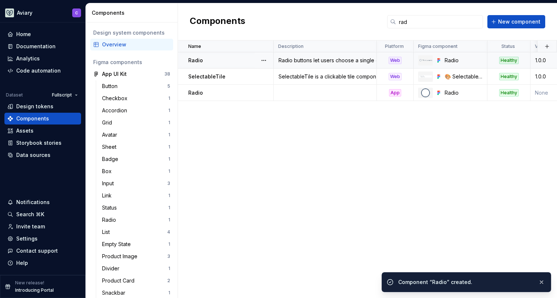
click at [297, 62] on div "Radio buttons let users choose a single option among two or more mutually exclu…" at bounding box center [325, 60] width 102 height 7
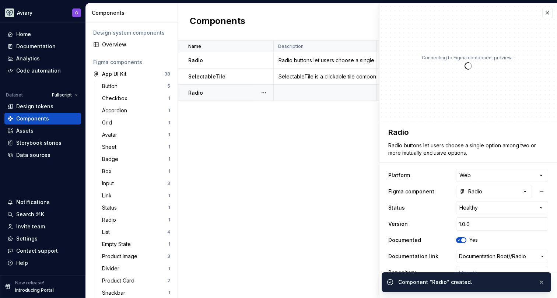
click at [282, 90] on td at bounding box center [325, 93] width 103 height 16
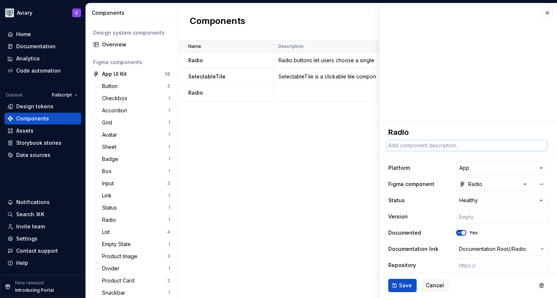
click at [407, 149] on textarea at bounding box center [467, 145] width 160 height 10
paste textarea "Radio buttons let users choose a single option among two or more mutually exclu…"
type textarea "*"
type textarea "Radio buttons let users choose a single option among two or more mutually exclu…"
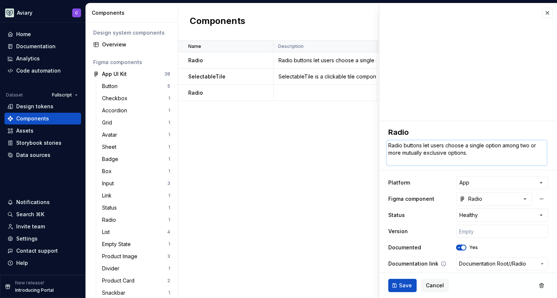
type textarea "*"
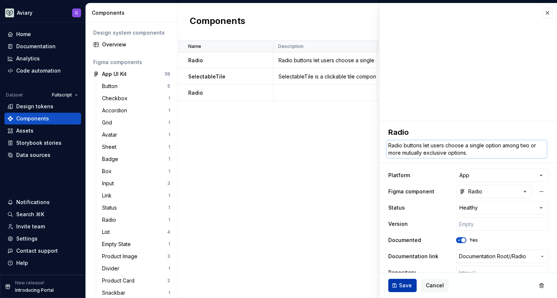
type textarea "Radio buttons let users choose a single option among two or more mutually exclu…"
click at [397, 289] on button "Save" at bounding box center [402, 285] width 28 height 13
type textarea "*"
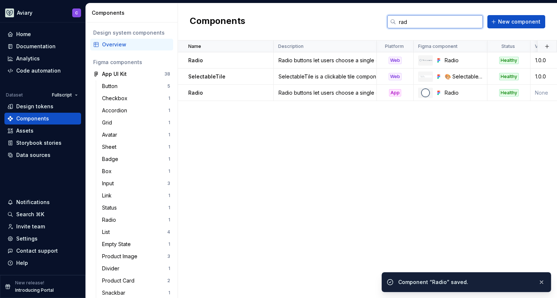
click at [426, 17] on input "rad" at bounding box center [439, 21] width 87 height 13
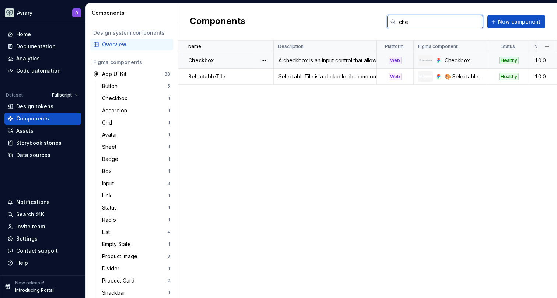
type input "che"
click at [314, 60] on div "A checkbox is an input control that allows a user to select one or more options…" at bounding box center [325, 60] width 102 height 7
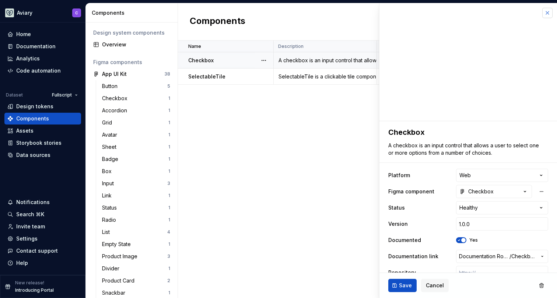
click at [542, 11] on button "button" at bounding box center [547, 13] width 10 height 10
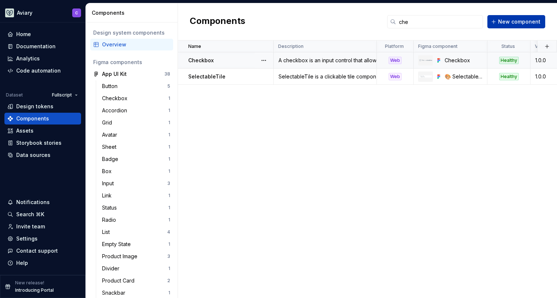
click at [496, 25] on button "New component" at bounding box center [516, 21] width 58 height 13
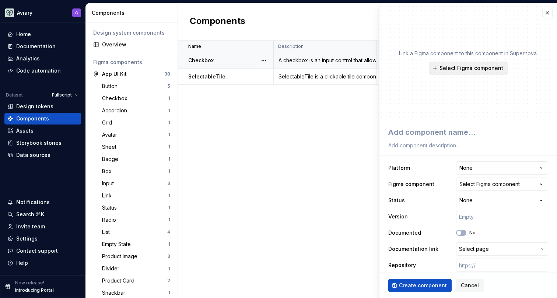
click at [453, 69] on span "Select Figma component" at bounding box center [472, 67] width 64 height 7
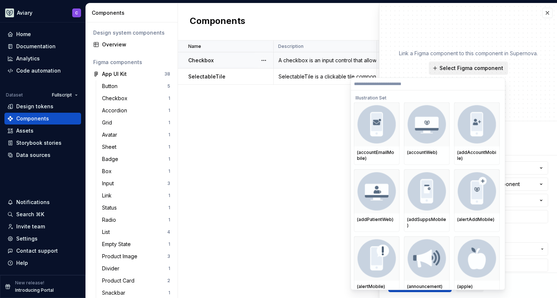
type textarea "*"
type input "***"
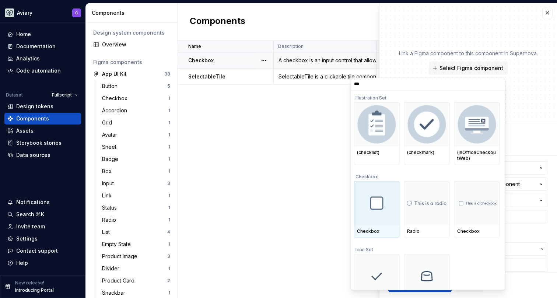
click at [379, 203] on img at bounding box center [376, 202] width 13 height 13
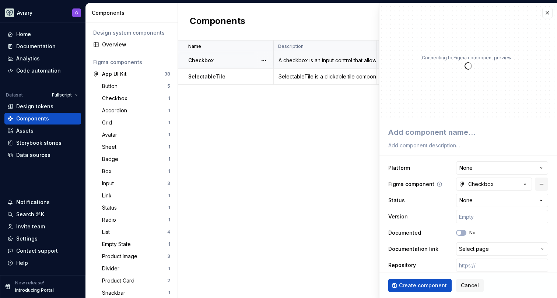
type textarea "*"
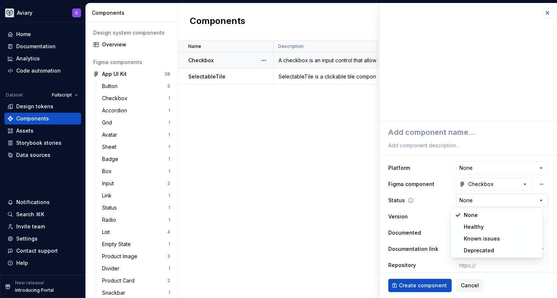
click at [494, 196] on html "Aviary C Home Documentation Analytics Code automation Dataset Fullscript Design…" at bounding box center [278, 149] width 557 height 298
select select "**********"
click at [458, 233] on button "No" at bounding box center [461, 233] width 10 height 6
type textarea "*"
click at [480, 249] on span "Select page" at bounding box center [474, 248] width 30 height 7
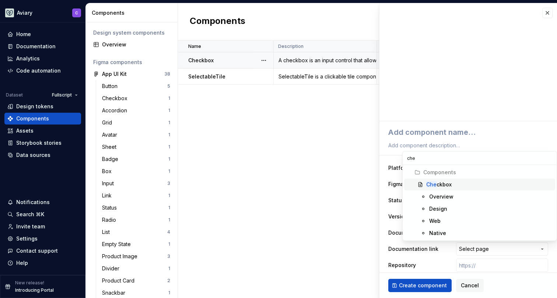
type input "che"
click at [466, 186] on div "Che ckbox" at bounding box center [489, 184] width 126 height 7
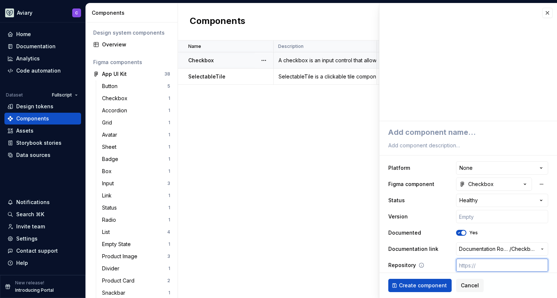
click at [500, 264] on input "text" at bounding box center [502, 265] width 92 height 13
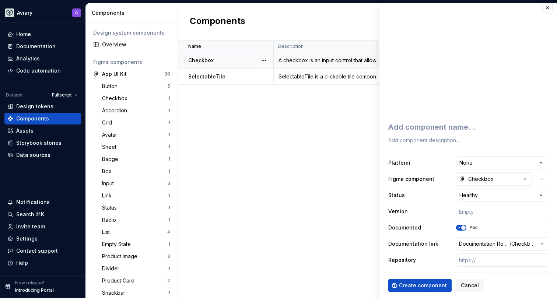
type textarea "*"
click at [470, 164] on html "Aviary C Home Documentation Analytics Code automation Dataset Fullscript Design…" at bounding box center [278, 149] width 557 height 298
select select "**********"
click at [428, 286] on span "Create component" at bounding box center [423, 285] width 48 height 7
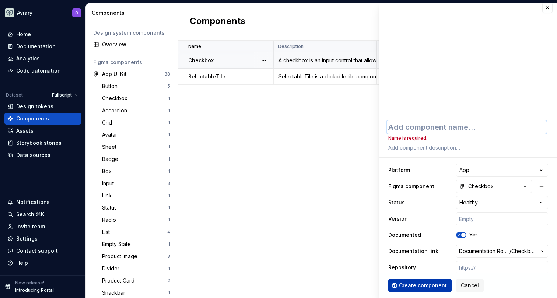
type textarea "*"
type textarea "C"
type textarea "*"
type textarea "Ch"
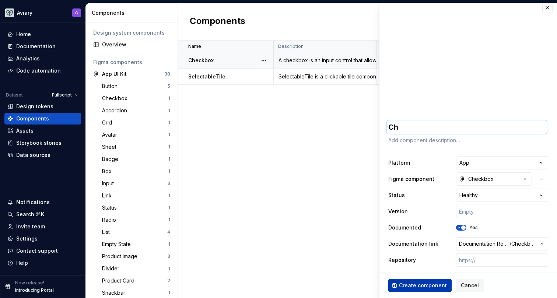
type textarea "*"
type textarea "Che"
type textarea "*"
type textarea "Chec"
type textarea "*"
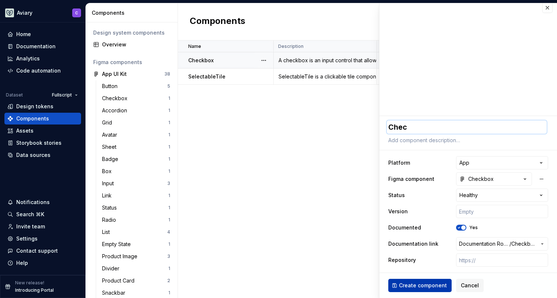
type textarea "Checb"
type textarea "*"
type textarea "Checbo"
type textarea "*"
type textarea "Checboc"
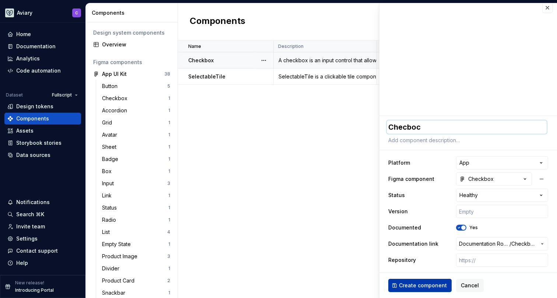
type textarea "*"
type textarea "Checbo"
type textarea "*"
type textarea "Checb"
type textarea "*"
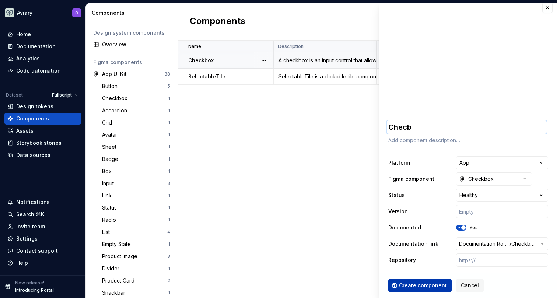
type textarea "Checbo"
type textarea "*"
type textarea "Checbox"
type textarea "*"
type textarea "Checbox="
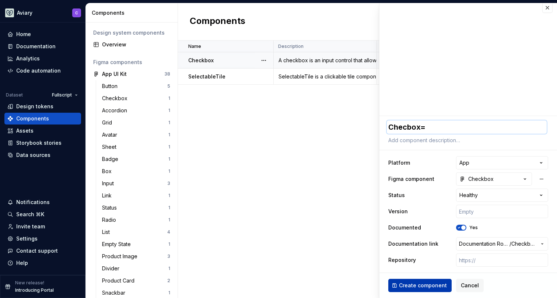
type textarea "*"
type textarea "Checbox=="
type textarea "*"
type textarea "Checbox==="
type textarea "*"
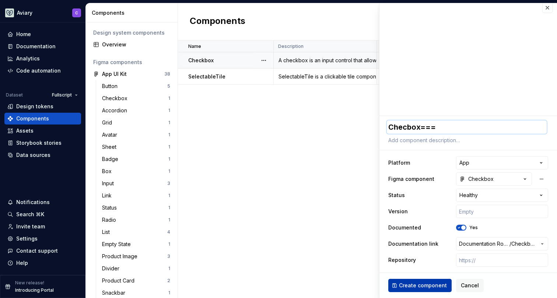
type textarea "Checbox=="
type textarea "*"
type textarea "Checbox="
type textarea "*"
type textarea "Checbox"
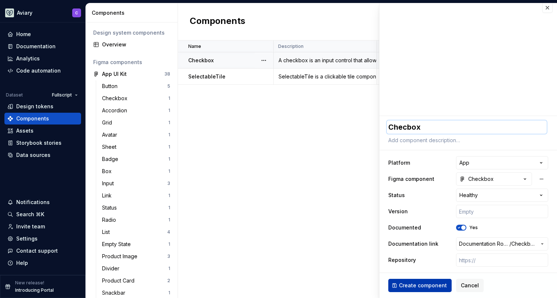
type textarea "*"
type textarea "Checbo"
type textarea "*"
type textarea "Checb"
type textarea "*"
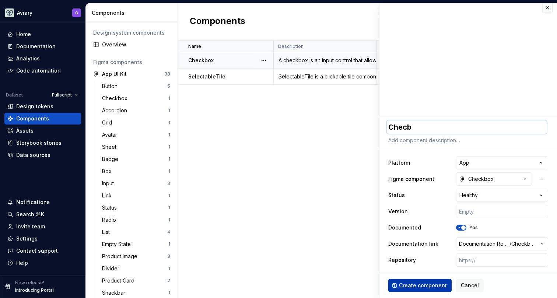
type textarea "Chec"
type textarea "*"
type textarea "Check"
type textarea "*"
type textarea "Checkb"
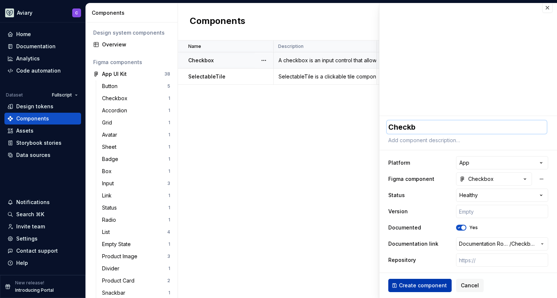
type textarea "*"
type textarea "Checkbo"
type textarea "*"
type textarea "Checkbox"
click at [414, 287] on span "Create component" at bounding box center [423, 285] width 48 height 7
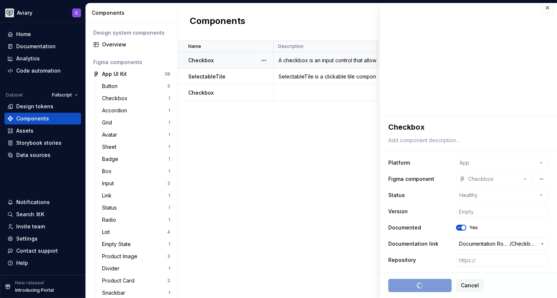
type textarea "*"
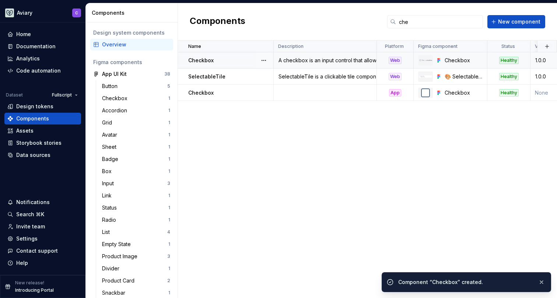
click at [302, 64] on td "A checkbox is an input control that allows a user to select one or more options…" at bounding box center [325, 60] width 103 height 16
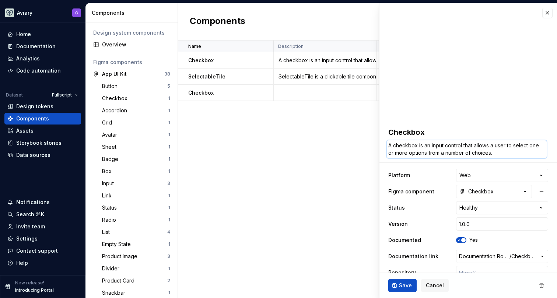
click at [431, 152] on textarea "A checkbox is an input control that allows a user to select one or more options…" at bounding box center [467, 149] width 160 height 18
click at [290, 88] on td at bounding box center [325, 93] width 103 height 16
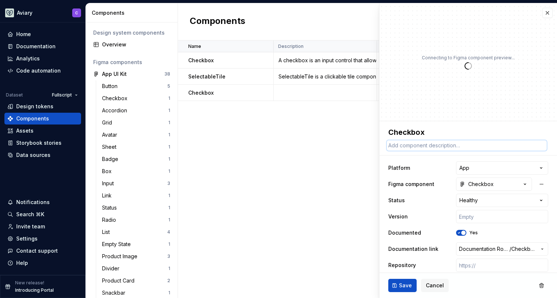
click at [412, 146] on textarea at bounding box center [467, 145] width 160 height 10
paste textarea "A checkbox is an input control that allows a user to select one or more options…"
type textarea "*"
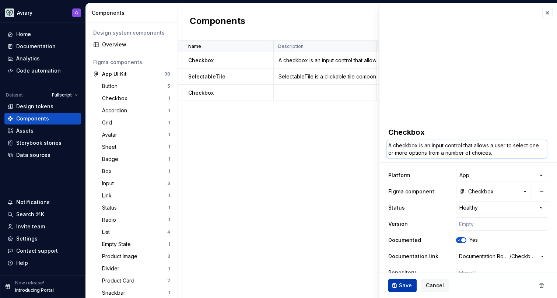
type textarea "A checkbox is an input control that allows a user to select one or more options…"
click at [407, 288] on span "Save" at bounding box center [405, 285] width 13 height 7
type textarea "*"
type textarea "A checkbox is an input control that allows a user to select one or more options…"
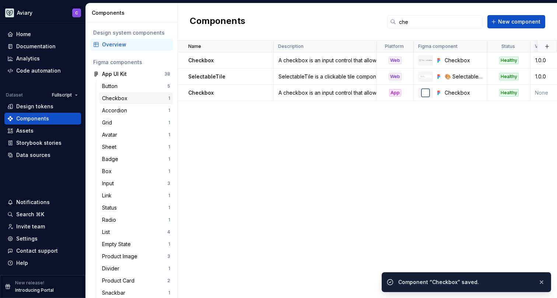
click at [106, 97] on div "Checkbox" at bounding box center [116, 98] width 28 height 7
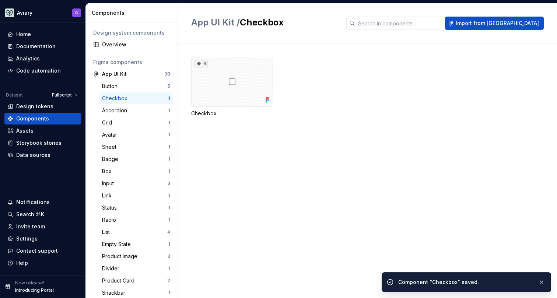
click at [107, 97] on div "Checkbox" at bounding box center [116, 98] width 28 height 7
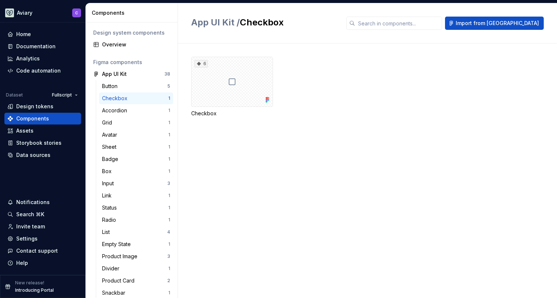
click at [107, 97] on div "Checkbox" at bounding box center [116, 98] width 28 height 7
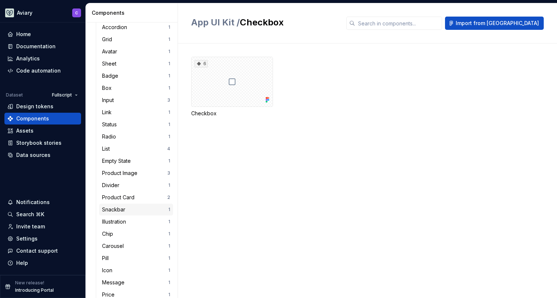
scroll to position [29, 0]
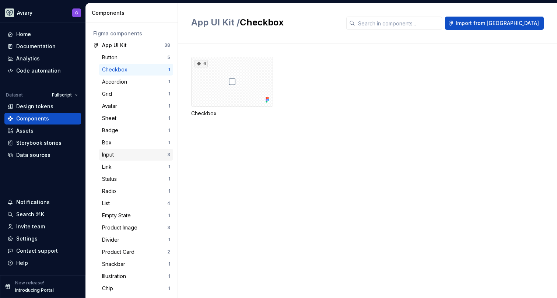
click at [115, 155] on div "Input" at bounding box center [109, 154] width 15 height 7
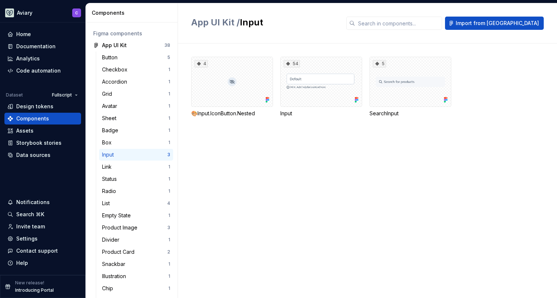
click at [115, 155] on div "Input" at bounding box center [109, 154] width 15 height 7
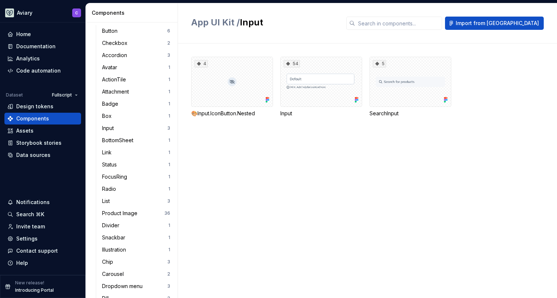
scroll to position [434, 0]
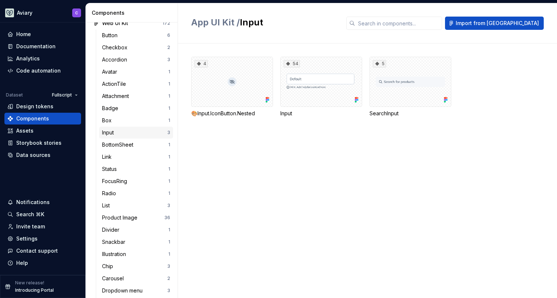
click at [135, 133] on div "Input" at bounding box center [134, 132] width 65 height 7
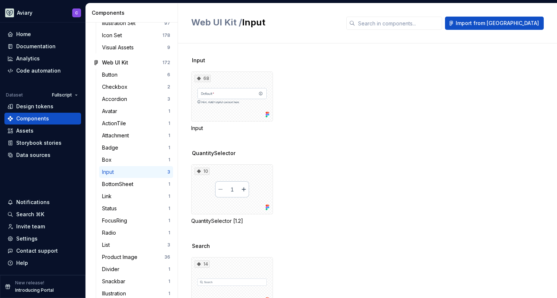
scroll to position [379, 0]
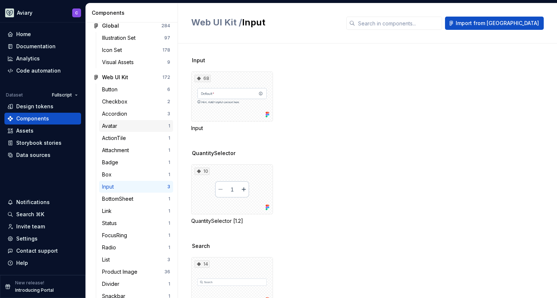
click at [141, 123] on div "Avatar" at bounding box center [135, 125] width 66 height 7
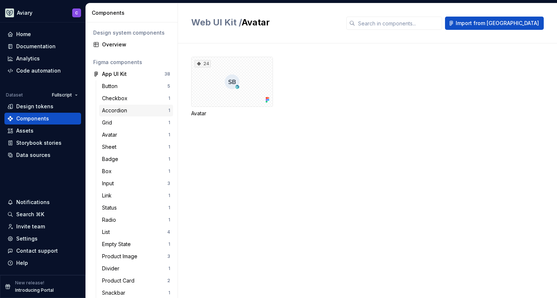
click at [143, 112] on div "Accordion" at bounding box center [135, 110] width 66 height 7
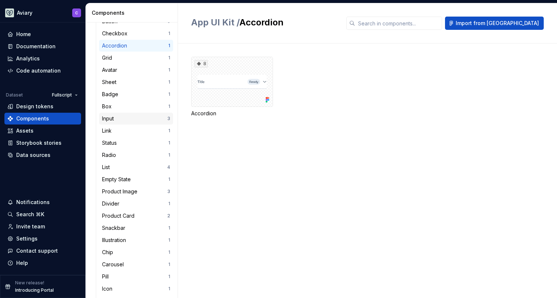
scroll to position [110, 0]
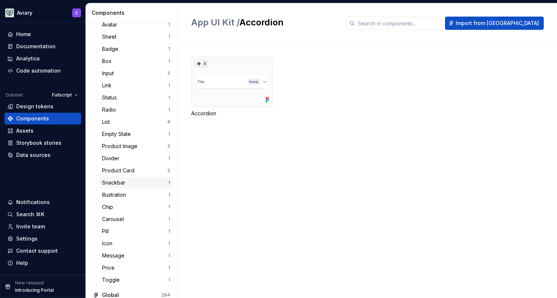
click at [132, 181] on div "Snackbar" at bounding box center [135, 182] width 66 height 7
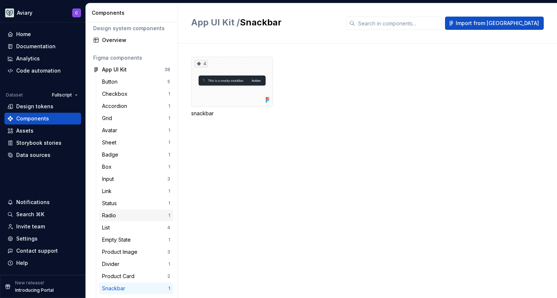
scroll to position [1, 0]
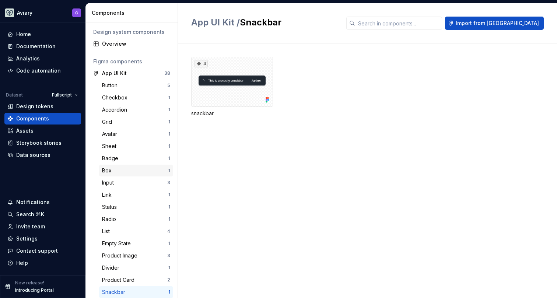
click at [122, 171] on div "Box" at bounding box center [135, 170] width 66 height 7
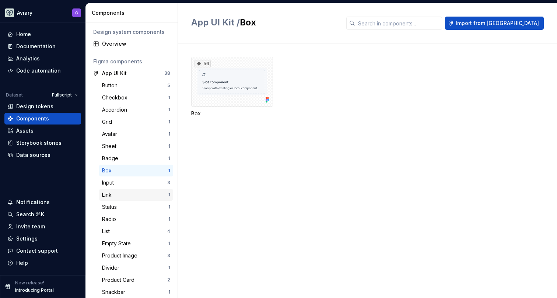
click at [131, 195] on div "Link" at bounding box center [135, 194] width 66 height 7
click at [239, 65] on div "6" at bounding box center [232, 82] width 82 height 50
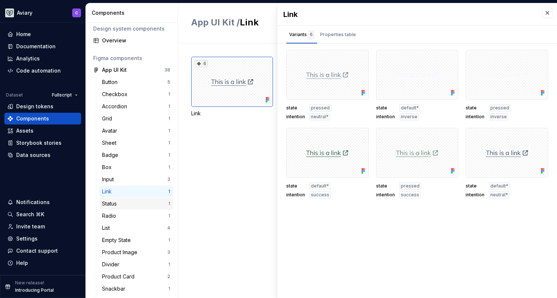
scroll to position [73, 0]
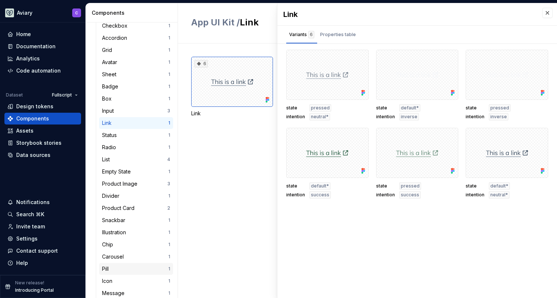
click at [143, 270] on div "Pill" at bounding box center [135, 268] width 66 height 7
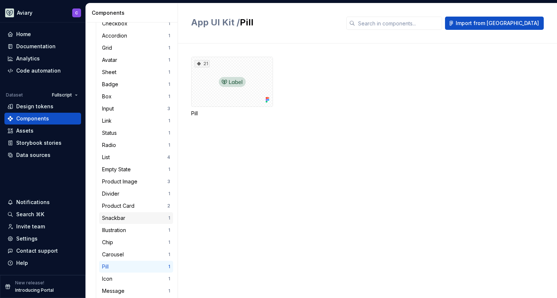
scroll to position [109, 0]
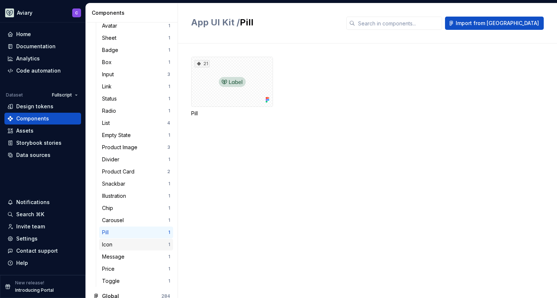
click at [109, 245] on div "Icon" at bounding box center [108, 244] width 13 height 7
click at [121, 259] on div "Message" at bounding box center [114, 256] width 25 height 7
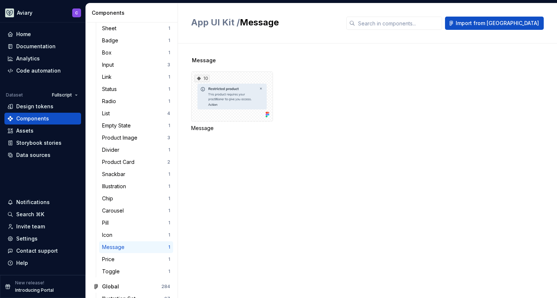
scroll to position [119, 0]
click at [121, 259] on div "Price" at bounding box center [135, 258] width 66 height 7
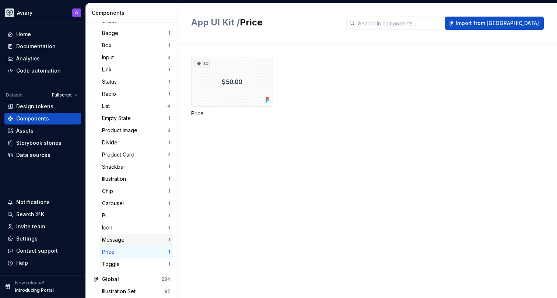
scroll to position [133, 0]
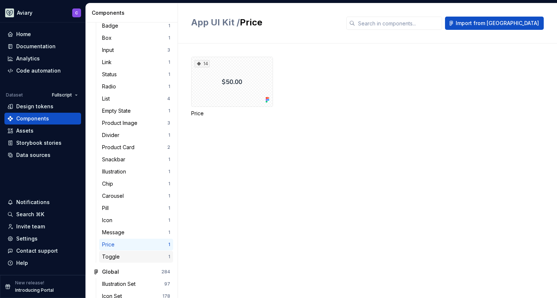
click at [120, 258] on div "Toggle" at bounding box center [112, 256] width 21 height 7
